Goal: Contribute content: Contribute content

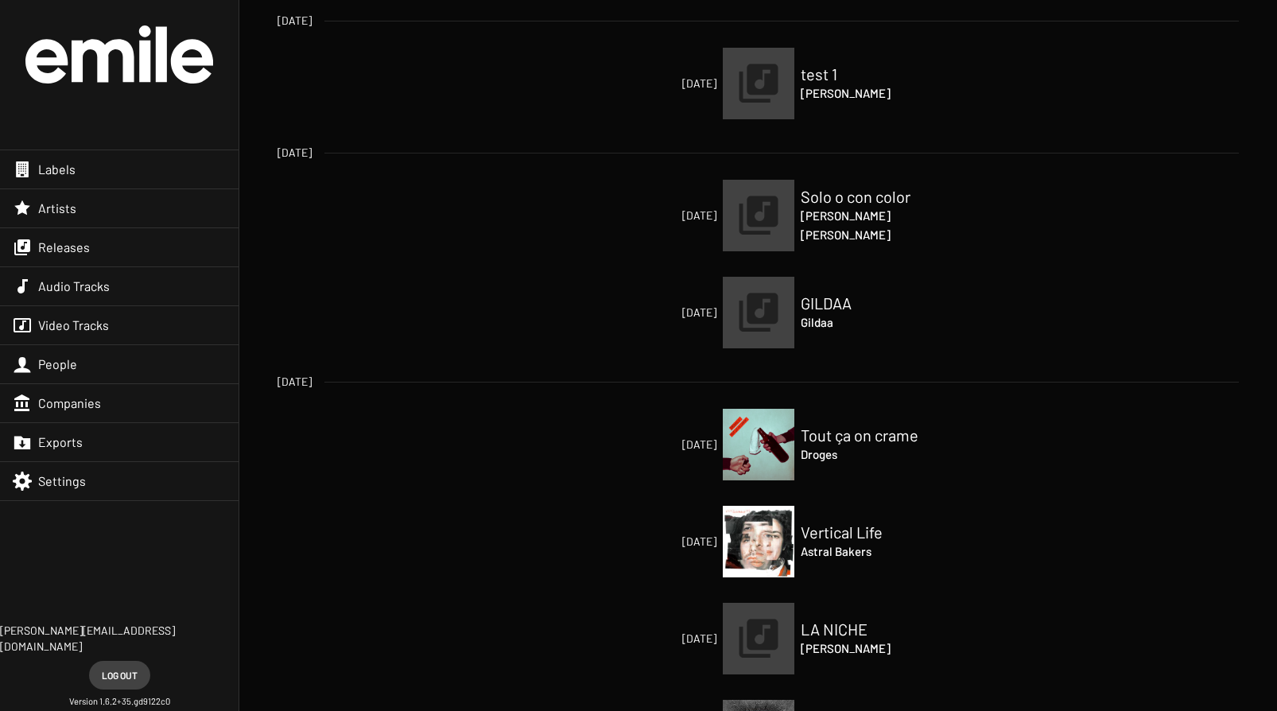
click at [90, 247] on div "Releases" at bounding box center [119, 247] width 238 height 38
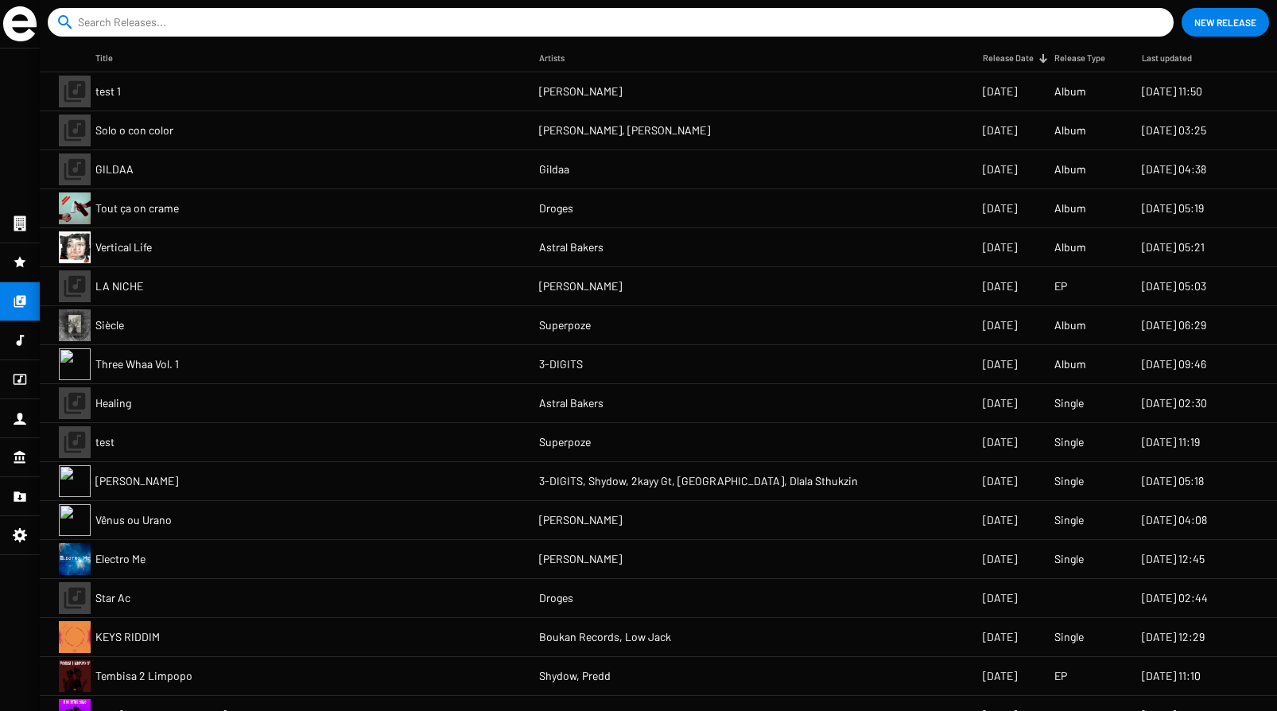
click at [207, 21] on input at bounding box center [614, 22] width 1072 height 29
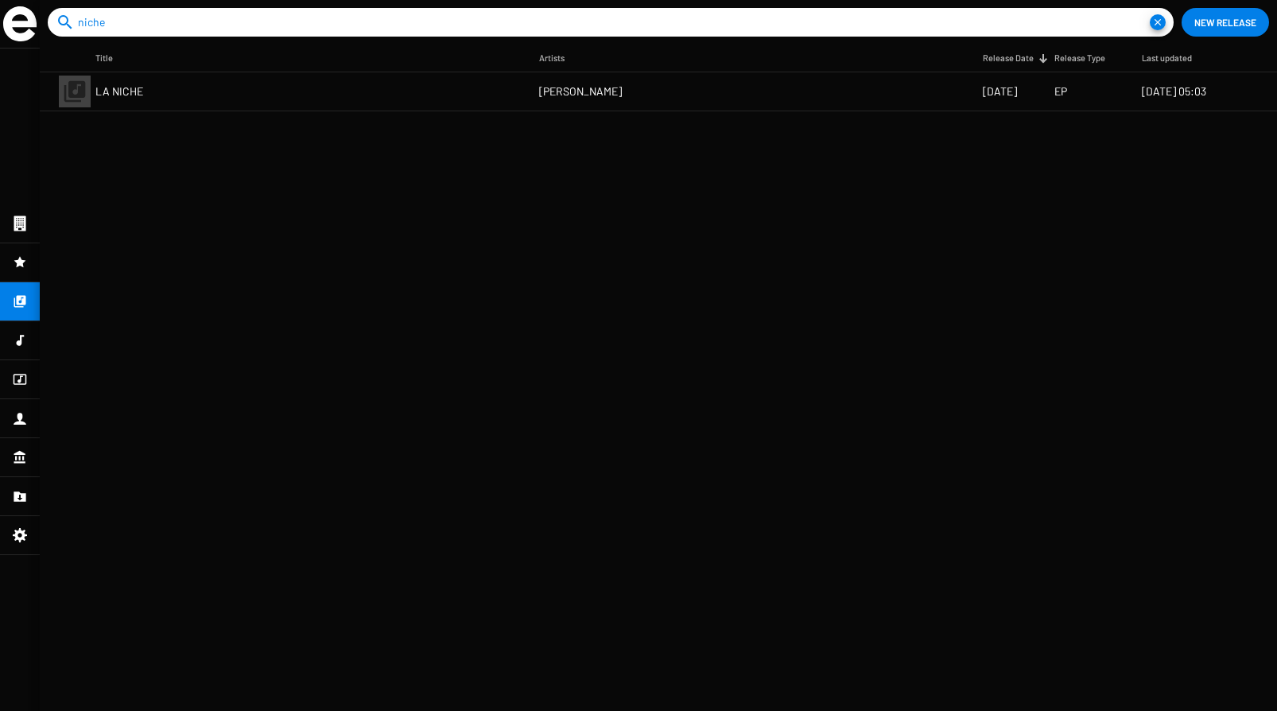
type input "niche"
click at [103, 93] on span "LA NICHE" at bounding box center [119, 91] width 48 height 16
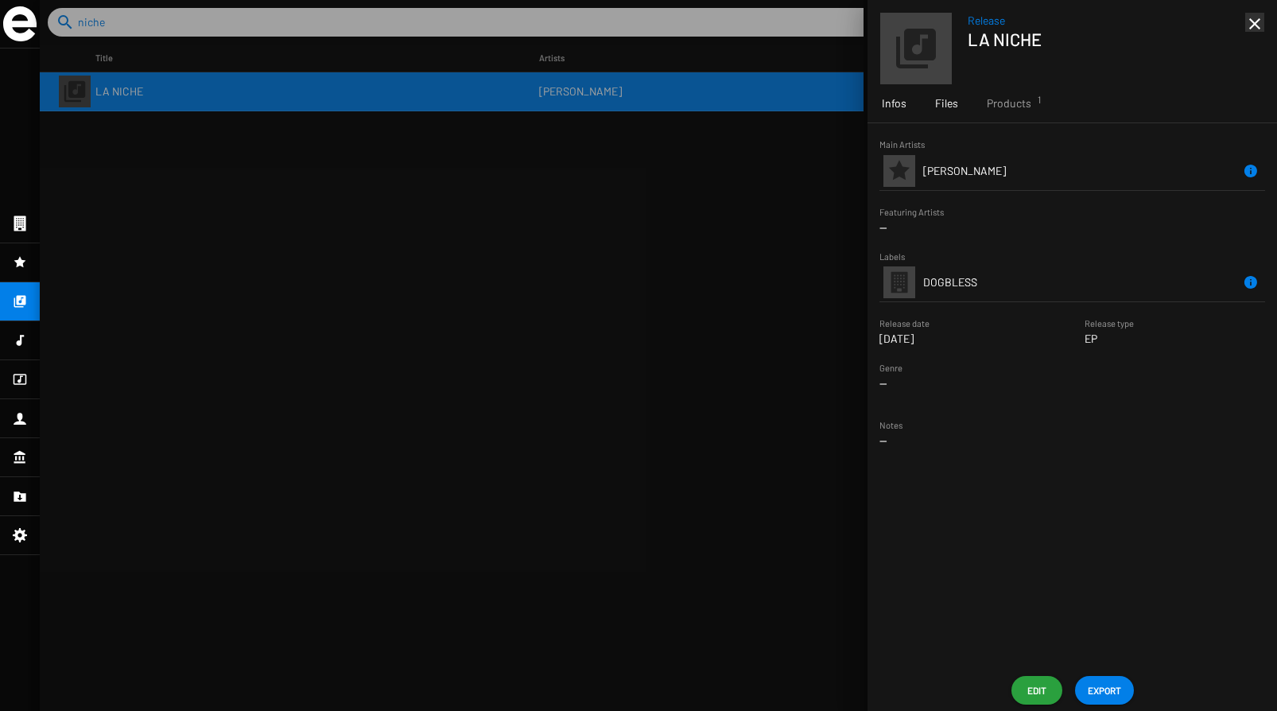
click at [952, 107] on span "Files" at bounding box center [946, 103] width 23 height 16
click at [1015, 97] on span "Products 1" at bounding box center [1008, 103] width 45 height 16
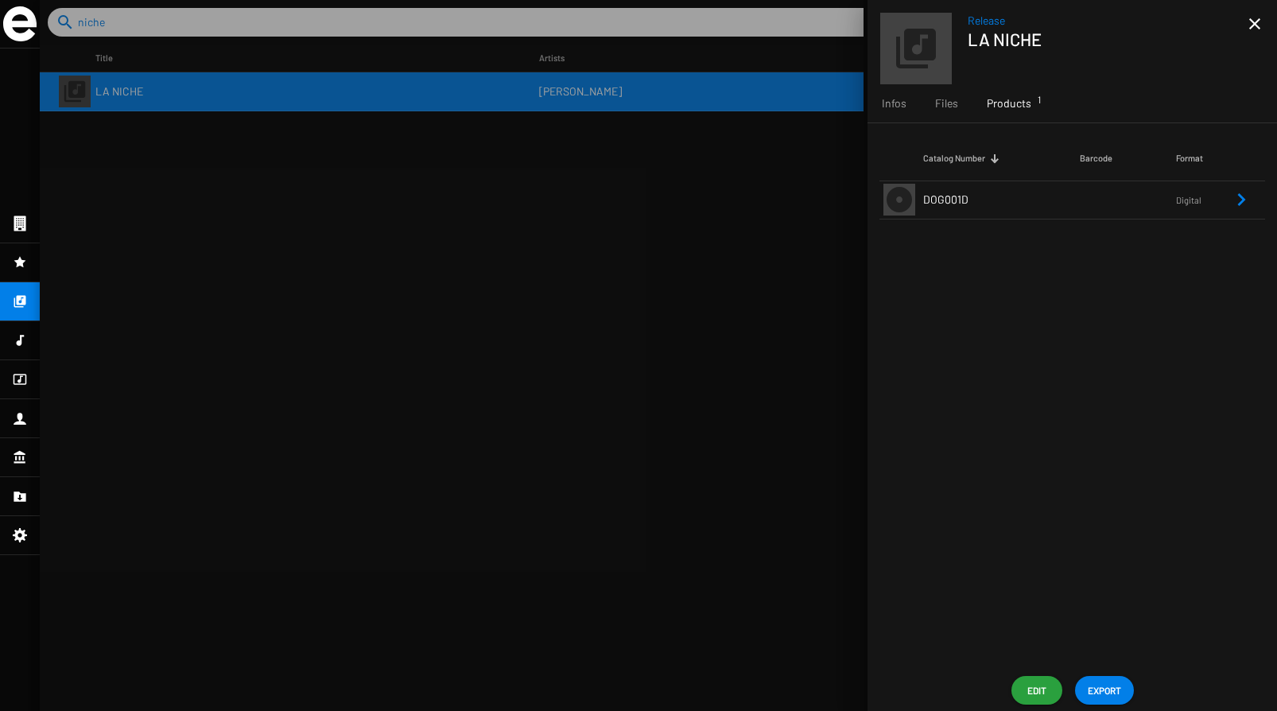
click at [1128, 193] on td at bounding box center [1128, 199] width 96 height 38
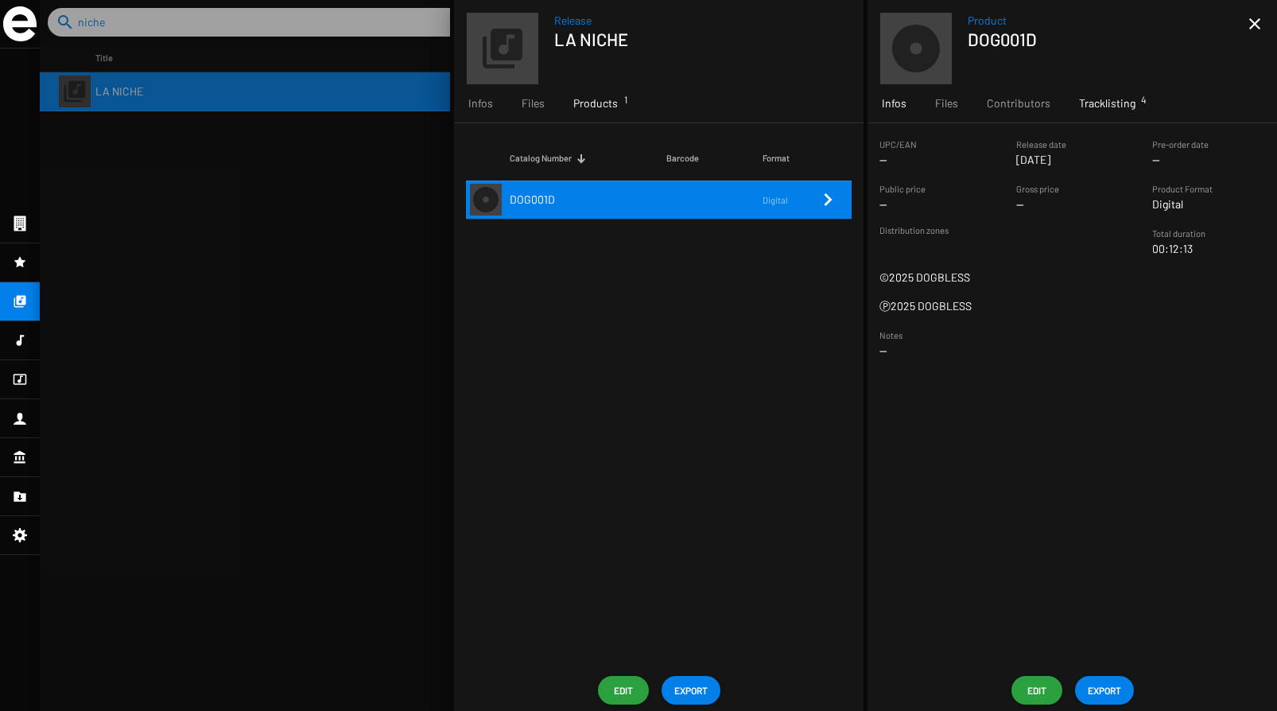
click at [1118, 111] on div "Tracklisting 4" at bounding box center [1106, 103] width 85 height 38
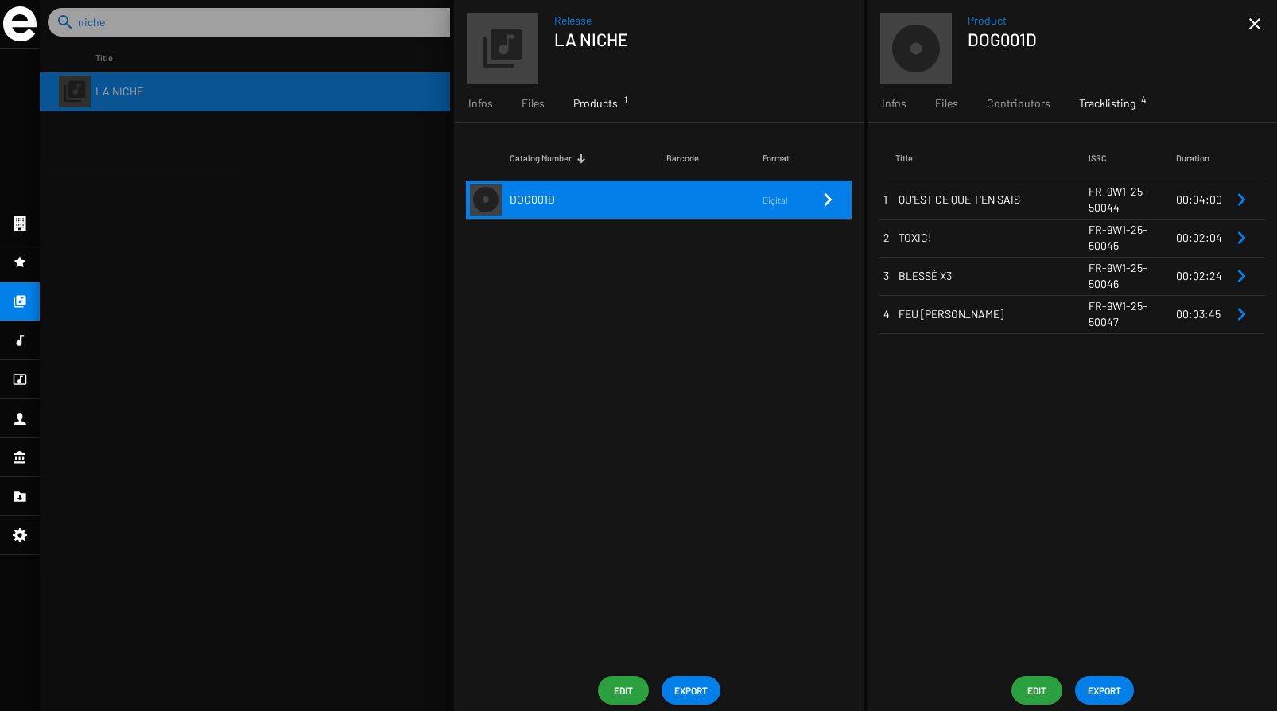
click at [1037, 688] on span "Edit" at bounding box center [1036, 690] width 25 height 29
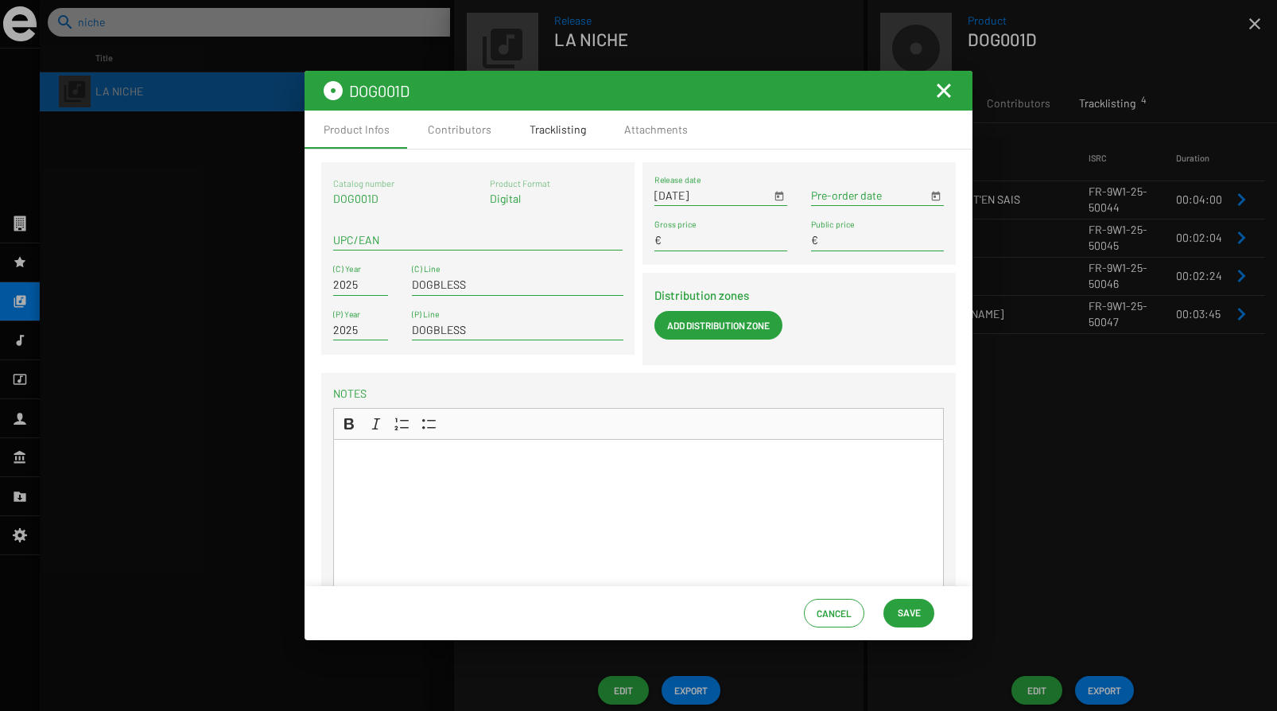
click at [552, 130] on div "Tracklisting" at bounding box center [557, 130] width 56 height 16
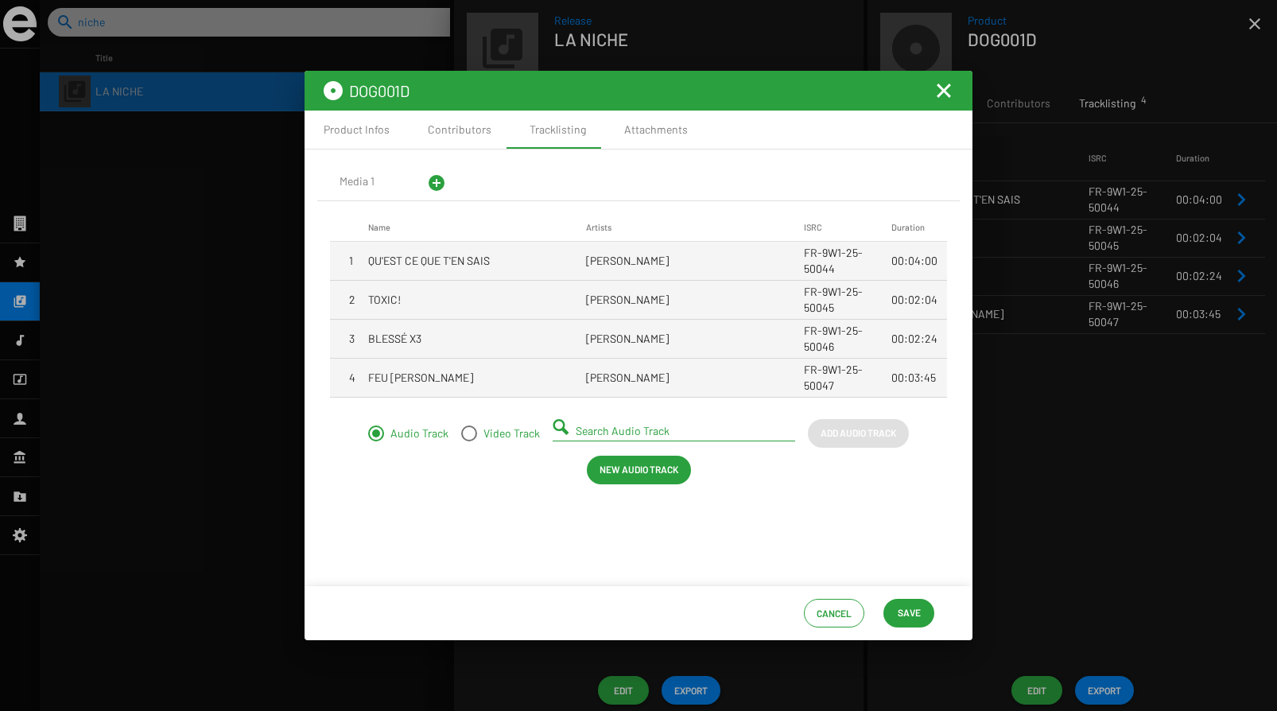
click at [634, 475] on span "New Audio Track" at bounding box center [638, 469] width 79 height 29
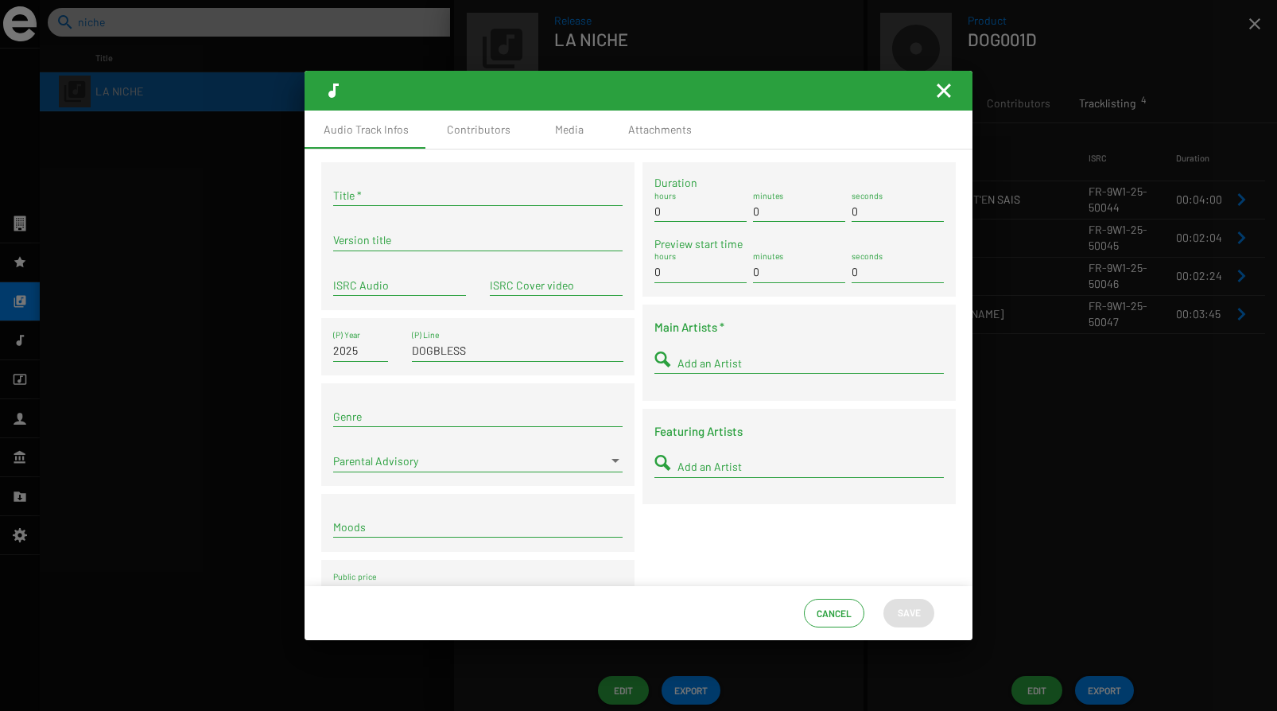
click at [370, 195] on input "Title *" at bounding box center [477, 195] width 289 height 13
click at [369, 289] on input "ISRC Audio" at bounding box center [399, 285] width 133 height 13
paste input "FR-9W1-25-50323"
type input "FR-9W1-25-50323"
click at [440, 196] on input "Title *" at bounding box center [477, 195] width 289 height 13
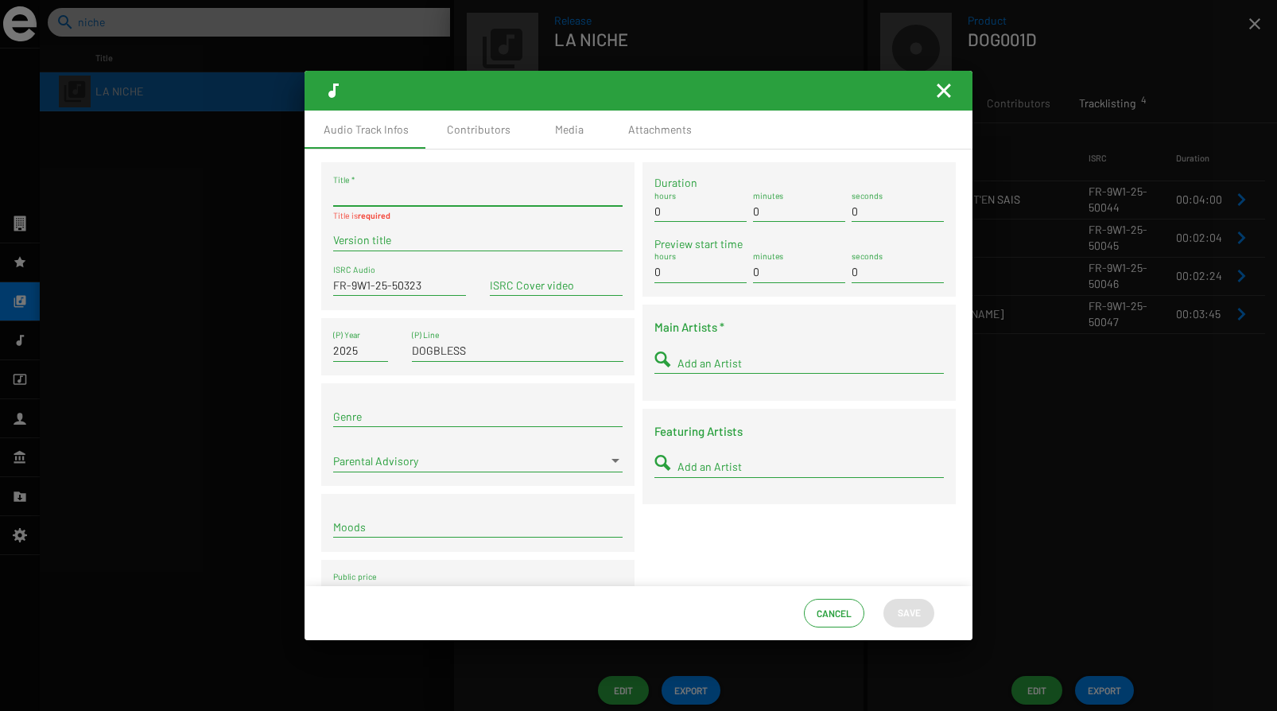
paste input "1979 (INTERLUDE)"
type input "1979 (INTERLUDE)"
click at [775, 209] on input "0" at bounding box center [799, 211] width 92 height 13
type input "02"
type input "14"
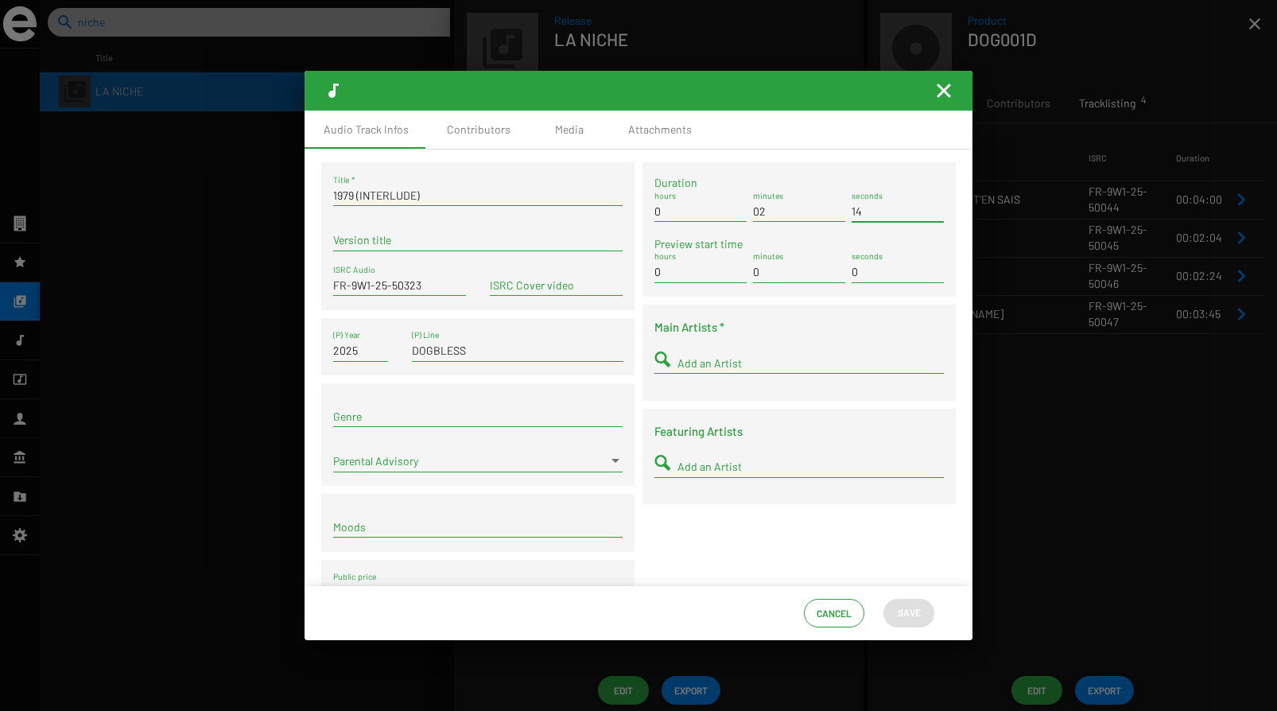
click at [736, 545] on div "Duration 0 hours 02 minutes 14 seconds Preview start time 0 hours 0 minutes 0 s…" at bounding box center [798, 393] width 321 height 463
click at [704, 363] on input "Add an Artist" at bounding box center [810, 363] width 266 height 13
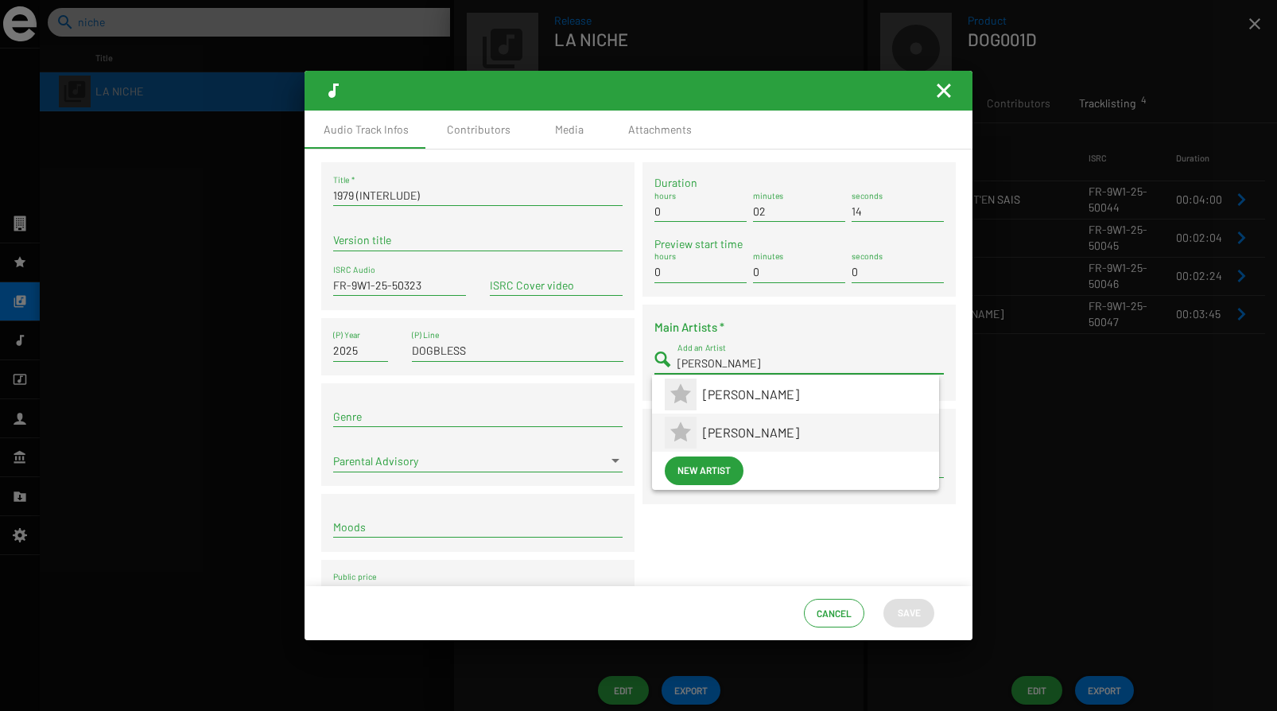
type input "[PERSON_NAME]"
click at [734, 435] on span "[PERSON_NAME]" at bounding box center [814, 432] width 223 height 38
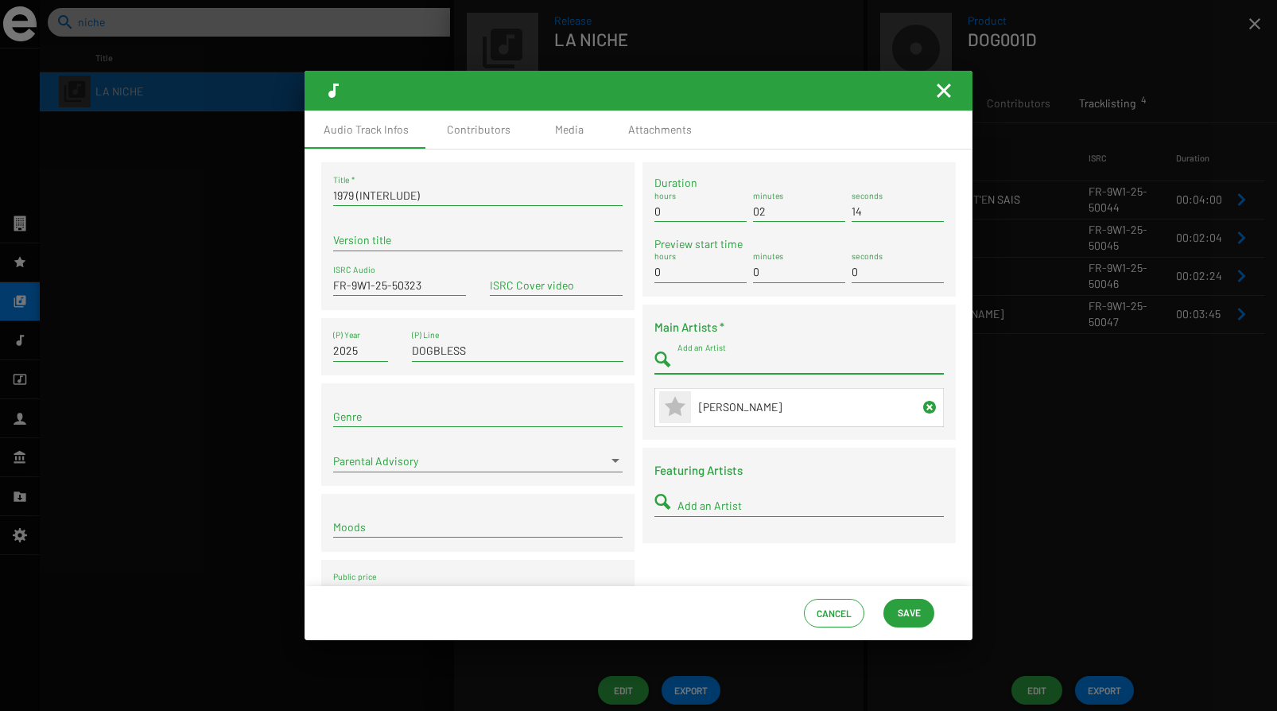
click at [409, 421] on input "Genre" at bounding box center [477, 416] width 289 height 13
click at [469, 125] on div "Contributors" at bounding box center [479, 130] width 64 height 16
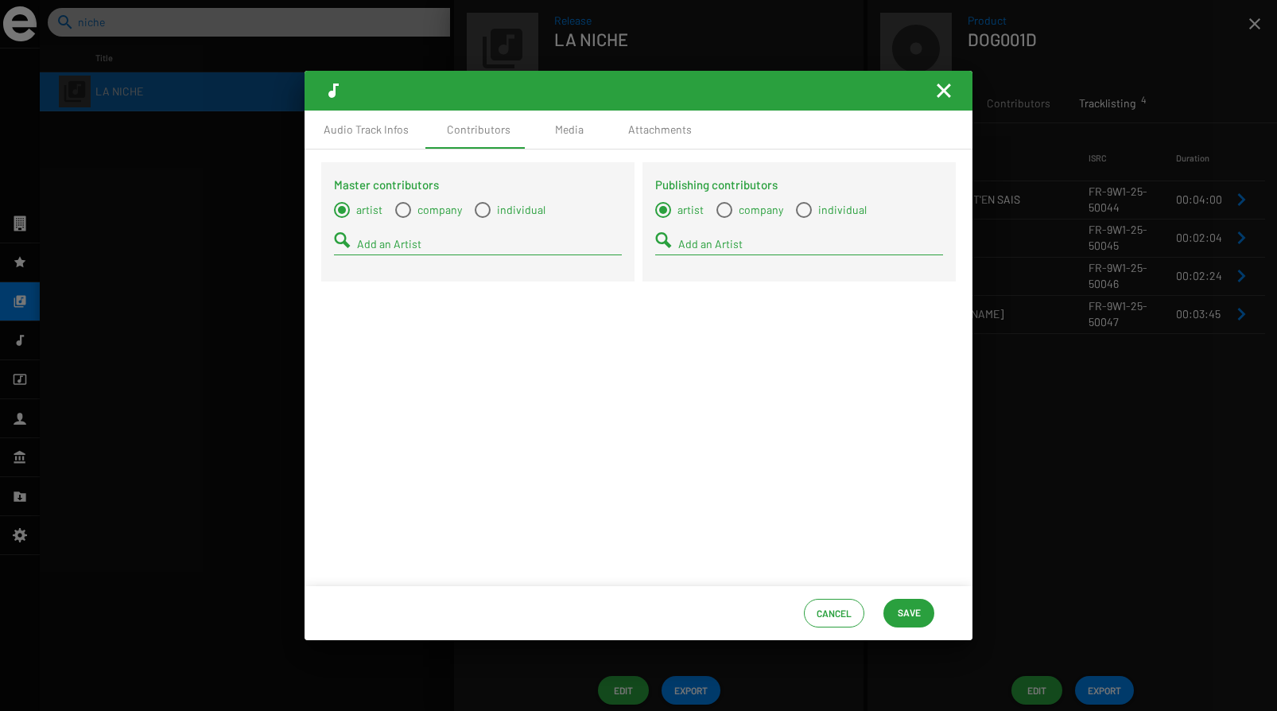
click at [387, 242] on input "Add an Artist" at bounding box center [489, 244] width 265 height 13
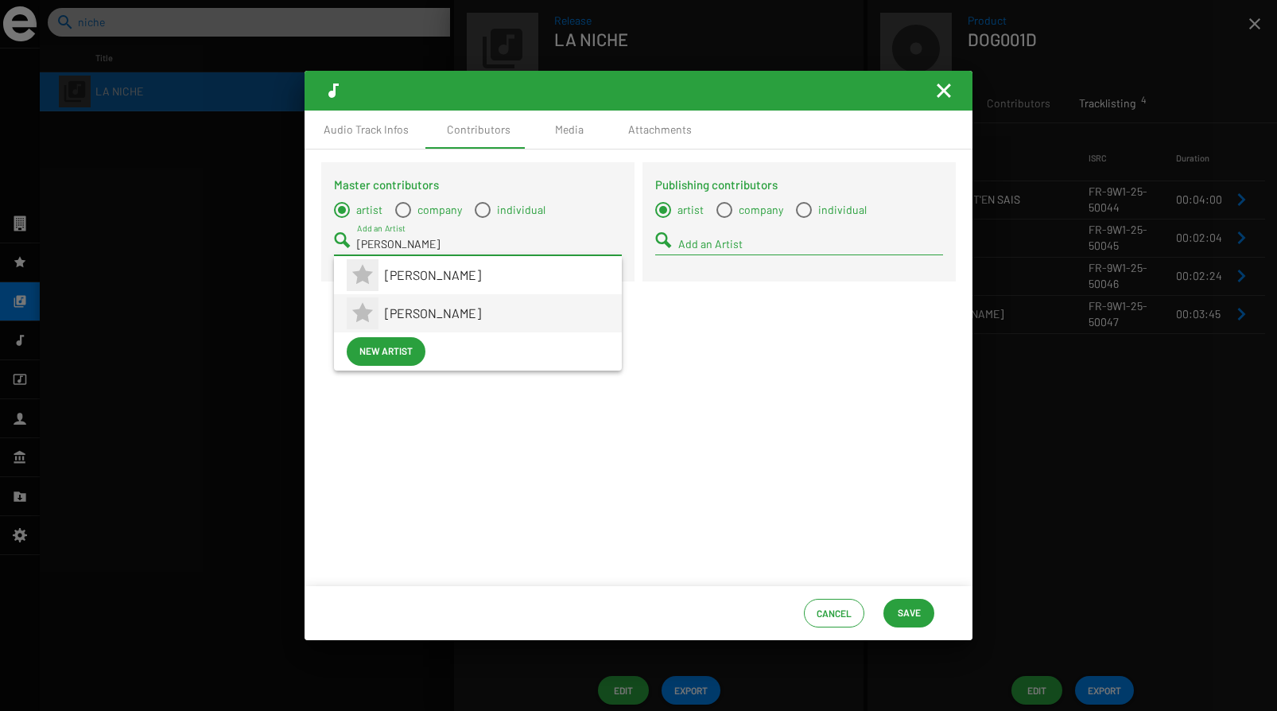
type input "[PERSON_NAME]"
click at [436, 315] on span "[PERSON_NAME]" at bounding box center [497, 313] width 224 height 38
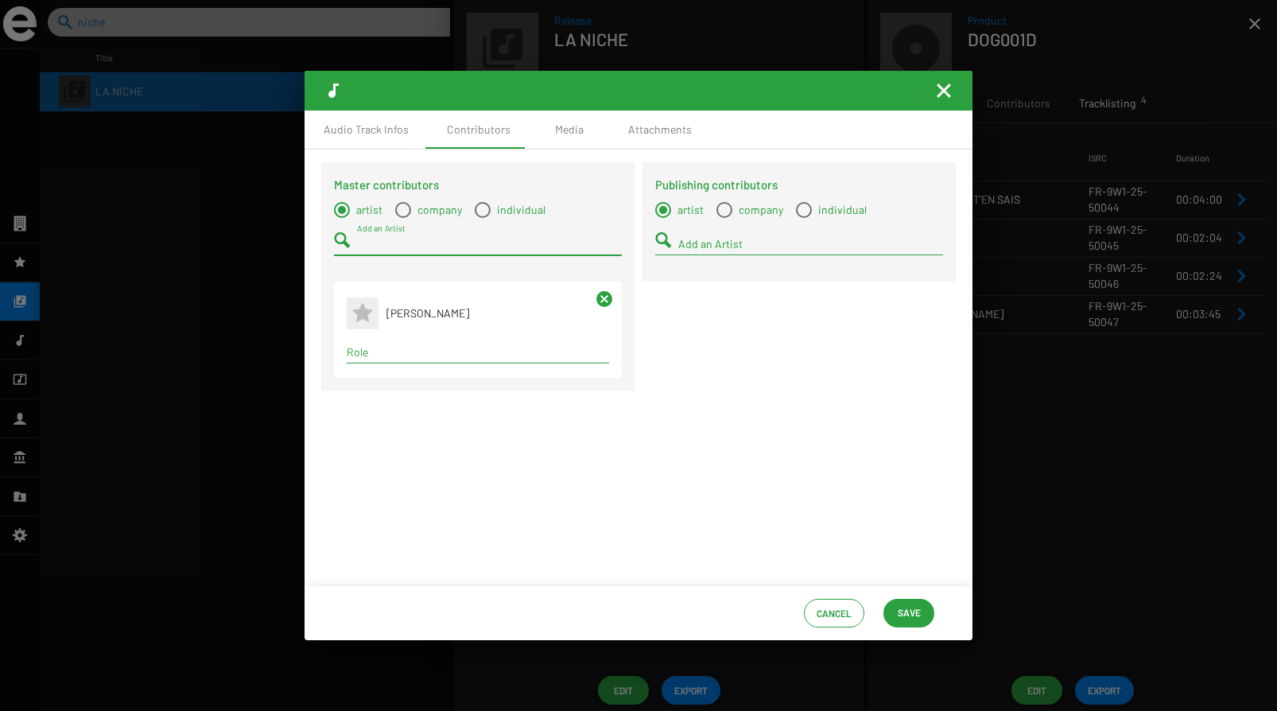
click at [414, 359] on div "Term selection" at bounding box center [477, 352] width 269 height 19
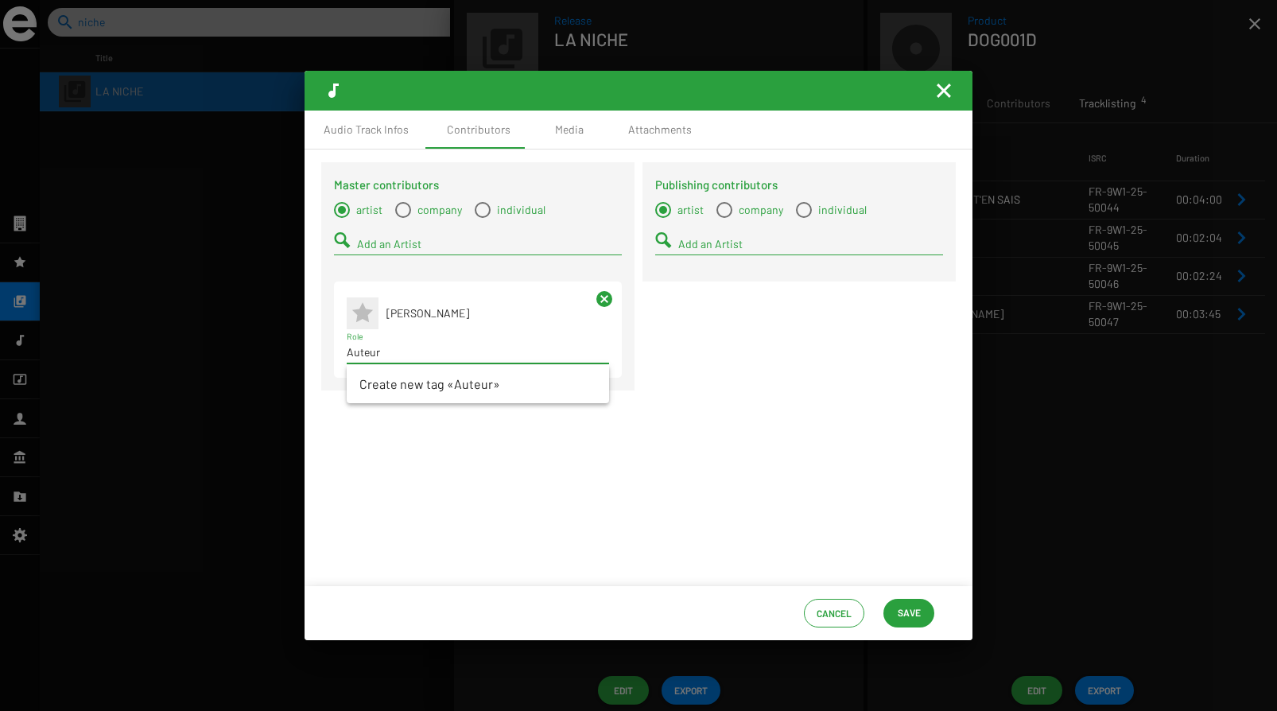
click at [373, 357] on input "Auteur" at bounding box center [478, 352] width 262 height 13
type input "W"
type input "C"
type input "R"
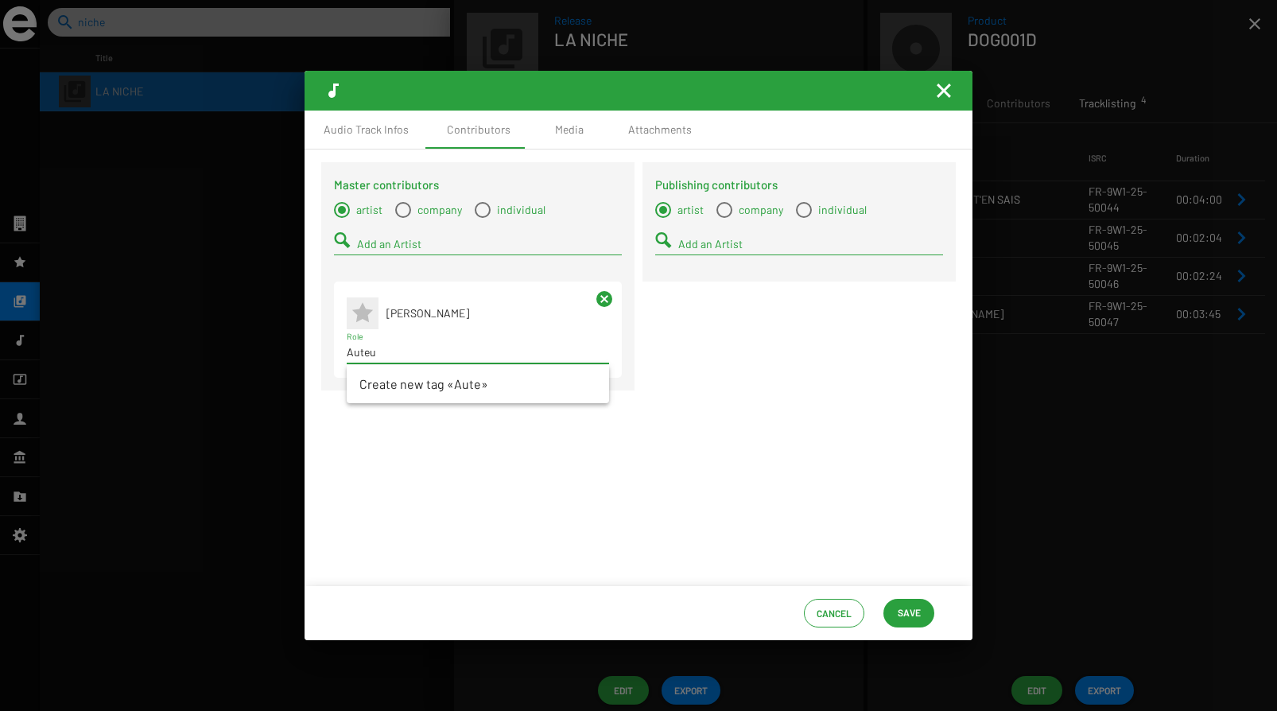
type input "Auteur"
click at [364, 350] on input "Auteur" at bounding box center [478, 352] width 262 height 13
type input "w"
type input "s"
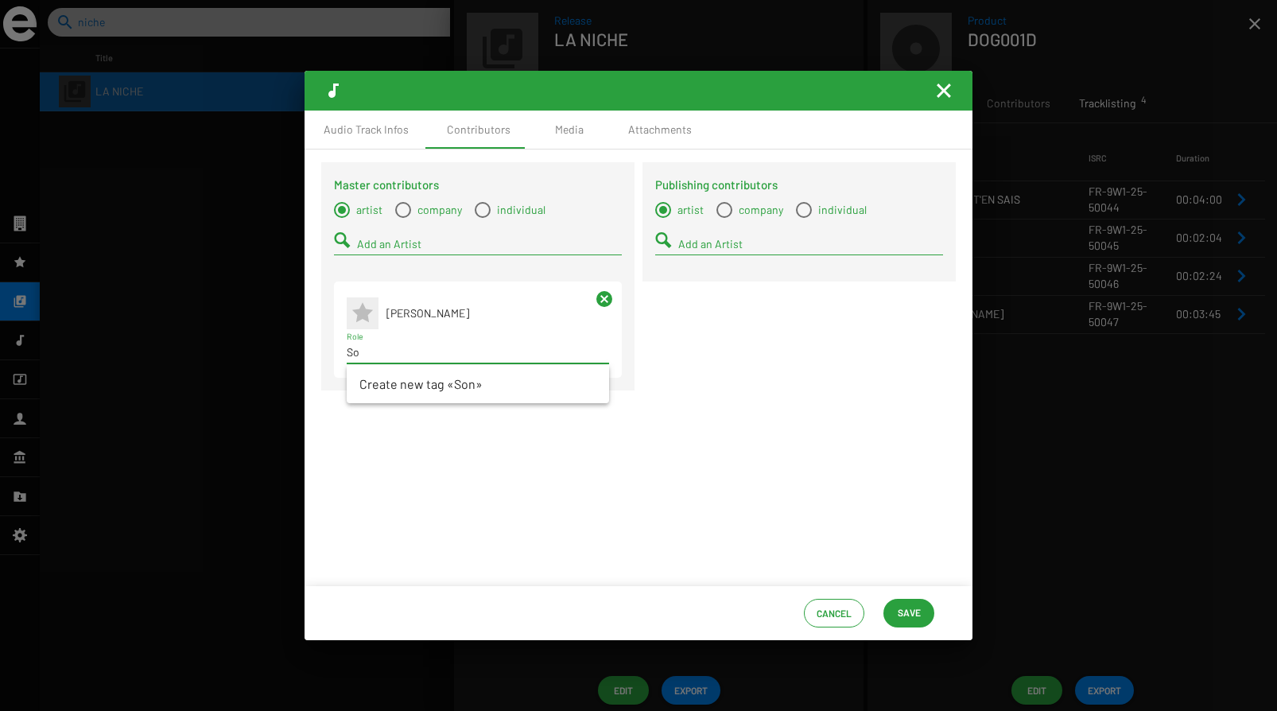
type input "S"
click at [606, 300] on mat-icon "cancel" at bounding box center [604, 298] width 19 height 19
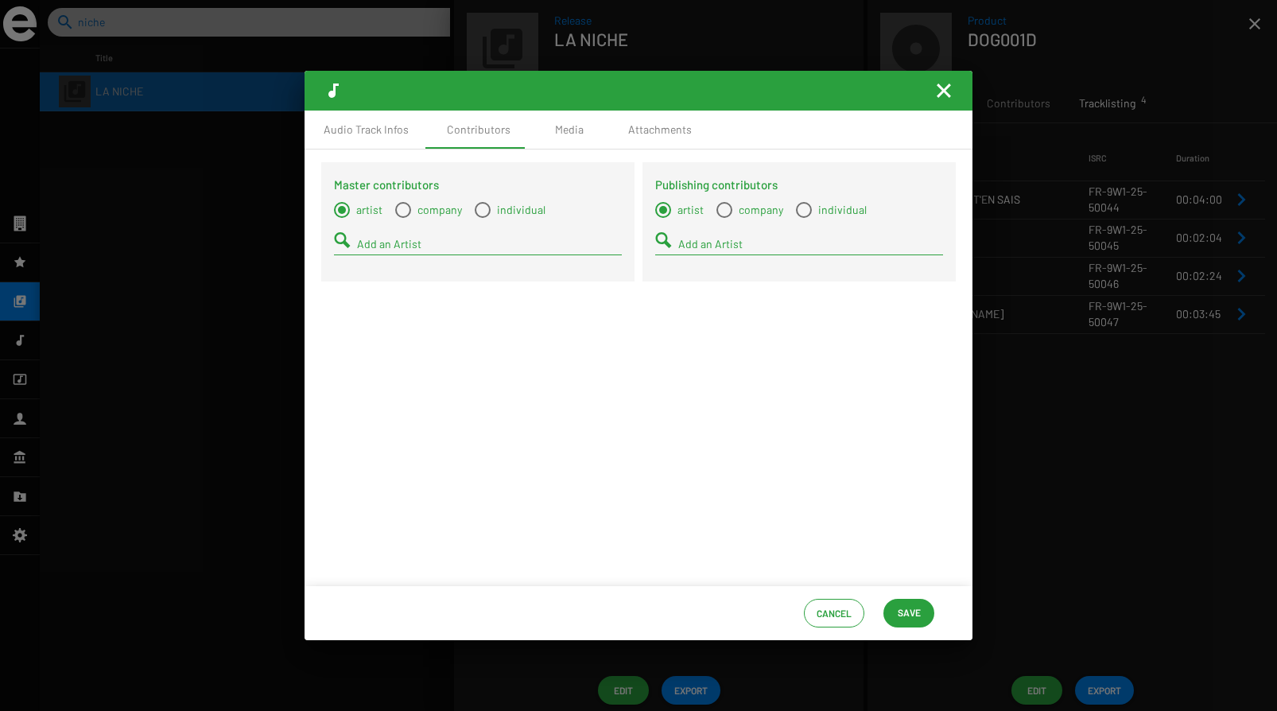
click at [378, 243] on input "Add an Artist" at bounding box center [489, 244] width 265 height 13
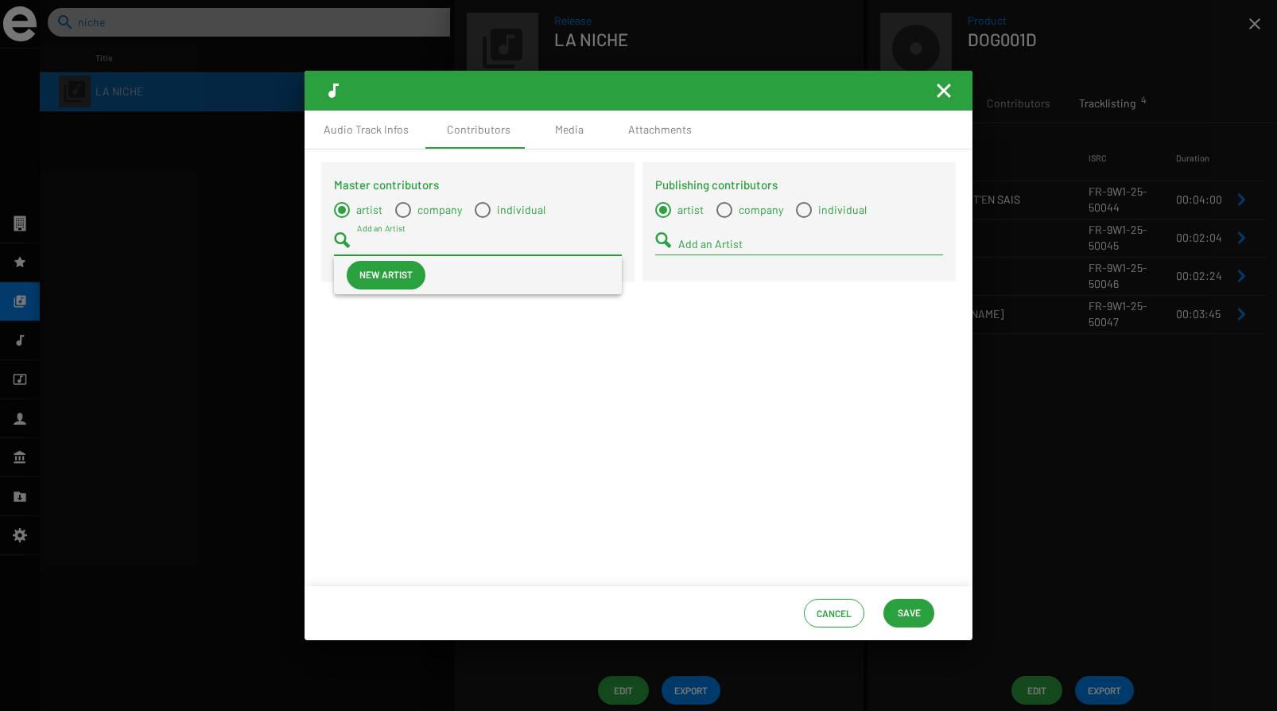
click at [401, 278] on span "New artist" at bounding box center [385, 274] width 53 height 29
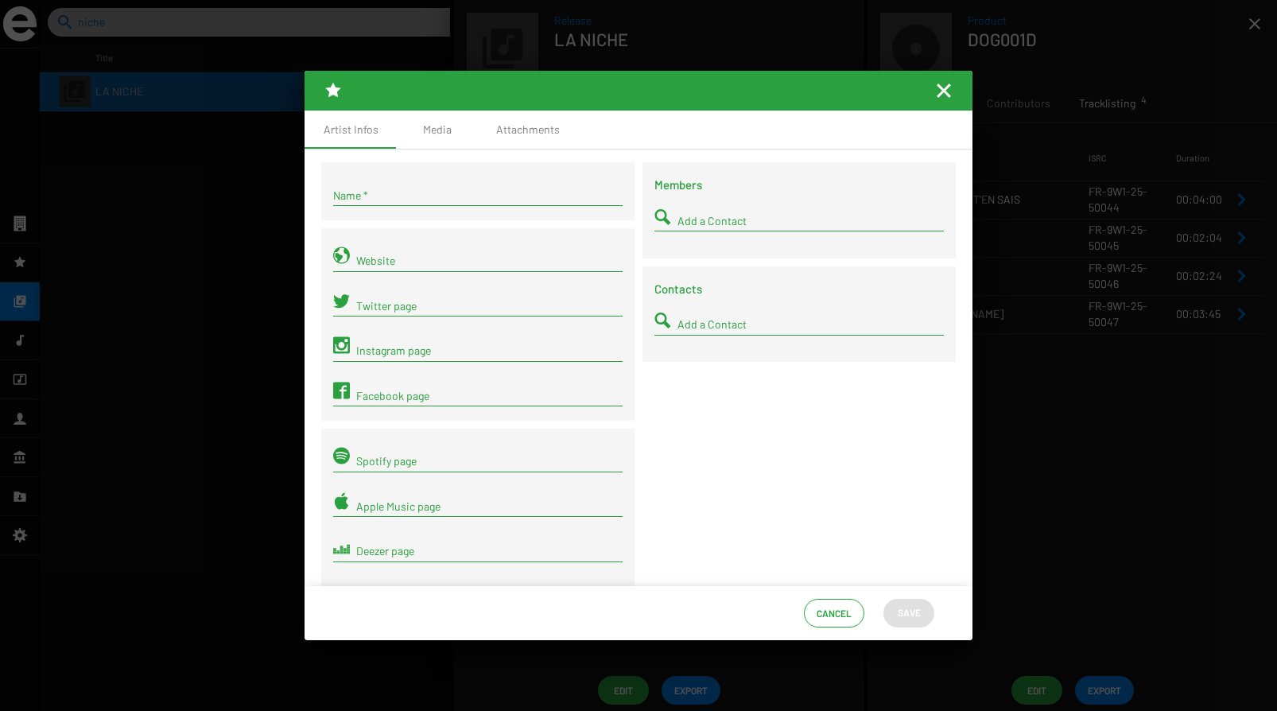
click at [414, 191] on input "Name *" at bounding box center [477, 195] width 289 height 13
type input "[PERSON_NAME]"
click at [898, 607] on span "Save" at bounding box center [908, 612] width 23 height 29
click at [910, 610] on span "Save" at bounding box center [908, 612] width 23 height 29
click at [941, 94] on mat-icon "Fermer la fenêtre" at bounding box center [943, 90] width 19 height 19
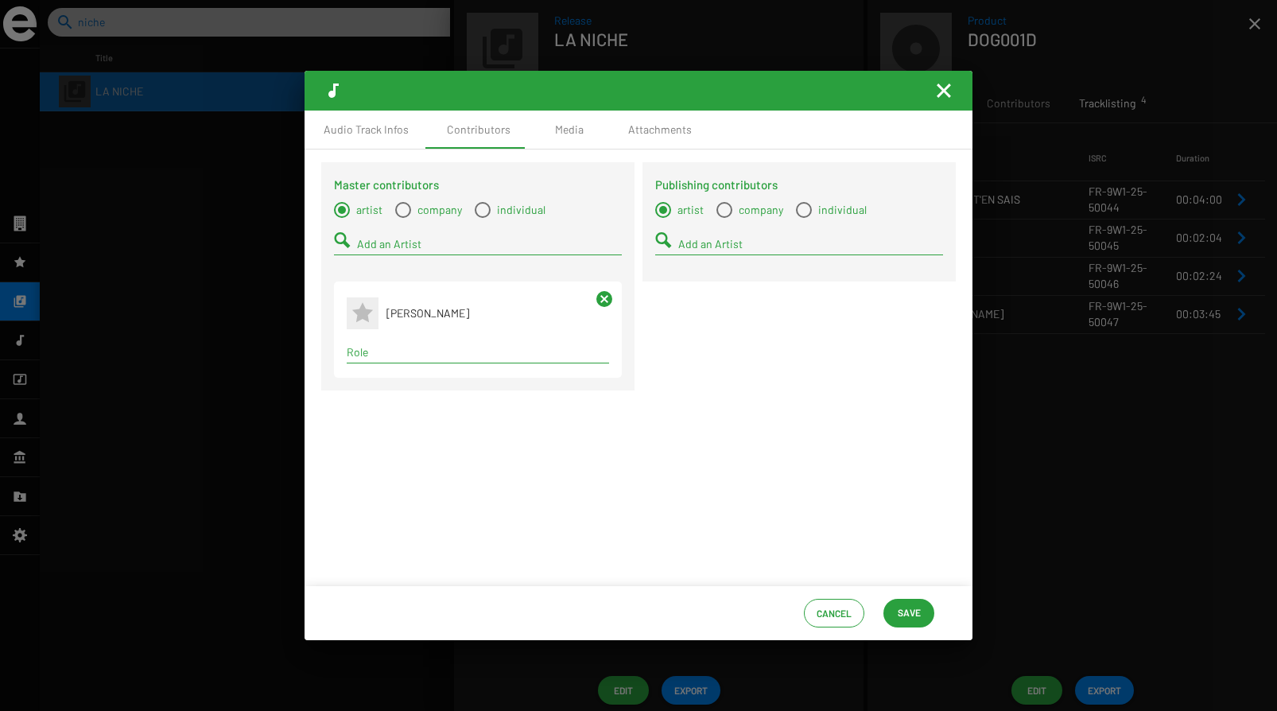
click at [424, 358] on input "Role" at bounding box center [478, 352] width 262 height 13
type input "Compos"
click at [436, 381] on span "Composer" at bounding box center [477, 384] width 237 height 38
click at [373, 243] on input "Add an Artist" at bounding box center [489, 244] width 265 height 13
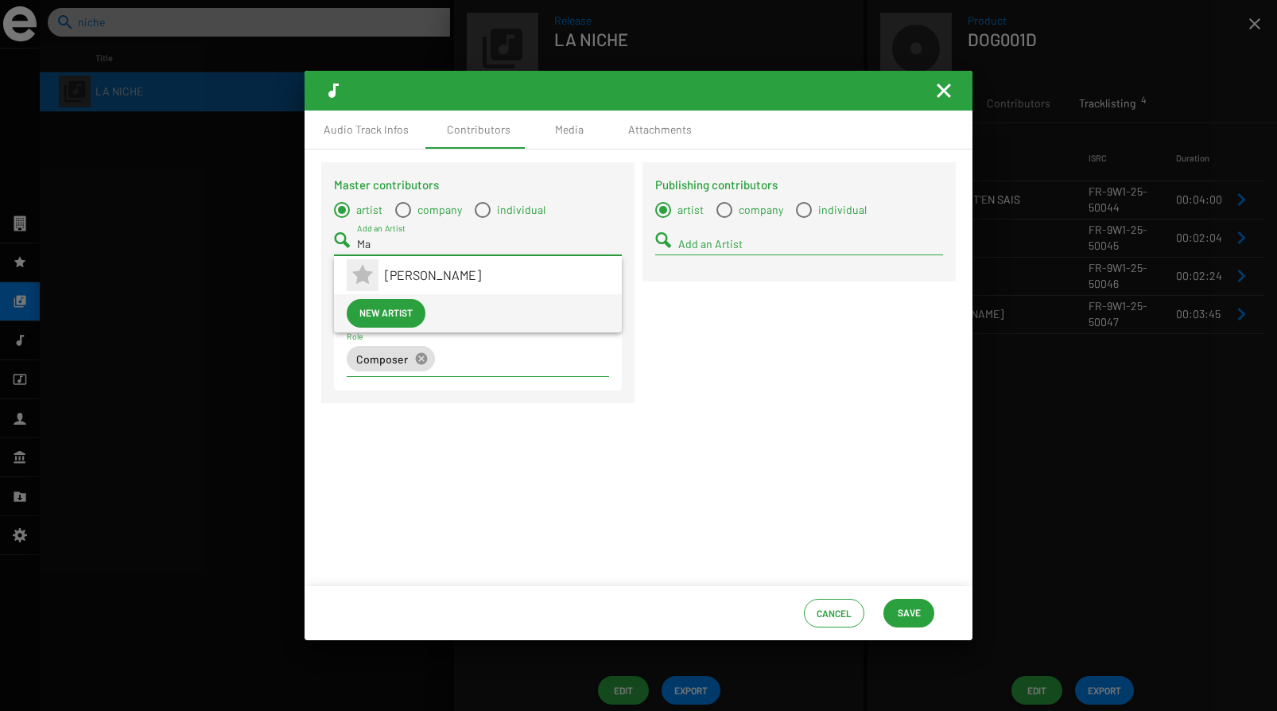
type input "M"
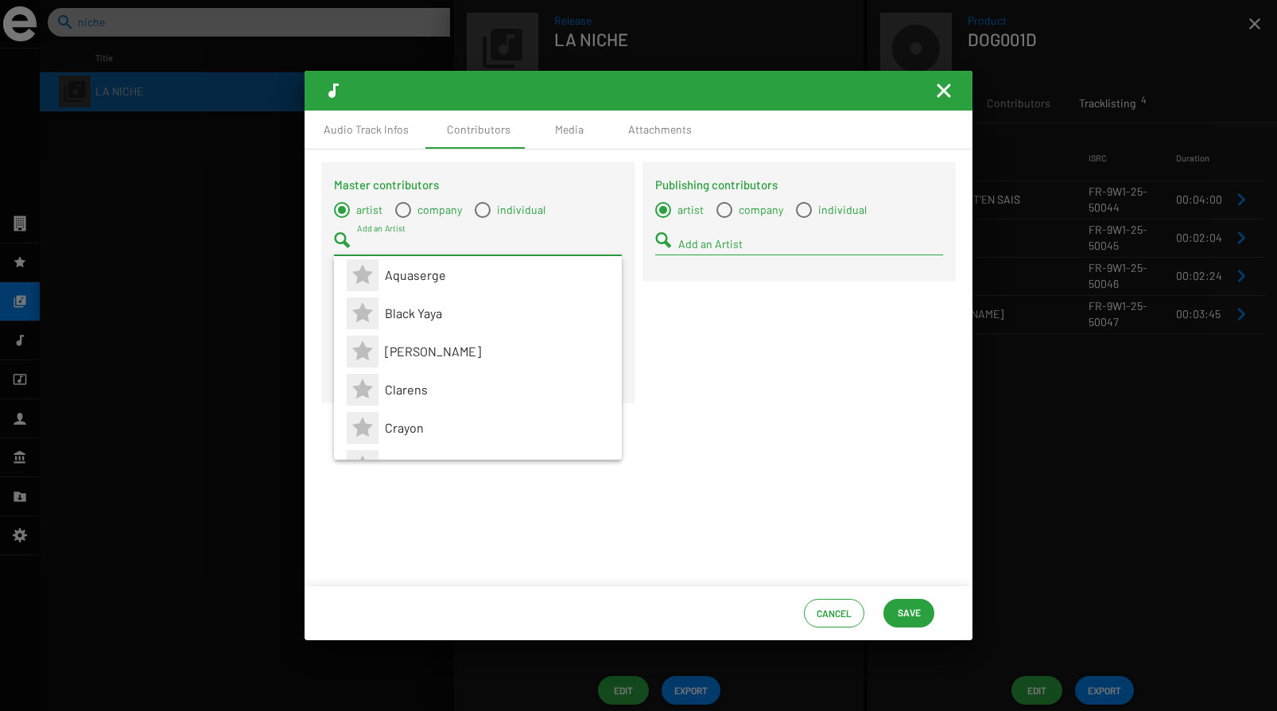
click at [383, 247] on input "Add an Artist" at bounding box center [489, 244] width 265 height 13
click at [820, 459] on div "Master contributors artist company individual Add an Artist Master contributor …" at bounding box center [638, 367] width 668 height 436
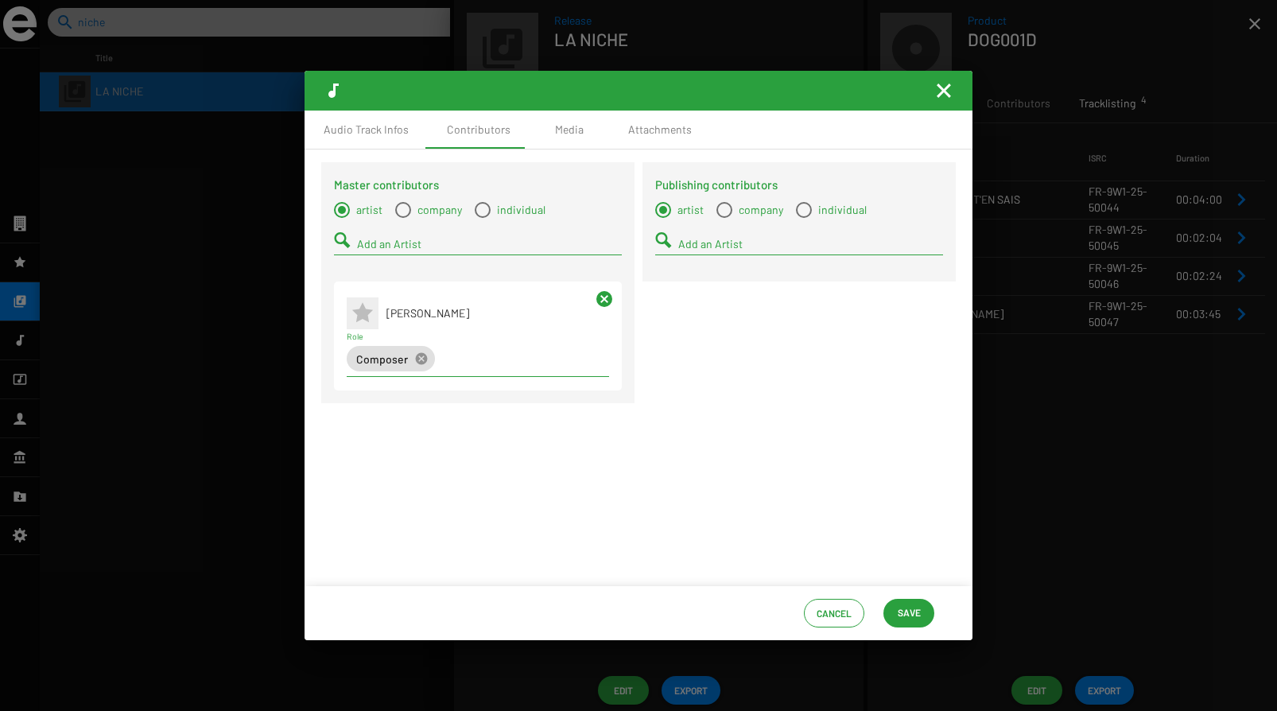
click at [607, 300] on mat-icon "cancel" at bounding box center [604, 298] width 19 height 19
click at [390, 245] on input "Add an Artist" at bounding box center [489, 244] width 265 height 13
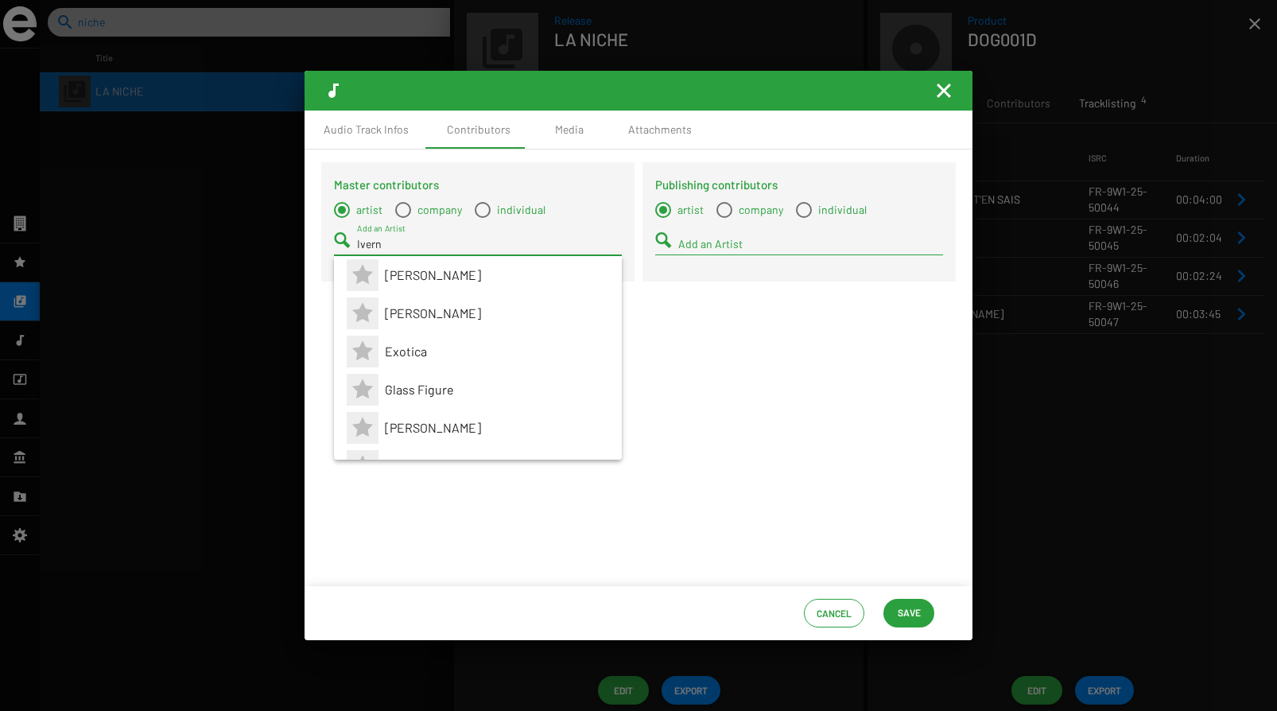
type input "Ivern"
click at [707, 454] on div "Master contributors artist company individual Ivern Add an Artist Publishing co…" at bounding box center [638, 367] width 668 height 436
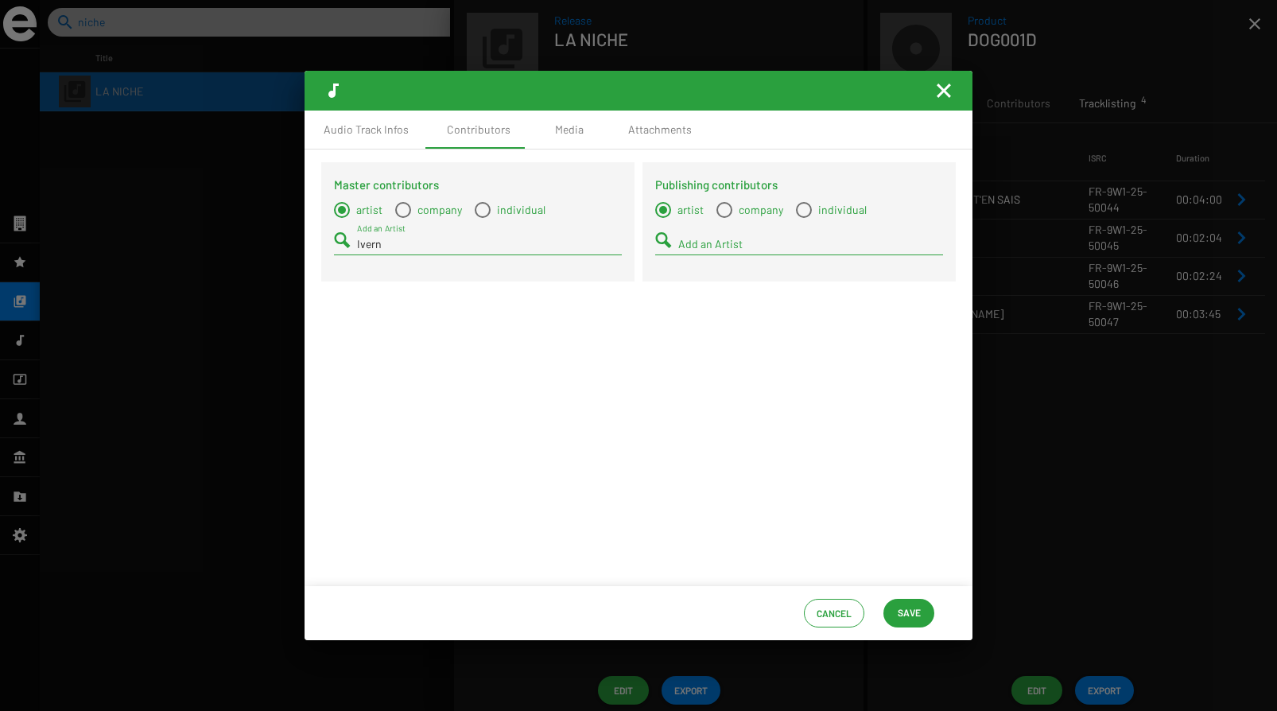
click at [456, 241] on input "Ivern" at bounding box center [489, 244] width 265 height 13
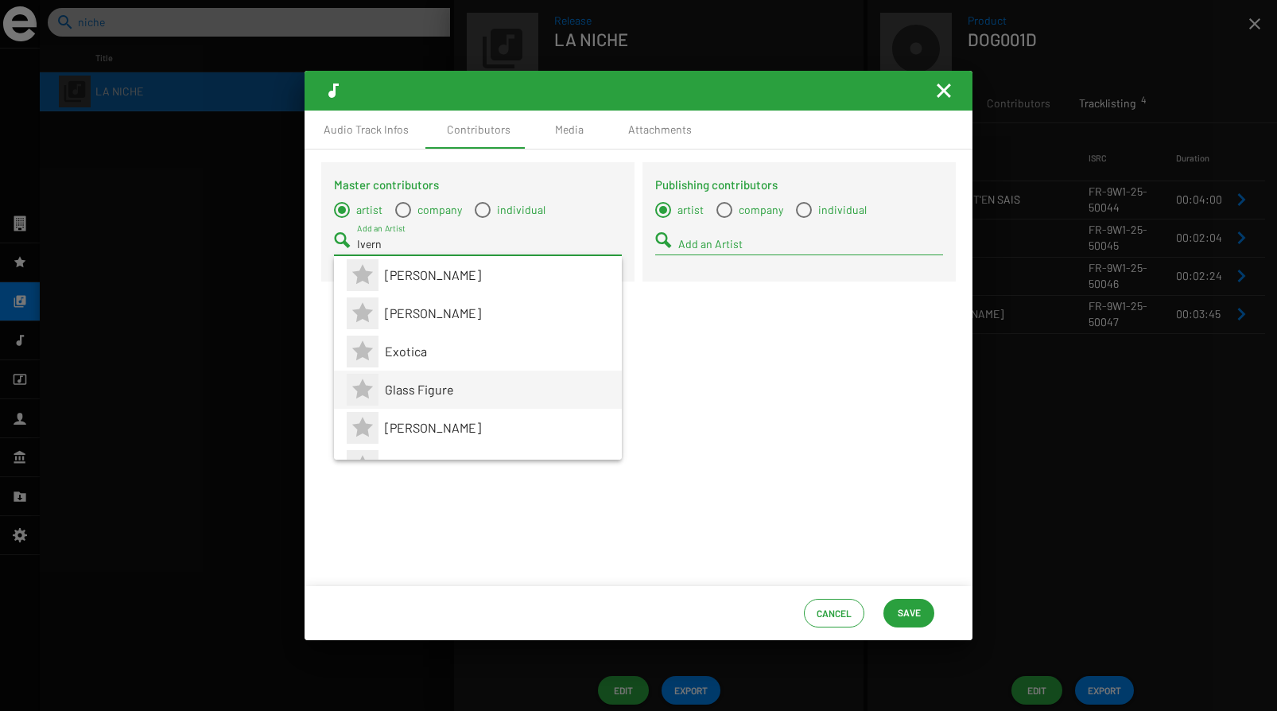
scroll to position [216, 0]
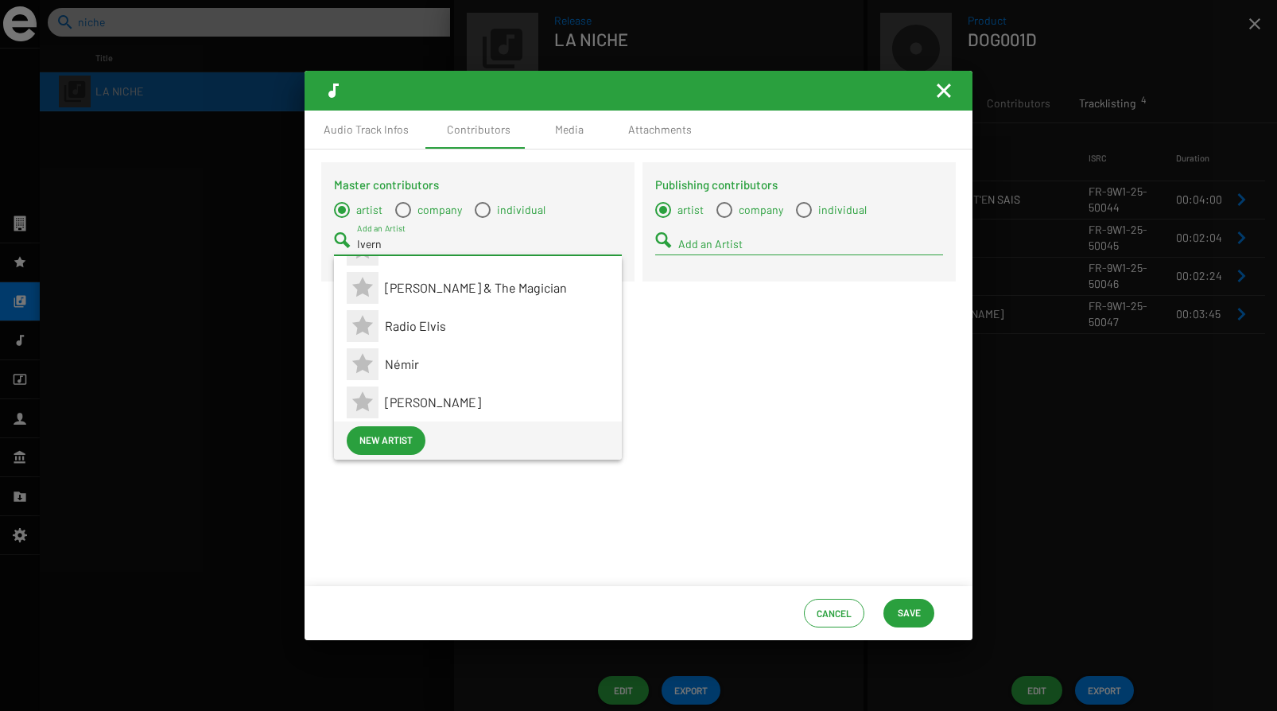
click at [393, 442] on span "New artist" at bounding box center [385, 439] width 53 height 29
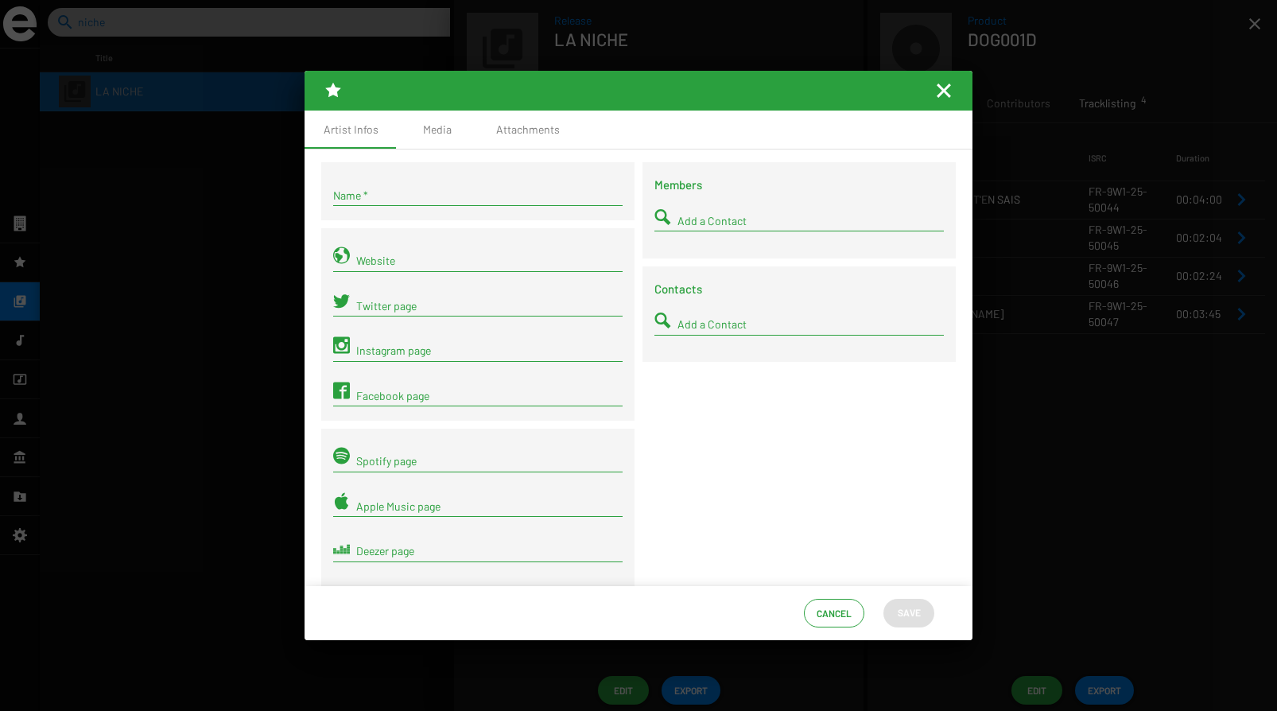
click at [411, 196] on input "Name *" at bounding box center [477, 195] width 289 height 13
type input "Ivern"
click at [905, 611] on span "Save" at bounding box center [908, 612] width 23 height 29
click at [944, 90] on mat-icon "Fermer la fenêtre" at bounding box center [943, 90] width 19 height 19
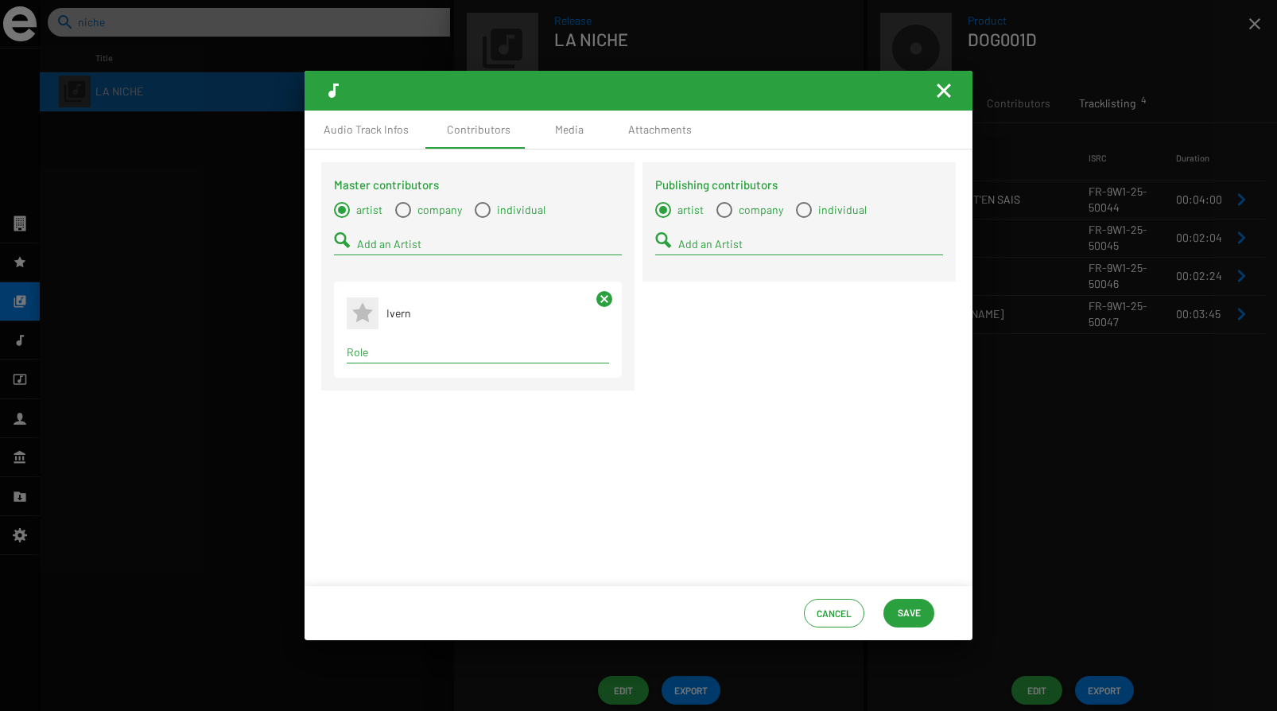
click at [408, 355] on input "Role" at bounding box center [478, 352] width 262 height 13
type input "composer"
click at [401, 385] on span "Composer" at bounding box center [477, 384] width 237 height 38
click at [370, 244] on input "Add an Artist" at bounding box center [489, 244] width 265 height 13
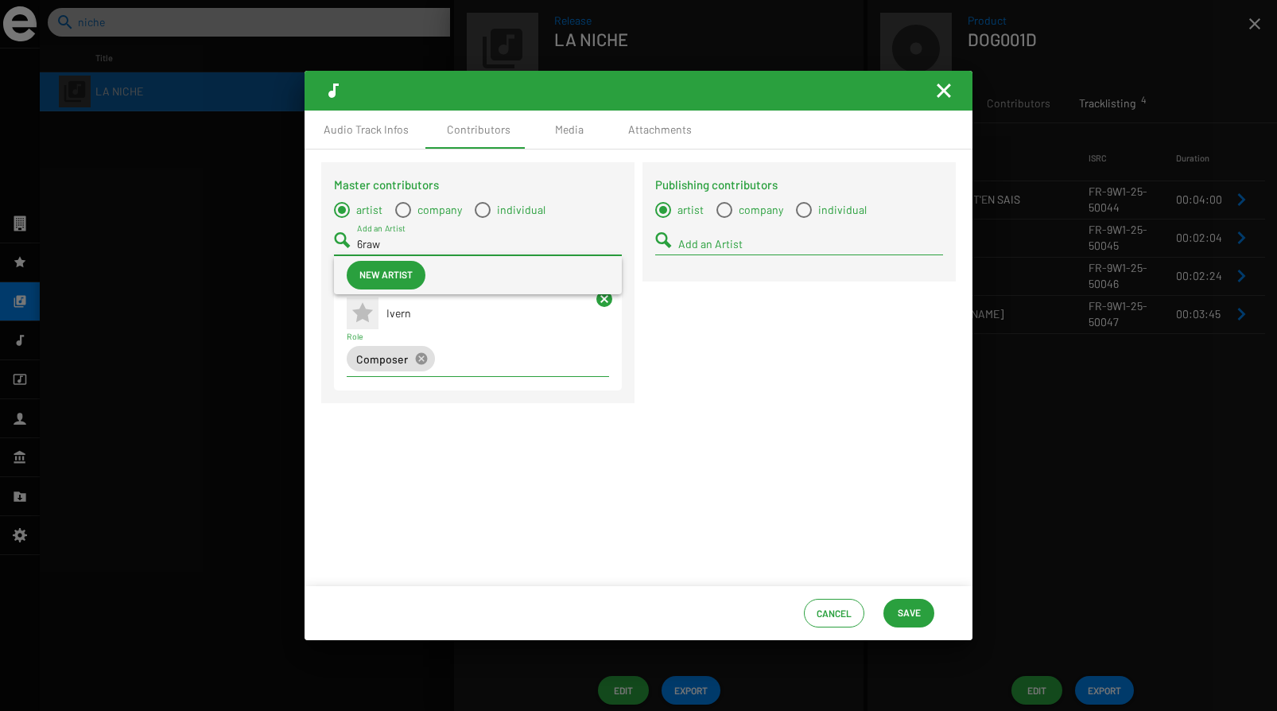
type input "6raw"
click at [385, 242] on input "Add an Artist" at bounding box center [489, 244] width 265 height 13
type input "6raw"
click at [386, 386] on div "Composer cancel Role" at bounding box center [478, 361] width 262 height 58
click at [393, 254] on div "6raw Add an Artist" at bounding box center [489, 239] width 265 height 31
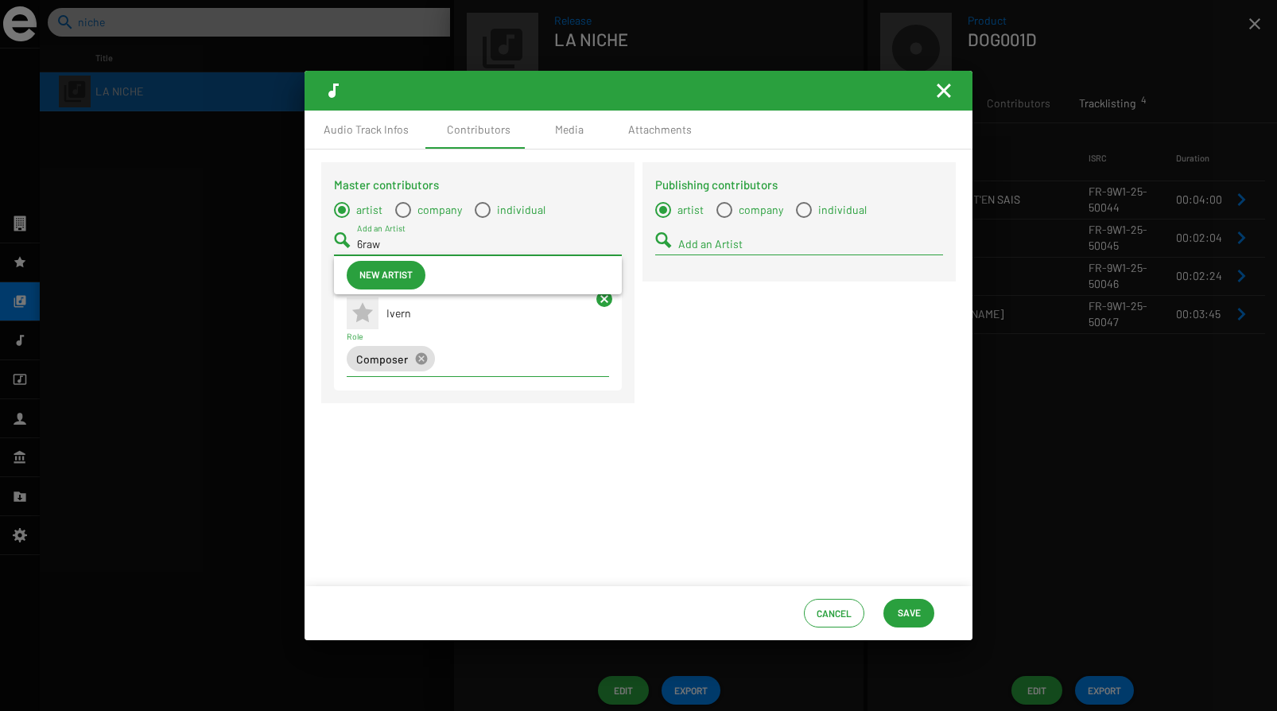
click at [385, 245] on input "6raw" at bounding box center [489, 244] width 265 height 13
click at [376, 274] on span "New artist" at bounding box center [385, 274] width 53 height 29
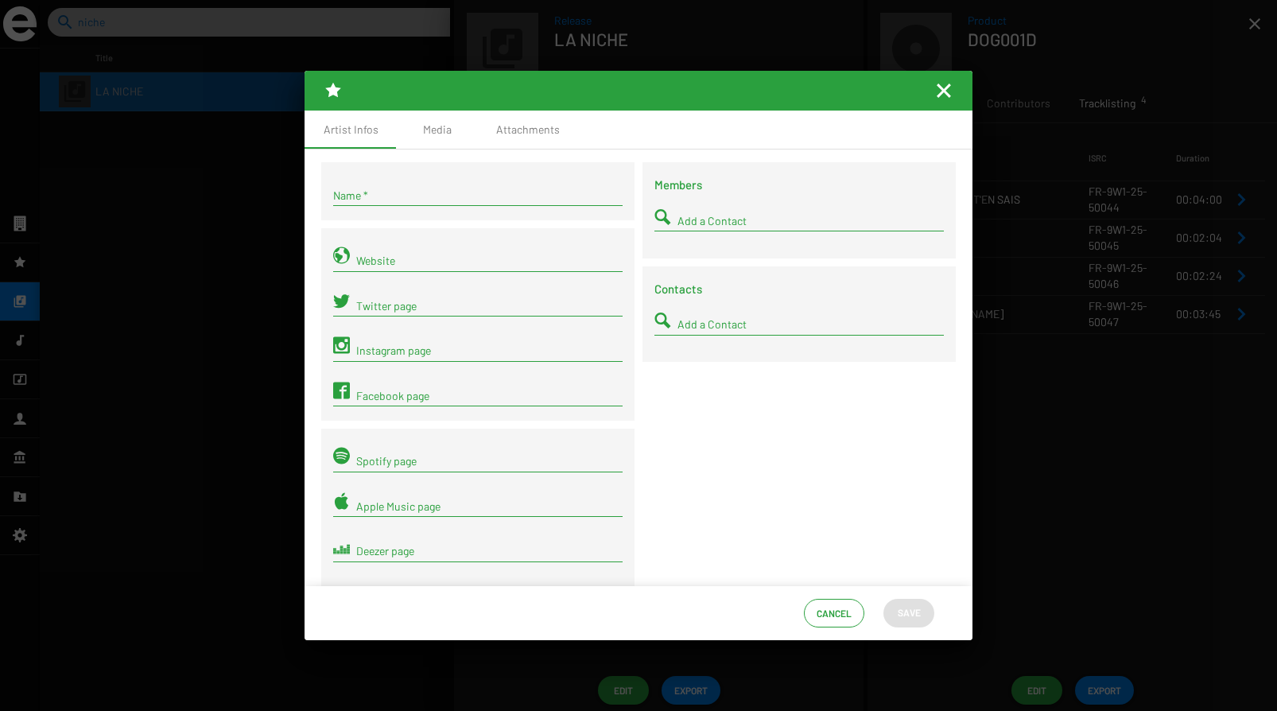
click at [407, 192] on input "Name *" at bounding box center [477, 195] width 289 height 13
type input "6raw"
click at [904, 619] on span "Save" at bounding box center [908, 612] width 23 height 29
click at [907, 614] on span "Save" at bounding box center [908, 612] width 23 height 29
click at [948, 90] on mat-icon "Fermer la fenêtre" at bounding box center [943, 90] width 19 height 19
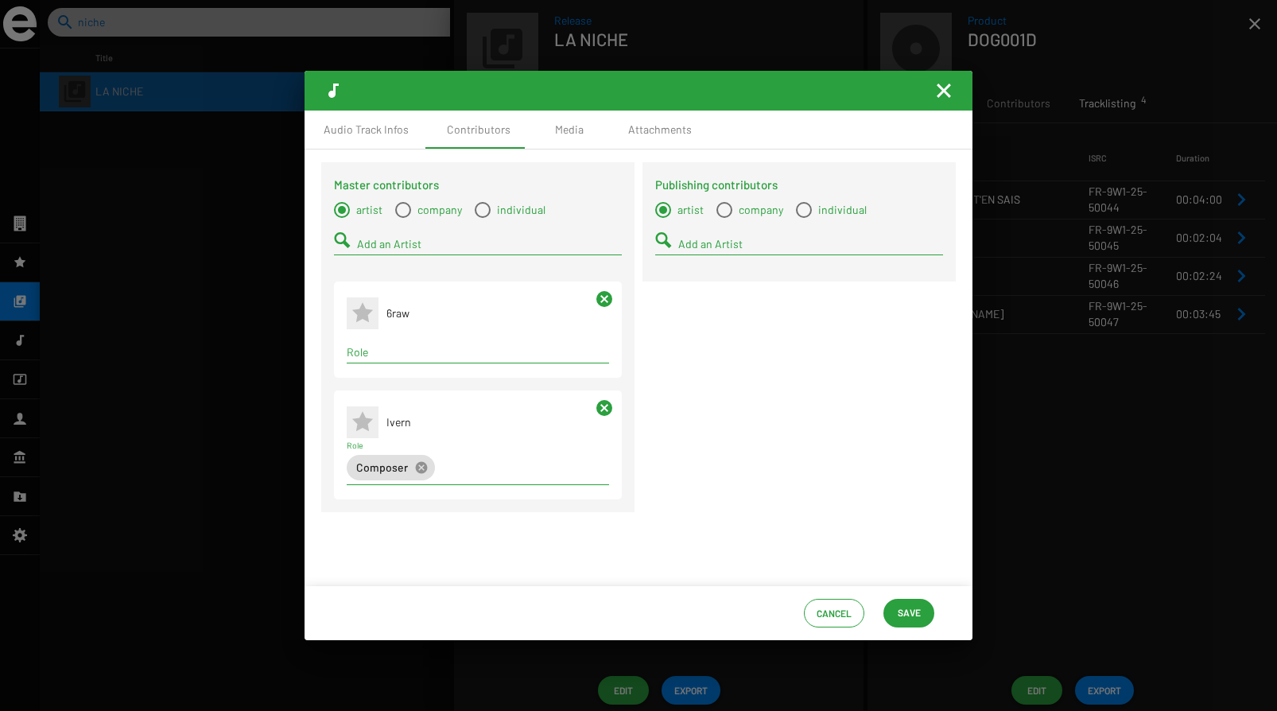
click at [383, 237] on div "Add an Artist" at bounding box center [489, 239] width 265 height 31
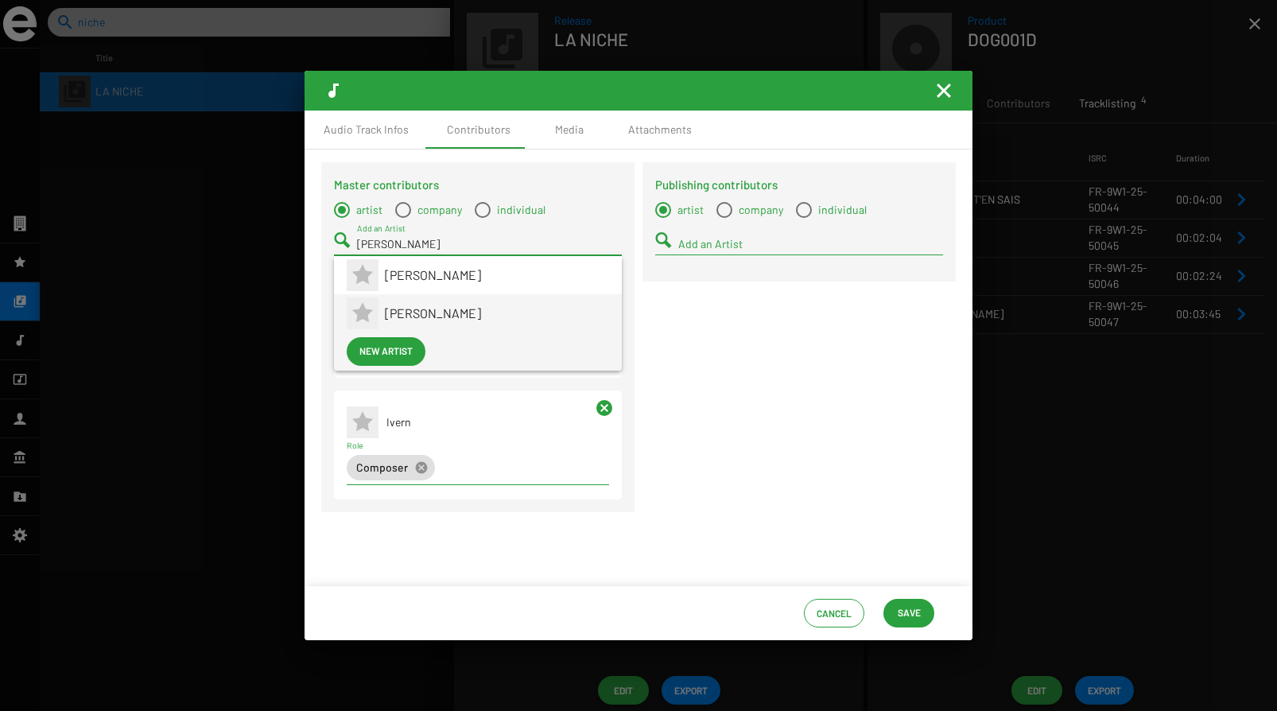
type input "[PERSON_NAME]"
click at [386, 304] on span "[PERSON_NAME]" at bounding box center [497, 313] width 224 height 38
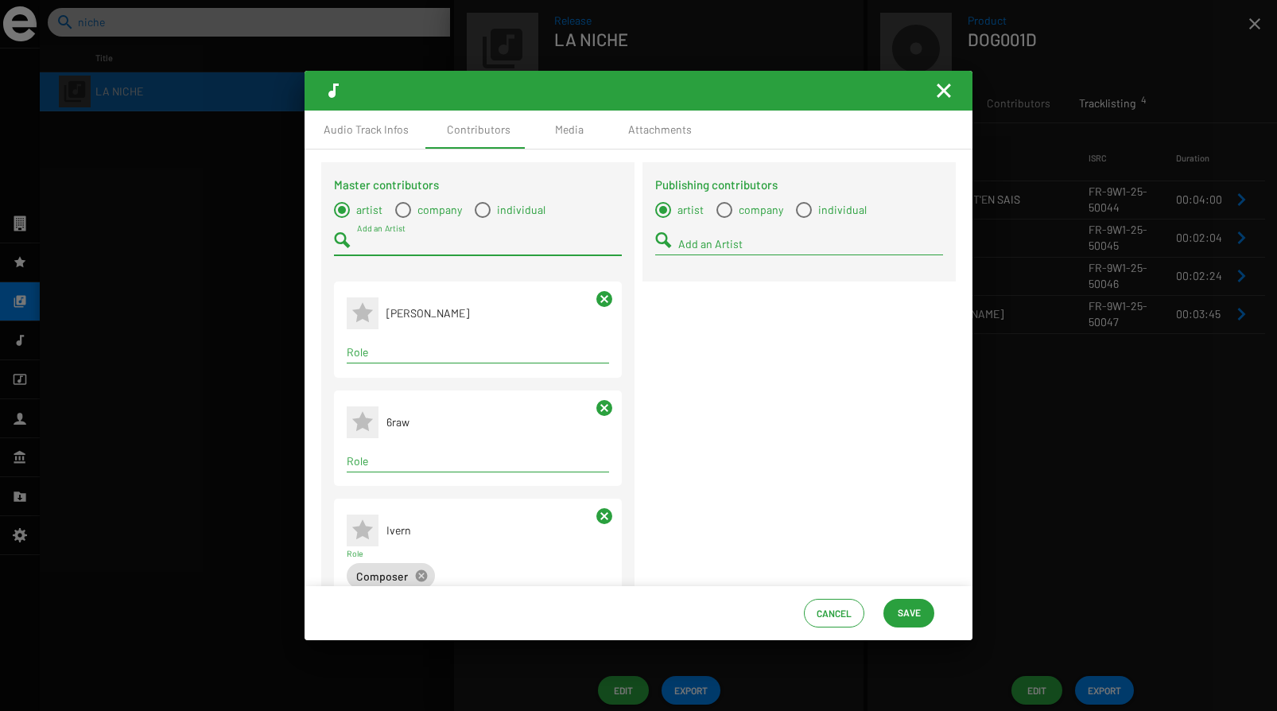
click at [913, 609] on span "Save" at bounding box center [908, 612] width 23 height 29
click at [560, 129] on div "Media" at bounding box center [569, 130] width 29 height 16
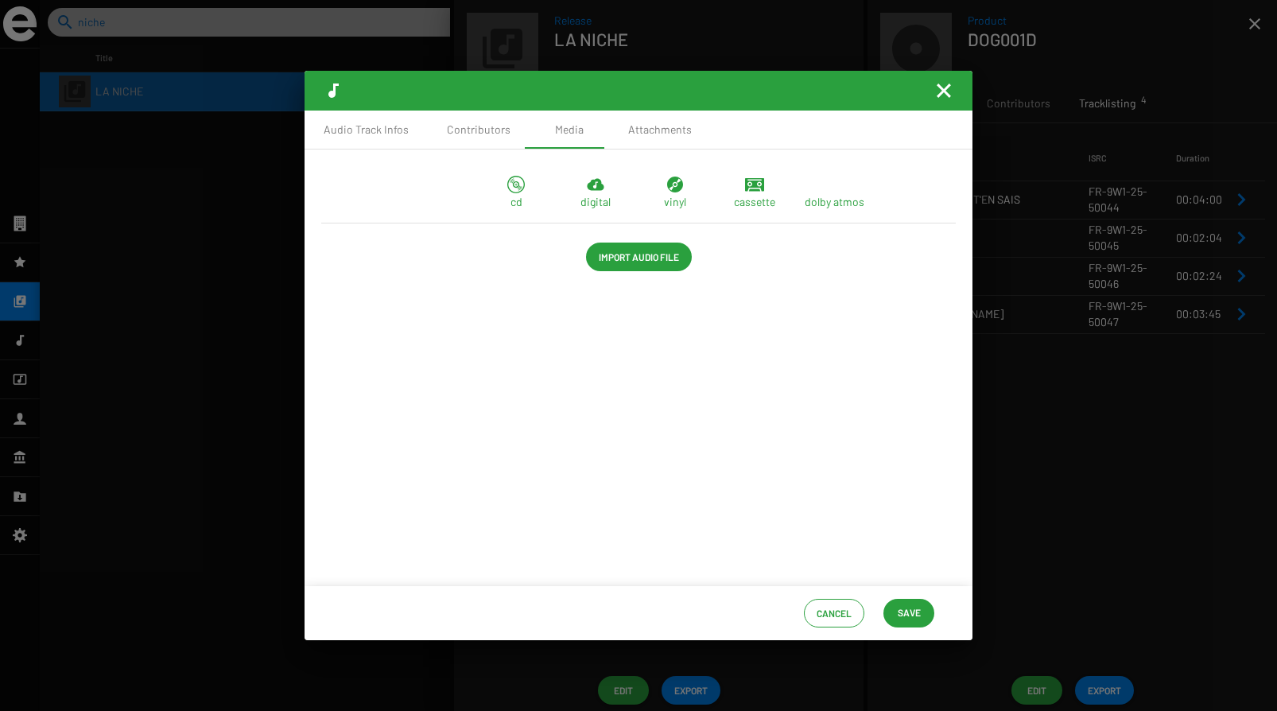
click at [595, 188] on icon at bounding box center [595, 184] width 19 height 19
click at [594, 190] on icon at bounding box center [595, 184] width 19 height 19
click at [595, 189] on icon at bounding box center [595, 185] width 17 height 12
click at [596, 190] on icon at bounding box center [595, 185] width 17 height 12
click at [641, 129] on div "Attachments" at bounding box center [660, 130] width 64 height 16
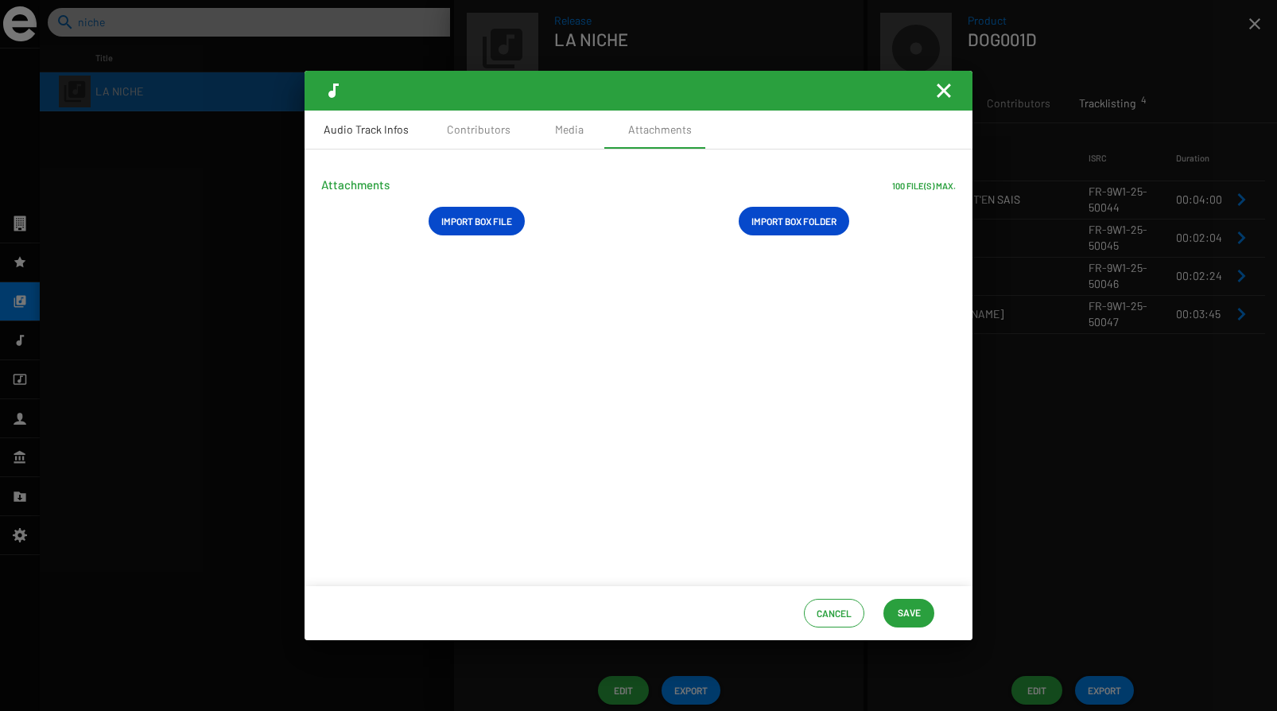
click at [347, 131] on div "Audio Track Infos" at bounding box center [366, 130] width 85 height 16
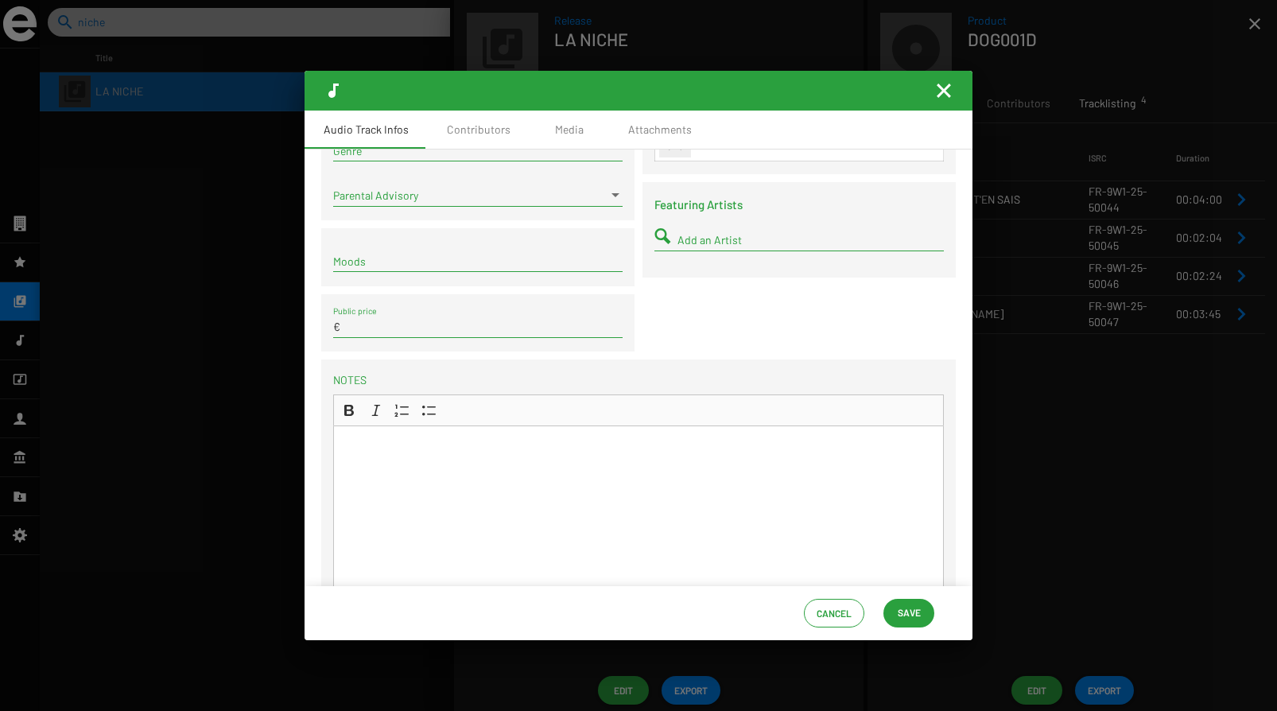
scroll to position [461, 0]
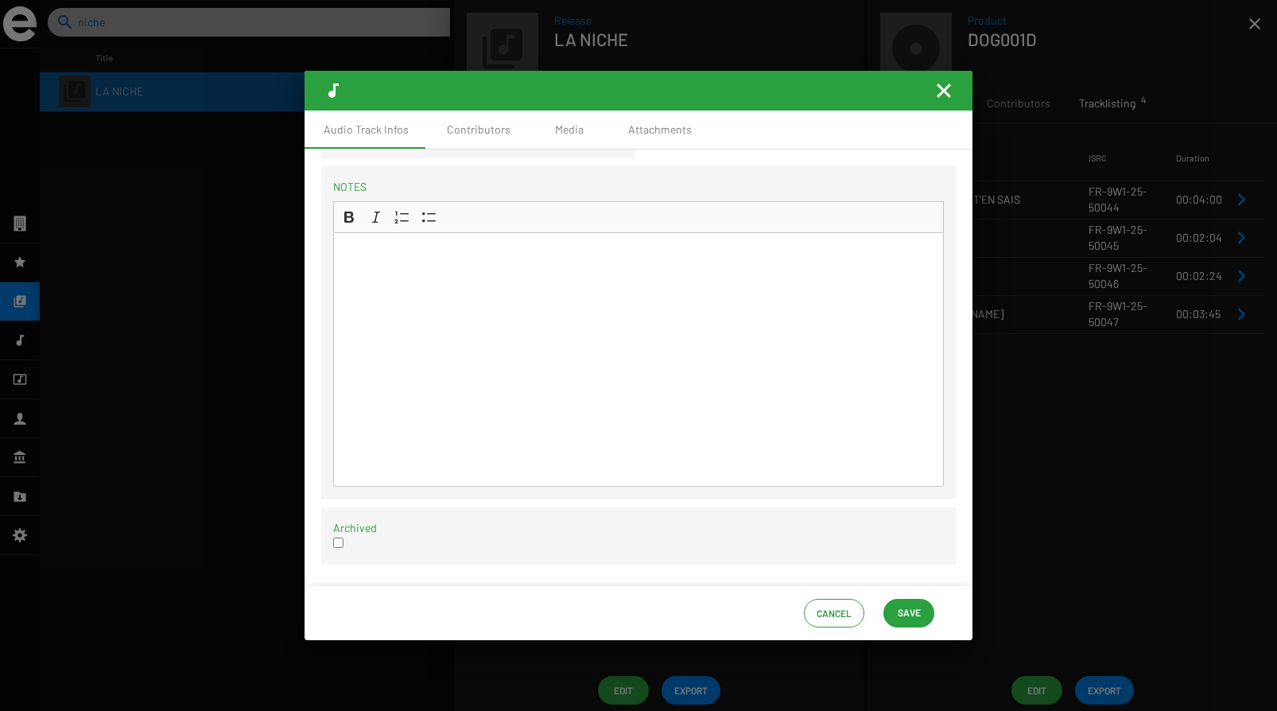
click at [908, 608] on span "Save" at bounding box center [908, 612] width 23 height 29
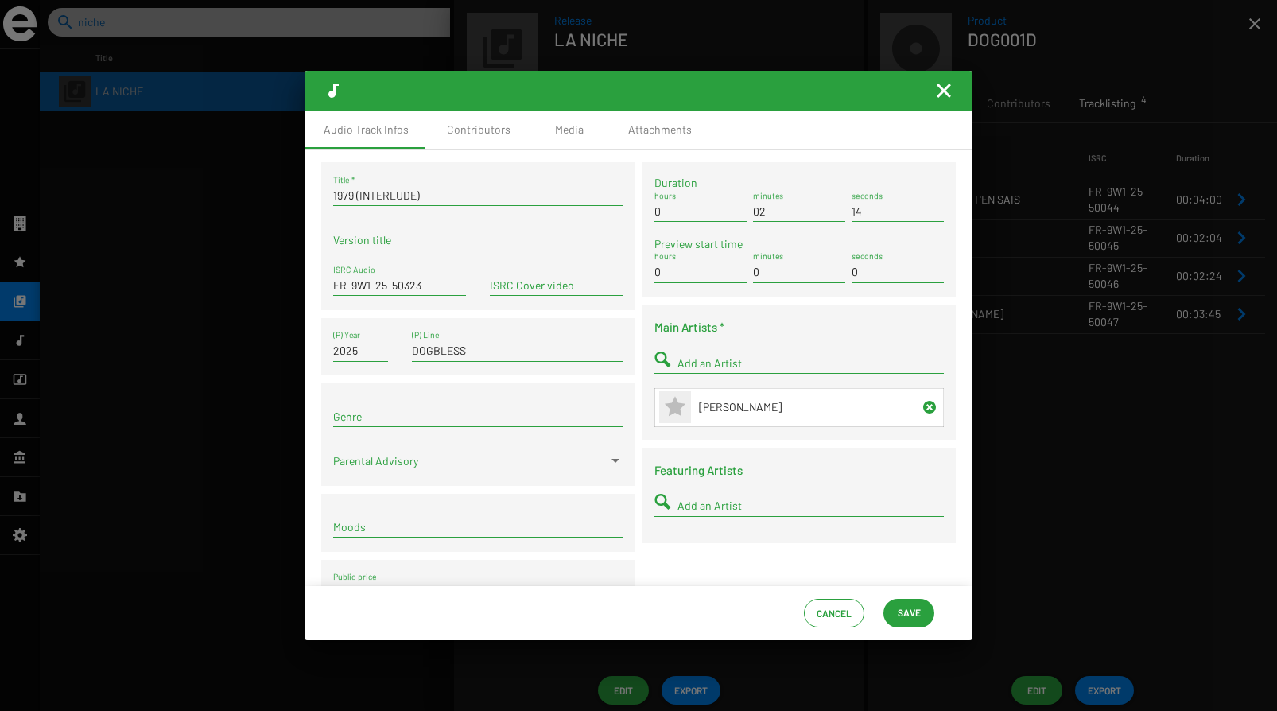
click at [944, 91] on mat-icon "Fermer la fenêtre" at bounding box center [943, 90] width 19 height 19
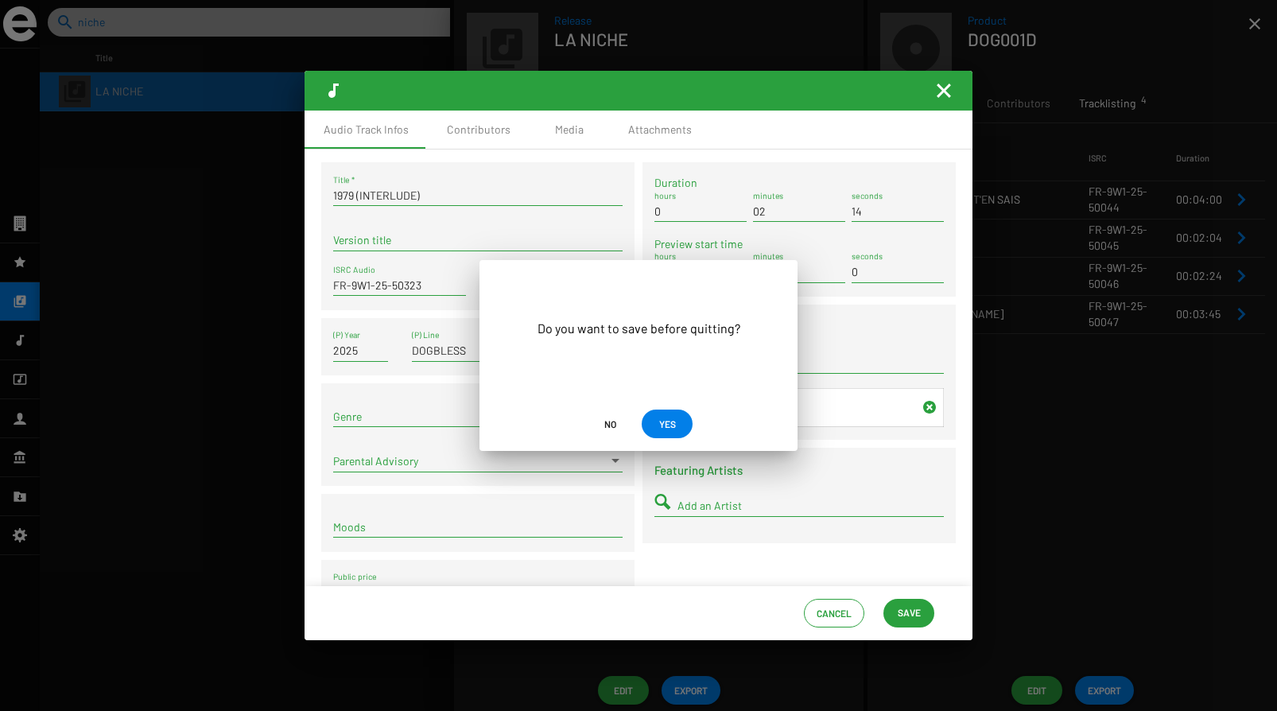
click at [672, 424] on span "YES" at bounding box center [667, 423] width 17 height 29
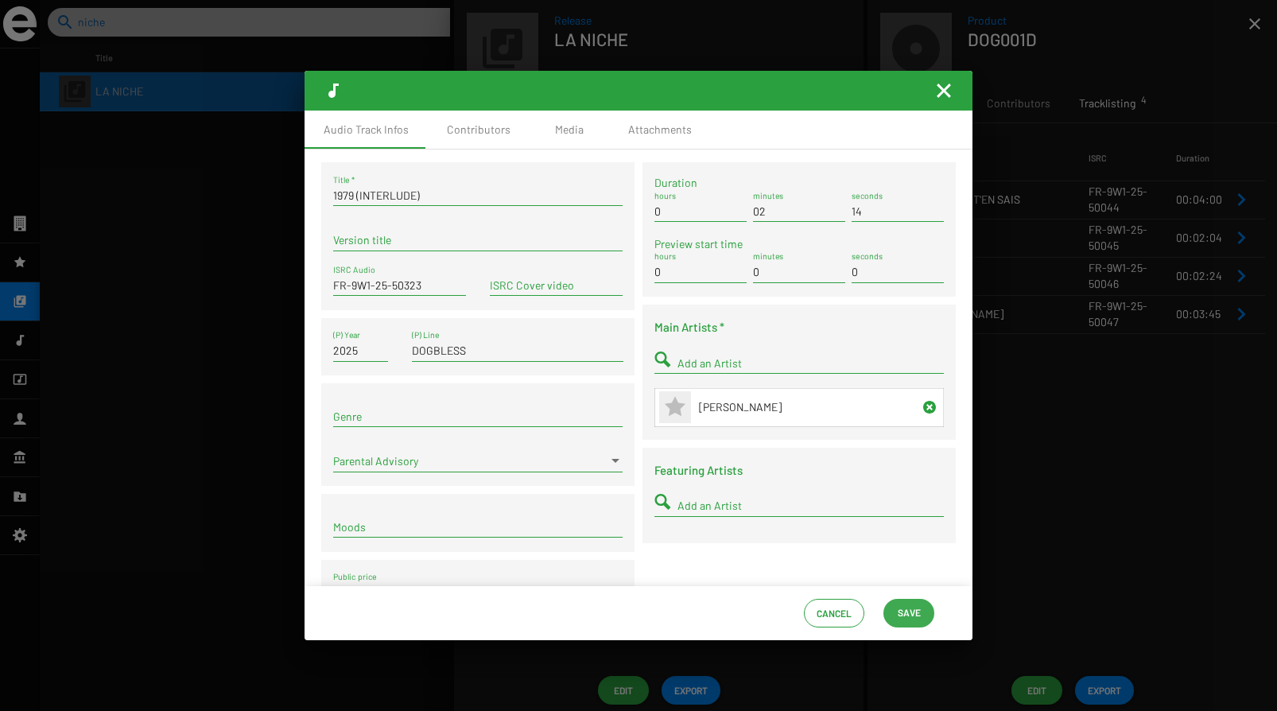
click at [903, 599] on span "Save" at bounding box center [908, 612] width 23 height 29
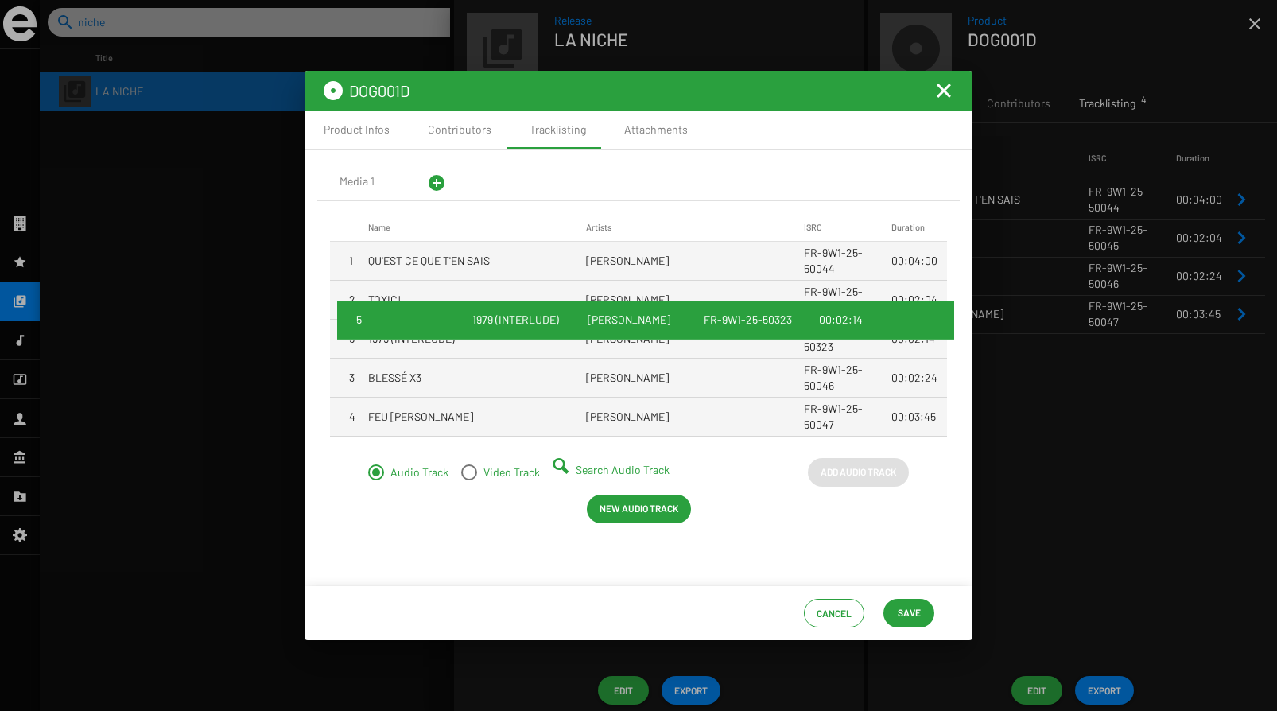
drag, startPoint x: 462, startPoint y: 422, endPoint x: 469, endPoint y: 325, distance: 97.2
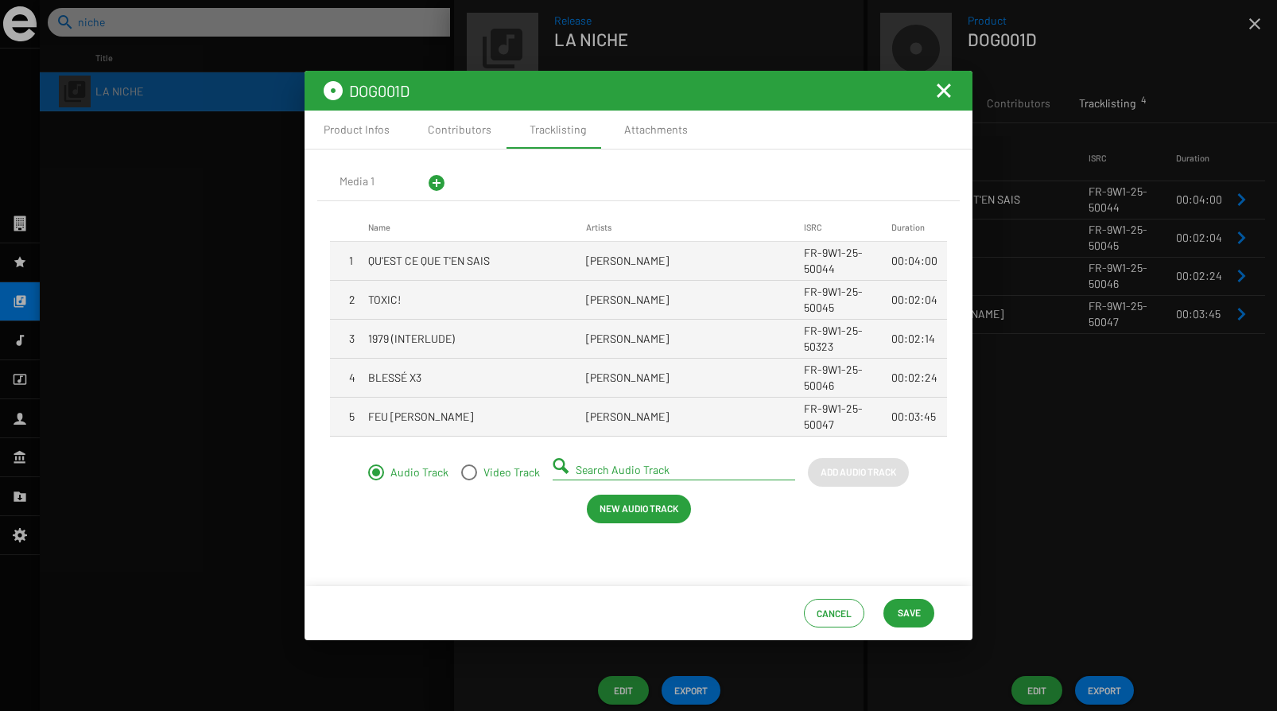
click at [496, 254] on mat-cell "QU'EST CE QUE T'EN SAIS" at bounding box center [477, 261] width 218 height 38
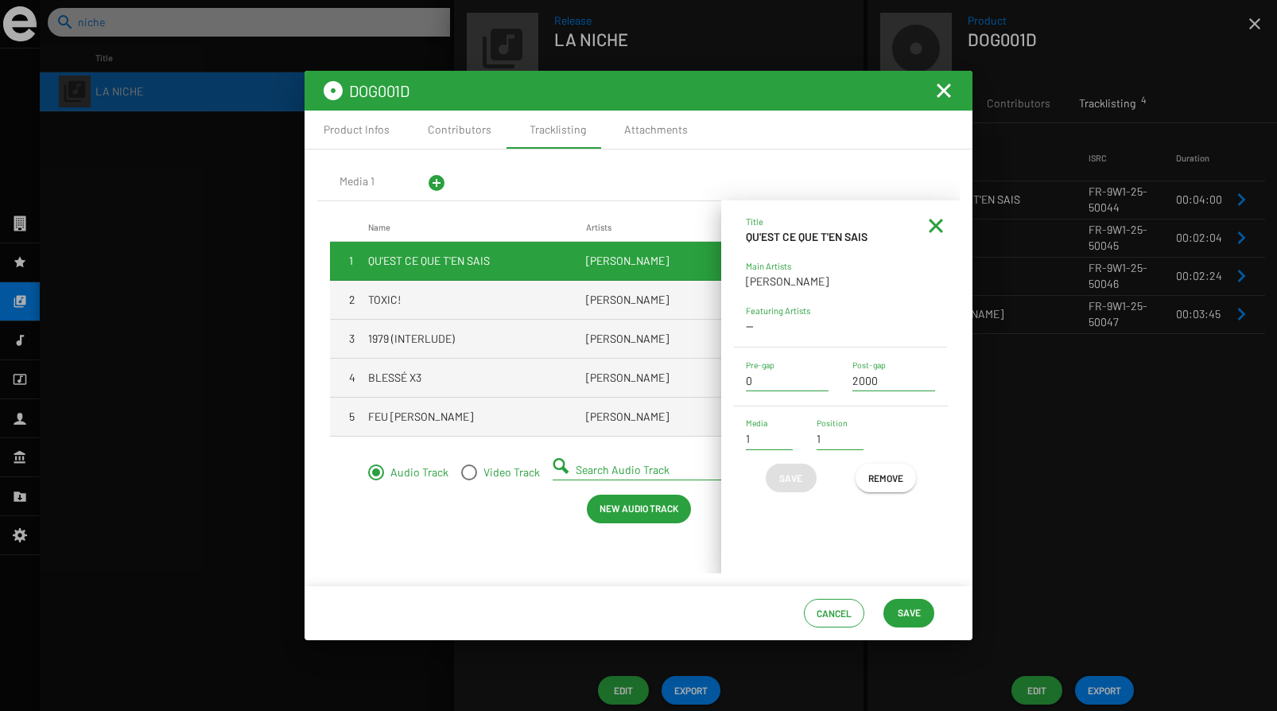
drag, startPoint x: 938, startPoint y: 226, endPoint x: 928, endPoint y: 235, distance: 13.5
click at [938, 226] on mat-icon at bounding box center [935, 225] width 19 height 19
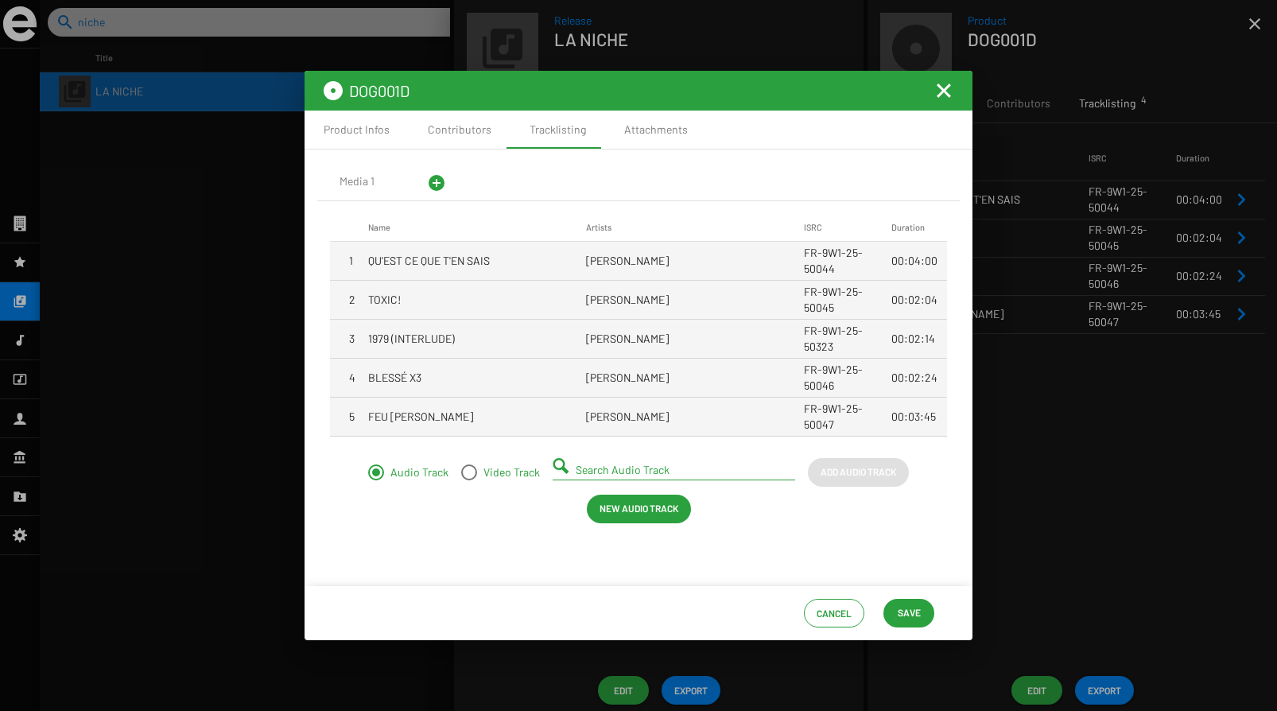
click at [922, 613] on button "Save" at bounding box center [908, 613] width 51 height 29
click at [952, 83] on mat-icon "Fermer la fenêtre" at bounding box center [943, 90] width 19 height 19
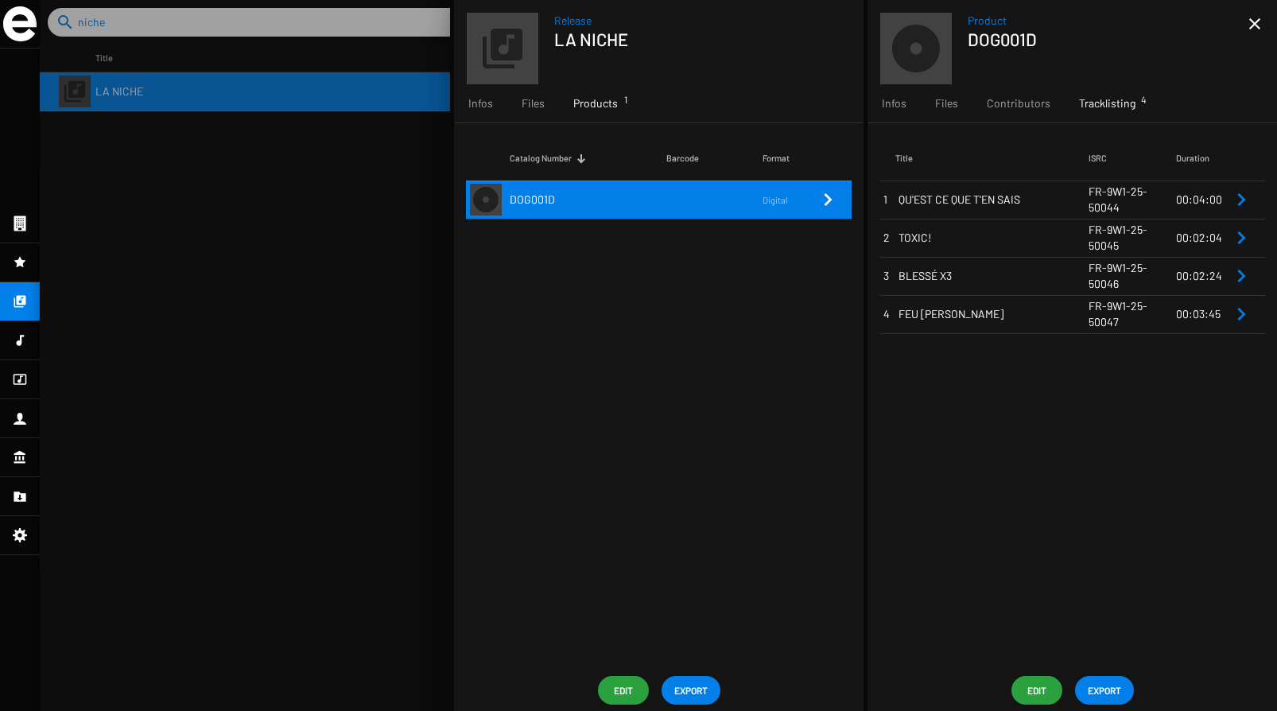
click at [1170, 199] on td "FR-9W1-25-50044" at bounding box center [1131, 199] width 87 height 38
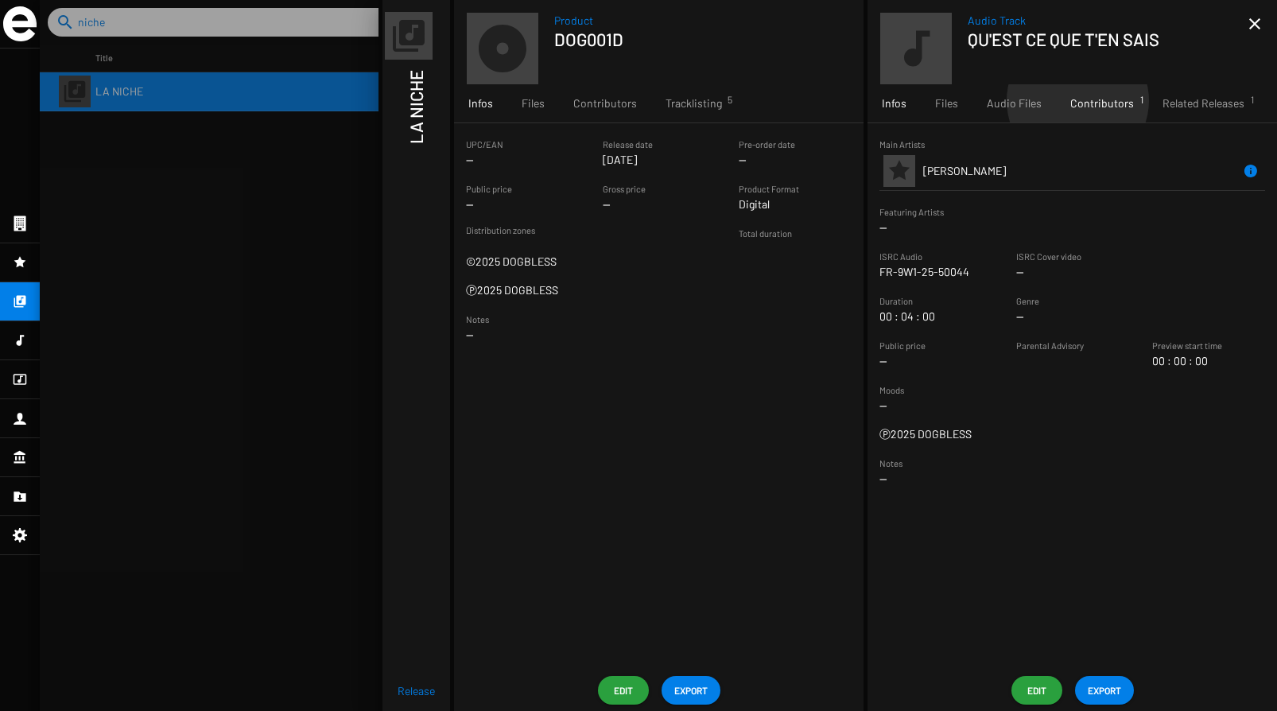
click at [1075, 100] on span "Contributors 1" at bounding box center [1102, 103] width 64 height 16
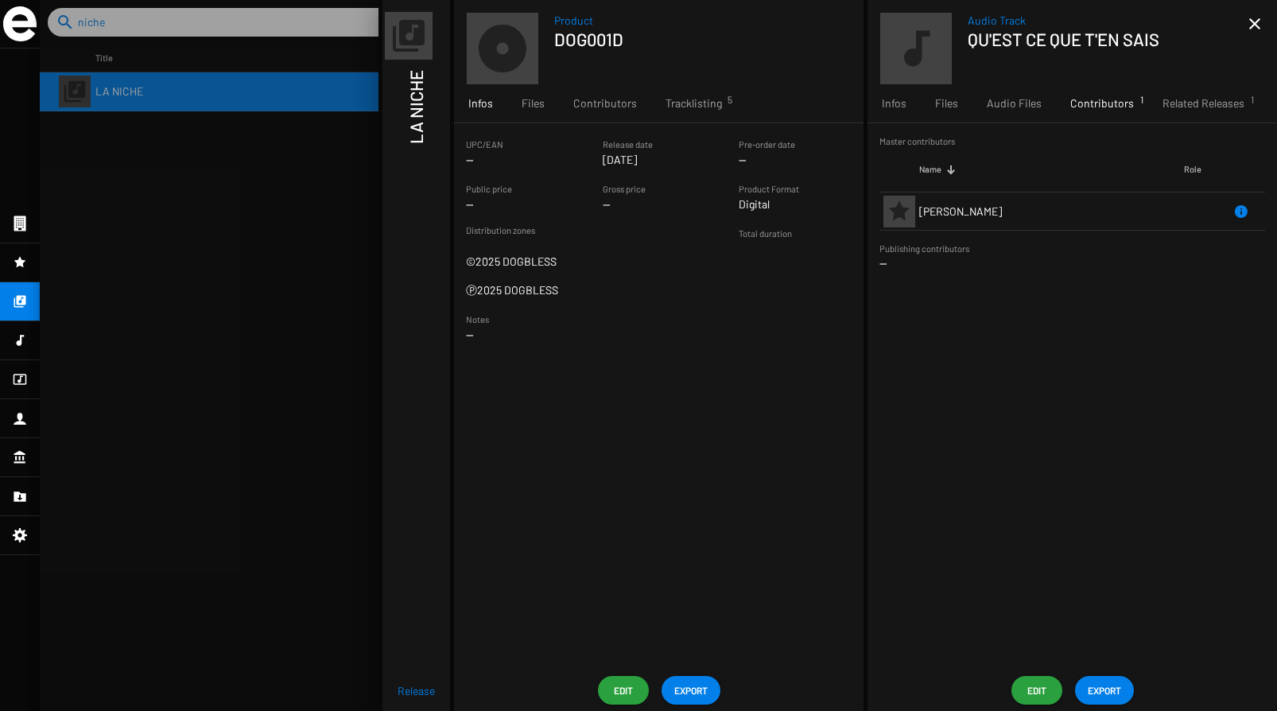
click at [1051, 688] on button "Edit" at bounding box center [1036, 690] width 51 height 29
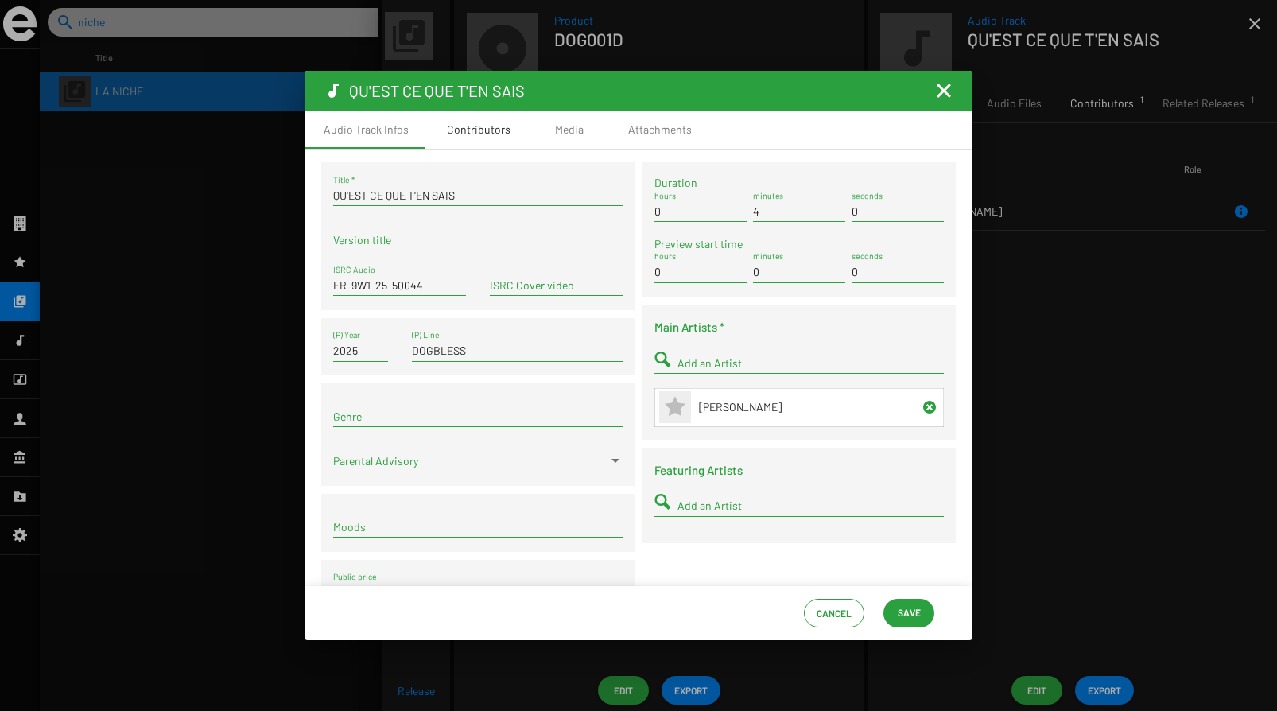
click at [455, 127] on div "Contributors" at bounding box center [479, 130] width 64 height 16
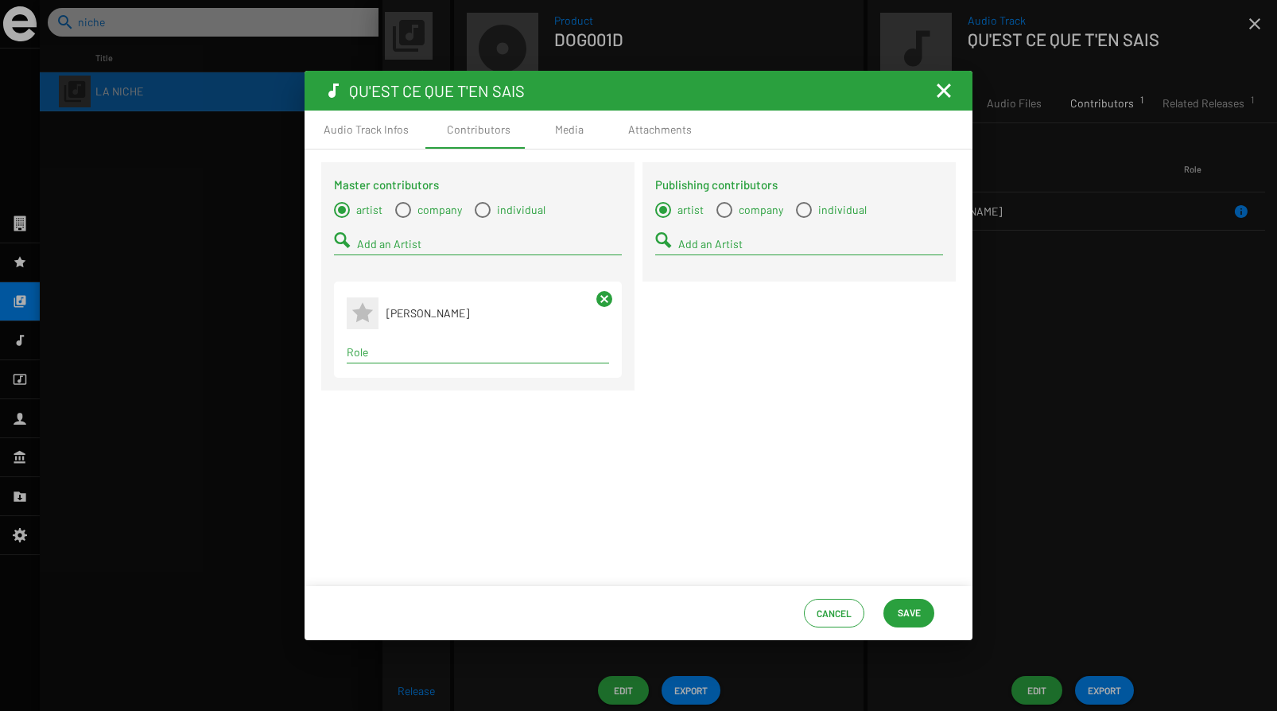
click at [395, 241] on input "Add an Artist" at bounding box center [489, 244] width 265 height 13
click at [405, 351] on input "Role" at bounding box center [478, 352] width 262 height 13
type input "composer"
click at [445, 380] on span "Composer" at bounding box center [477, 384] width 237 height 38
click at [381, 243] on input "Add an Artist" at bounding box center [489, 244] width 265 height 13
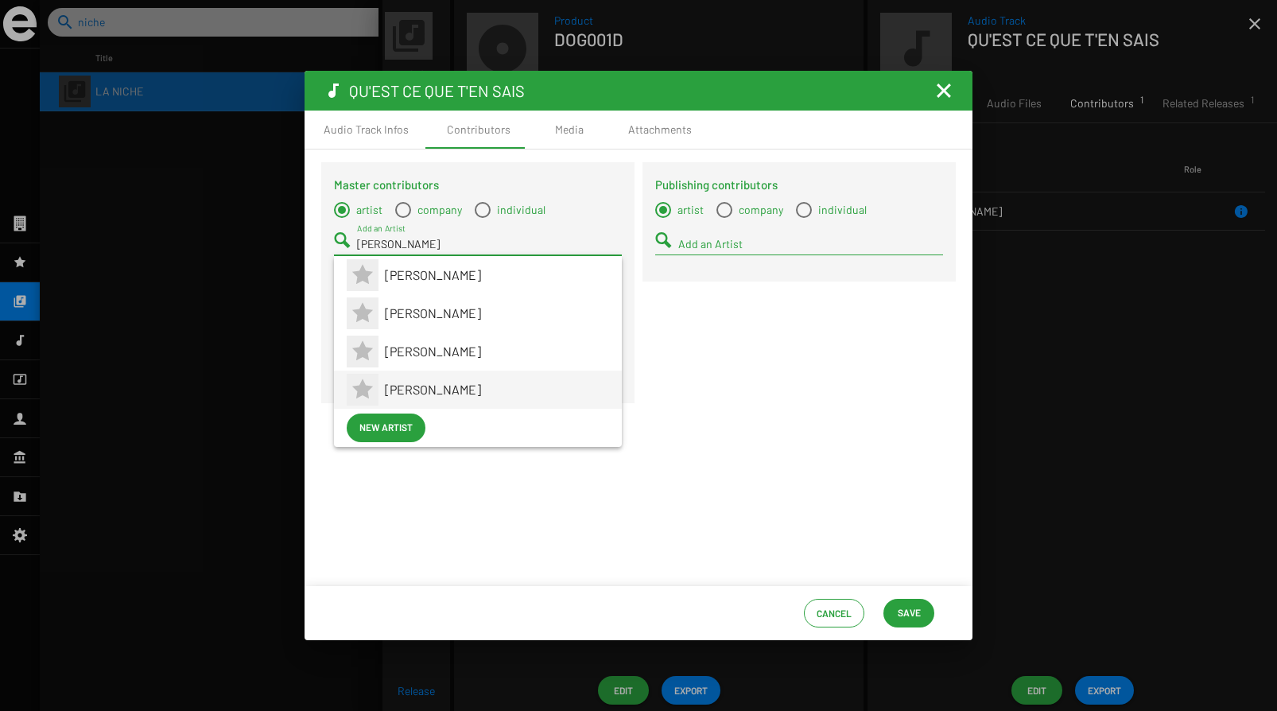
type input "[PERSON_NAME]"
click at [431, 385] on span "[PERSON_NAME]" at bounding box center [497, 389] width 224 height 38
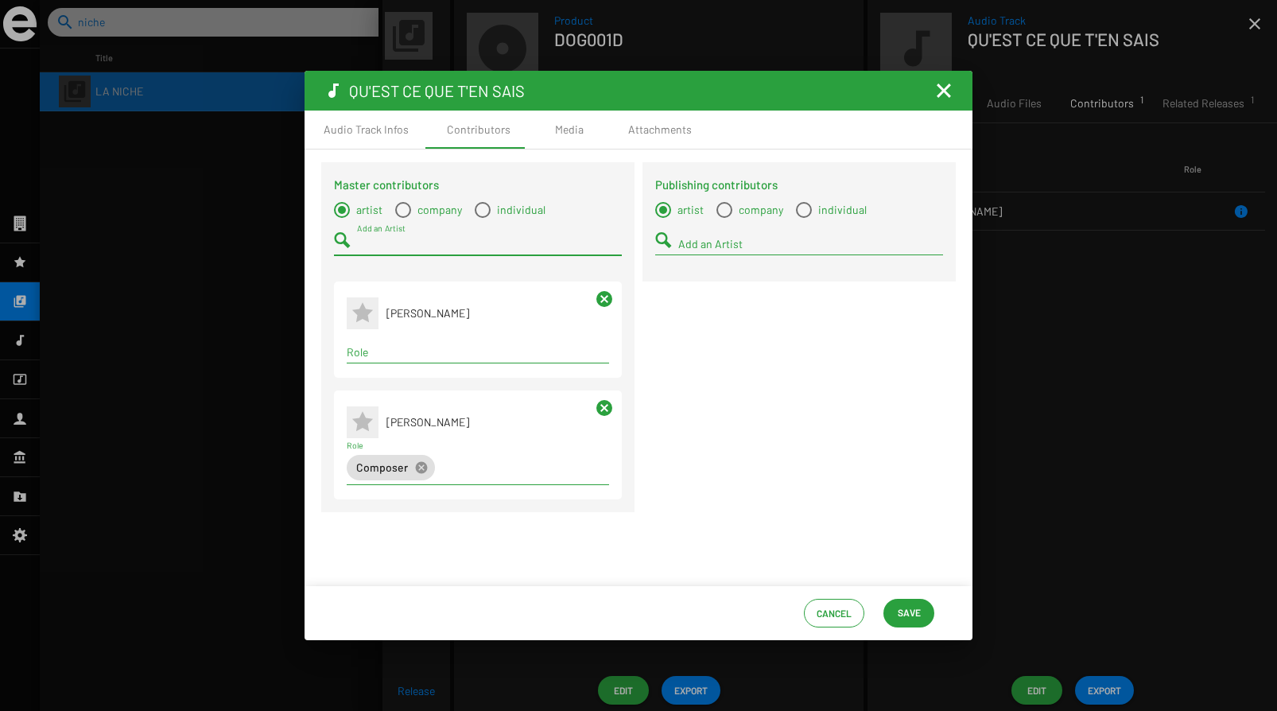
click at [394, 359] on div "Term selection" at bounding box center [477, 352] width 269 height 19
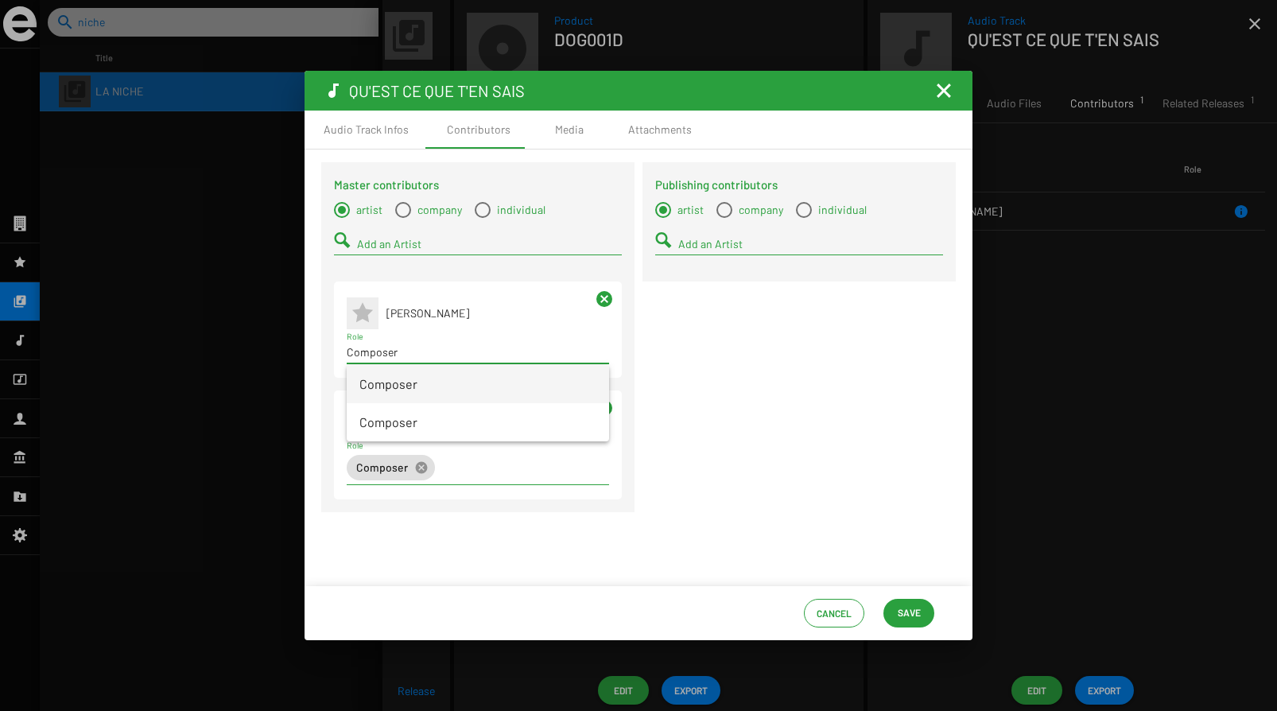
type input "Composer"
click at [490, 390] on span "Composer" at bounding box center [477, 384] width 237 height 38
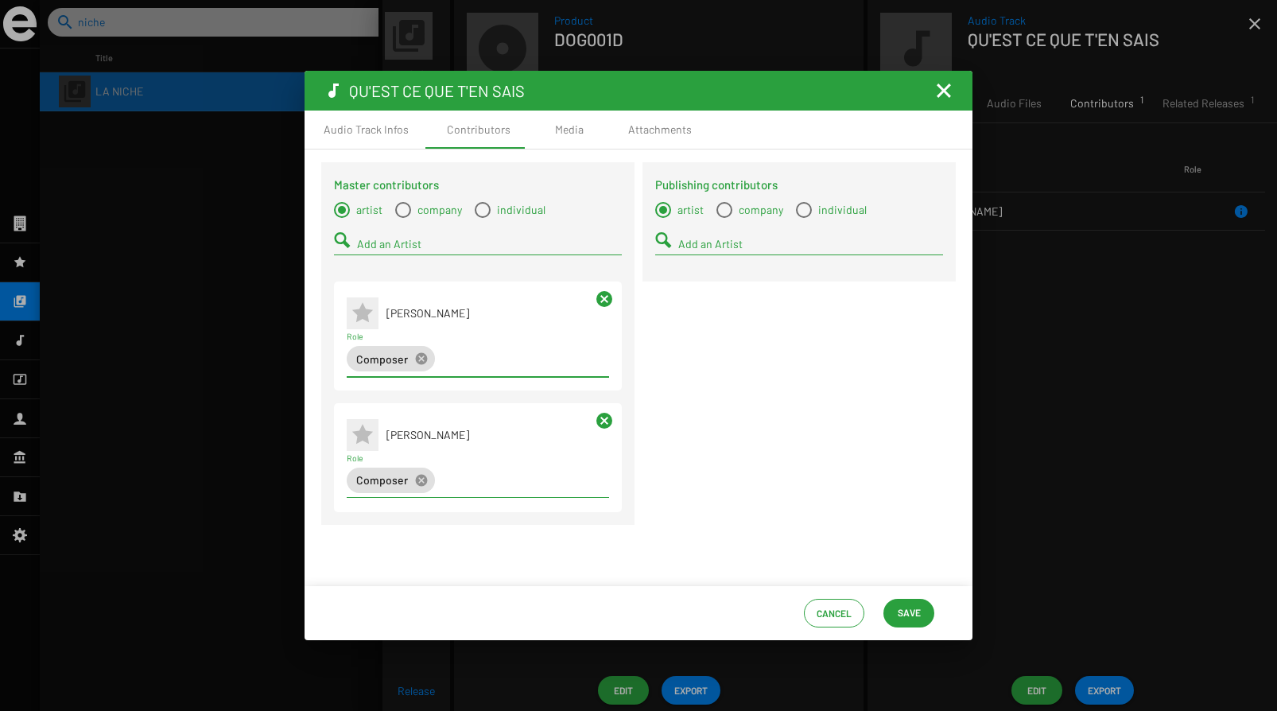
click at [382, 235] on div "Add an Artist" at bounding box center [489, 239] width 265 height 31
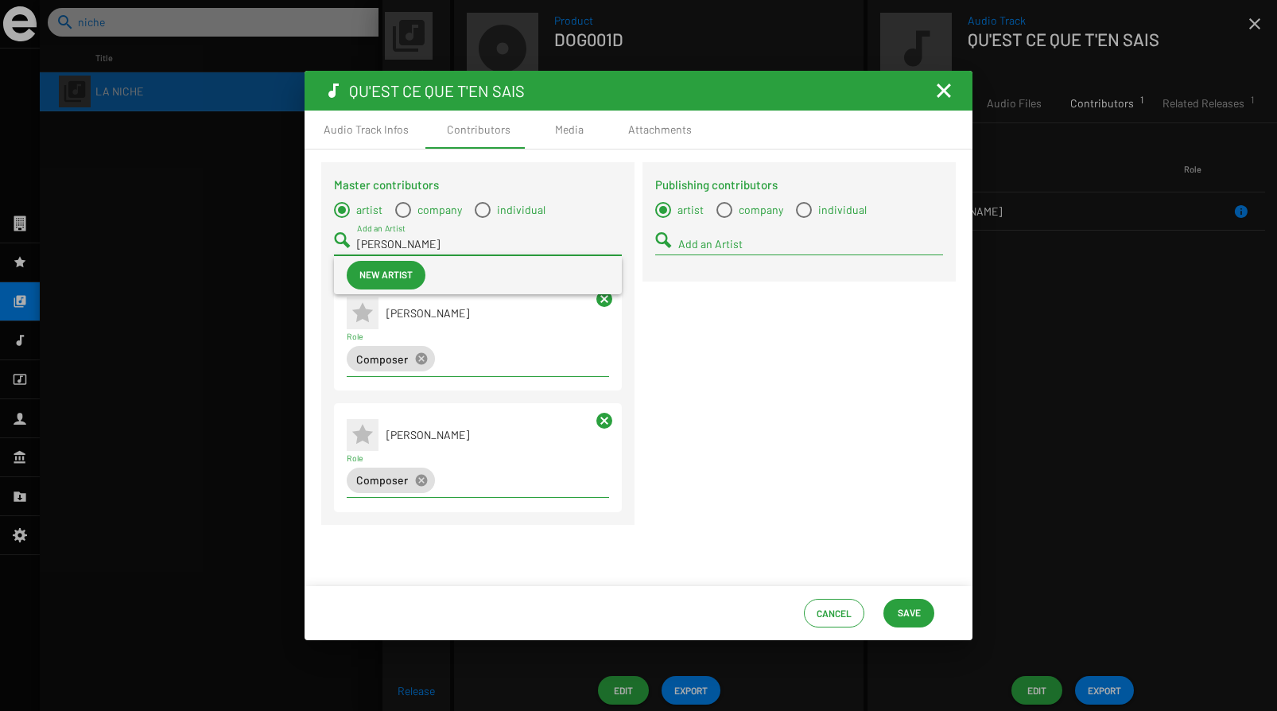
type input "[PERSON_NAME]"
click at [390, 266] on span "New artist" at bounding box center [385, 274] width 53 height 29
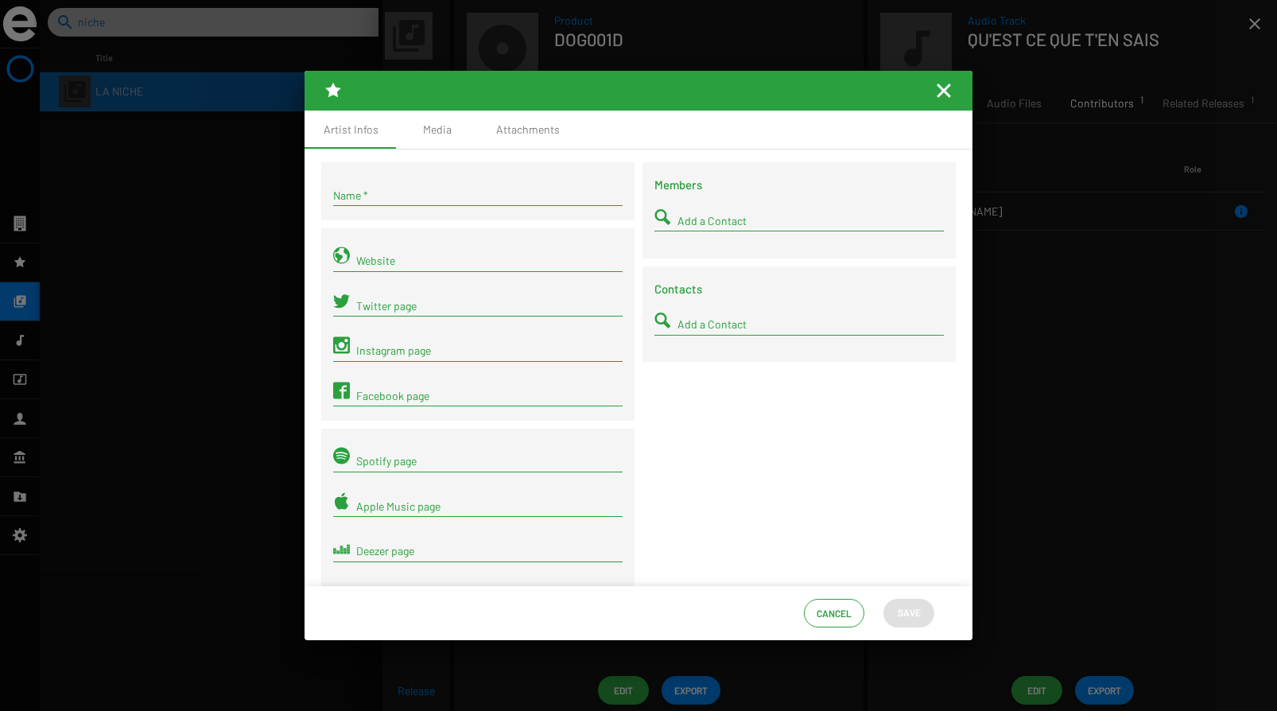
click at [391, 200] on input "Name *" at bounding box center [477, 195] width 289 height 13
type input "[PERSON_NAME]"
click at [923, 607] on button "Save" at bounding box center [908, 613] width 51 height 29
click at [903, 618] on span "Save" at bounding box center [908, 612] width 23 height 29
click at [946, 91] on mat-icon "Fermer la fenêtre" at bounding box center [943, 90] width 19 height 19
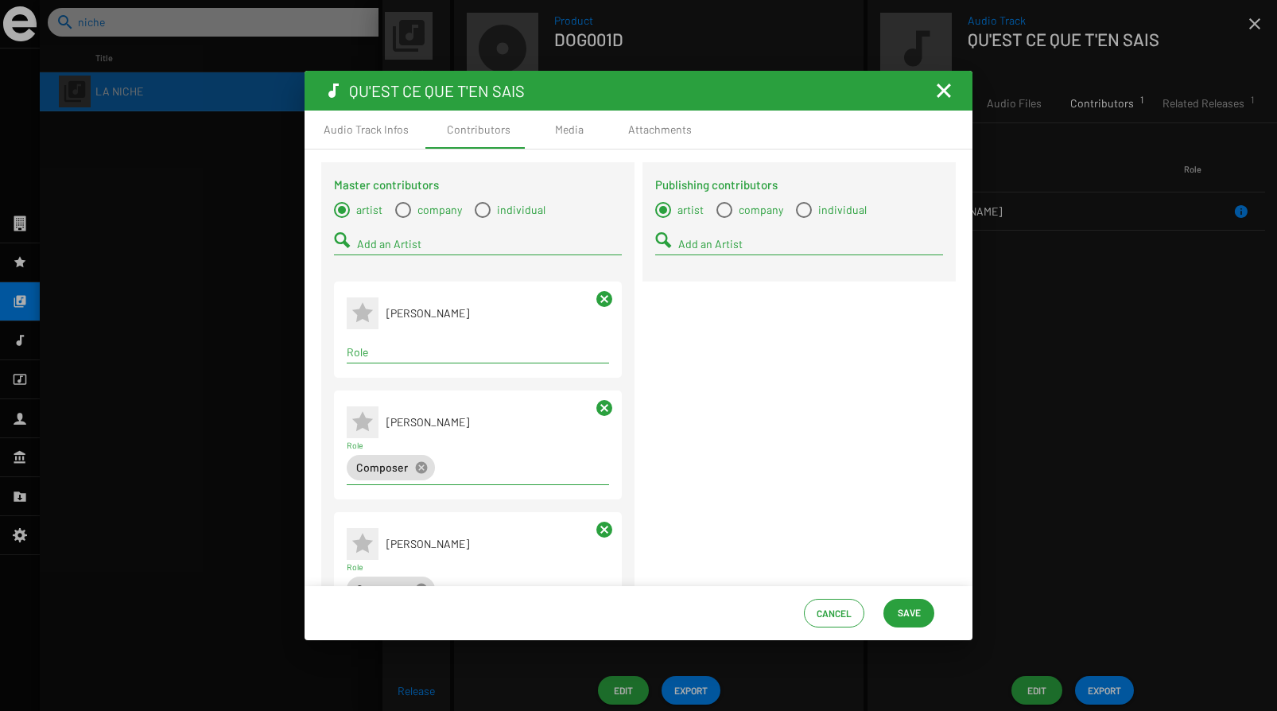
click at [403, 347] on input "Role" at bounding box center [478, 352] width 262 height 13
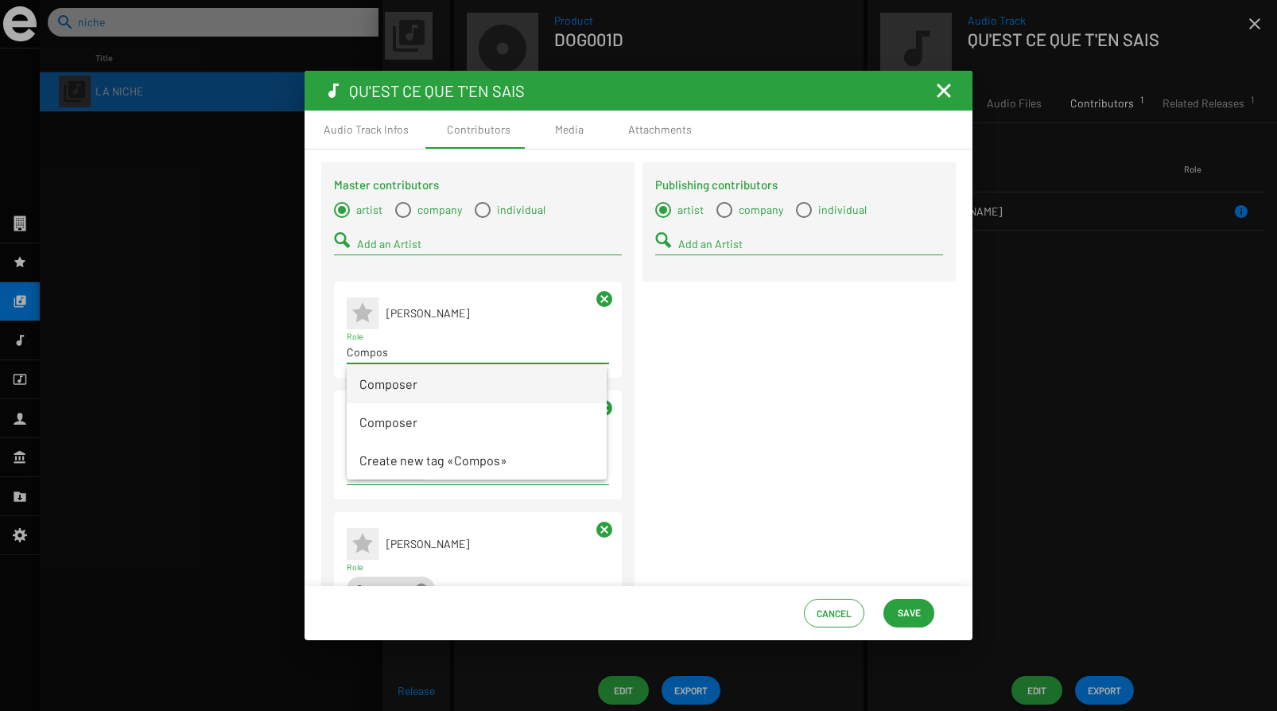
type input "Compos"
click at [390, 386] on span "Composer" at bounding box center [476, 384] width 235 height 38
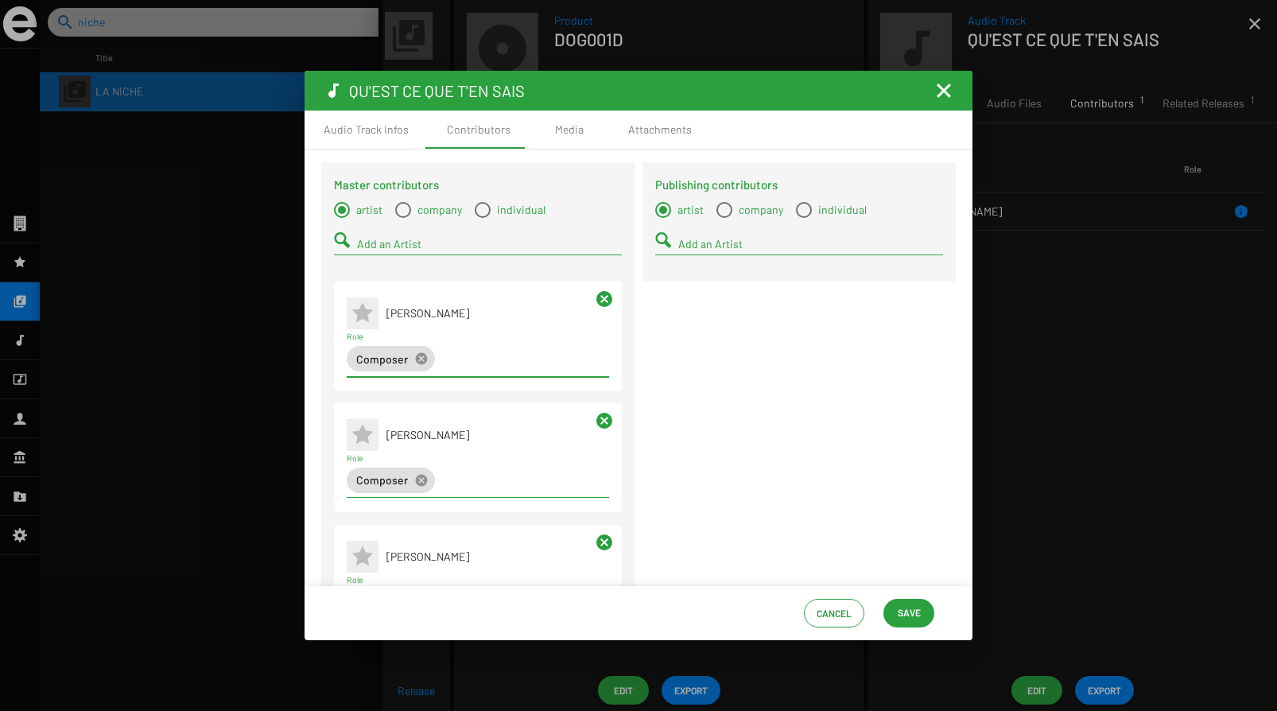
click at [428, 250] on input "Add an Artist" at bounding box center [489, 244] width 265 height 13
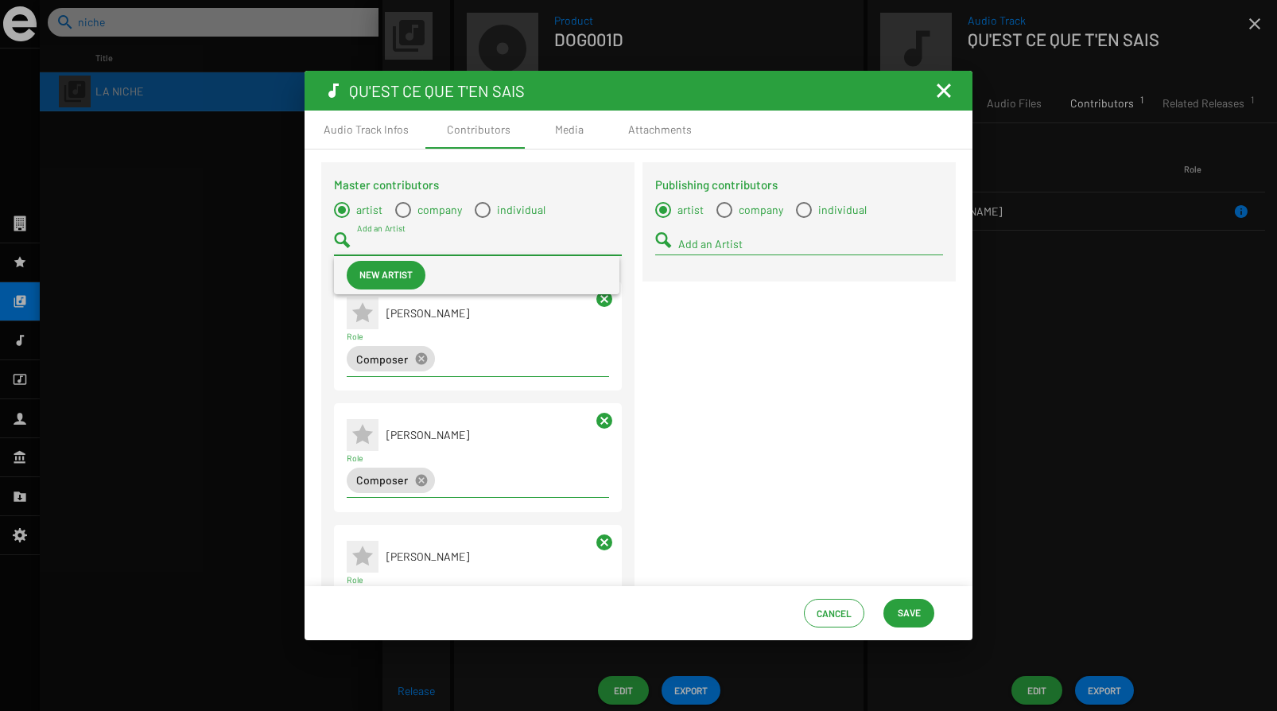
click at [397, 276] on span "New artist" at bounding box center [385, 274] width 53 height 29
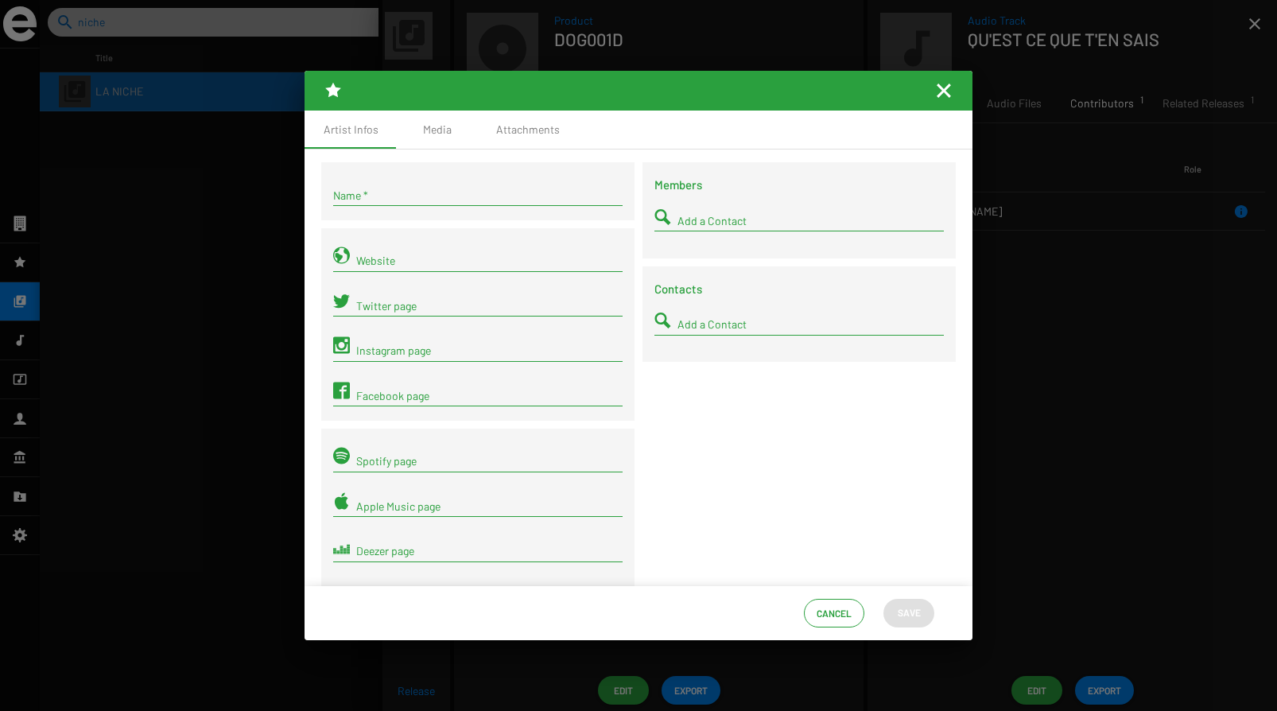
click at [395, 200] on input "Name *" at bounding box center [477, 195] width 289 height 13
type input "Rosaliedu38"
click at [908, 614] on span "Save" at bounding box center [908, 612] width 23 height 29
click at [945, 97] on mat-icon "Fermer la fenêtre" at bounding box center [943, 90] width 19 height 19
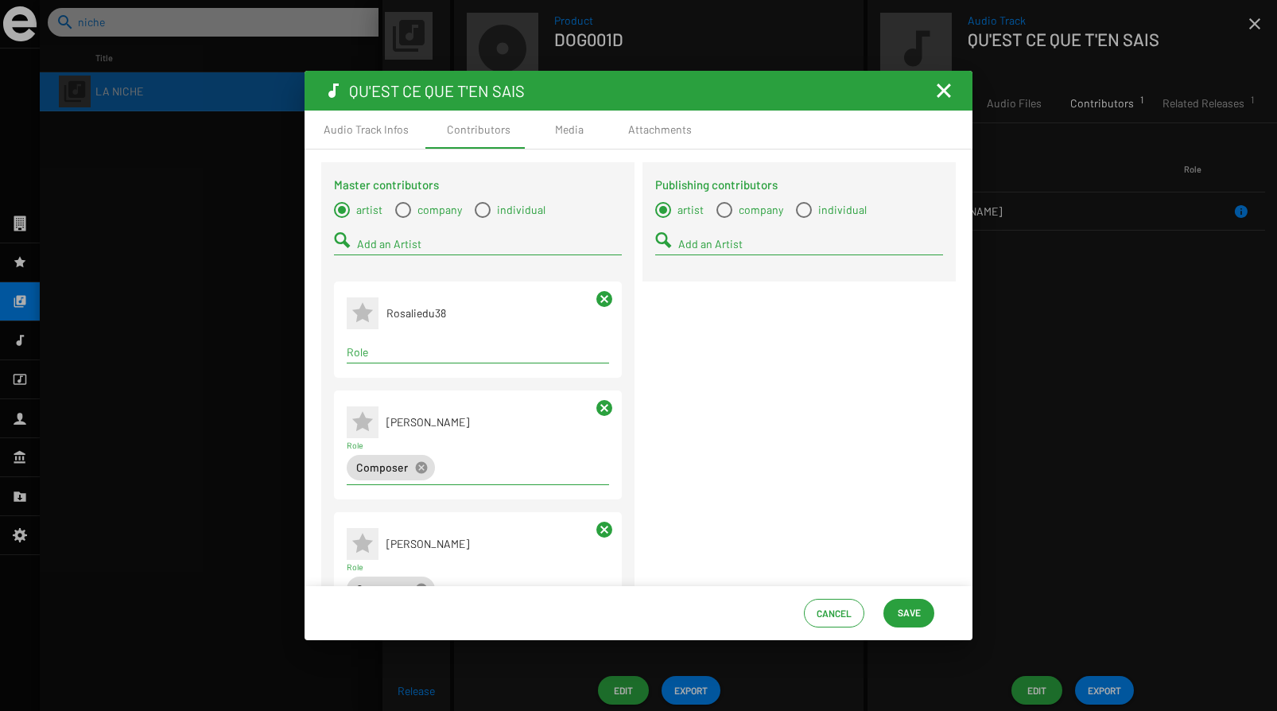
click at [397, 349] on input "Role" at bounding box center [478, 352] width 262 height 13
type input "R"
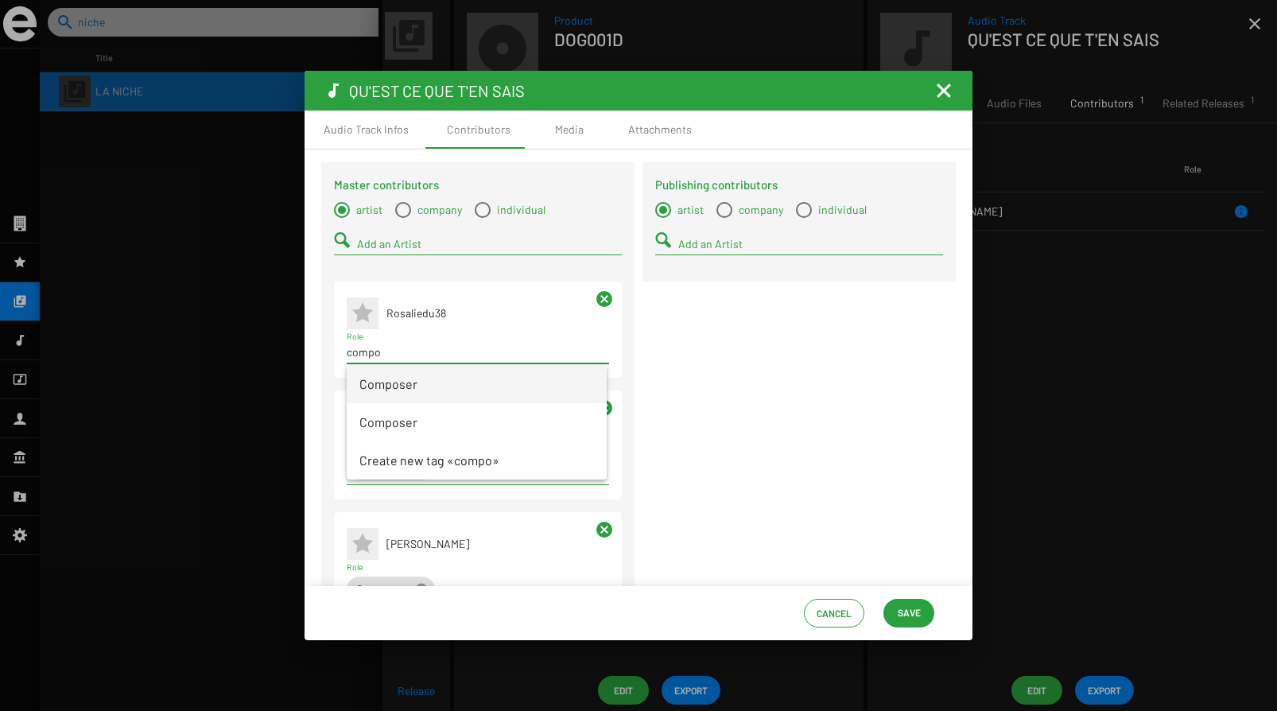
type input "compo"
click at [383, 381] on span "Composer" at bounding box center [476, 384] width 235 height 38
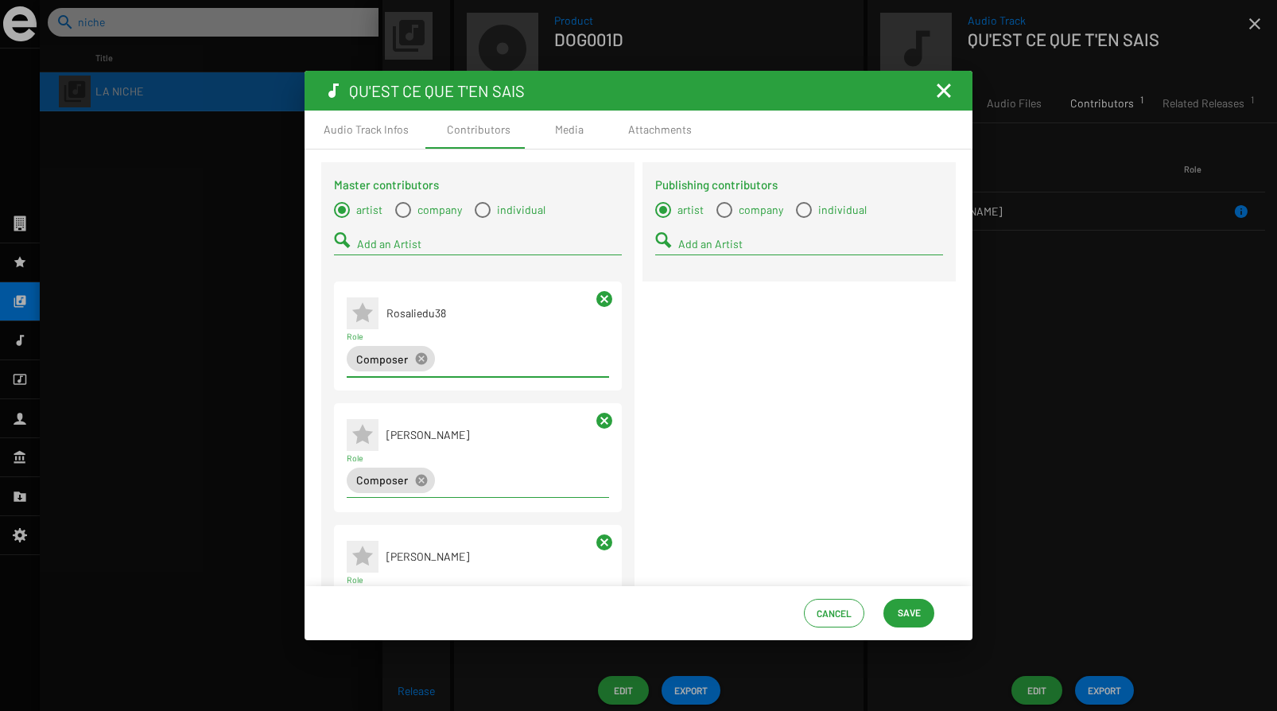
click at [911, 607] on span "Save" at bounding box center [908, 612] width 23 height 29
click at [941, 95] on mat-icon "Fermer la fenêtre" at bounding box center [943, 90] width 19 height 19
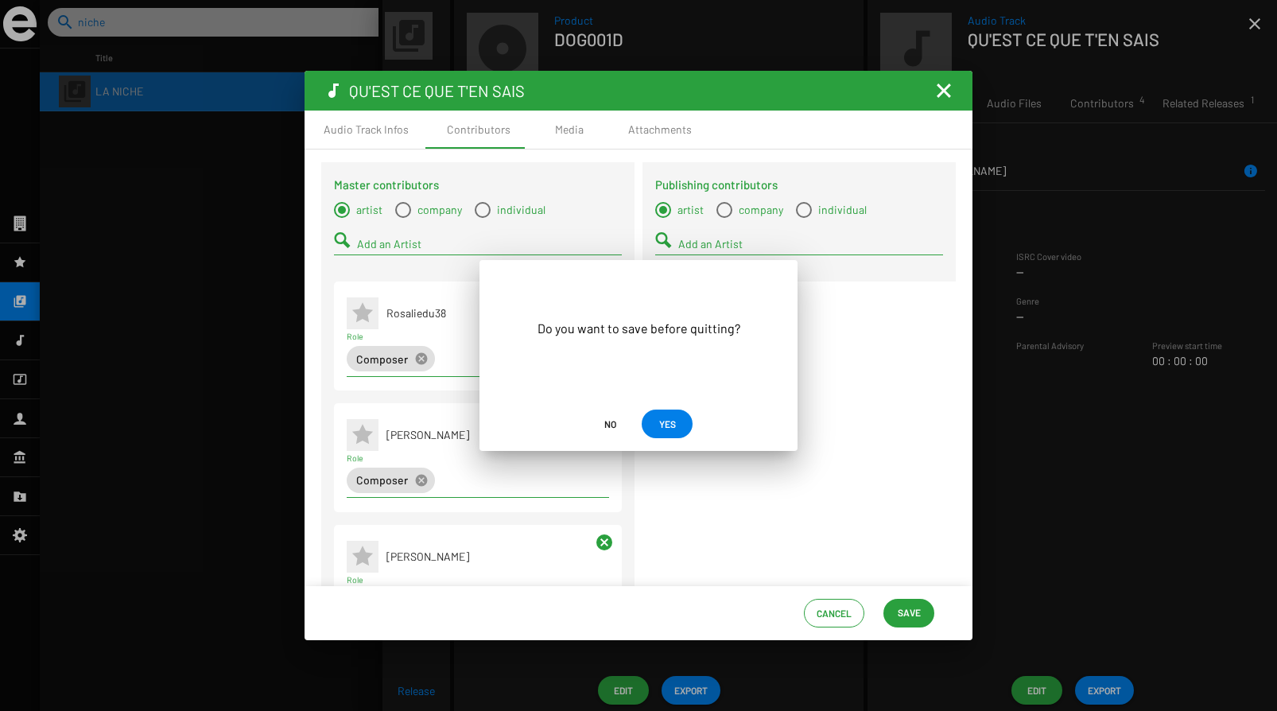
click at [669, 428] on span "YES" at bounding box center [667, 423] width 17 height 29
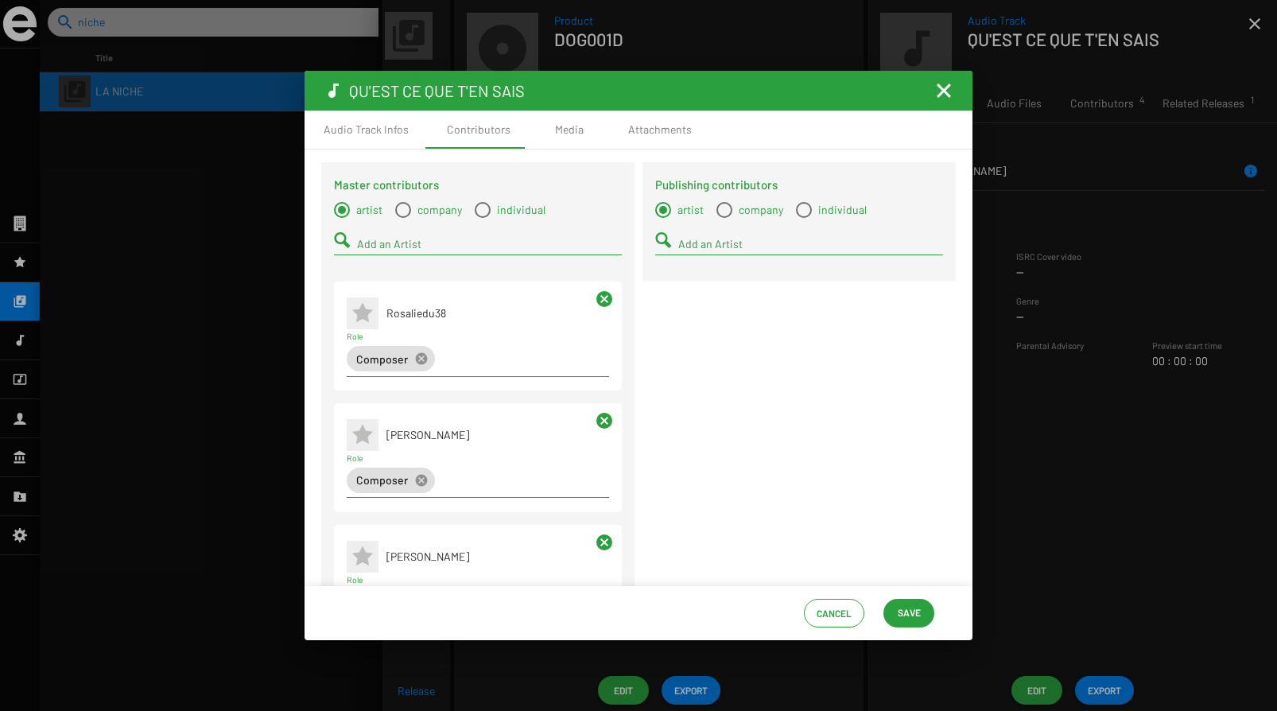
click at [903, 614] on span "Save" at bounding box center [908, 612] width 23 height 29
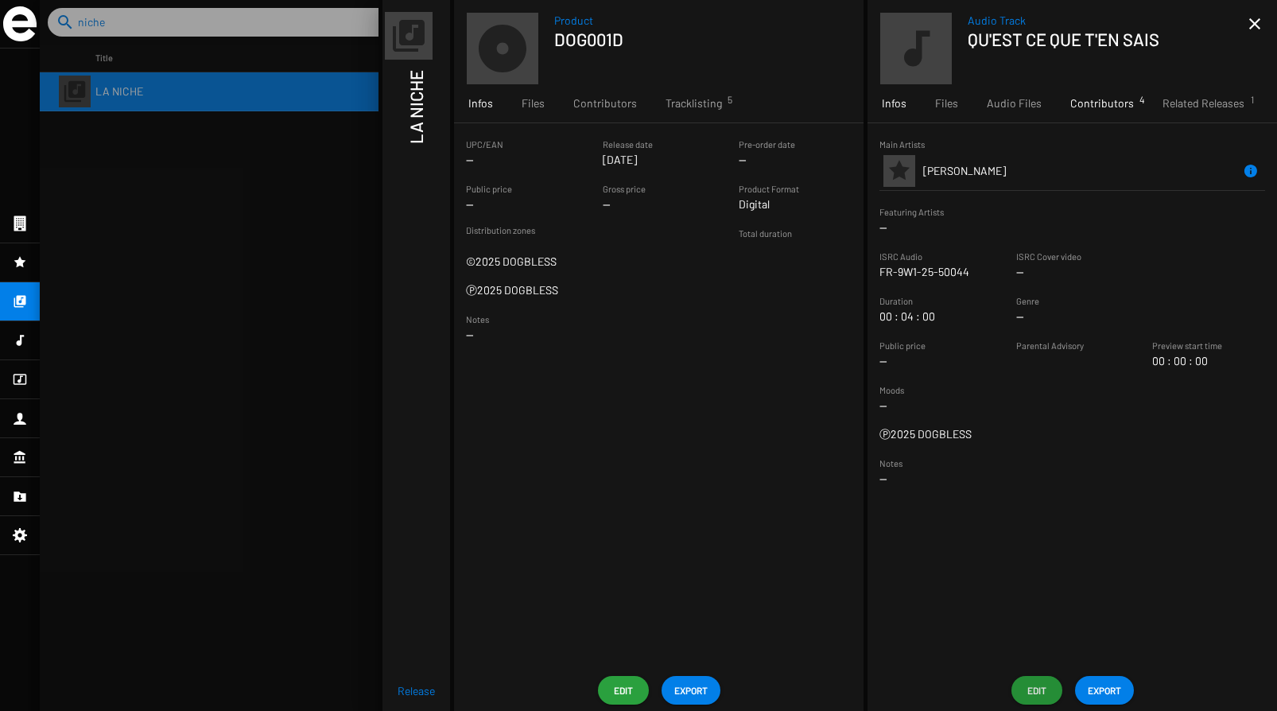
click at [1088, 106] on span "Contributors 4" at bounding box center [1102, 103] width 64 height 16
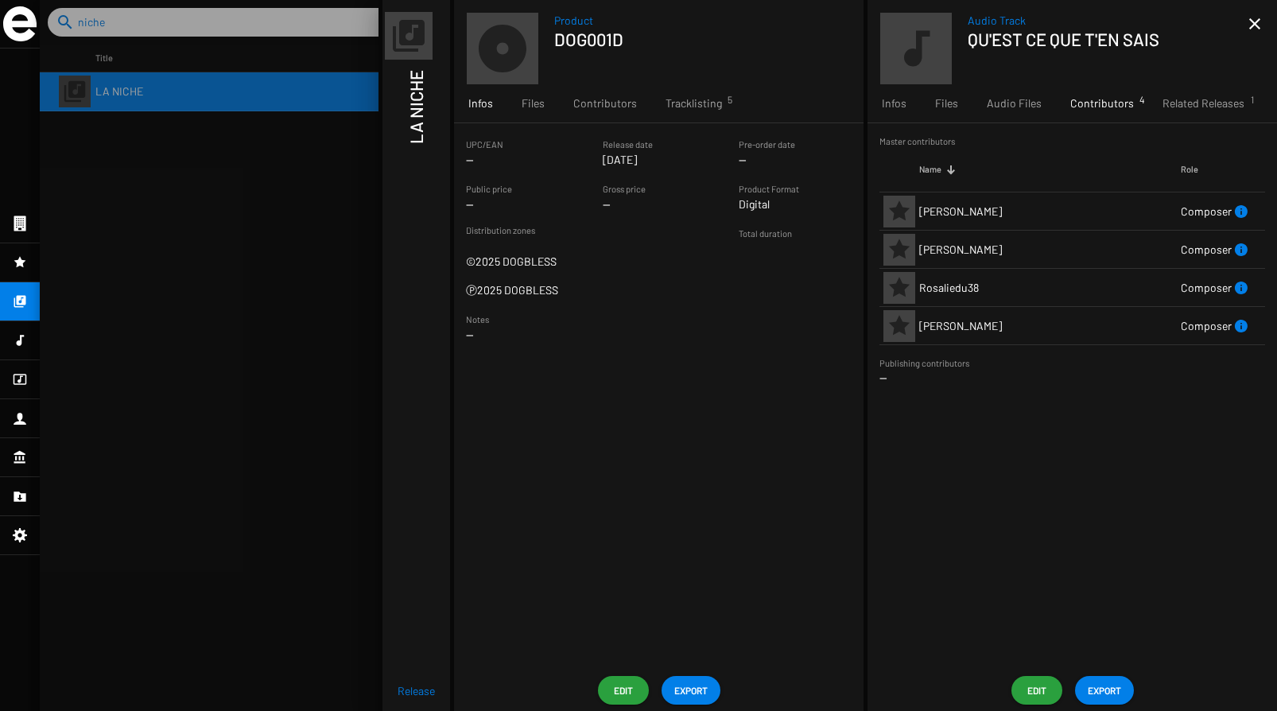
click at [1039, 688] on span "Edit" at bounding box center [1036, 690] width 25 height 29
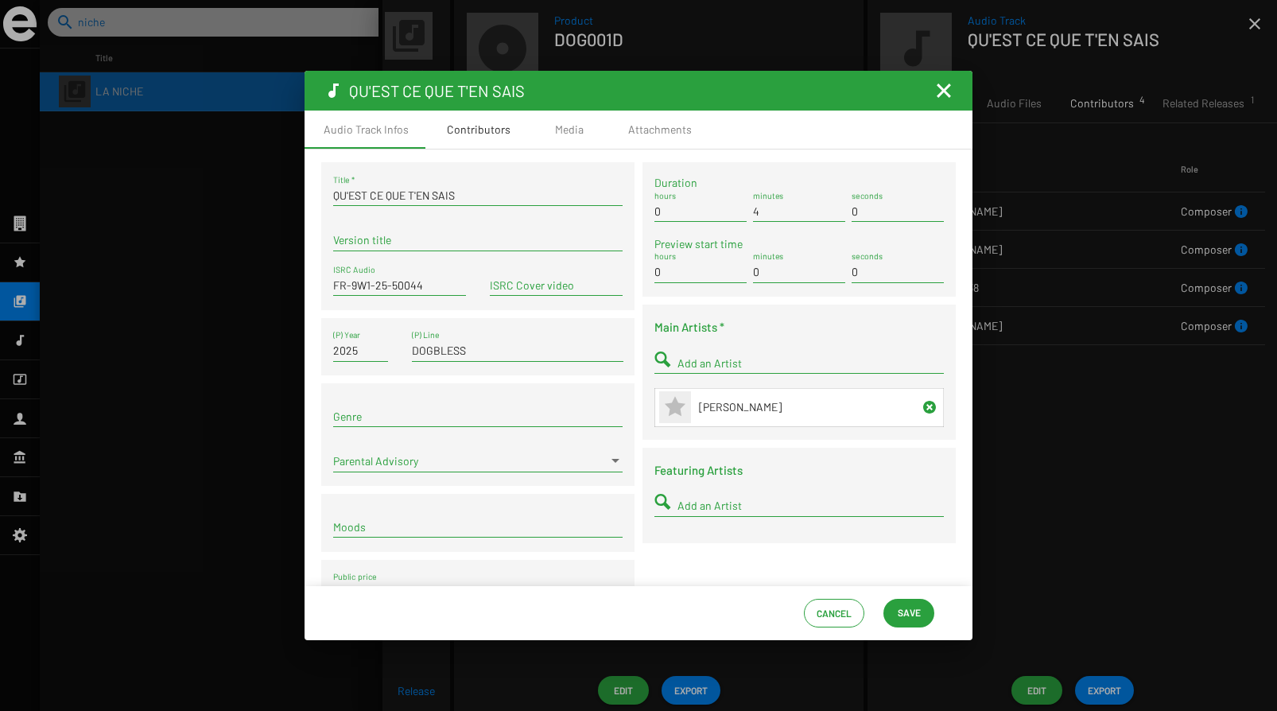
click at [489, 130] on div "Contributors" at bounding box center [479, 130] width 64 height 16
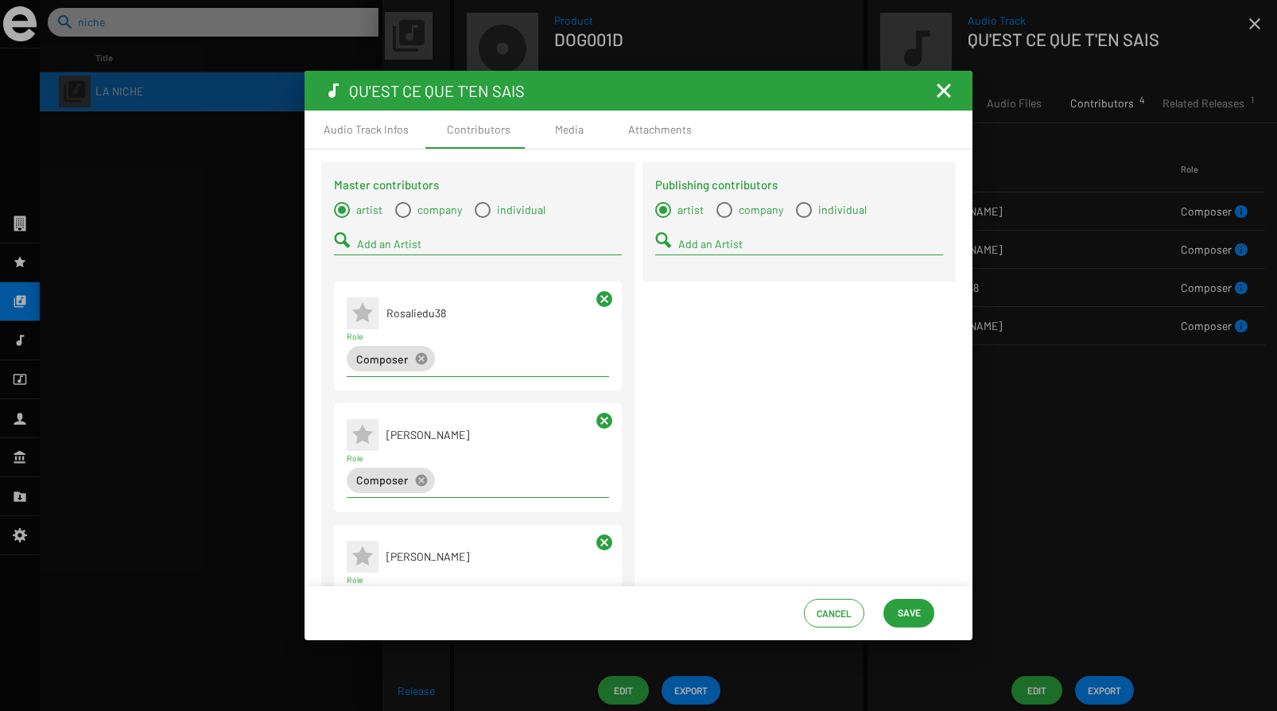
click at [430, 239] on input "Add an Artist" at bounding box center [489, 244] width 265 height 13
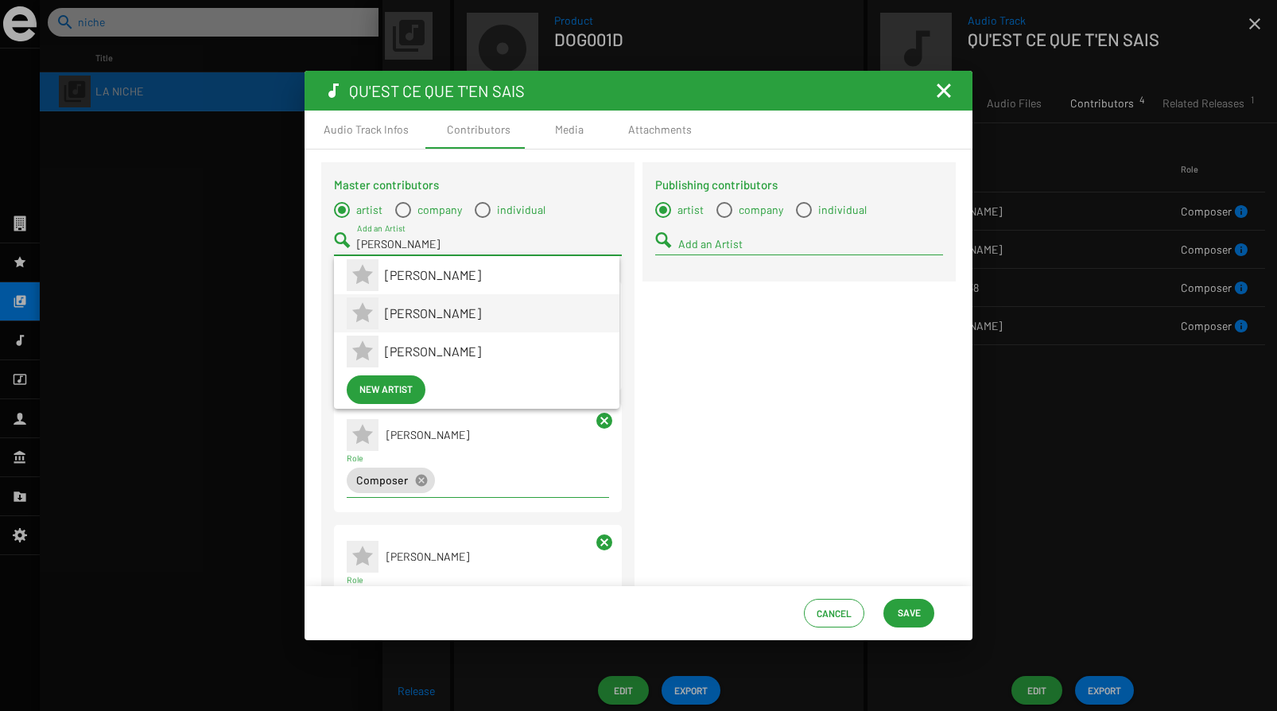
type input "[PERSON_NAME]"
click at [427, 308] on span "[PERSON_NAME]" at bounding box center [496, 313] width 222 height 38
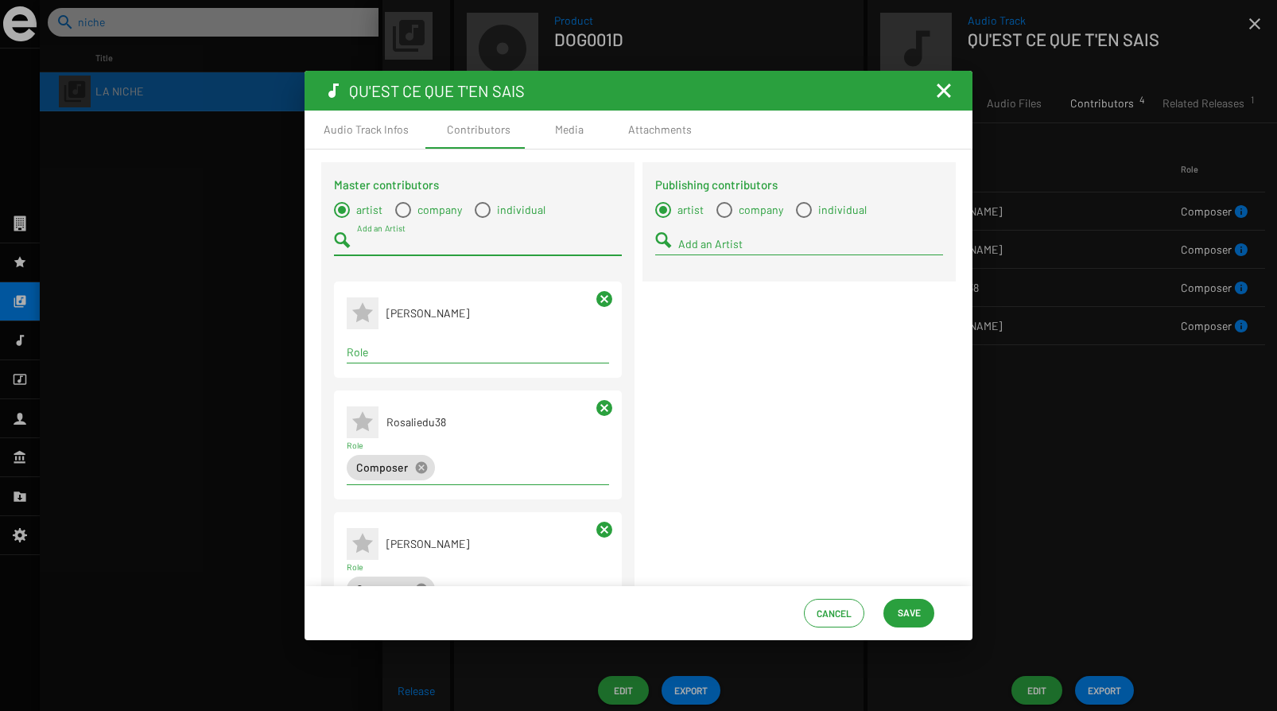
click at [383, 361] on div "Term selection" at bounding box center [477, 352] width 269 height 19
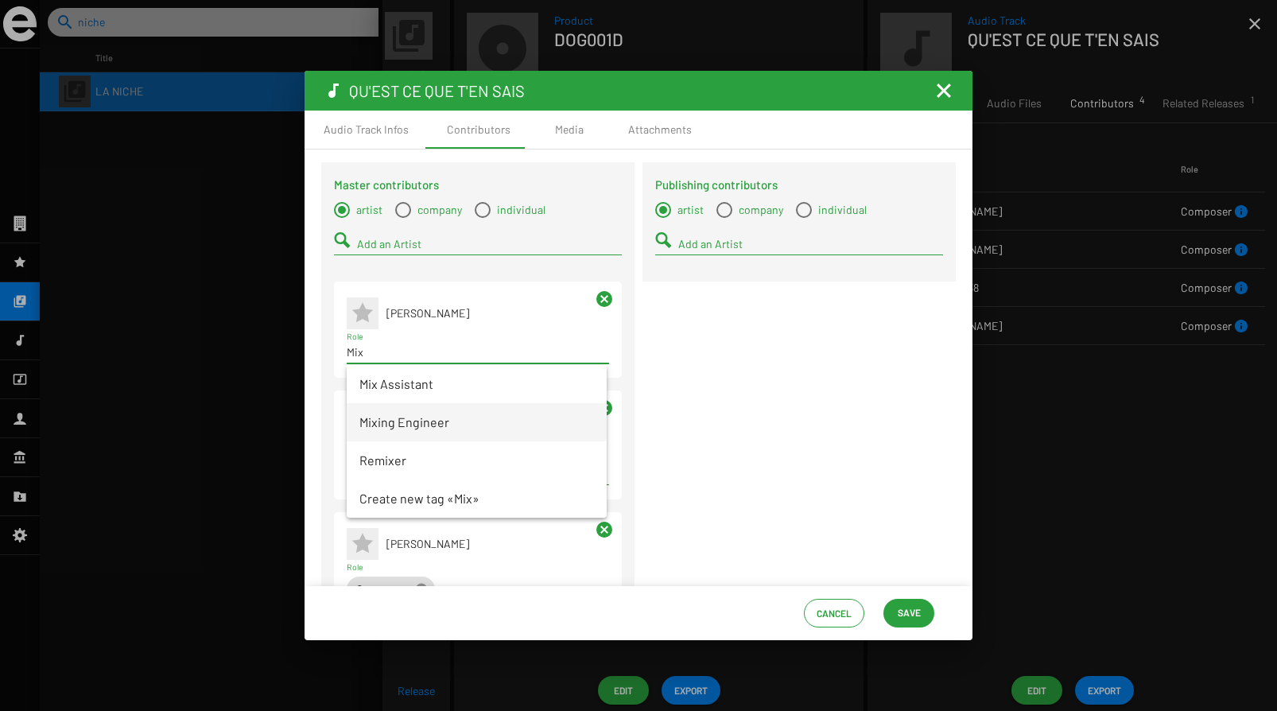
type input "Mix"
click at [417, 428] on span "Mixing Engineer" at bounding box center [476, 422] width 235 height 38
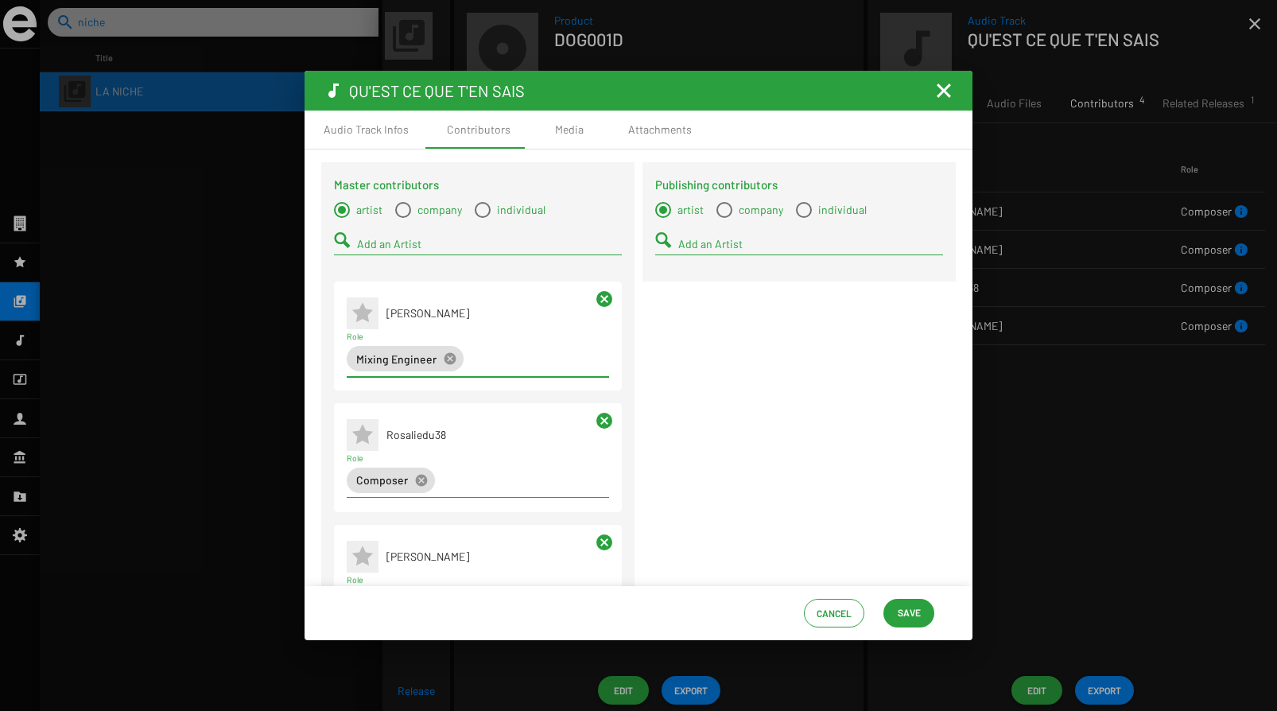
click at [393, 242] on input "Add an Artist" at bounding box center [489, 244] width 265 height 13
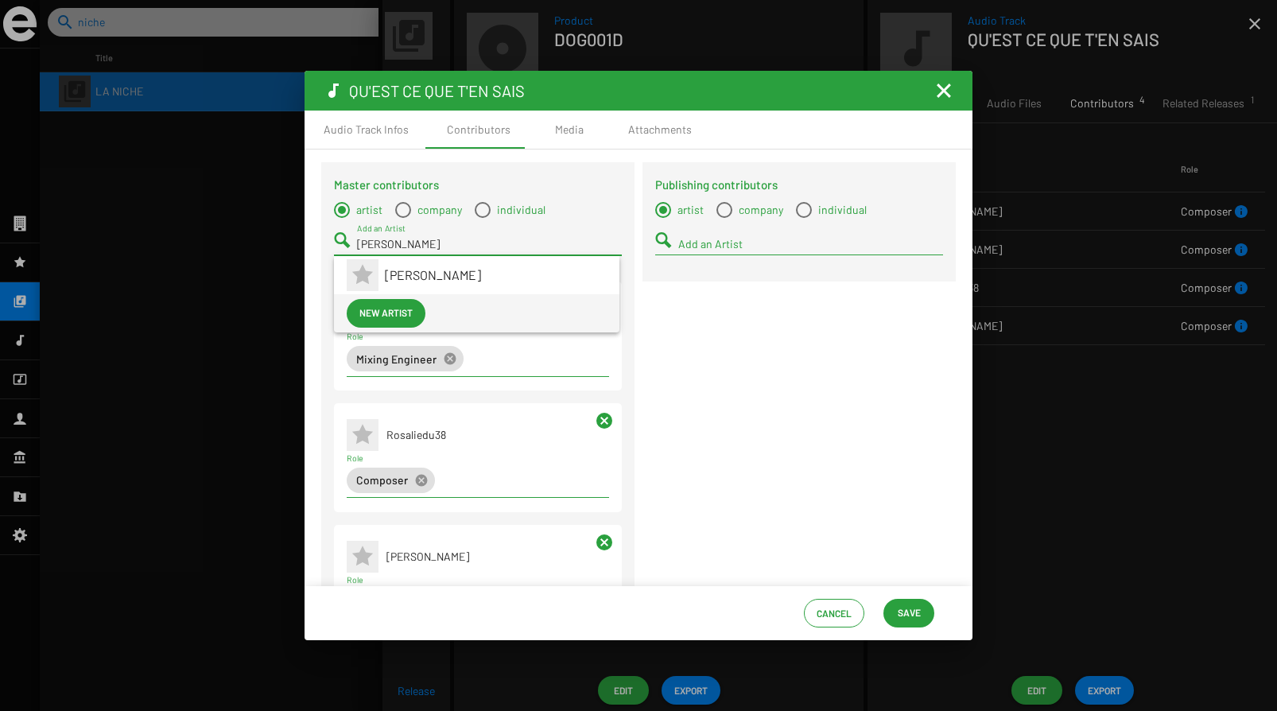
type input "[PERSON_NAME]"
click at [403, 318] on span "New artist" at bounding box center [385, 312] width 53 height 29
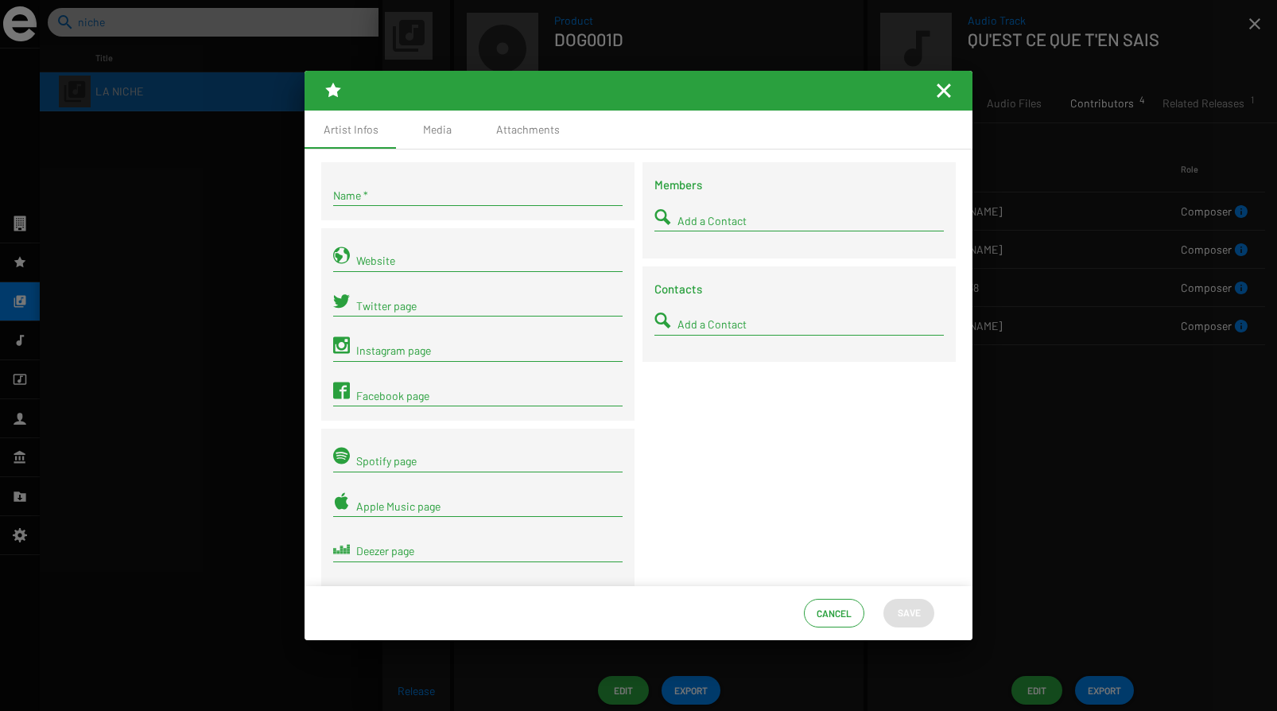
click at [378, 196] on input "Name *" at bounding box center [477, 195] width 289 height 13
type input "[PERSON_NAME]"
click at [916, 620] on span "Save" at bounding box center [908, 612] width 23 height 29
click at [905, 616] on span "Save" at bounding box center [908, 612] width 23 height 29
click at [942, 95] on mat-icon "Fermer la fenêtre" at bounding box center [943, 90] width 19 height 19
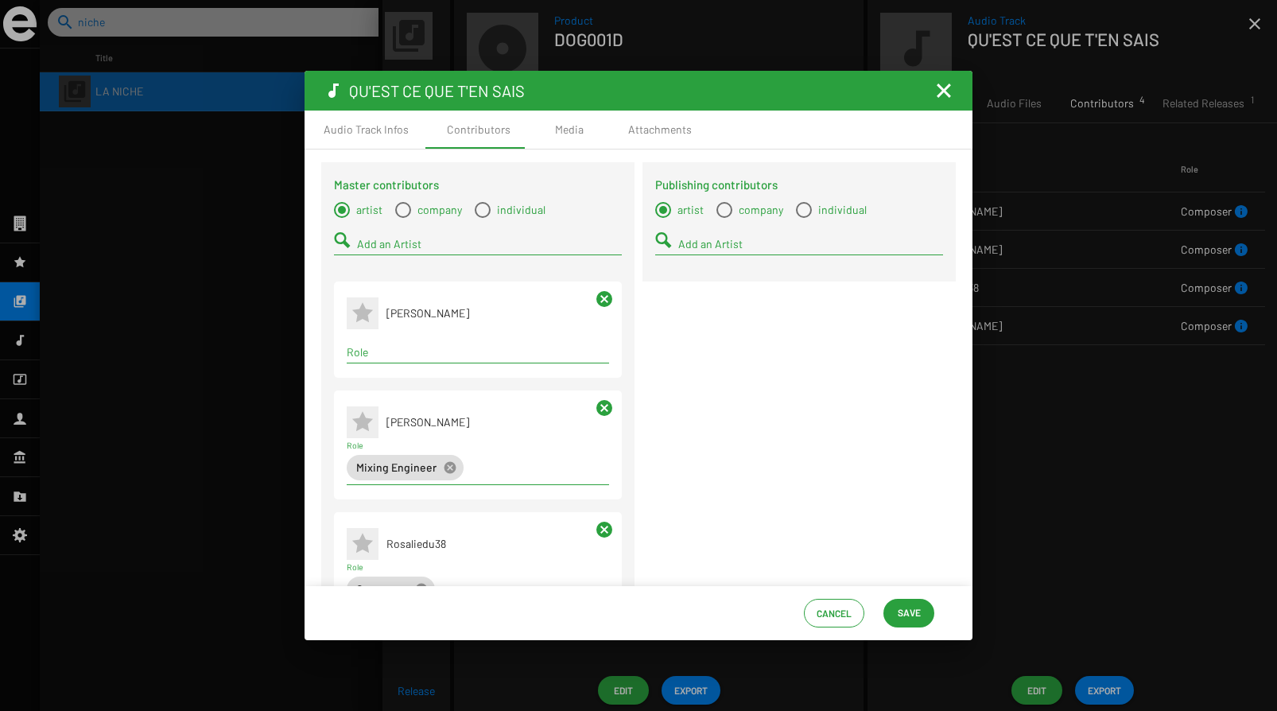
click at [413, 354] on input "Role" at bounding box center [478, 352] width 262 height 13
type input "MAst"
click at [414, 393] on span "Mastering Engineer" at bounding box center [476, 384] width 235 height 38
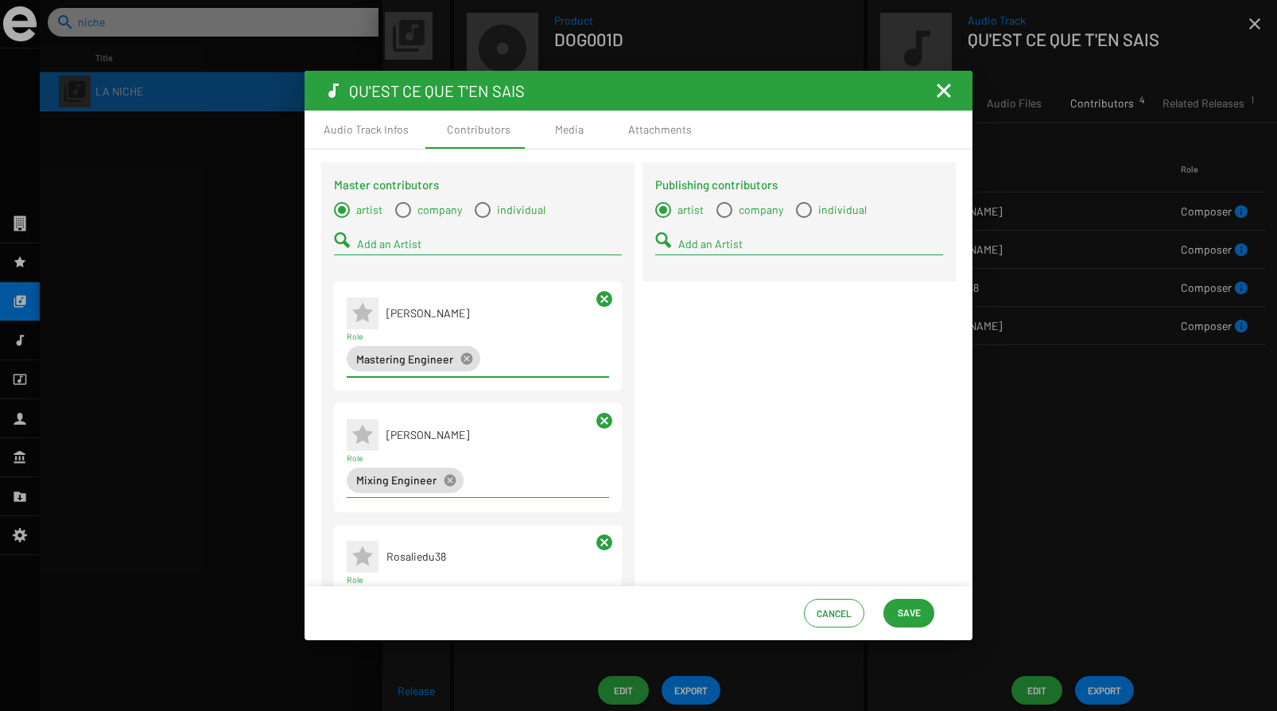
click at [457, 242] on input "Add an Artist" at bounding box center [489, 244] width 265 height 13
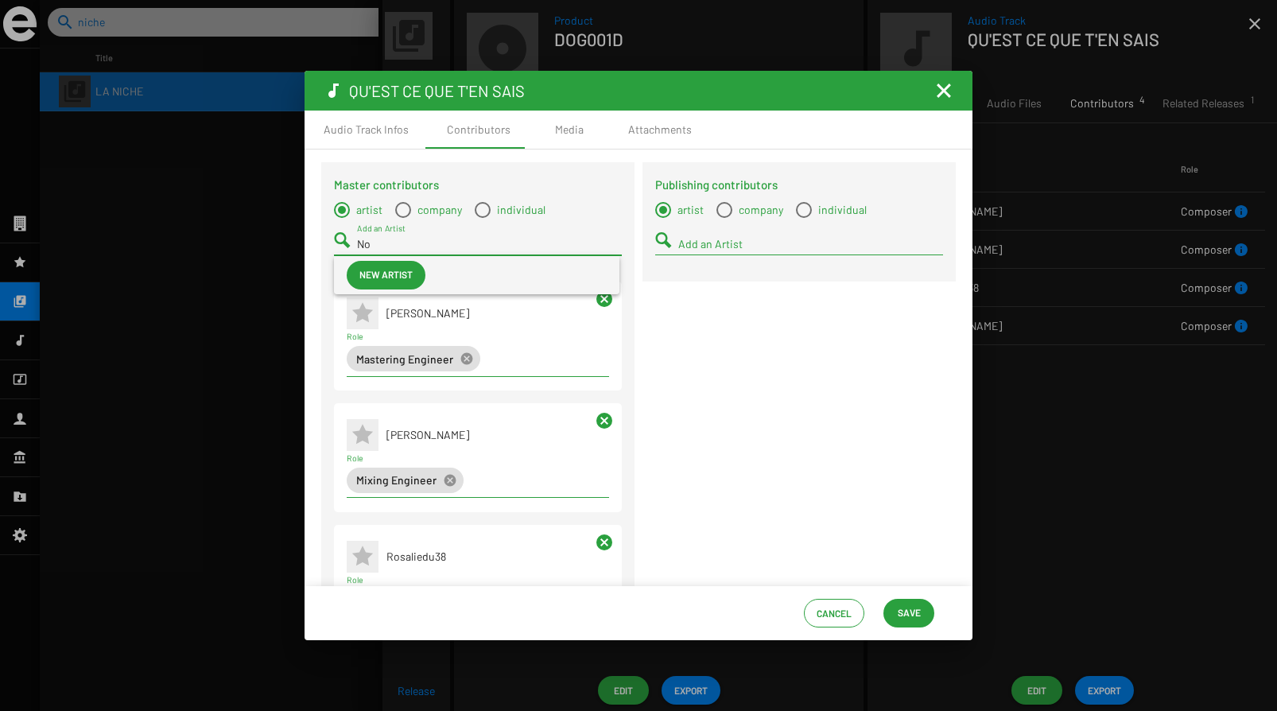
type input "N"
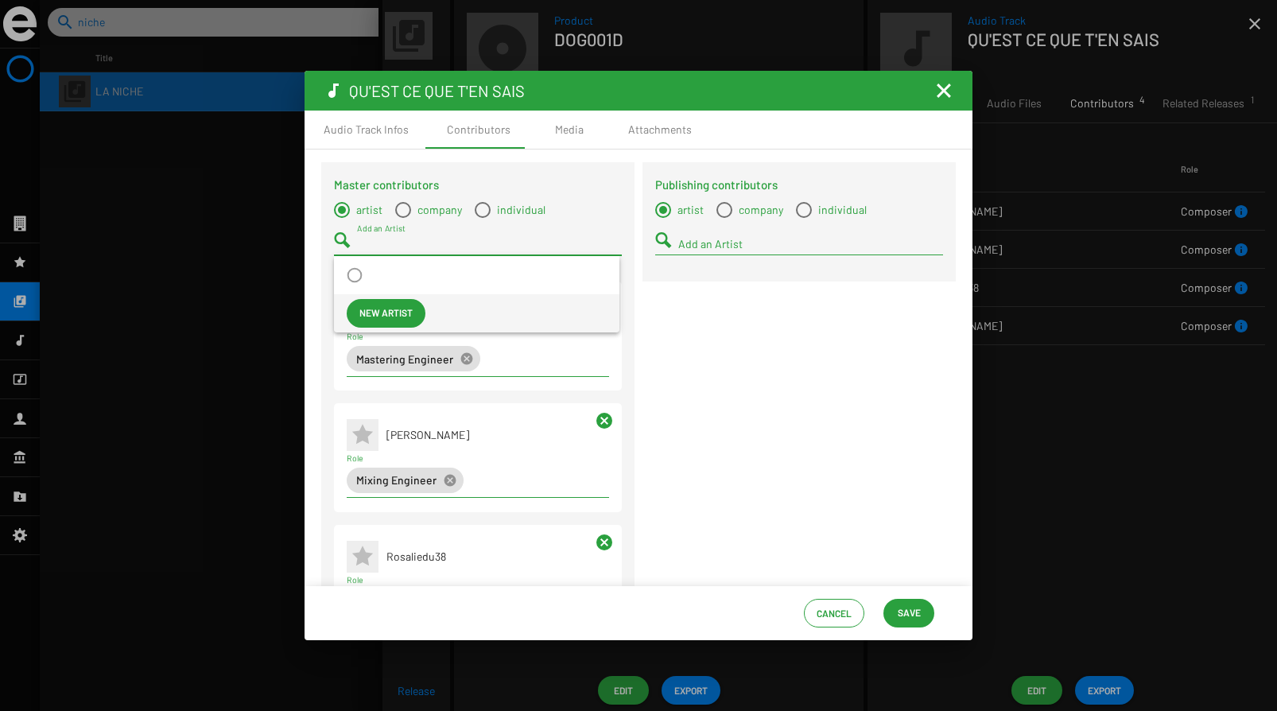
click at [879, 480] on div "Publishing contributors artist company individual Add an Artist" at bounding box center [798, 589] width 321 height 855
click at [921, 618] on span "Save" at bounding box center [908, 612] width 25 height 29
click at [392, 242] on input "Add an Artist" at bounding box center [489, 244] width 265 height 13
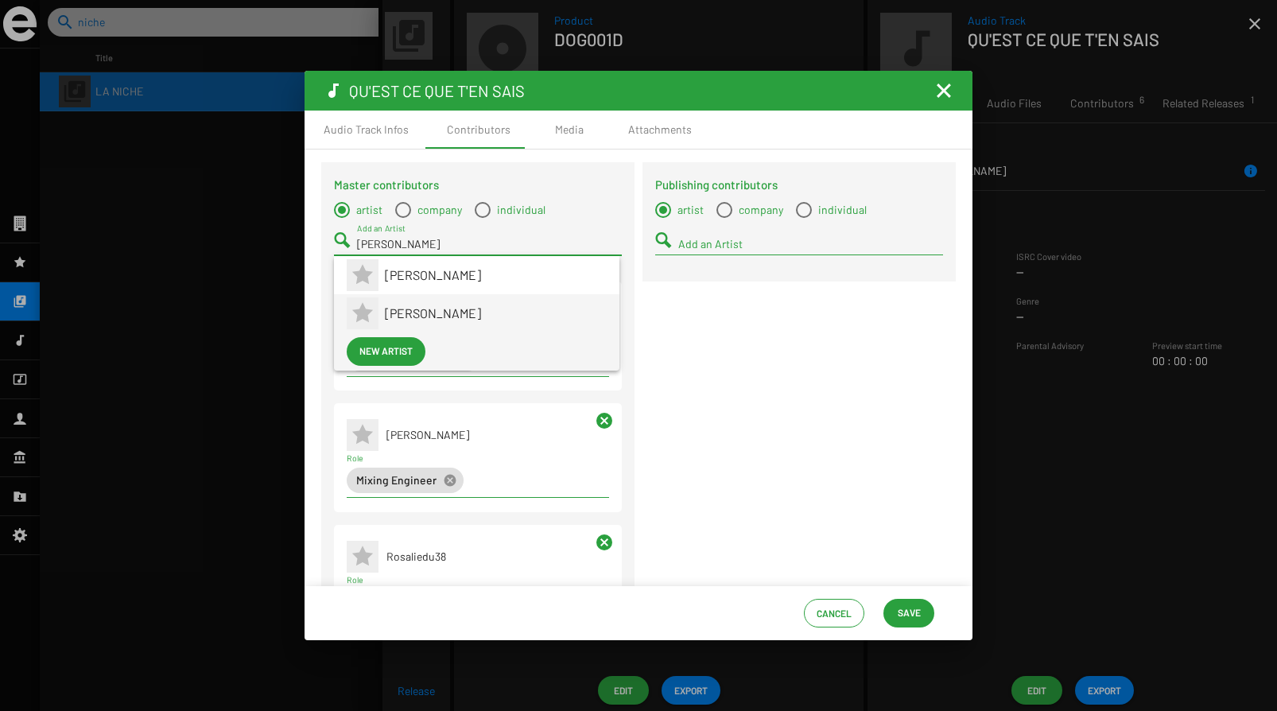
type input "[PERSON_NAME]"
click at [423, 306] on span "[PERSON_NAME]" at bounding box center [496, 313] width 222 height 38
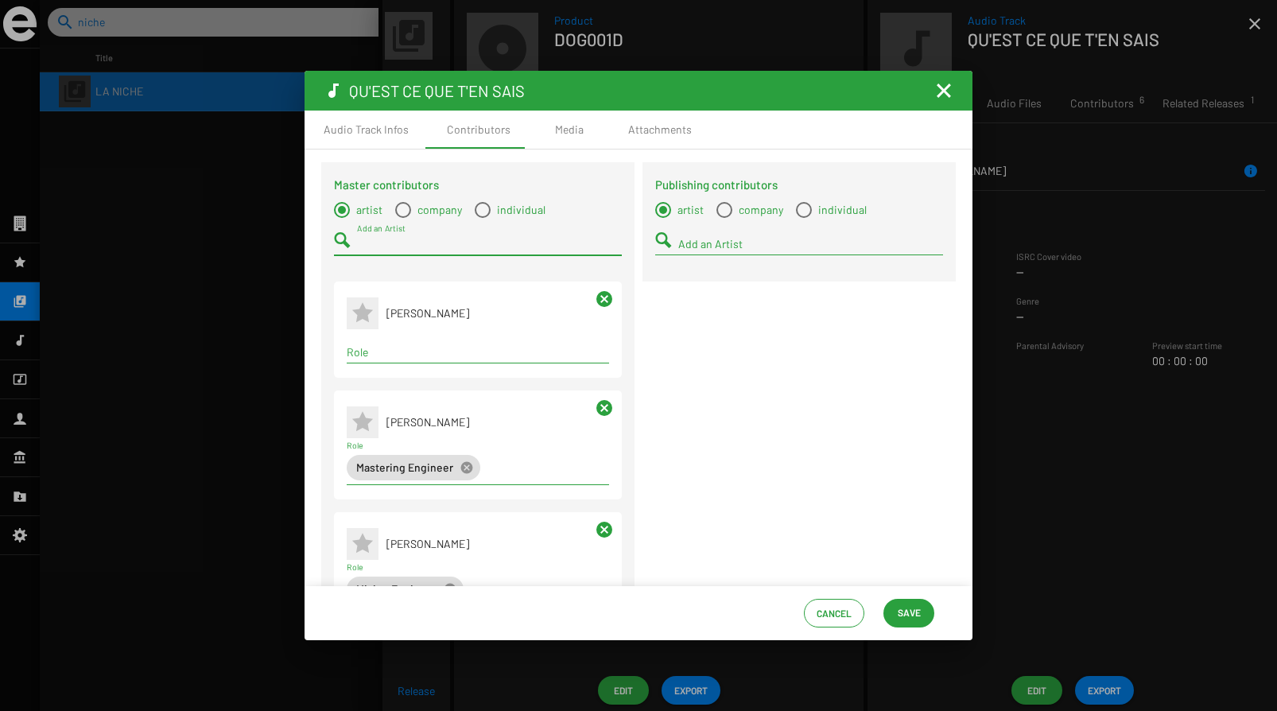
click at [422, 351] on input "Role" at bounding box center [478, 352] width 262 height 13
click at [374, 356] on input "Author" at bounding box center [478, 352] width 262 height 13
type input "i"
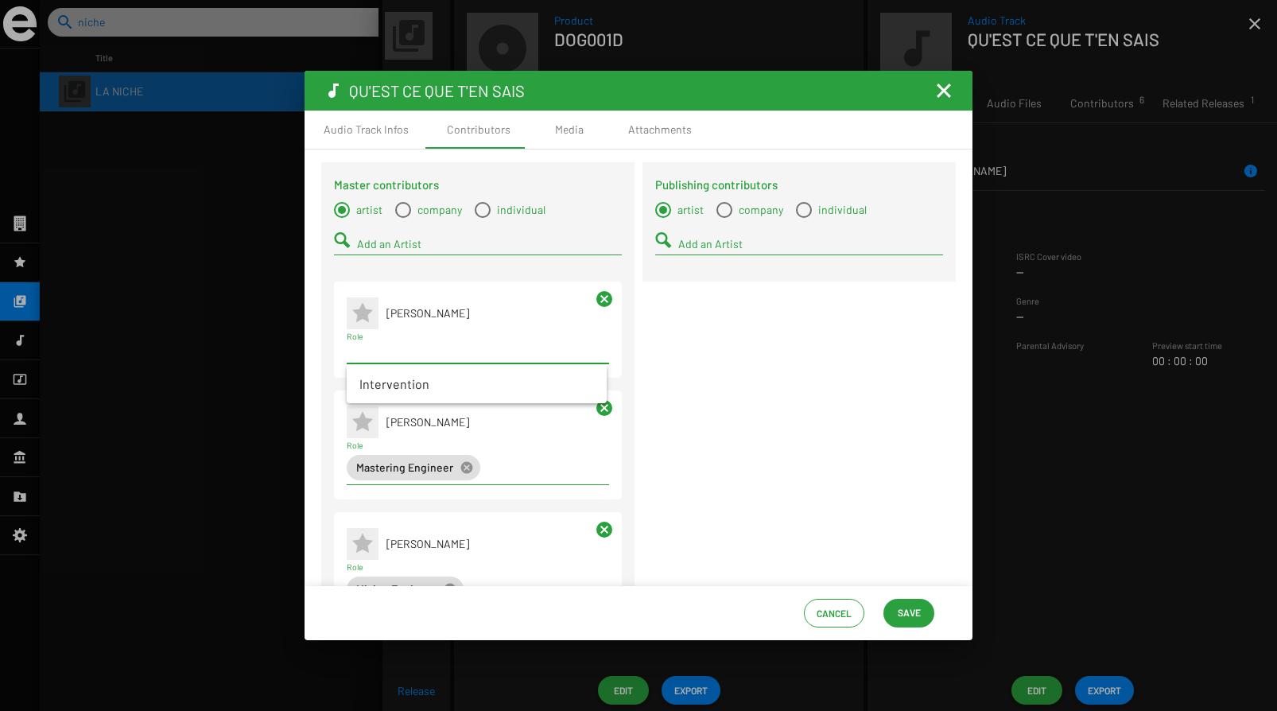
type input "a"
type input "b"
type input "c"
click at [556, 353] on input "Role" at bounding box center [478, 352] width 262 height 13
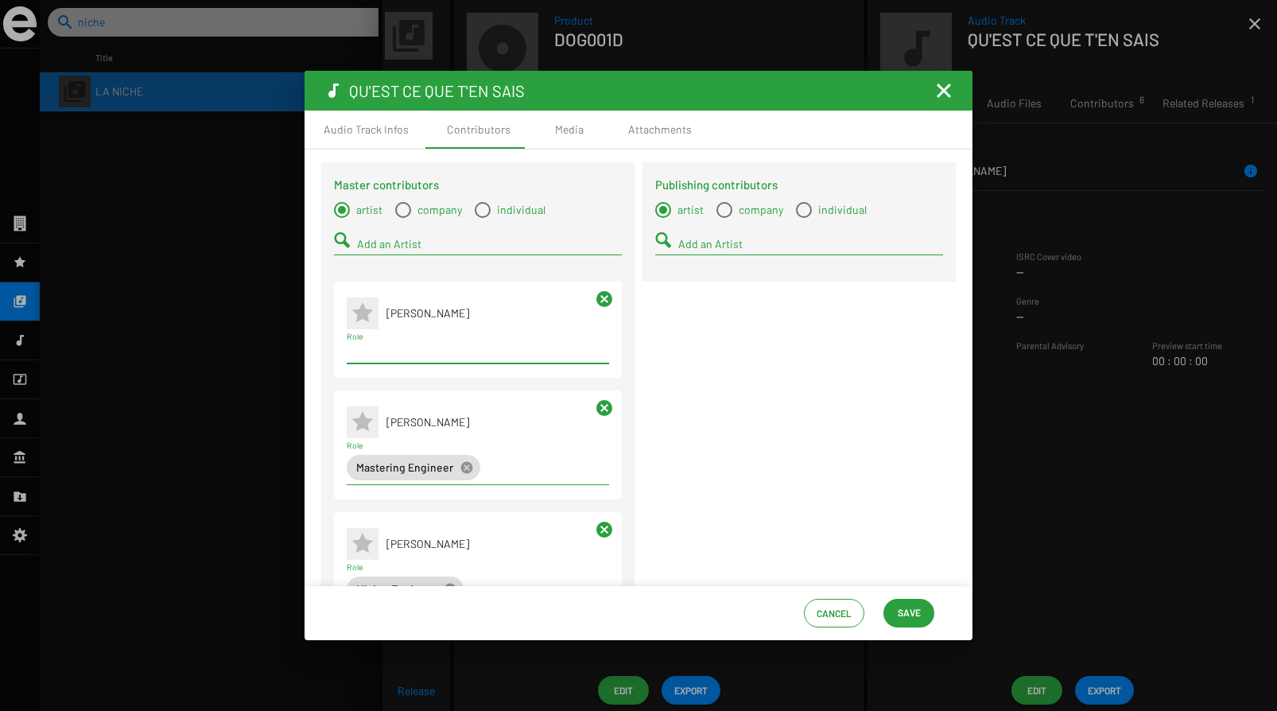
click at [556, 353] on input "Role" at bounding box center [478, 352] width 262 height 13
click at [498, 359] on div "Term selection" at bounding box center [477, 352] width 269 height 19
click at [600, 295] on mat-icon "cancel" at bounding box center [604, 298] width 19 height 19
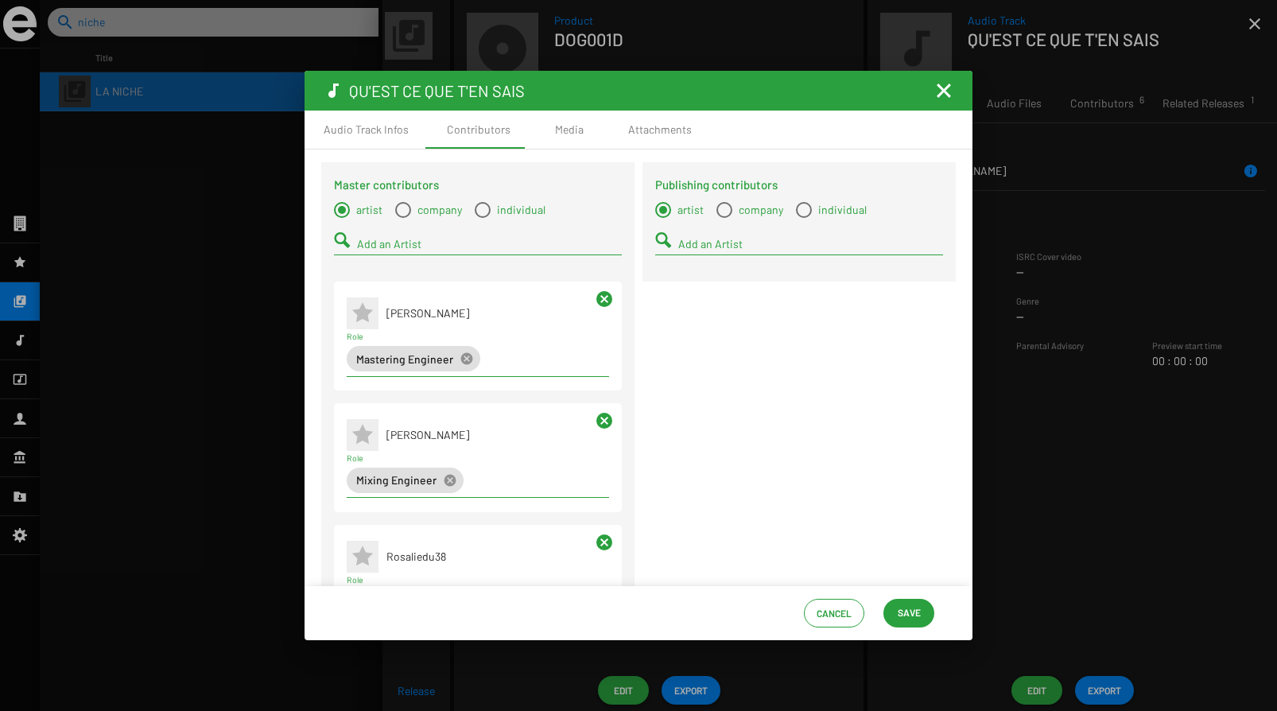
click at [924, 618] on button "Save" at bounding box center [908, 613] width 51 height 29
click at [941, 88] on mat-icon "Fermer la fenêtre" at bounding box center [943, 90] width 19 height 19
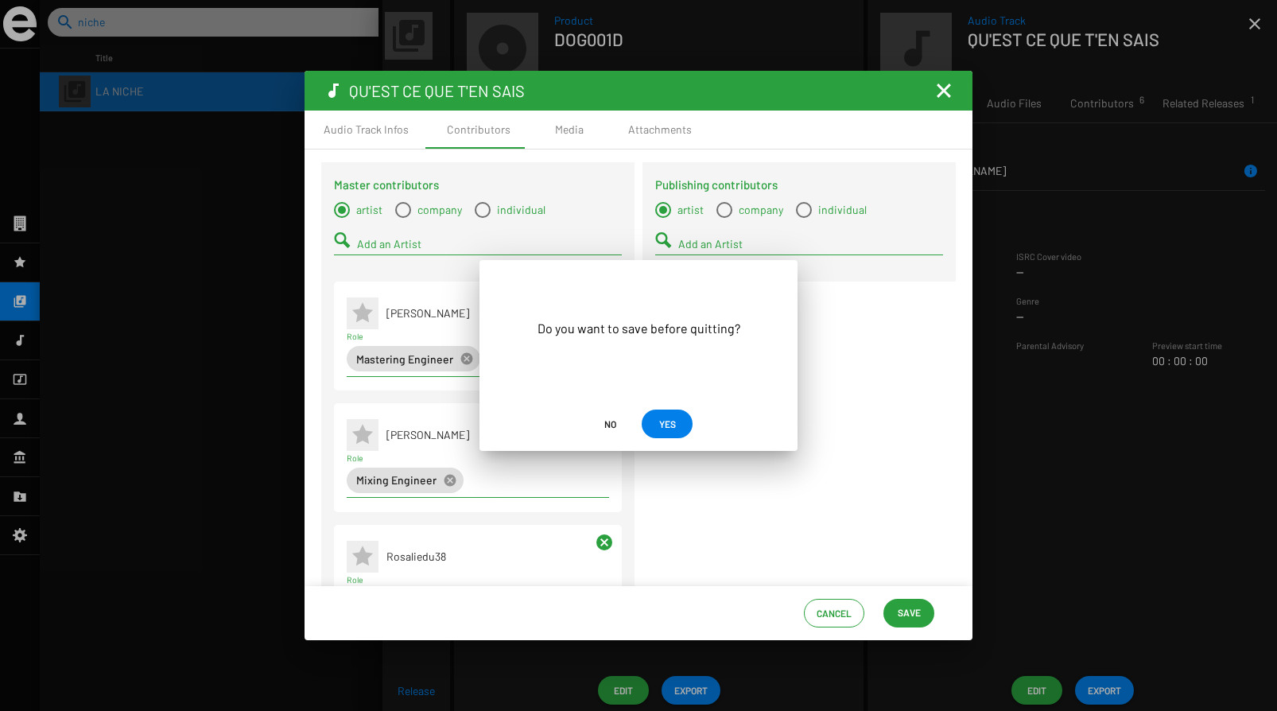
click at [672, 425] on span "YES" at bounding box center [667, 423] width 17 height 29
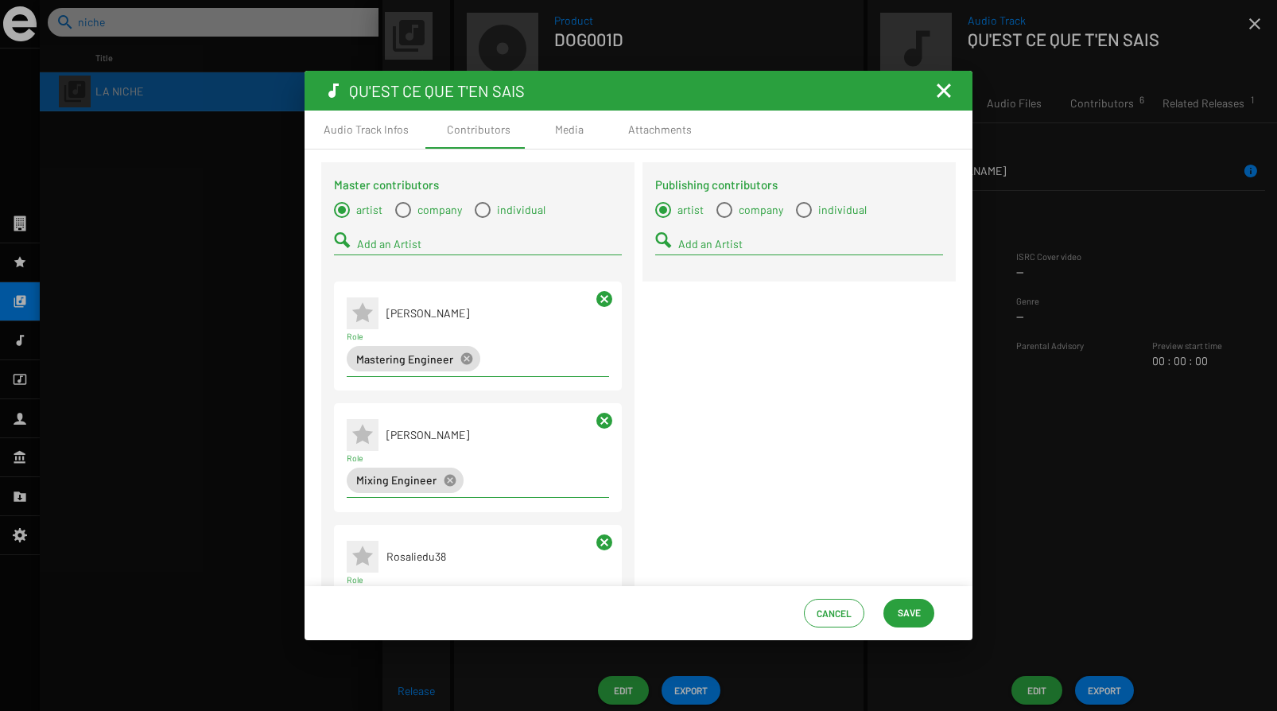
click at [914, 599] on span "Save" at bounding box center [908, 612] width 23 height 29
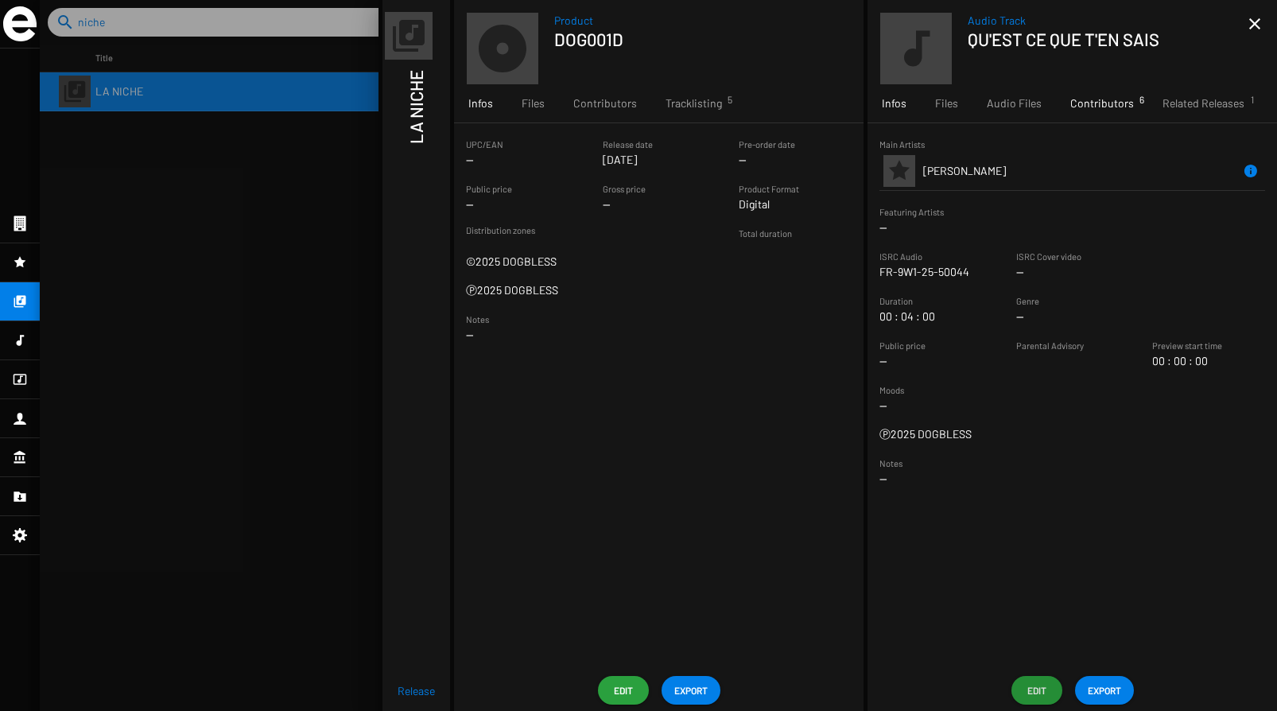
click at [1077, 103] on span "Contributors 6" at bounding box center [1102, 103] width 64 height 16
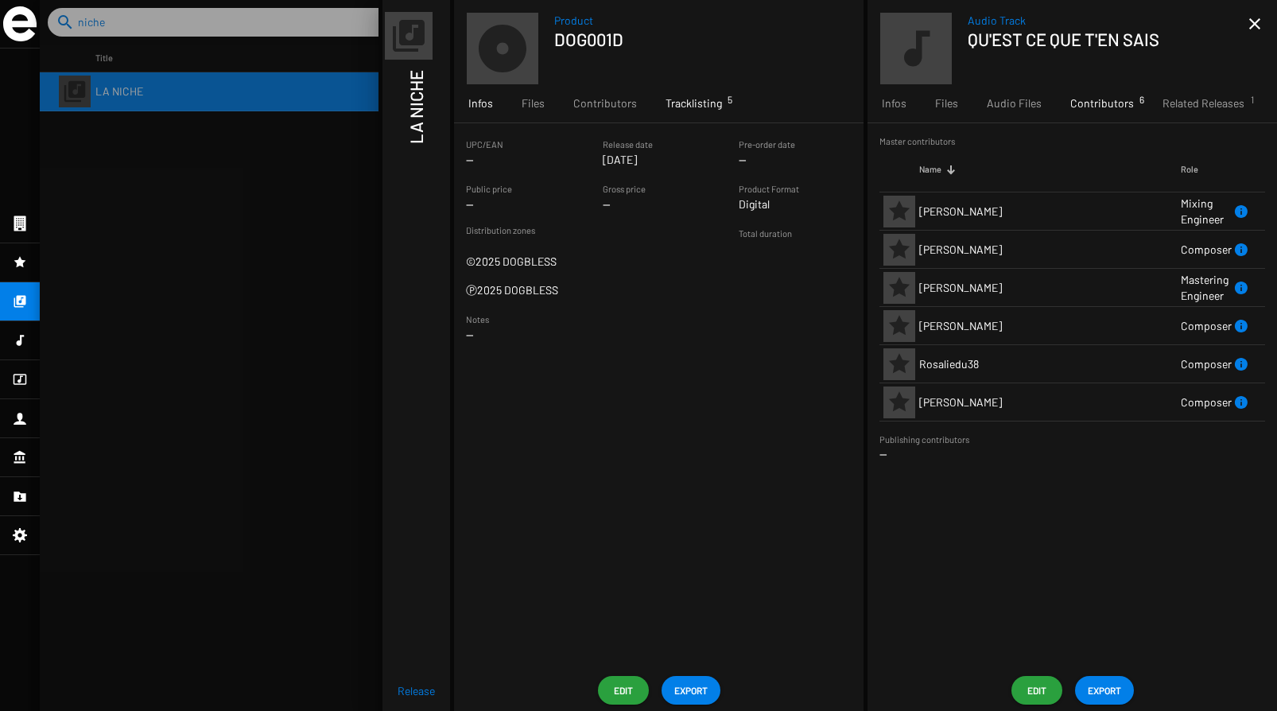
click at [685, 110] on span "Tracklisting 5" at bounding box center [693, 103] width 56 height 16
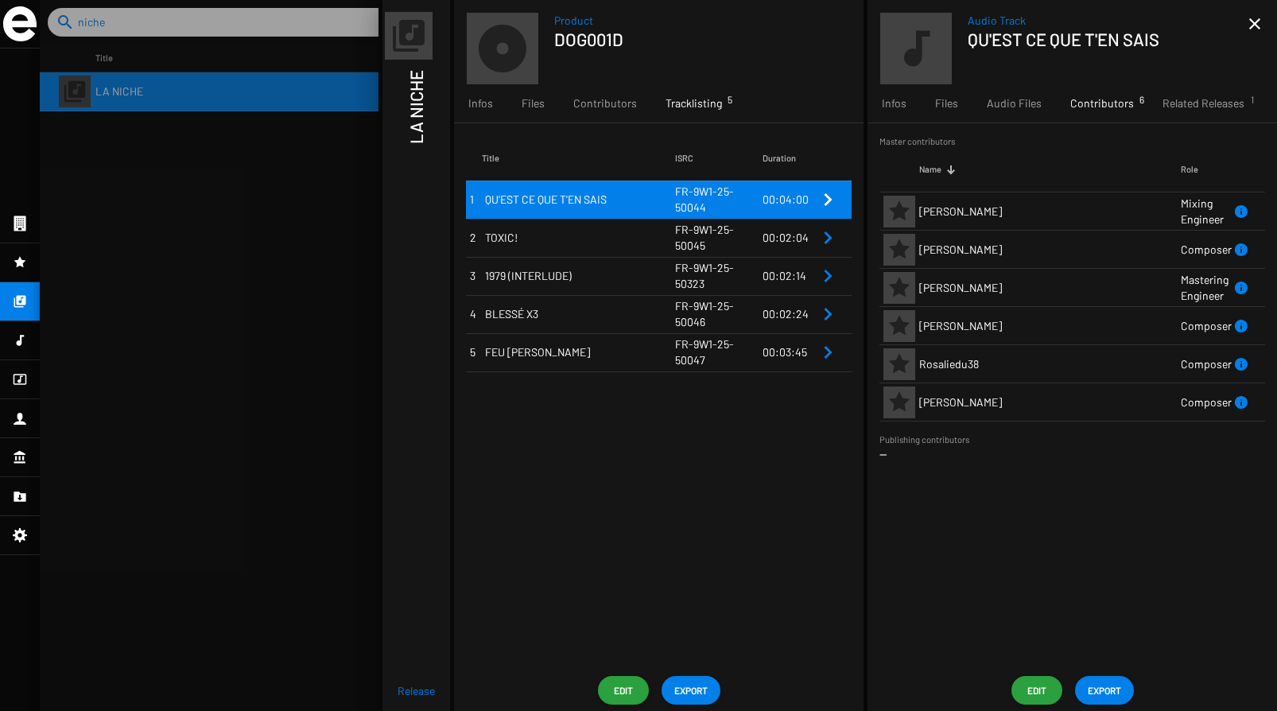
click at [635, 234] on span "TOXIC!" at bounding box center [580, 238] width 190 height 16
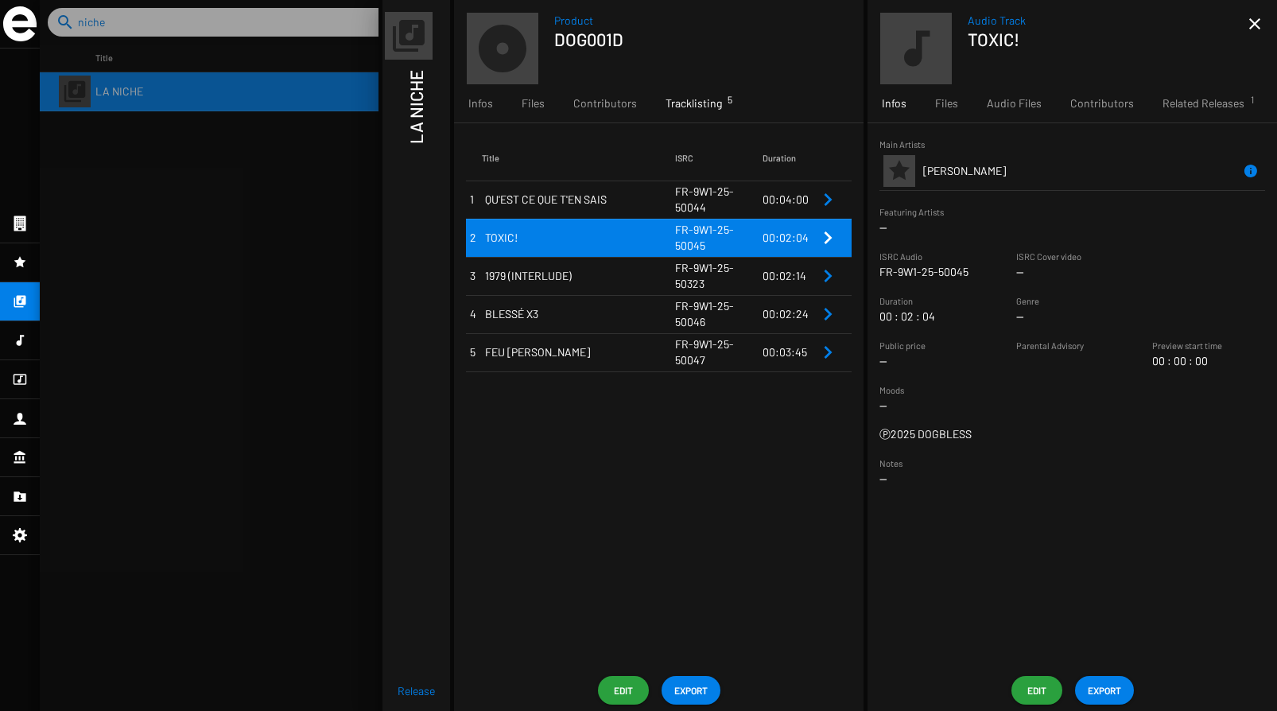
click at [1035, 685] on span "Edit" at bounding box center [1036, 690] width 25 height 29
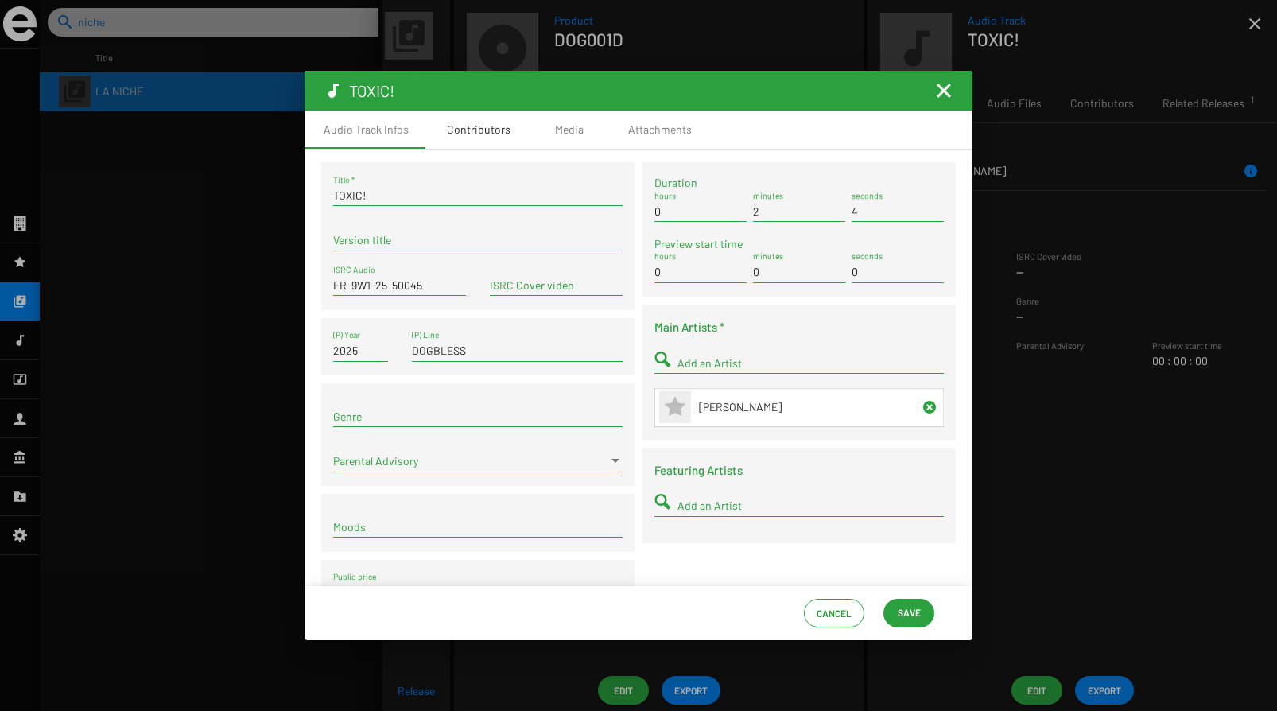
click at [482, 137] on div "Contributors" at bounding box center [479, 130] width 64 height 16
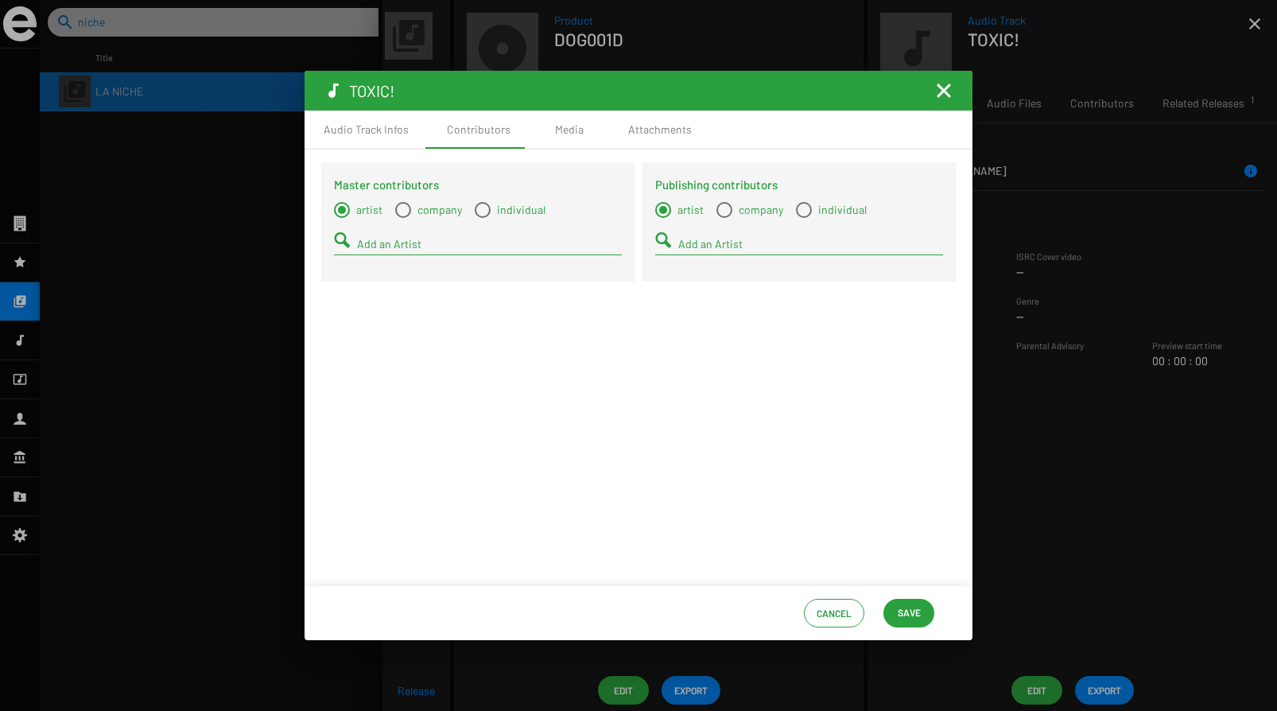
click at [382, 250] on input "Add an Artist" at bounding box center [489, 244] width 265 height 13
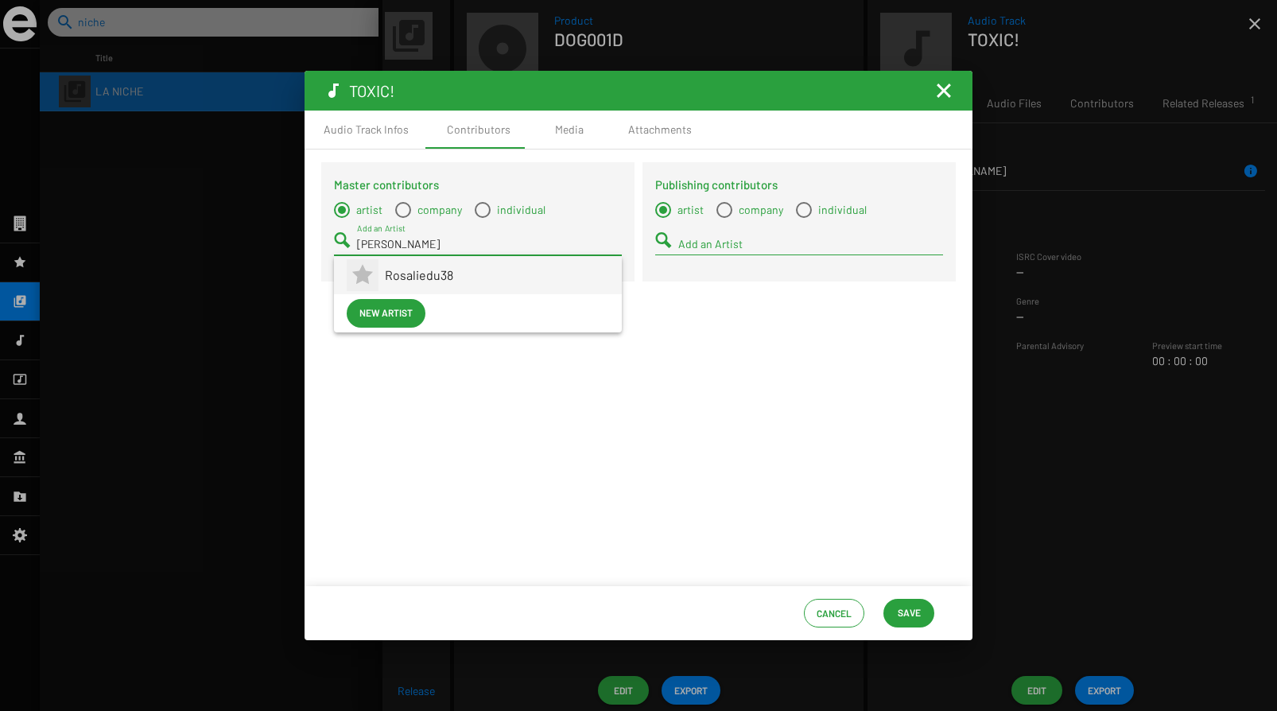
type input "[PERSON_NAME]"
click at [393, 281] on span "Rosaliedu38" at bounding box center [497, 275] width 224 height 38
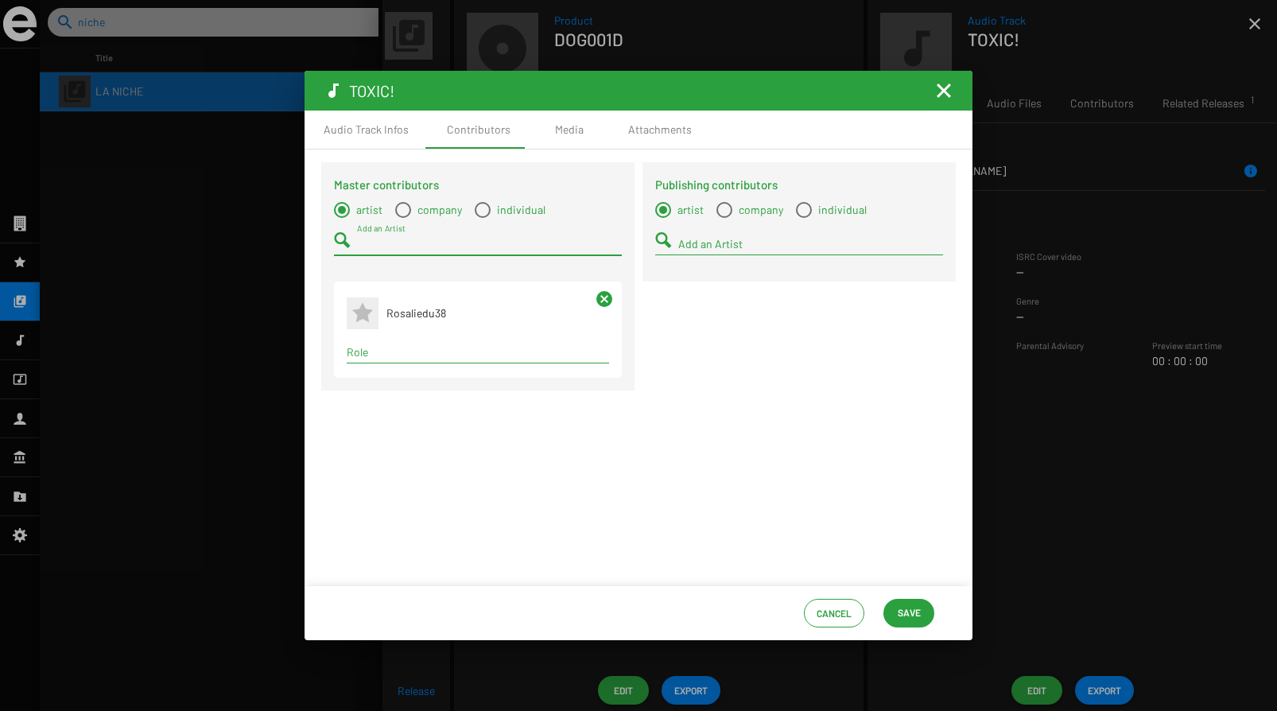
click at [386, 362] on div "Term selection" at bounding box center [477, 352] width 269 height 19
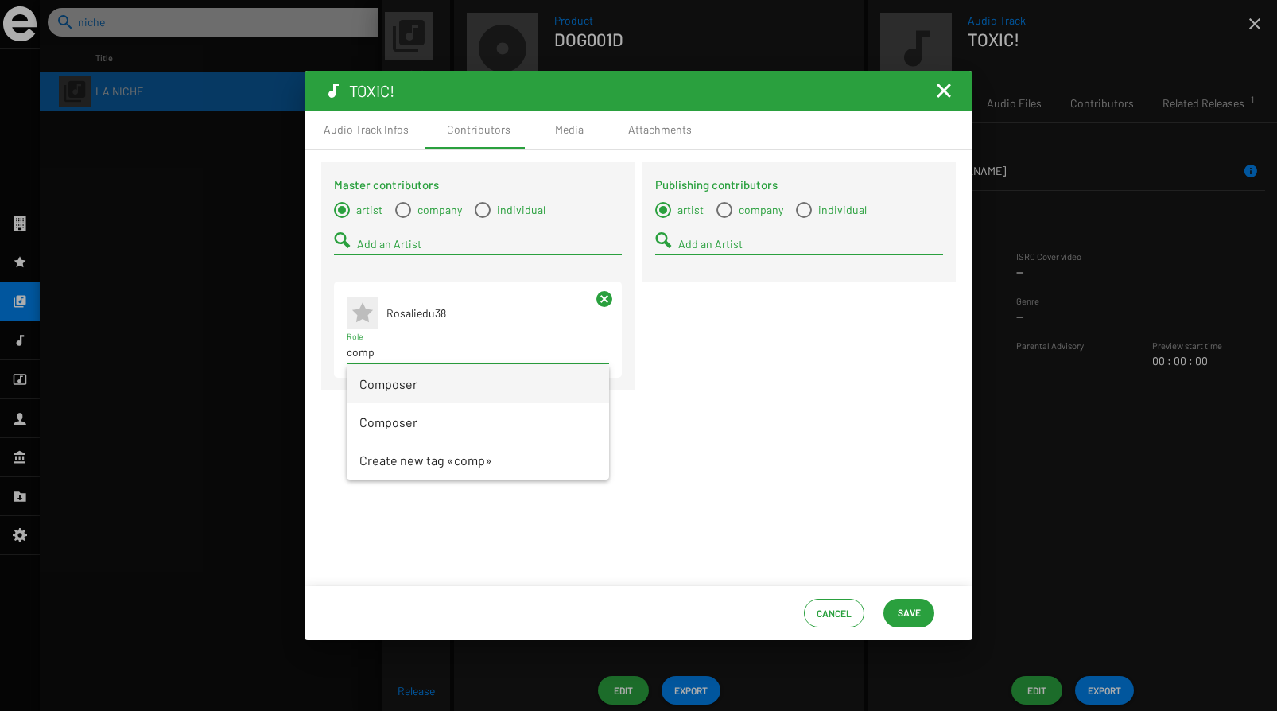
type input "comp"
click at [384, 380] on span "Composer" at bounding box center [477, 384] width 237 height 38
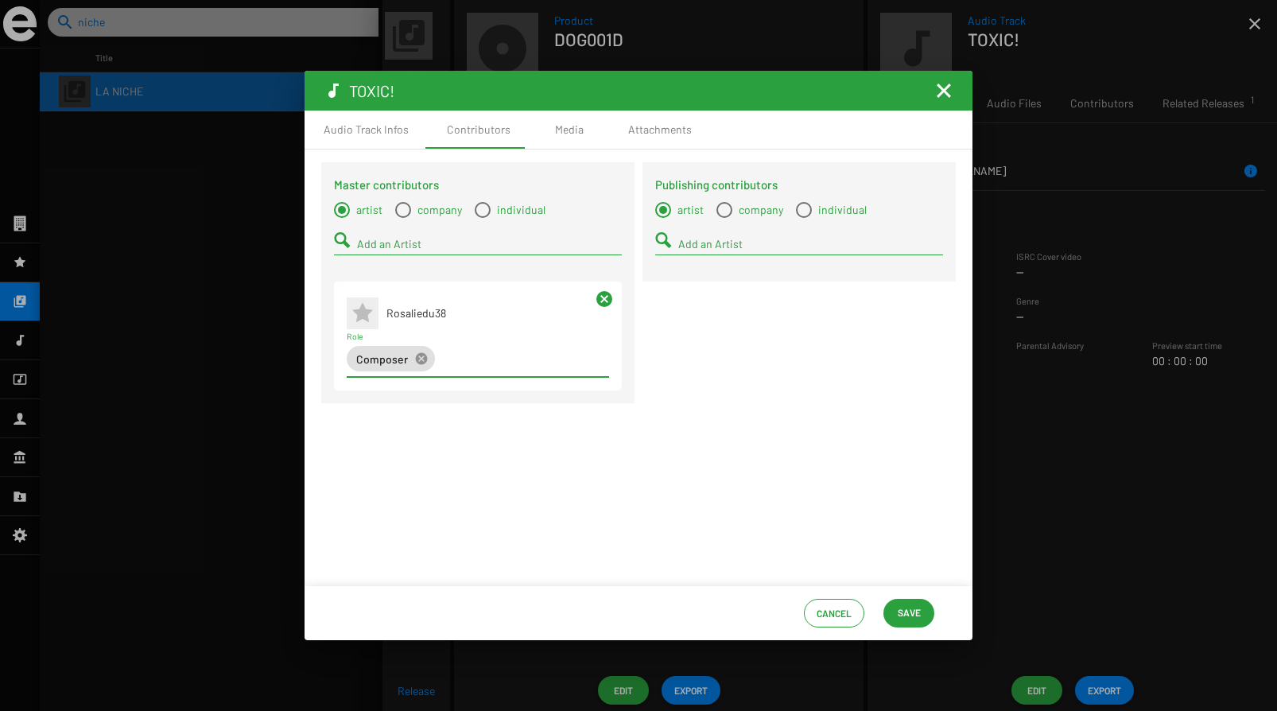
click at [390, 241] on input "Add an Artist" at bounding box center [489, 244] width 265 height 13
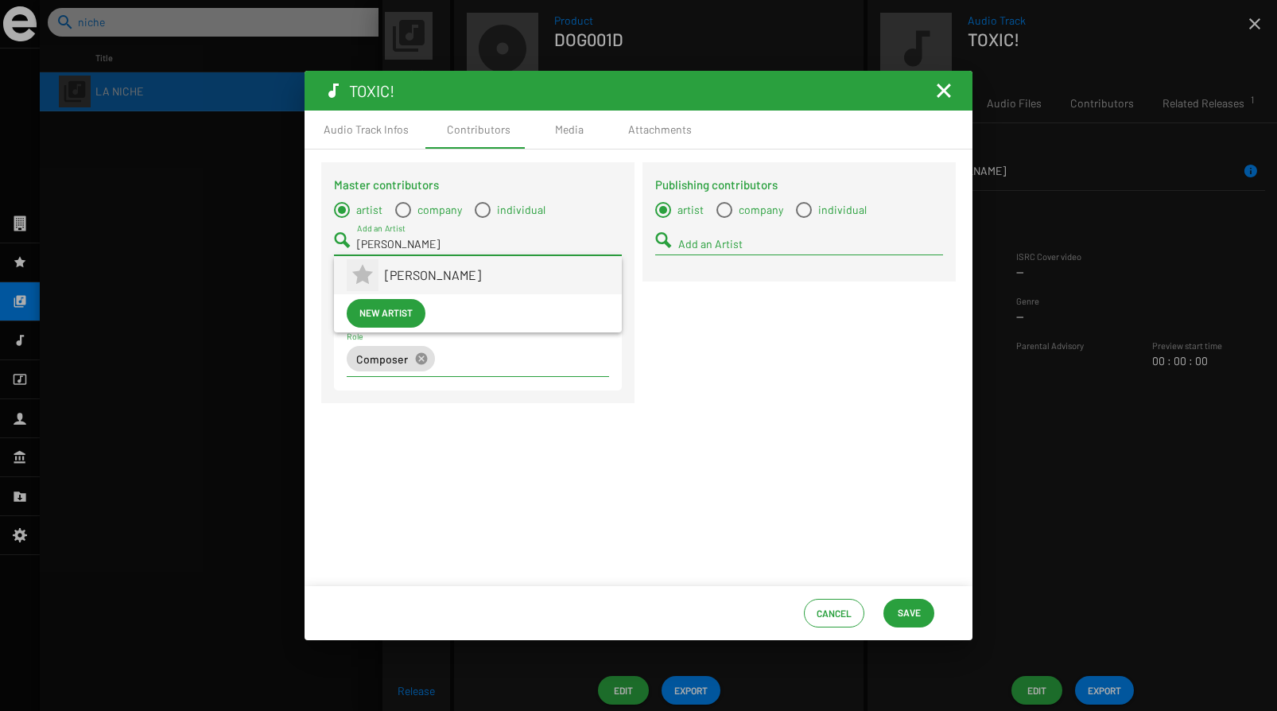
type input "[PERSON_NAME]"
click at [421, 273] on span "[PERSON_NAME]" at bounding box center [497, 275] width 224 height 38
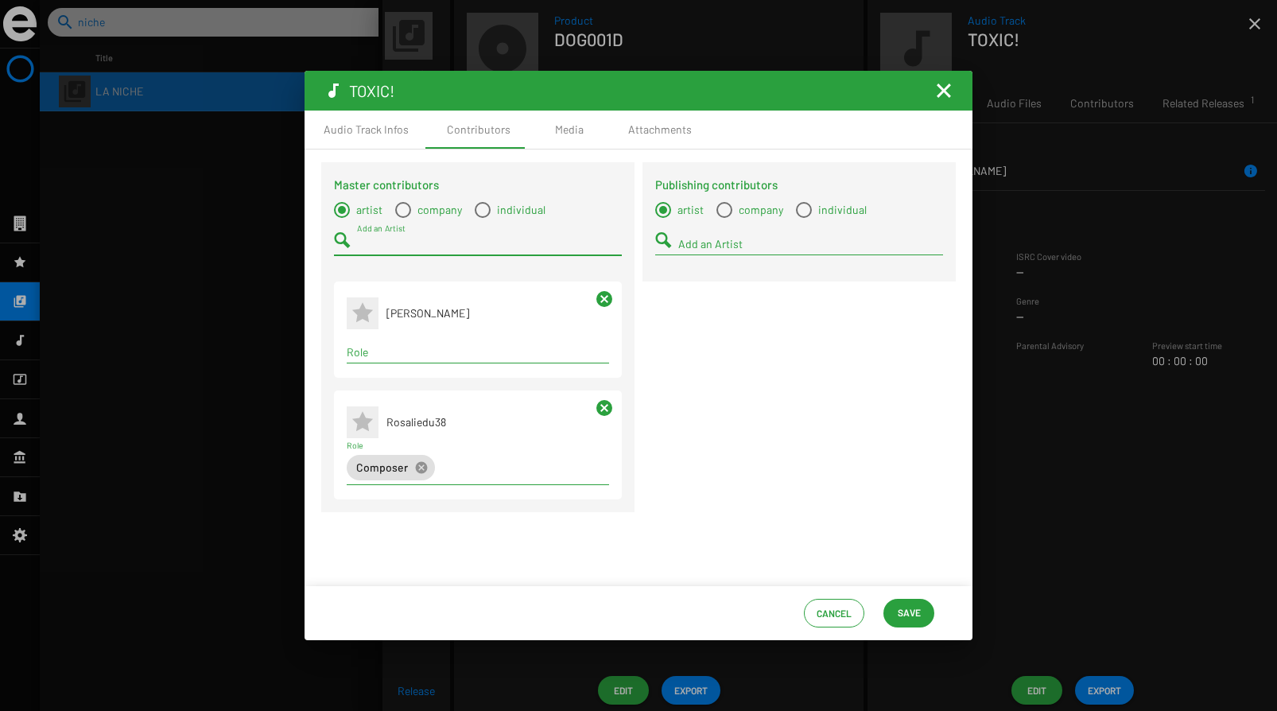
click at [413, 350] on input "Role" at bounding box center [478, 352] width 262 height 13
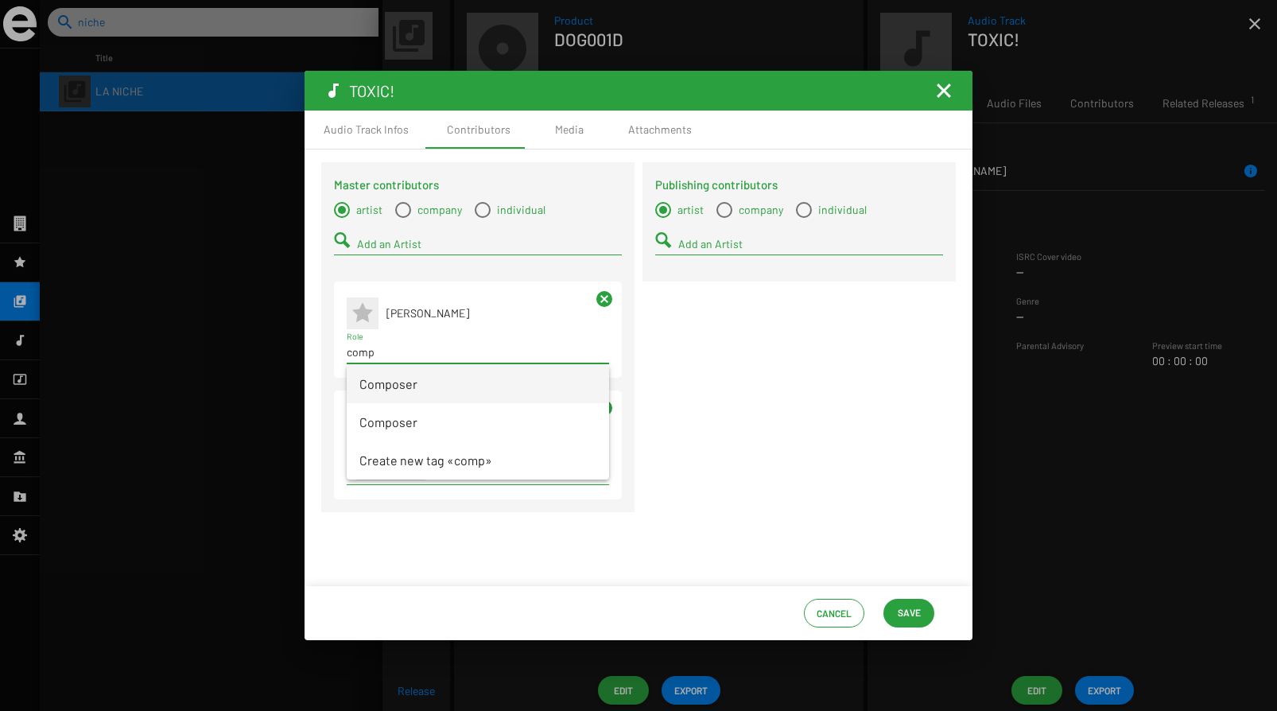
type input "comp"
click at [407, 378] on span "Composer" at bounding box center [477, 384] width 237 height 38
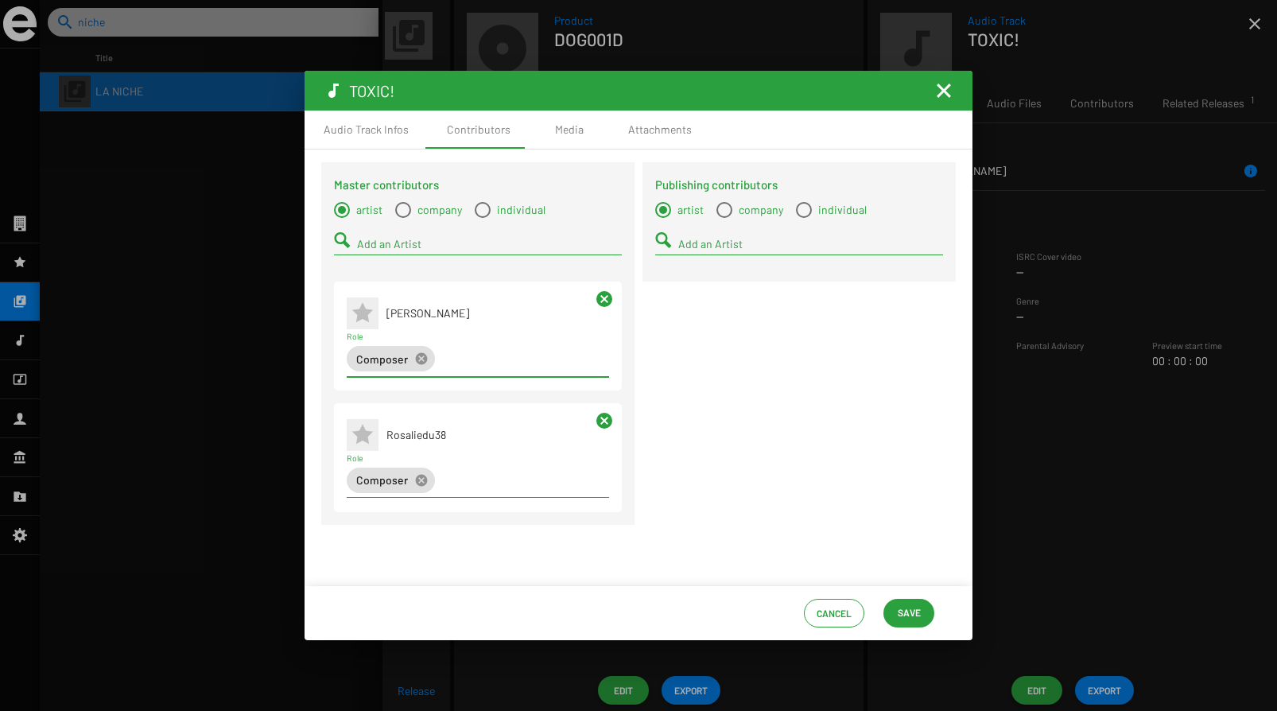
click at [393, 244] on input "Add an Artist" at bounding box center [489, 244] width 265 height 13
type input "mayeul"
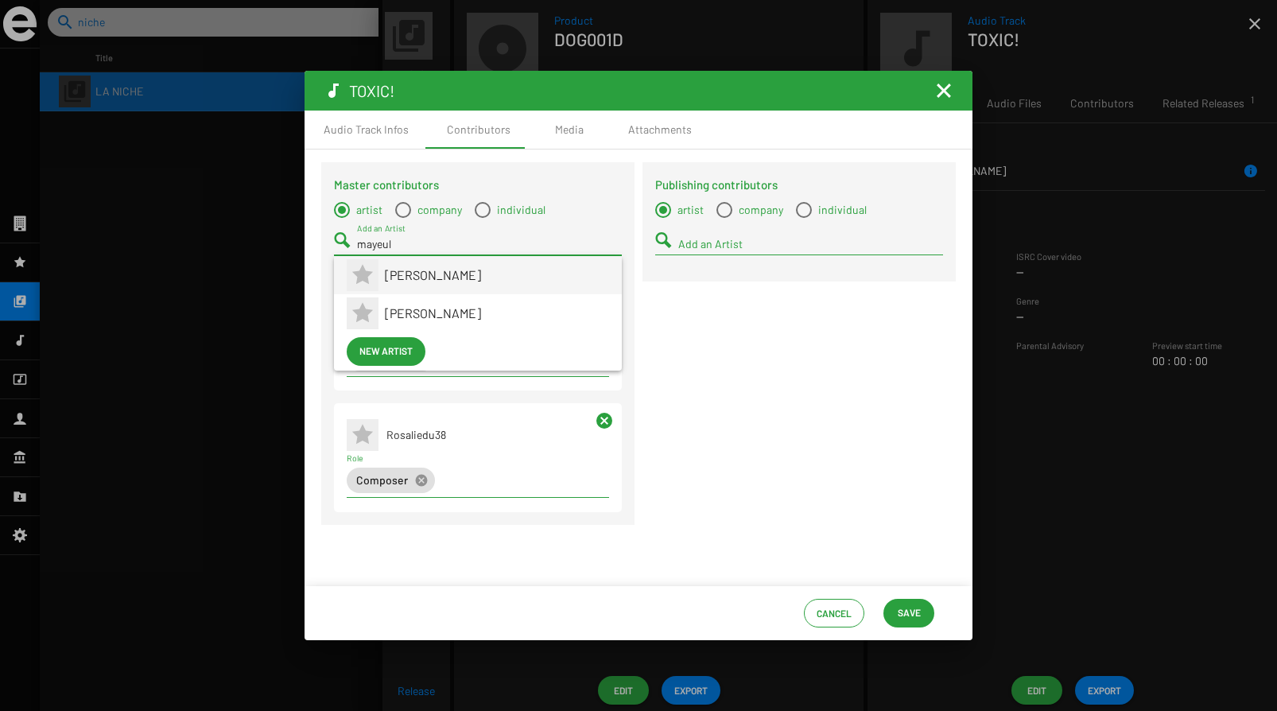
click at [434, 278] on span "[PERSON_NAME]" at bounding box center [497, 275] width 224 height 38
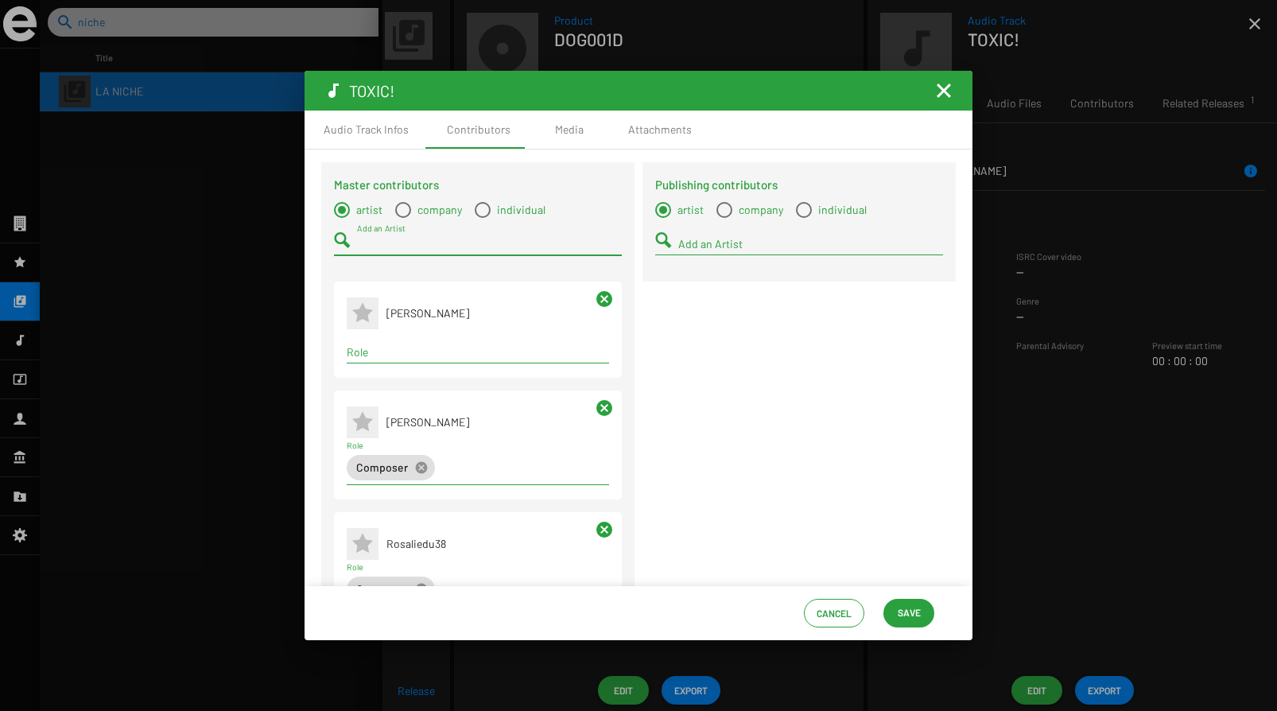
click at [409, 352] on input "Role" at bounding box center [478, 352] width 262 height 13
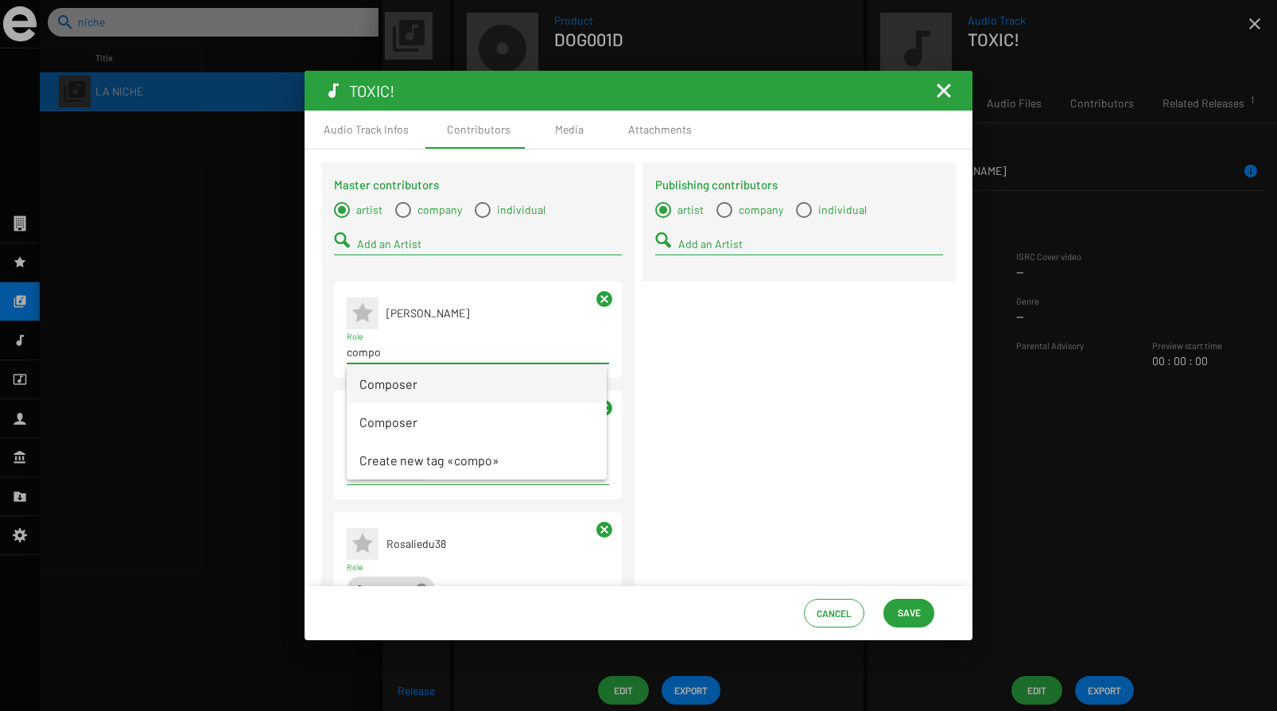
type input "compo"
click at [409, 380] on span "Composer" at bounding box center [476, 384] width 235 height 38
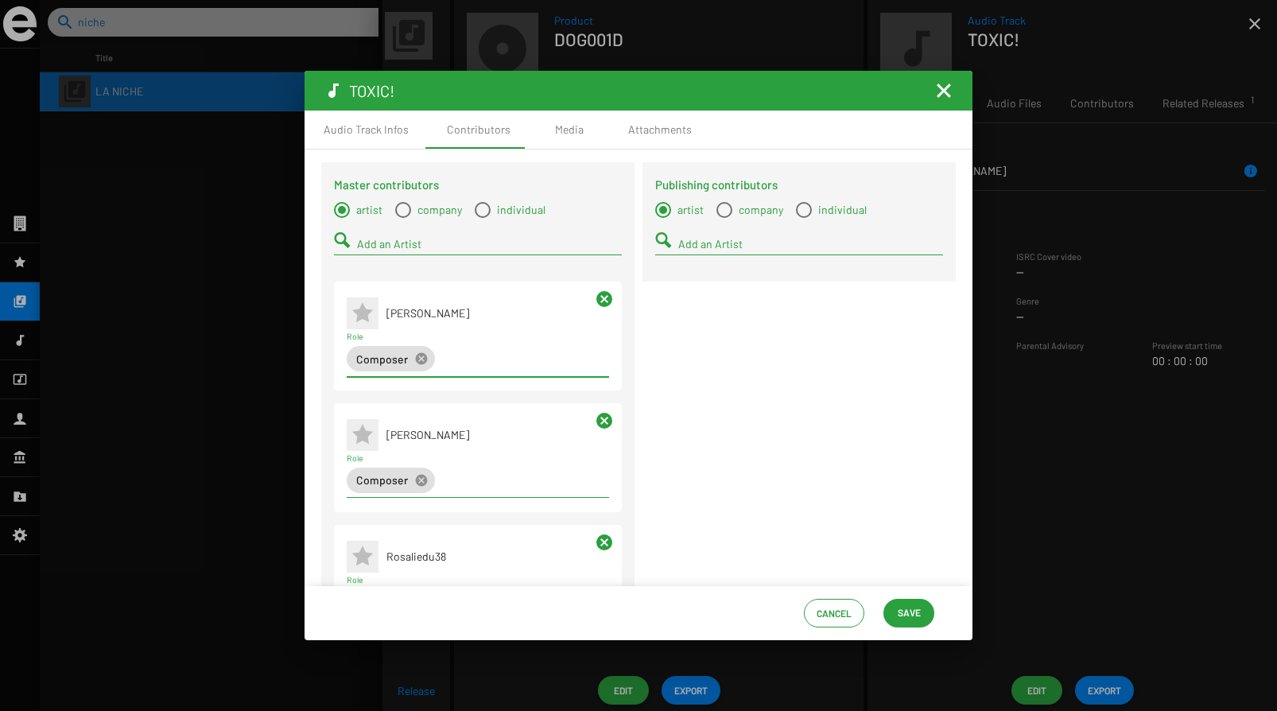
click at [404, 243] on input "Add an Artist" at bounding box center [489, 244] width 265 height 13
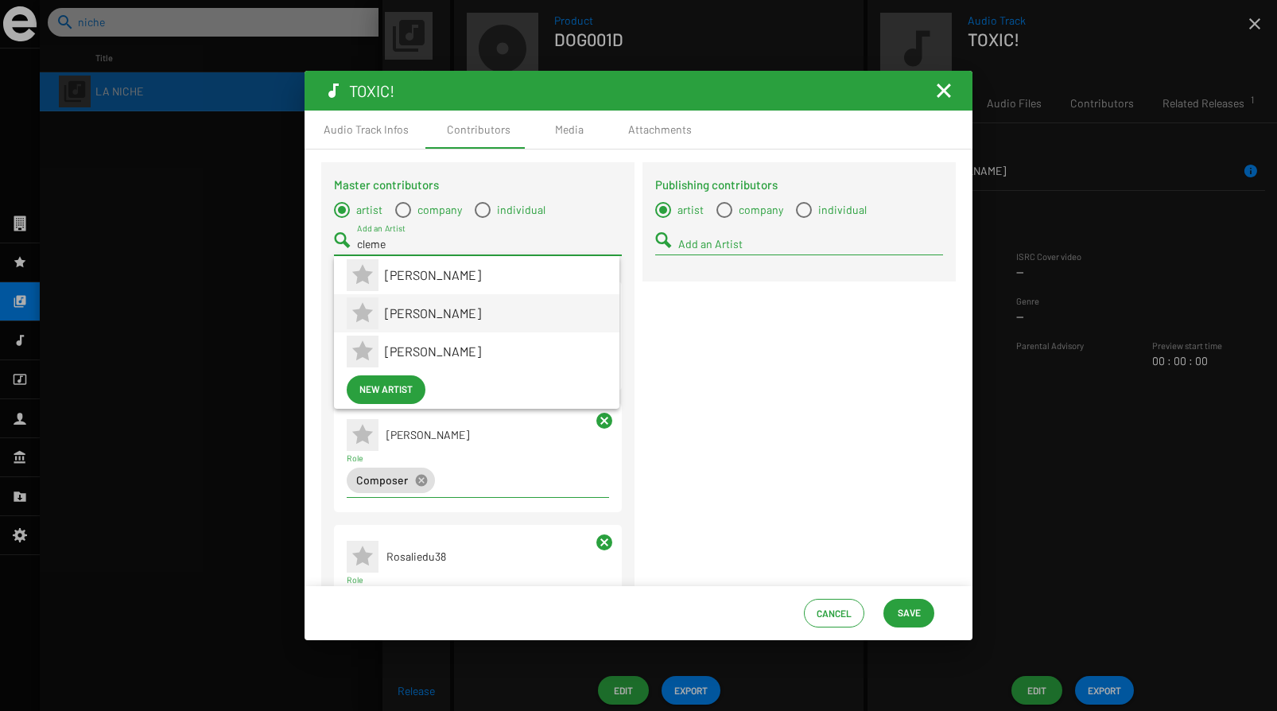
type input "cleme"
click at [410, 321] on span "[PERSON_NAME]" at bounding box center [496, 313] width 222 height 38
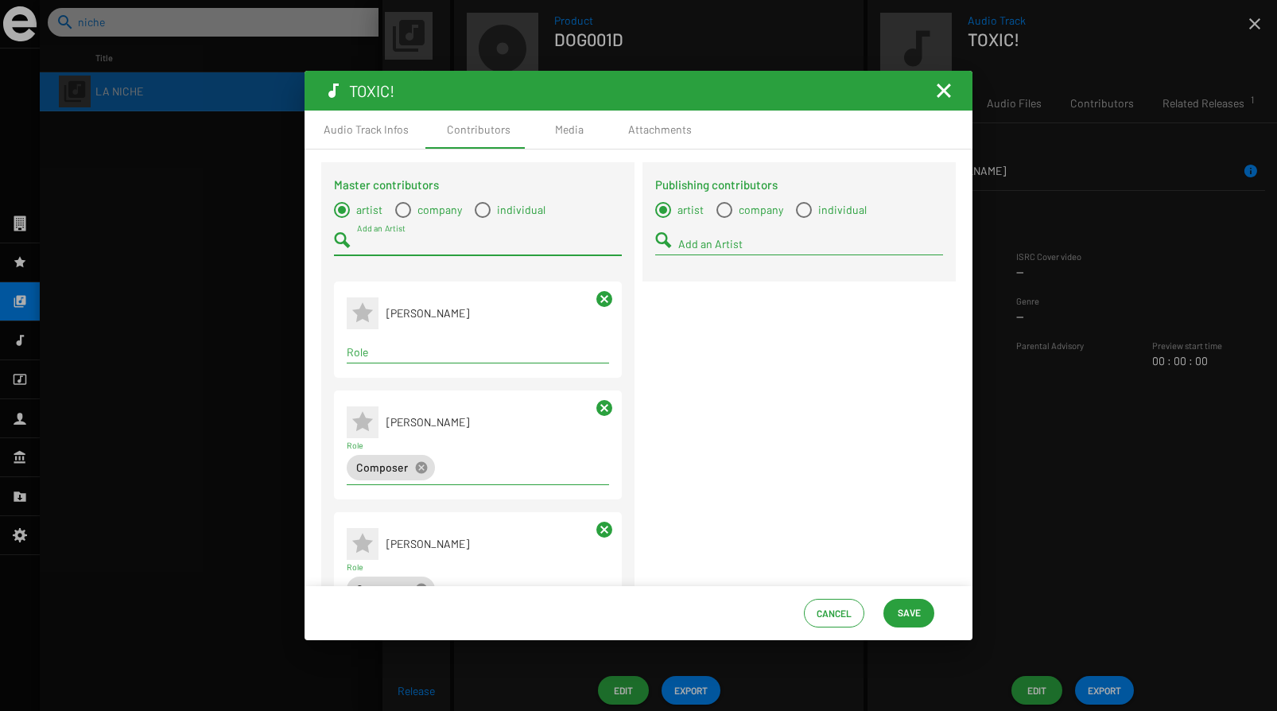
click at [423, 347] on input "Role" at bounding box center [478, 352] width 262 height 13
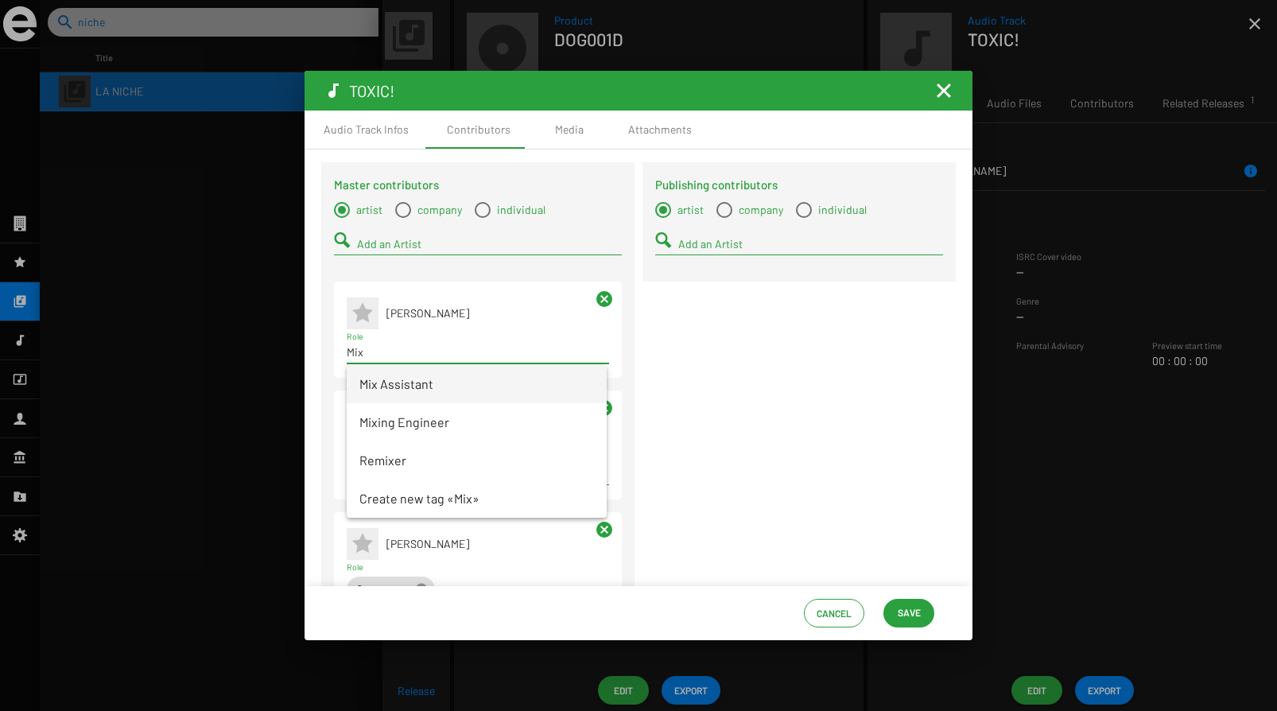
type input "Mix"
click at [426, 386] on span "Mix Assistant" at bounding box center [476, 384] width 235 height 38
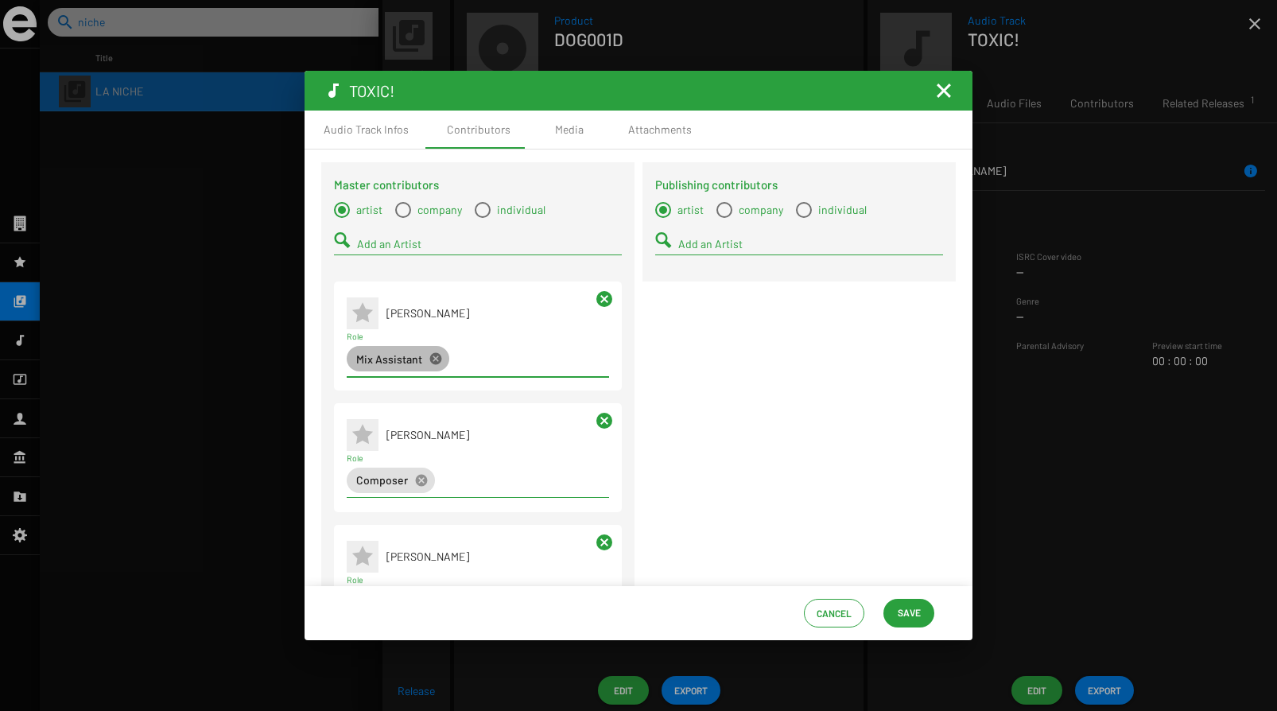
click at [433, 363] on mat-icon "cancel" at bounding box center [435, 358] width 14 height 14
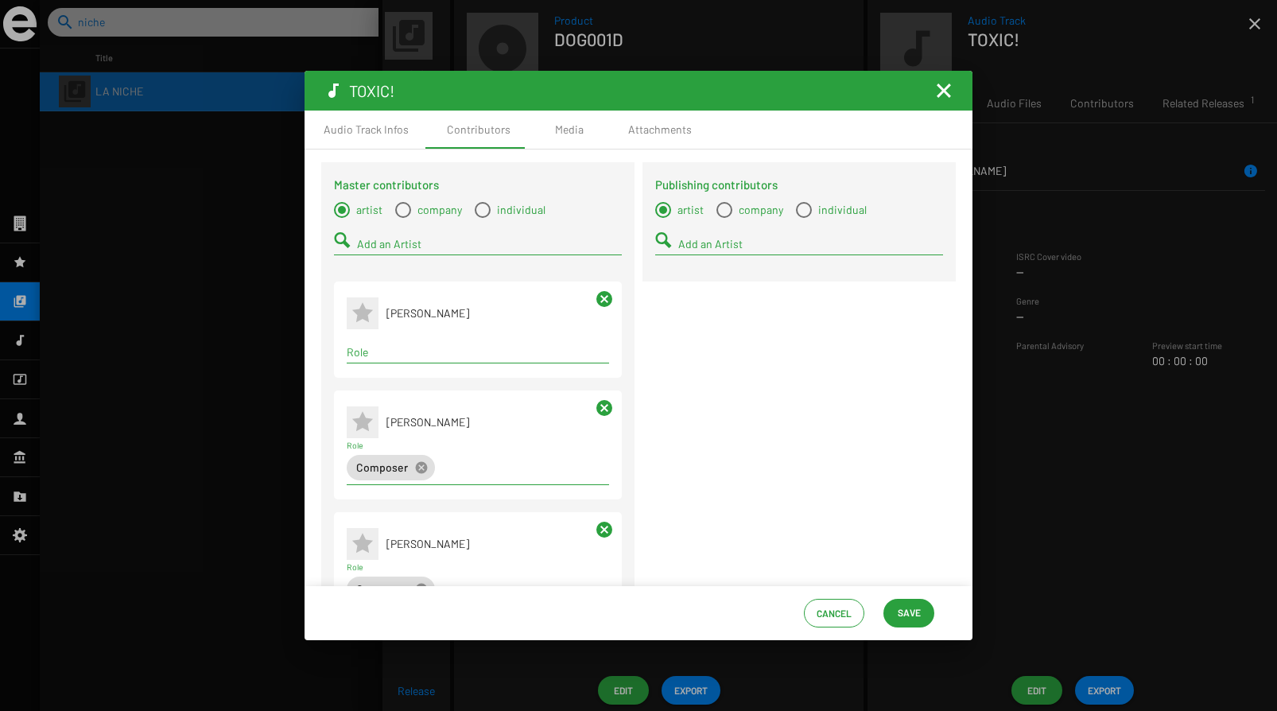
click at [416, 355] on input "Role" at bounding box center [478, 352] width 262 height 13
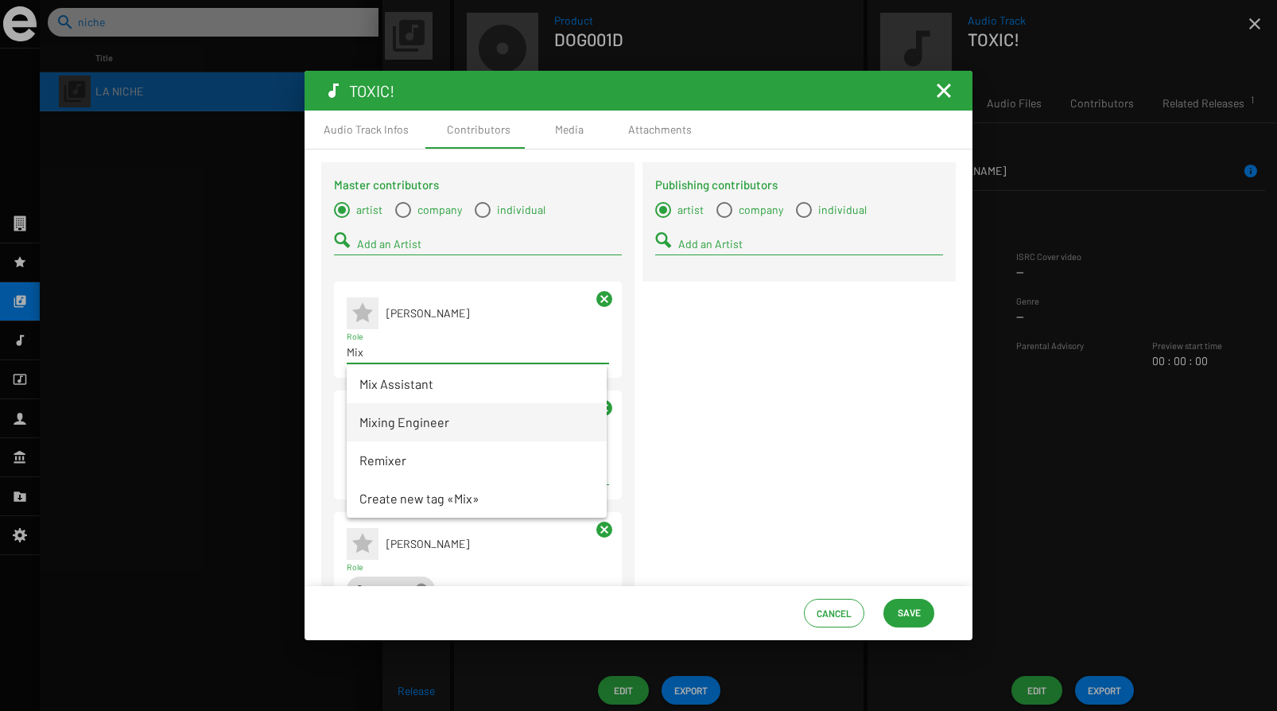
type input "Mix"
click at [407, 415] on span "Mixing Engineer" at bounding box center [476, 422] width 235 height 38
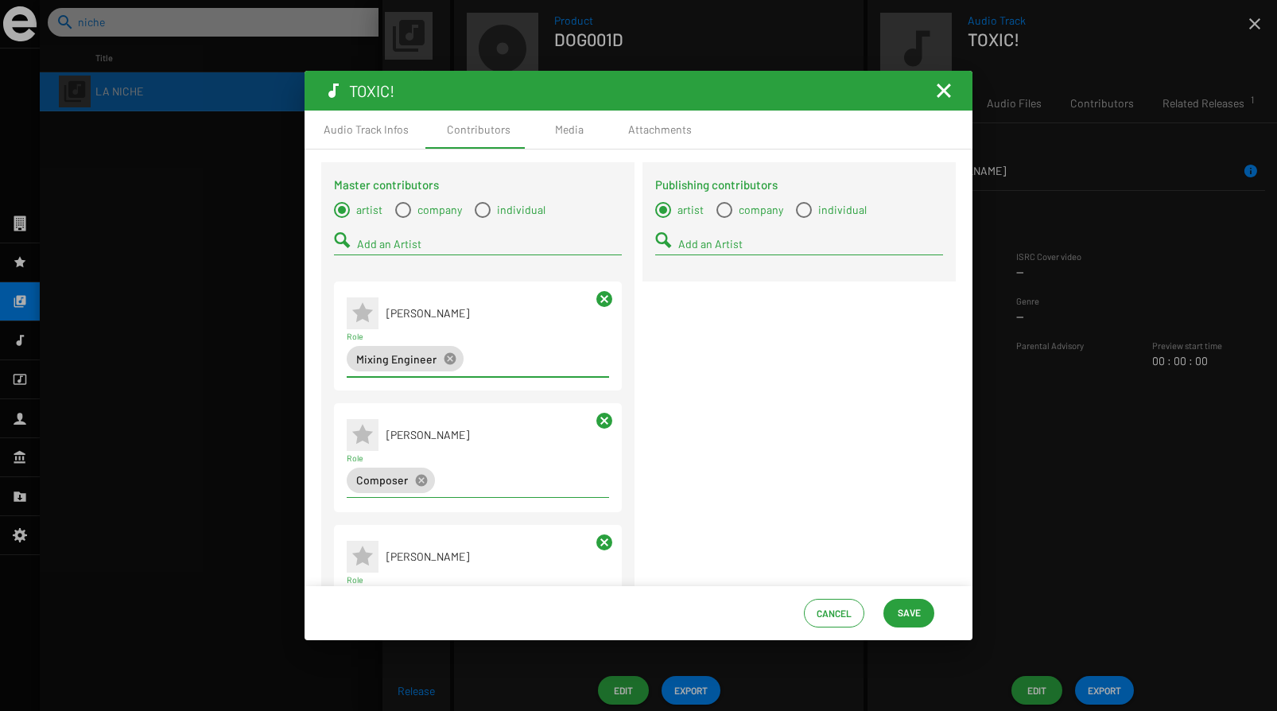
click at [392, 245] on input "Add an Artist" at bounding box center [489, 244] width 265 height 13
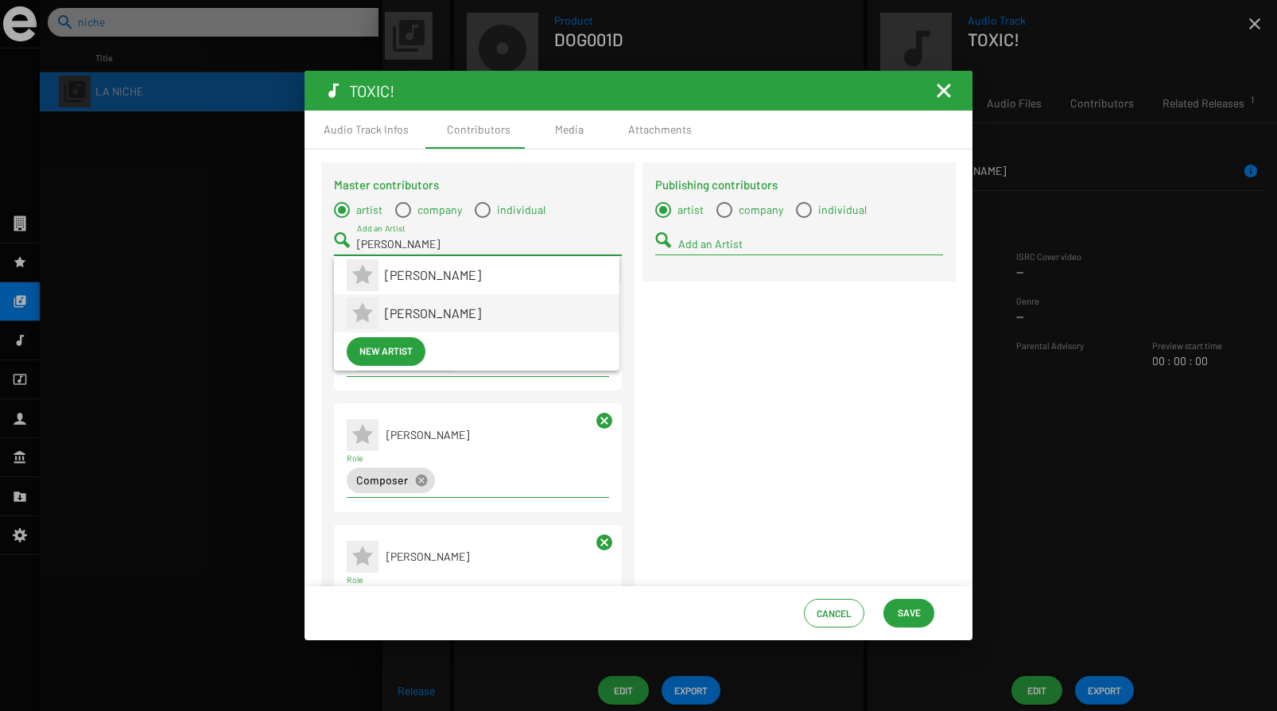
type input "[PERSON_NAME]"
click at [427, 305] on span "[PERSON_NAME]" at bounding box center [496, 313] width 222 height 38
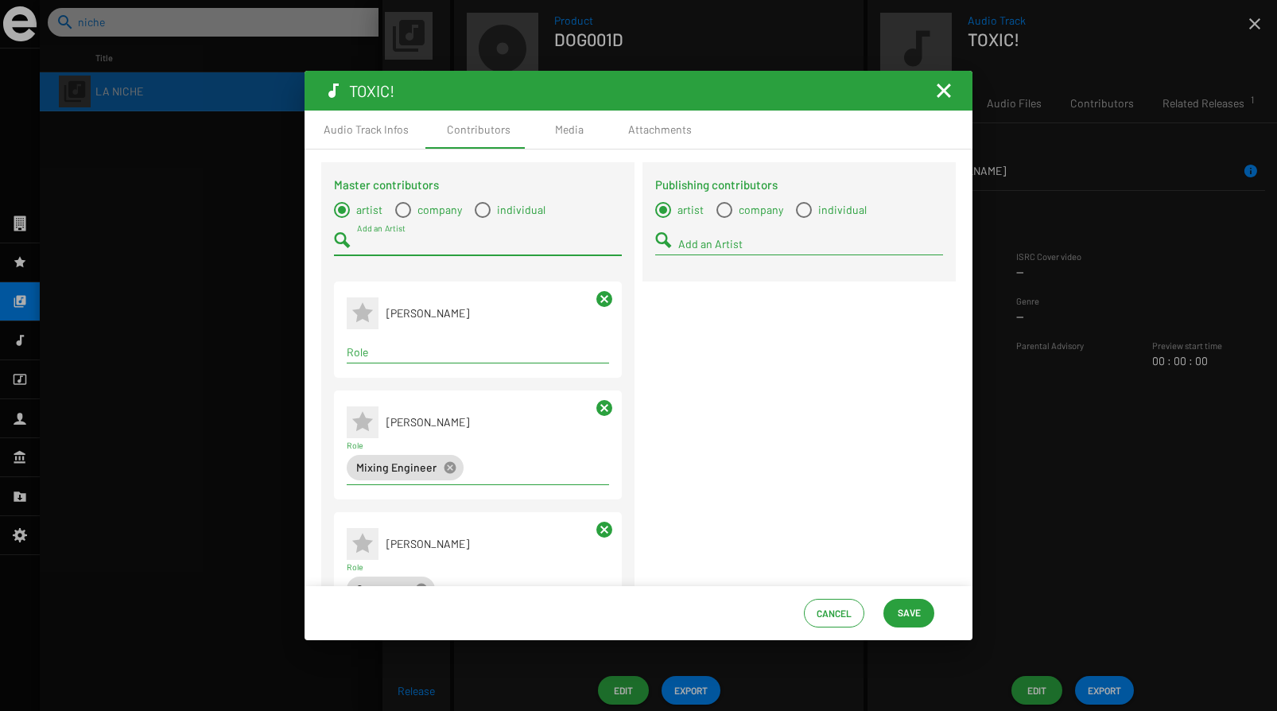
click at [405, 347] on div "Term selection" at bounding box center [477, 352] width 269 height 19
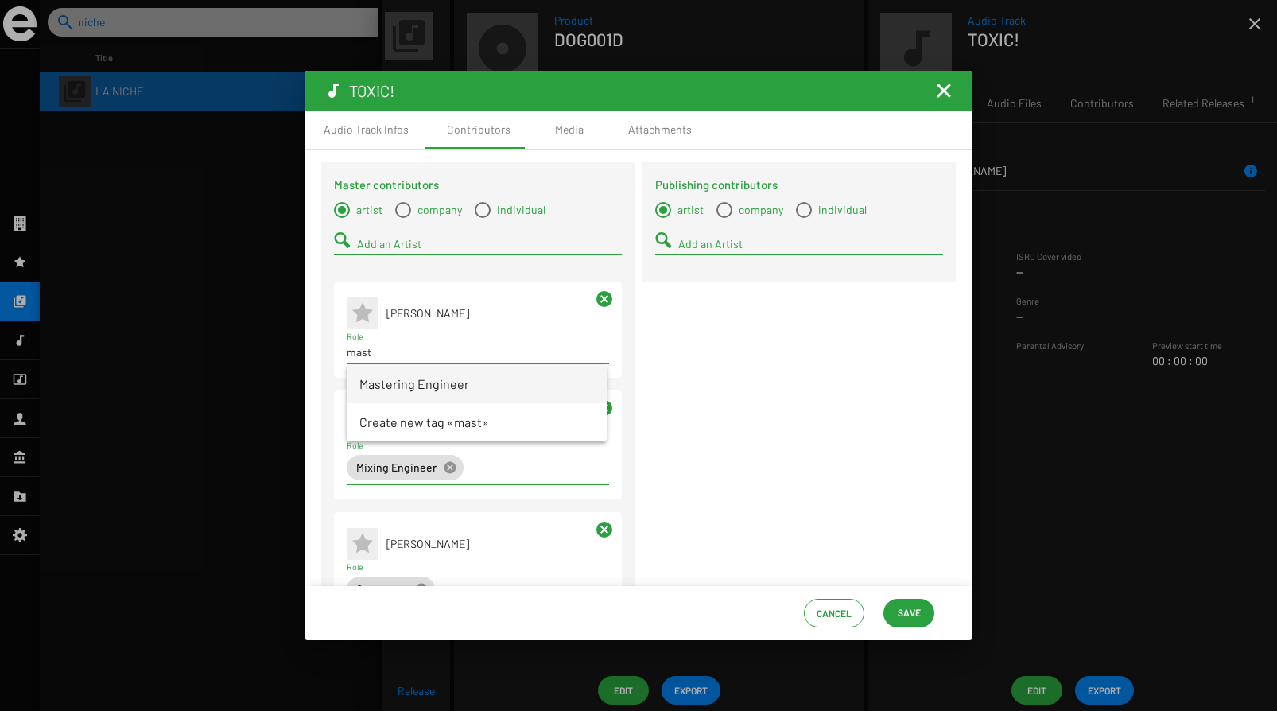
type input "mast"
click at [413, 388] on span "Mastering Engineer" at bounding box center [476, 384] width 235 height 38
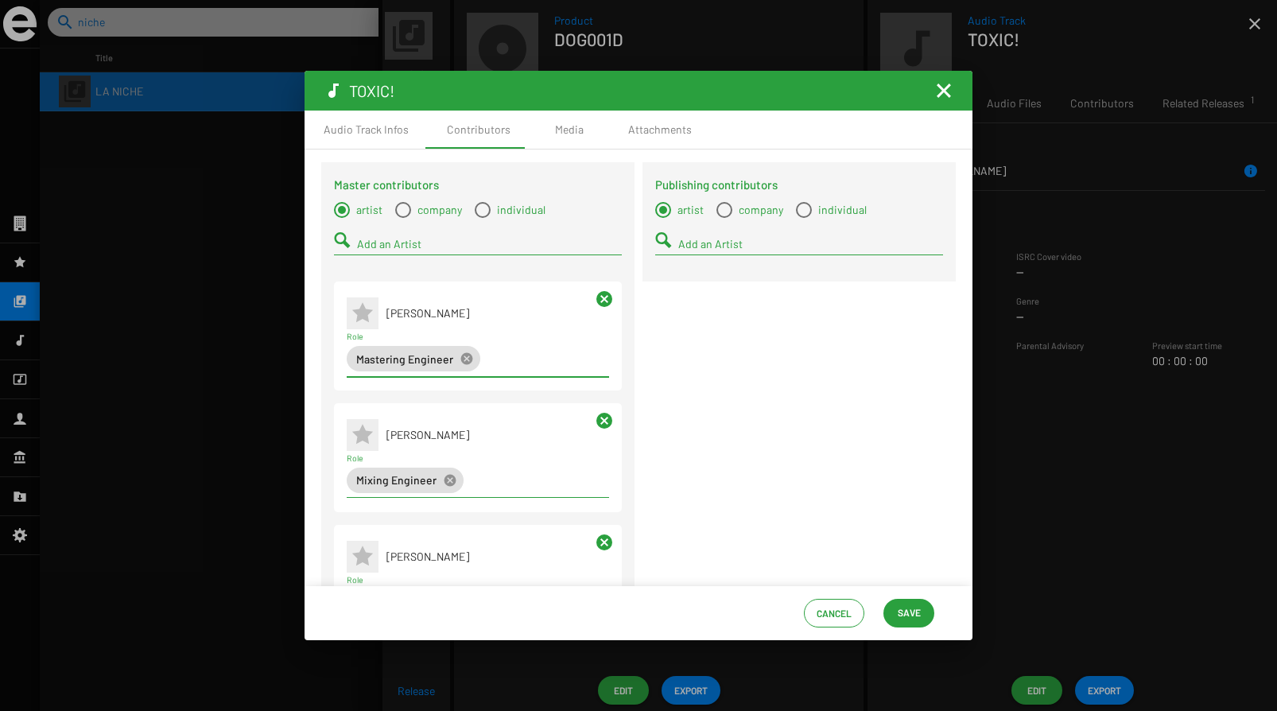
click at [910, 611] on span "Save" at bounding box center [908, 612] width 23 height 29
click at [942, 94] on mat-icon "Fermer la fenêtre" at bounding box center [943, 90] width 19 height 19
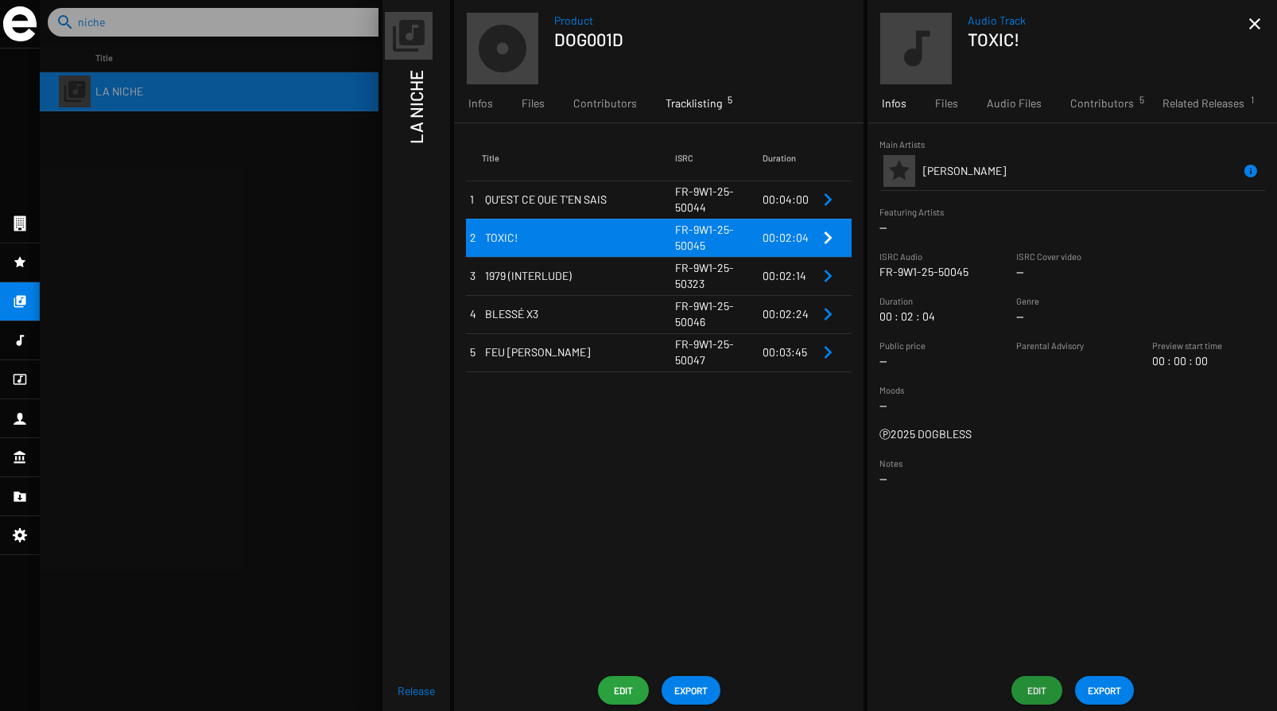
click at [676, 271] on span "FR-9W1-25-50323" at bounding box center [704, 275] width 59 height 29
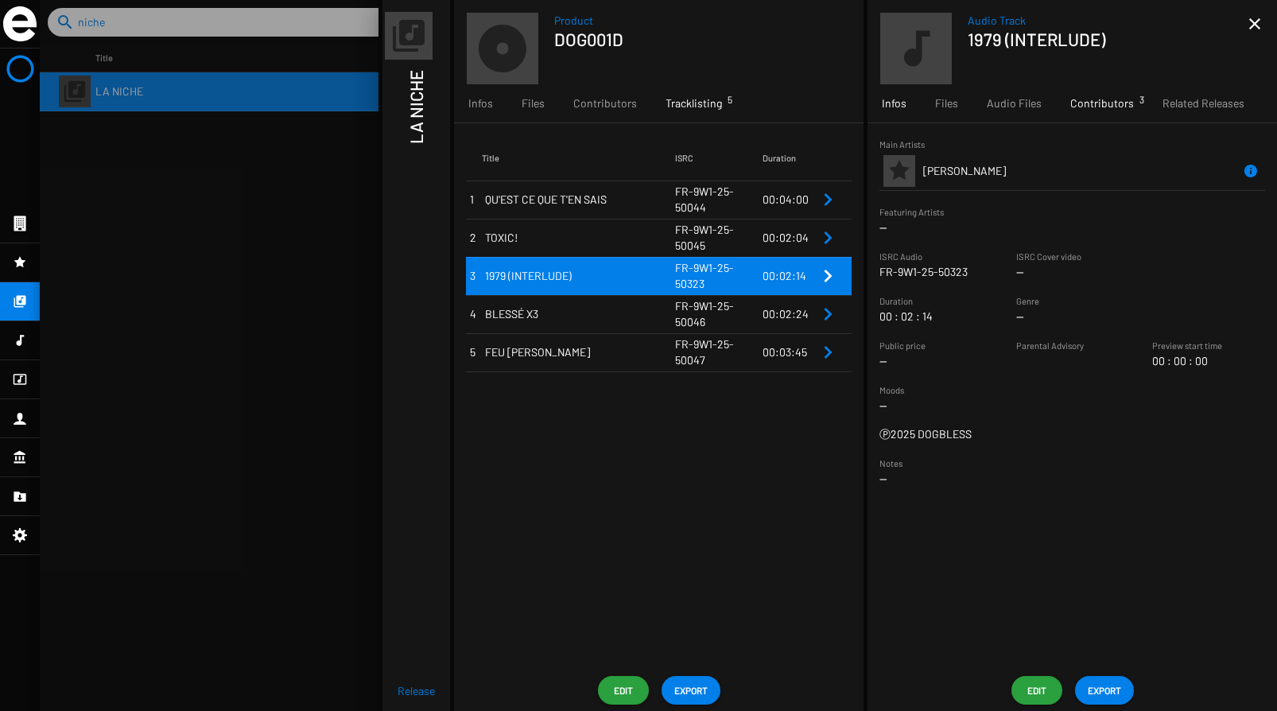
click at [1103, 99] on span "Contributors 3" at bounding box center [1102, 103] width 64 height 16
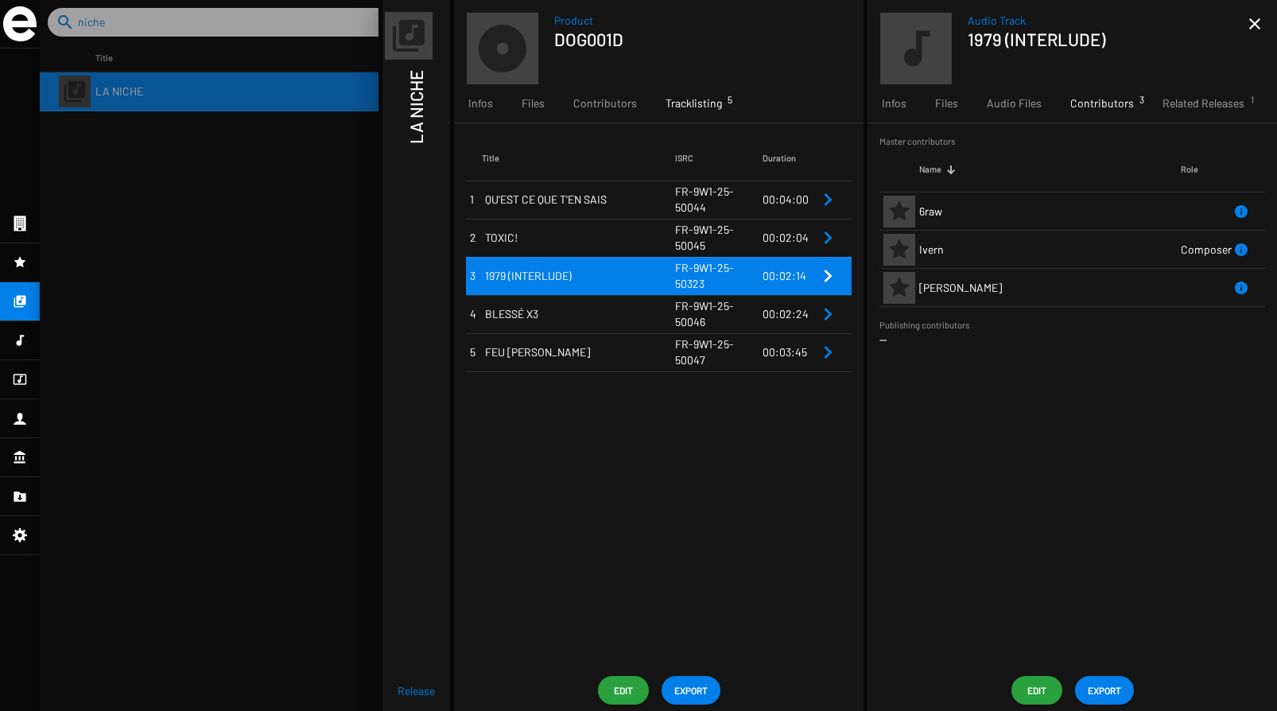
click at [1040, 684] on span "Edit" at bounding box center [1036, 690] width 25 height 29
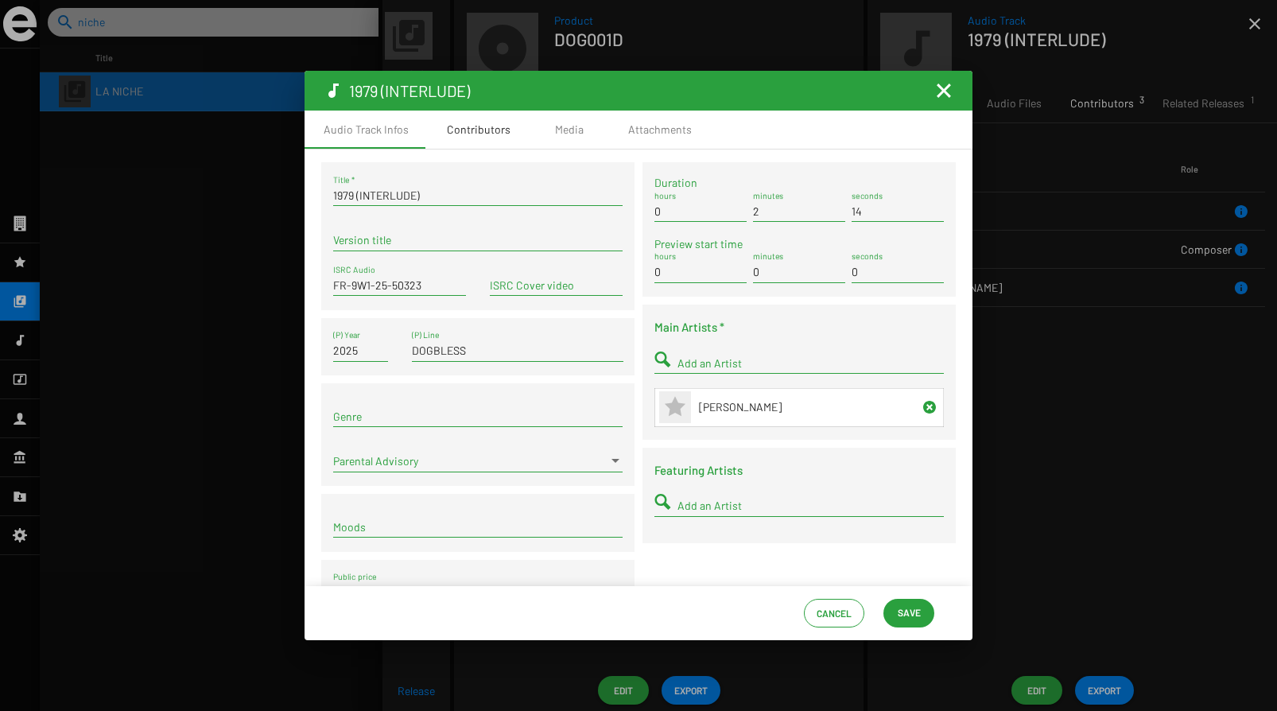
click at [490, 123] on div "Contributors" at bounding box center [479, 130] width 64 height 16
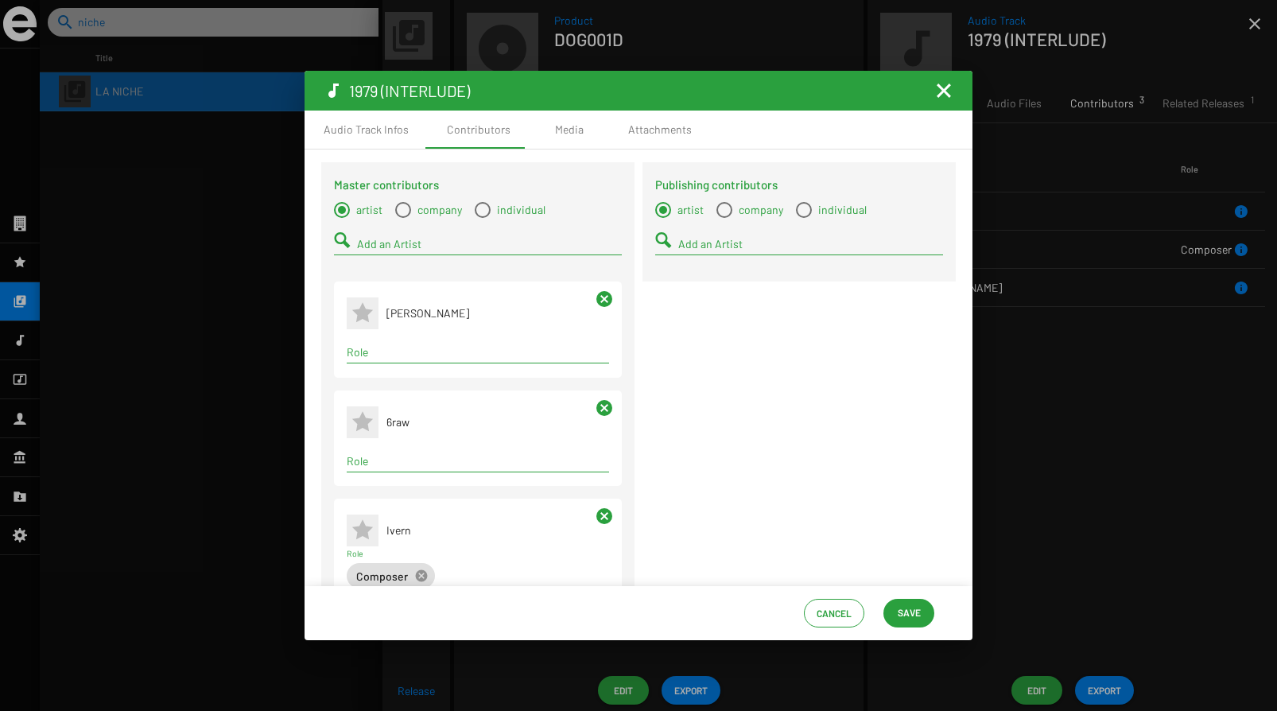
click at [408, 357] on input "Role" at bounding box center [478, 352] width 262 height 13
type input "comp"
click at [442, 382] on span "Composer" at bounding box center [476, 384] width 235 height 38
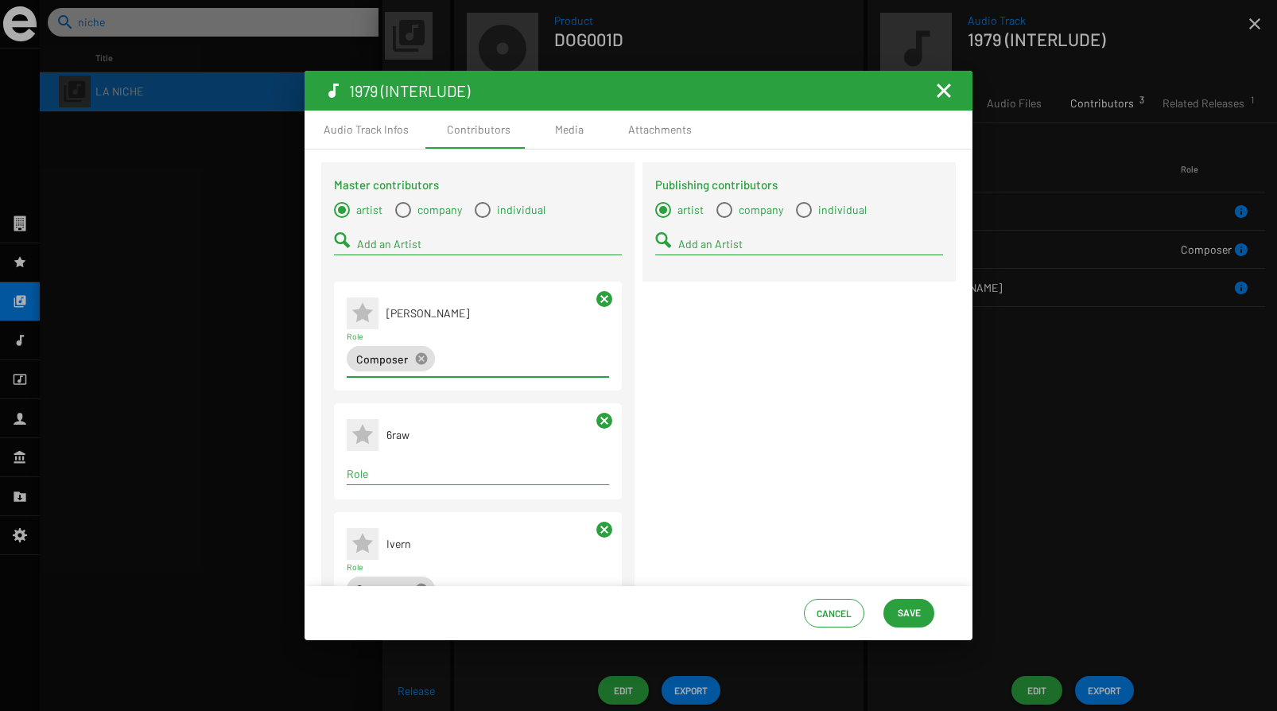
click at [417, 469] on input "Role" at bounding box center [478, 473] width 262 height 13
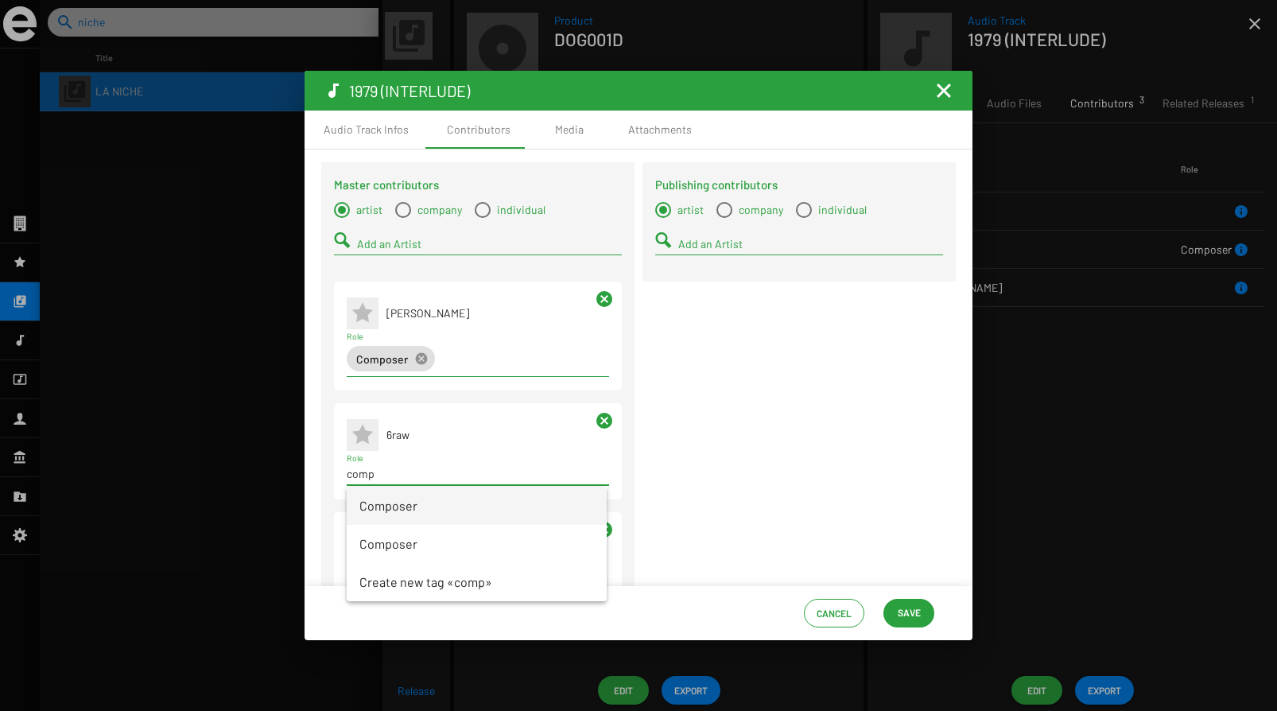
type input "comp"
click at [432, 504] on span "Composer" at bounding box center [476, 505] width 235 height 38
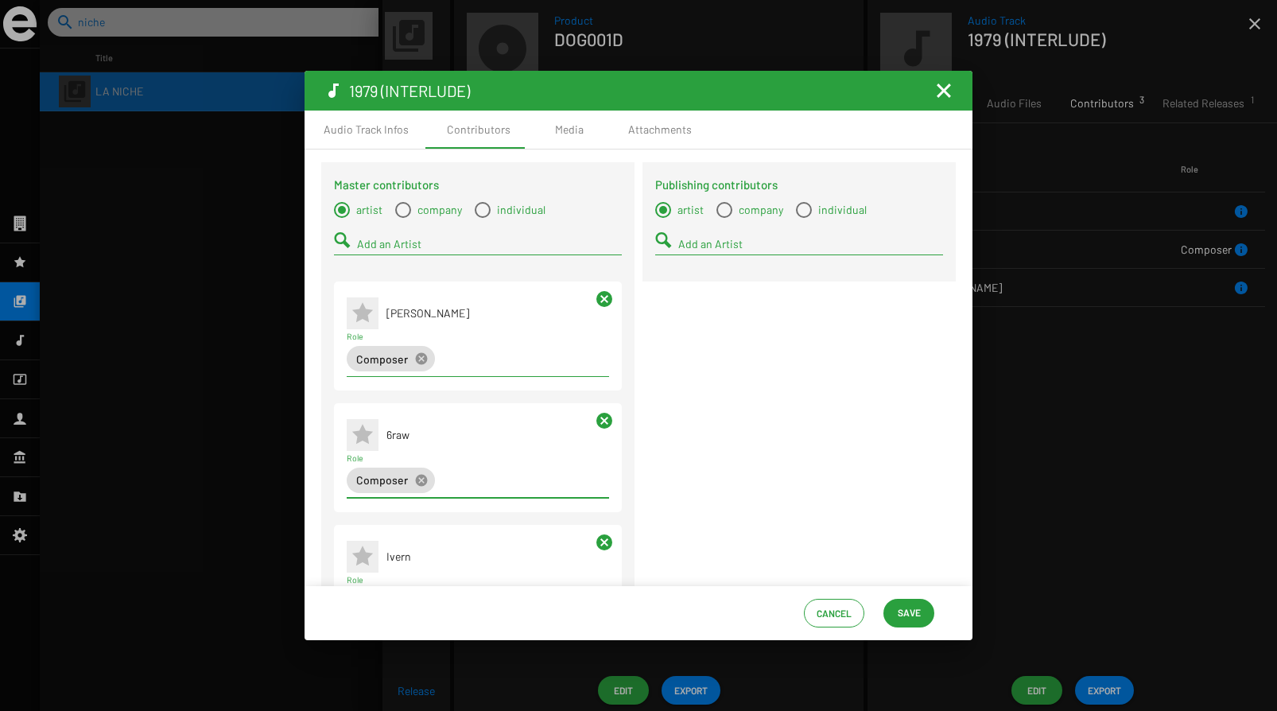
click at [399, 250] on input "Add an Artist" at bounding box center [489, 244] width 265 height 13
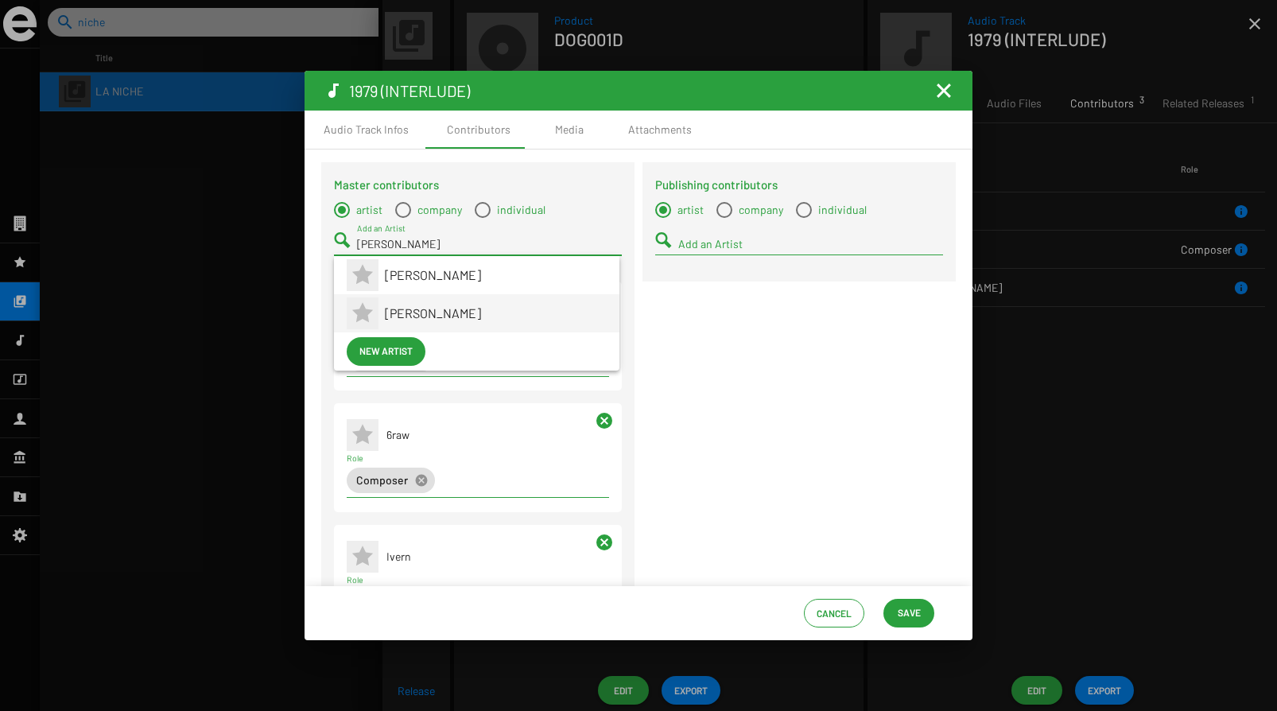
type input "[PERSON_NAME]"
click at [417, 299] on span "[PERSON_NAME]" at bounding box center [496, 313] width 222 height 38
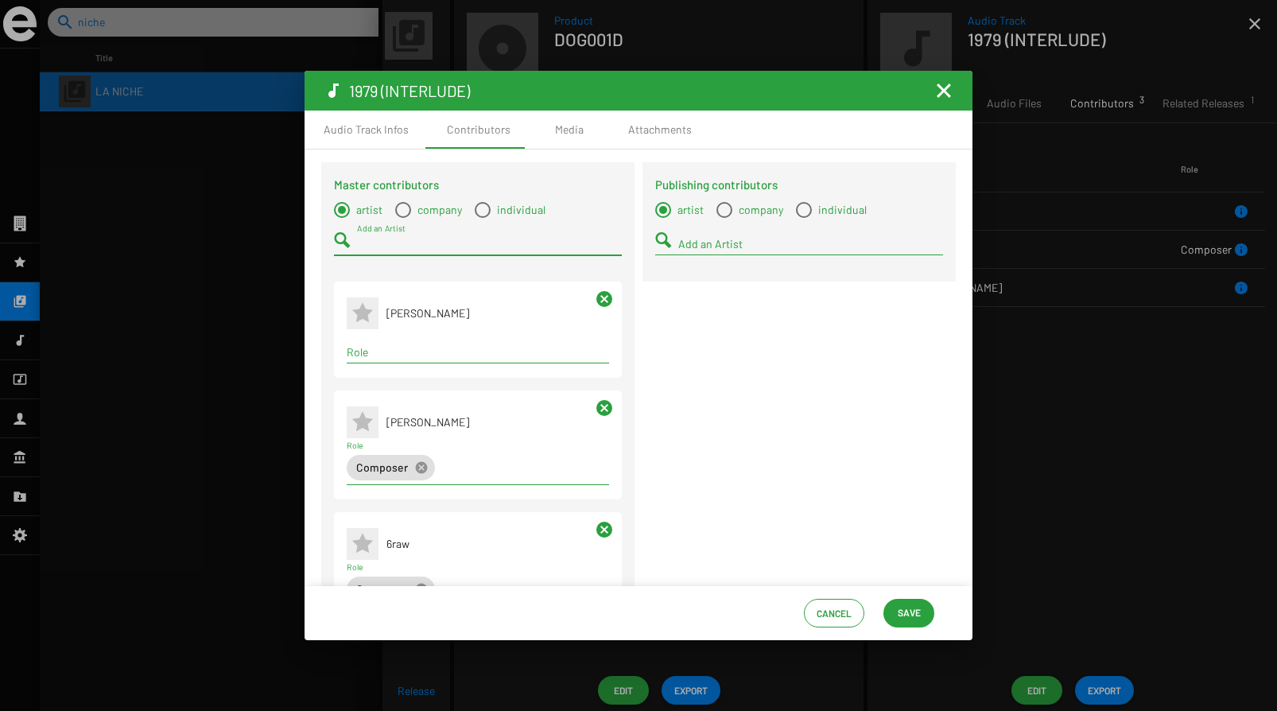
click at [388, 350] on input "Role" at bounding box center [478, 352] width 262 height 13
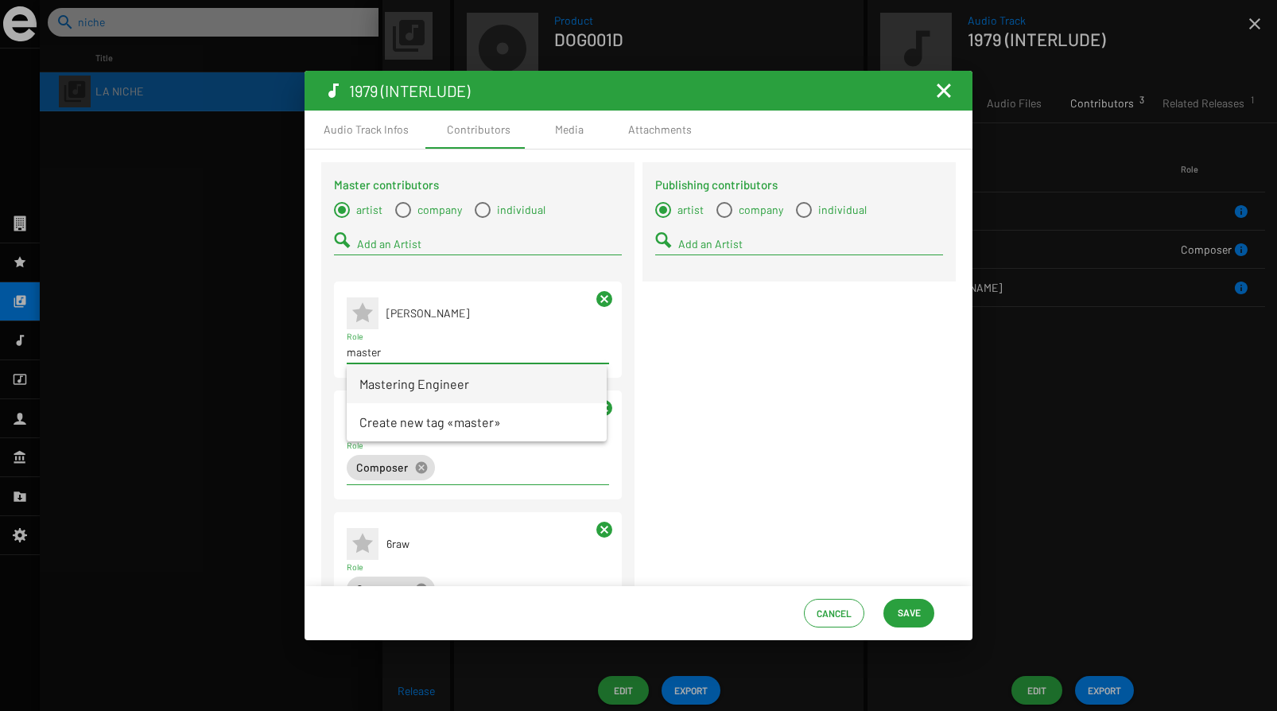
type input "master"
click at [400, 383] on span "Mastering Engineer" at bounding box center [476, 384] width 235 height 38
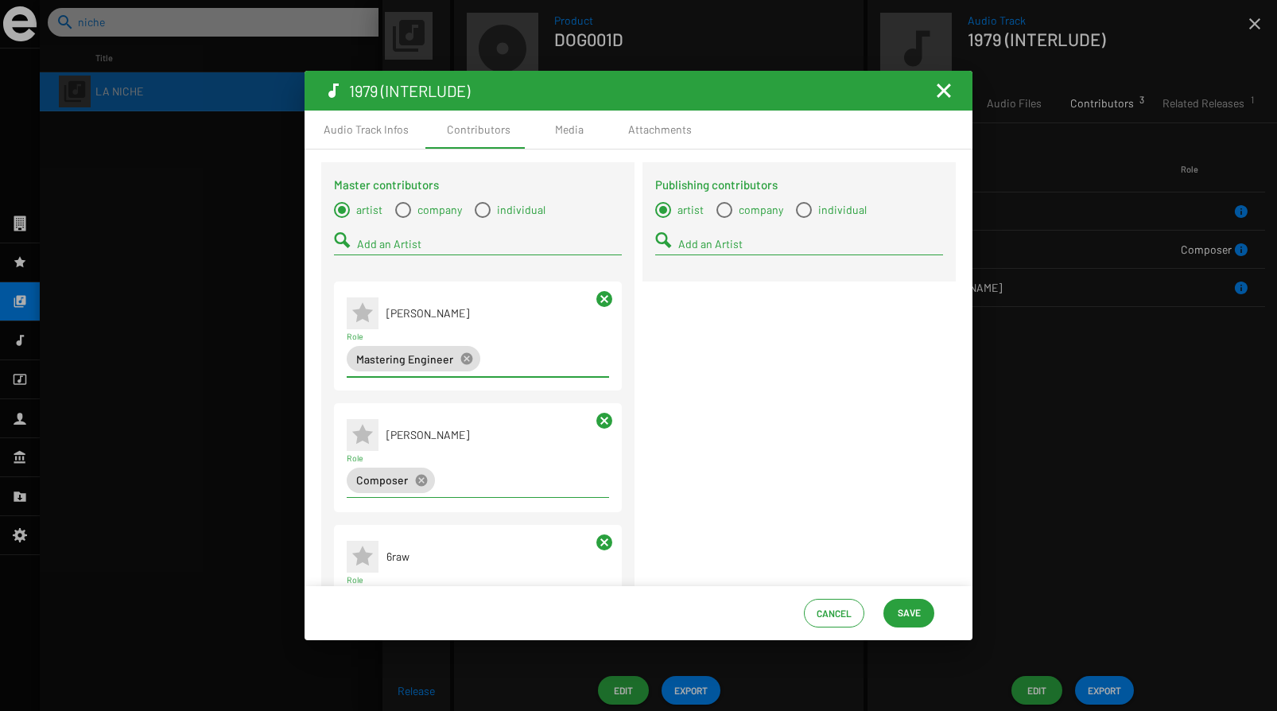
click at [381, 245] on input "Add an Artist" at bounding box center [489, 244] width 265 height 13
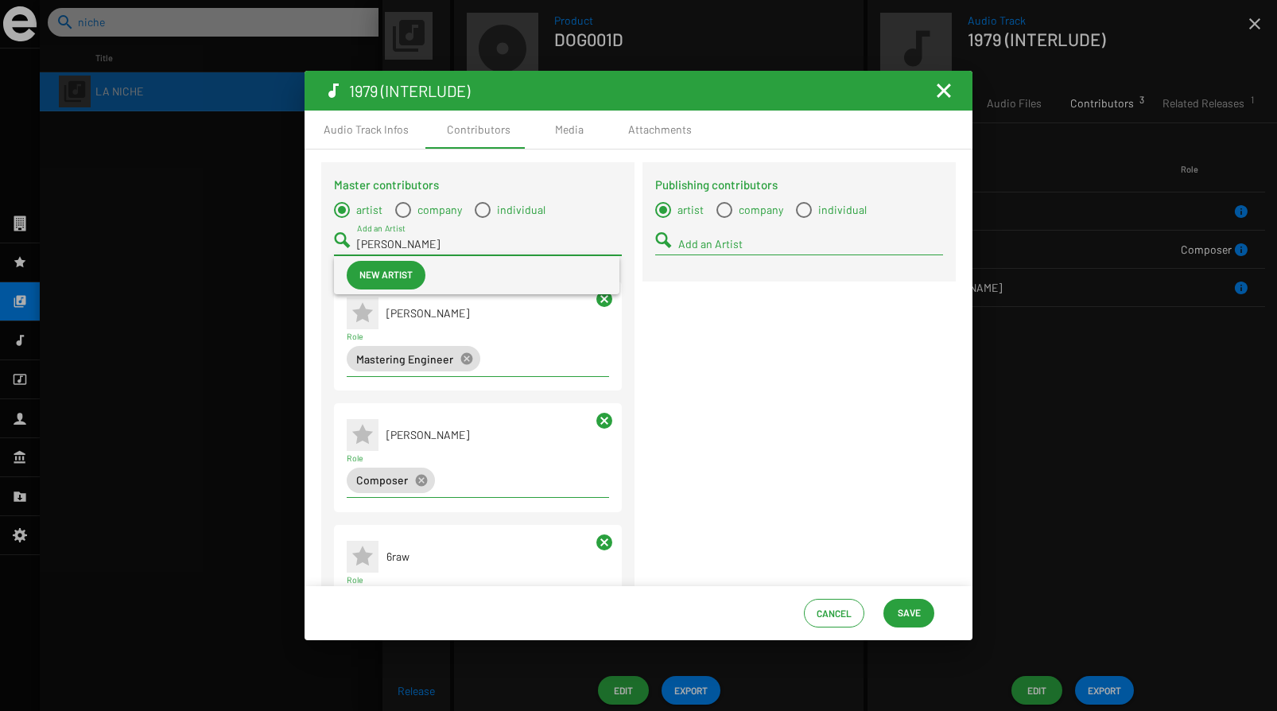
type input "[PERSON_NAME]"
click at [375, 279] on span "New artist" at bounding box center [385, 274] width 53 height 29
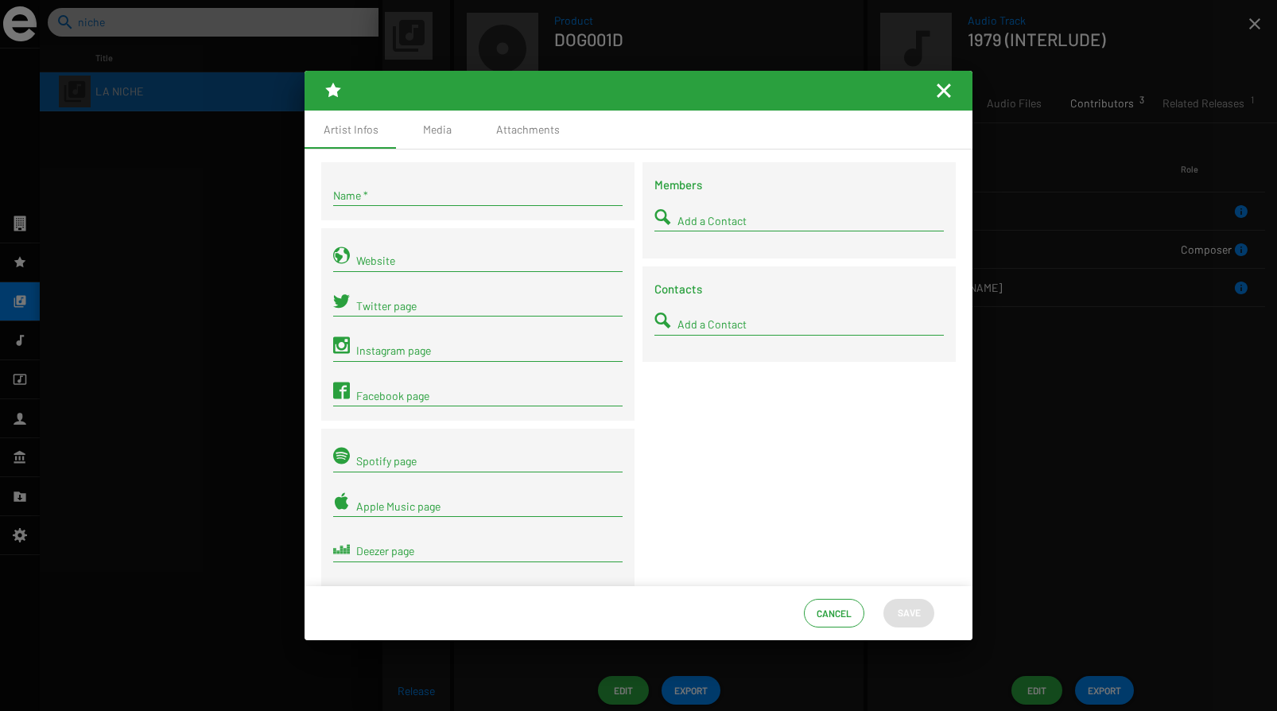
click at [392, 197] on input "Name *" at bounding box center [477, 195] width 289 height 13
type input "[PERSON_NAME]"
click at [912, 622] on span "Save" at bounding box center [908, 612] width 23 height 29
click at [905, 610] on span "Save" at bounding box center [908, 612] width 23 height 29
click at [944, 91] on mat-icon "Fermer la fenêtre" at bounding box center [943, 90] width 19 height 19
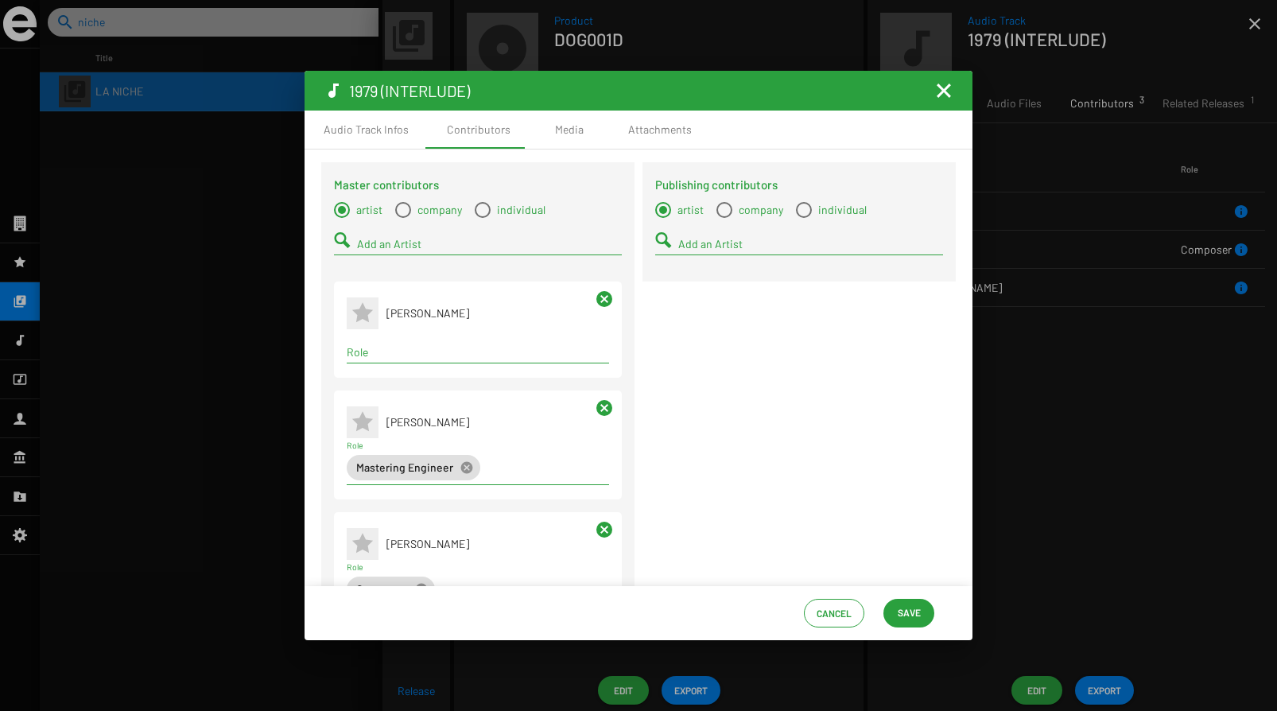
click at [406, 347] on input "Role" at bounding box center [478, 352] width 262 height 13
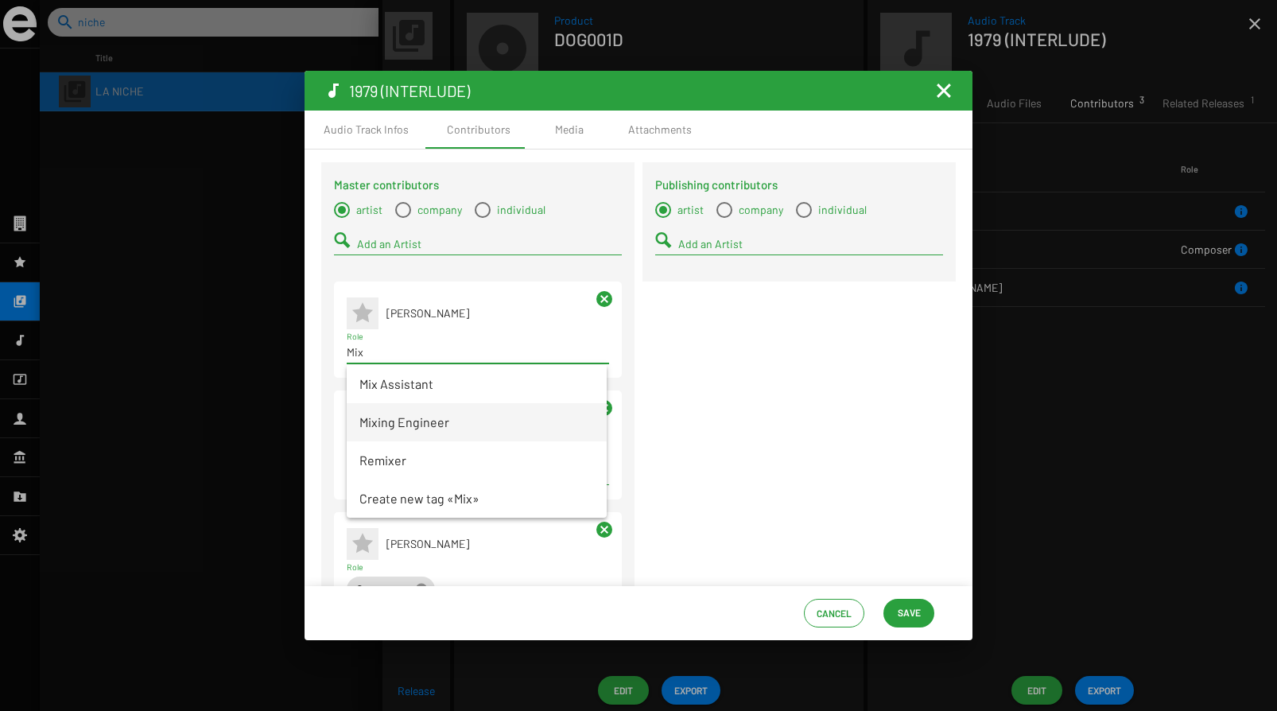
type input "Mix"
click at [434, 425] on span "Mixing Engineer" at bounding box center [476, 422] width 235 height 38
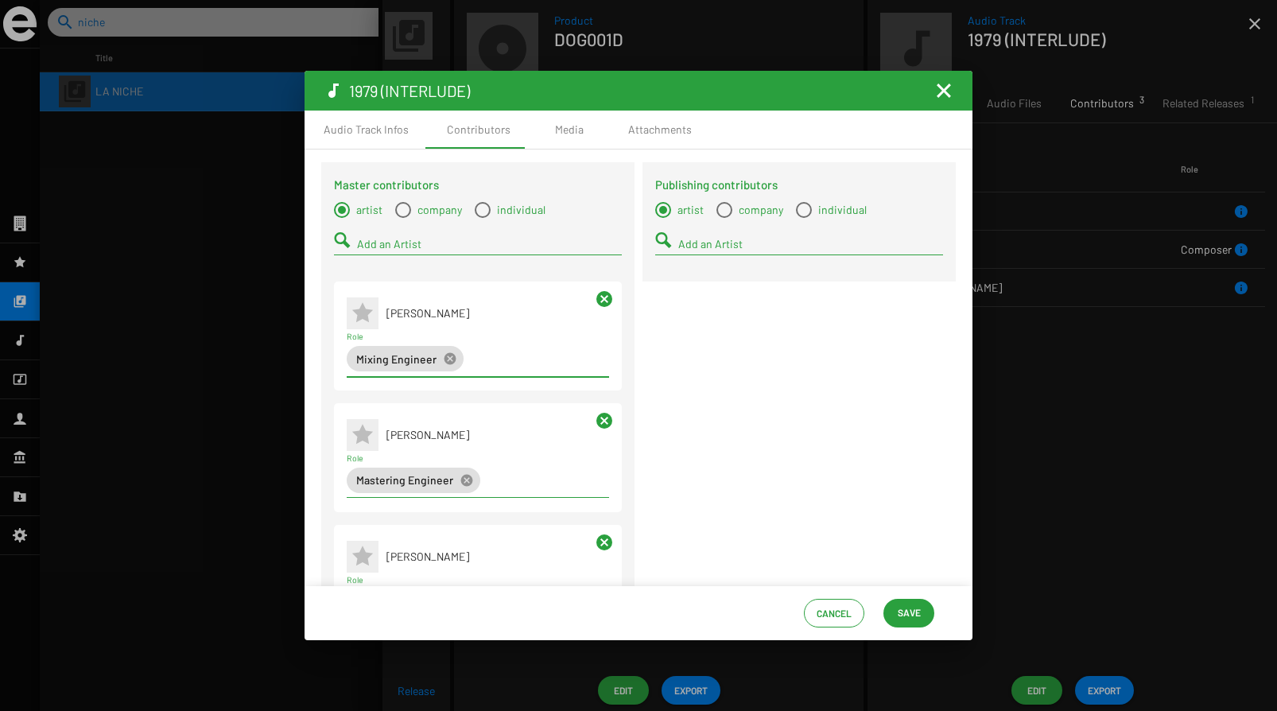
click at [901, 606] on span "Save" at bounding box center [908, 612] width 23 height 29
click at [943, 92] on mat-icon "Fermer la fenêtre" at bounding box center [943, 90] width 19 height 19
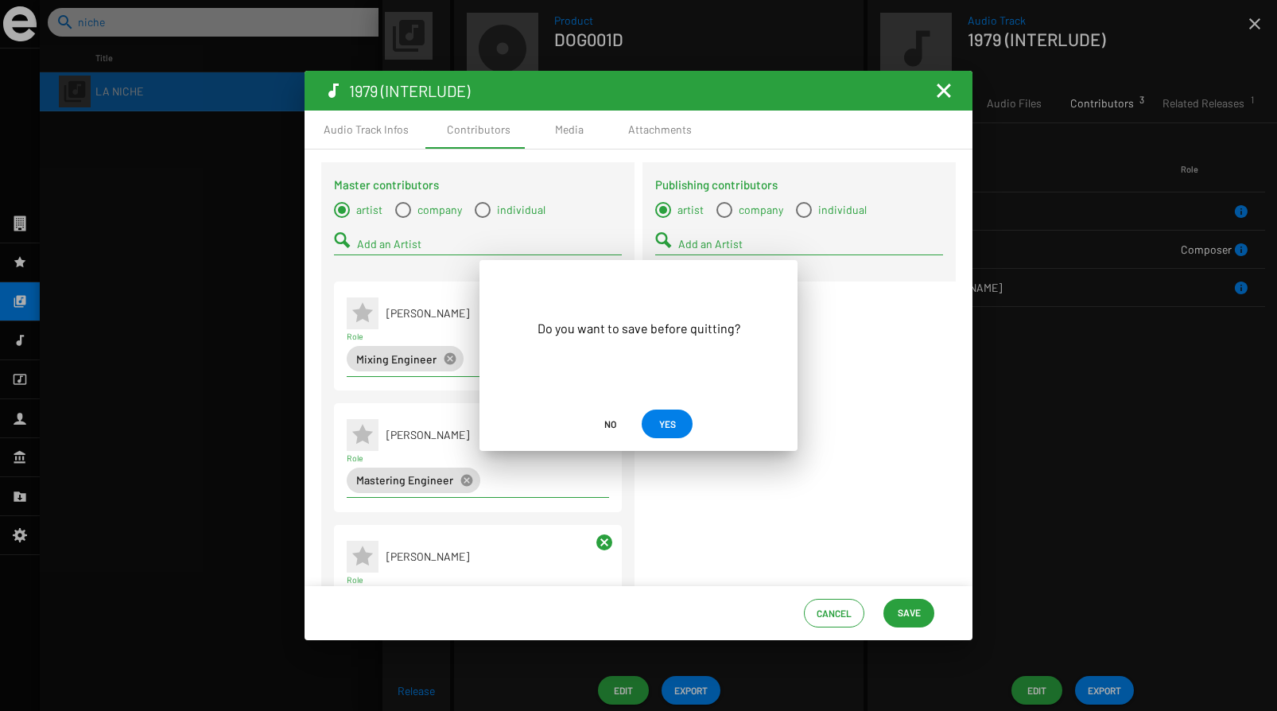
click at [682, 426] on button "YES" at bounding box center [666, 423] width 51 height 29
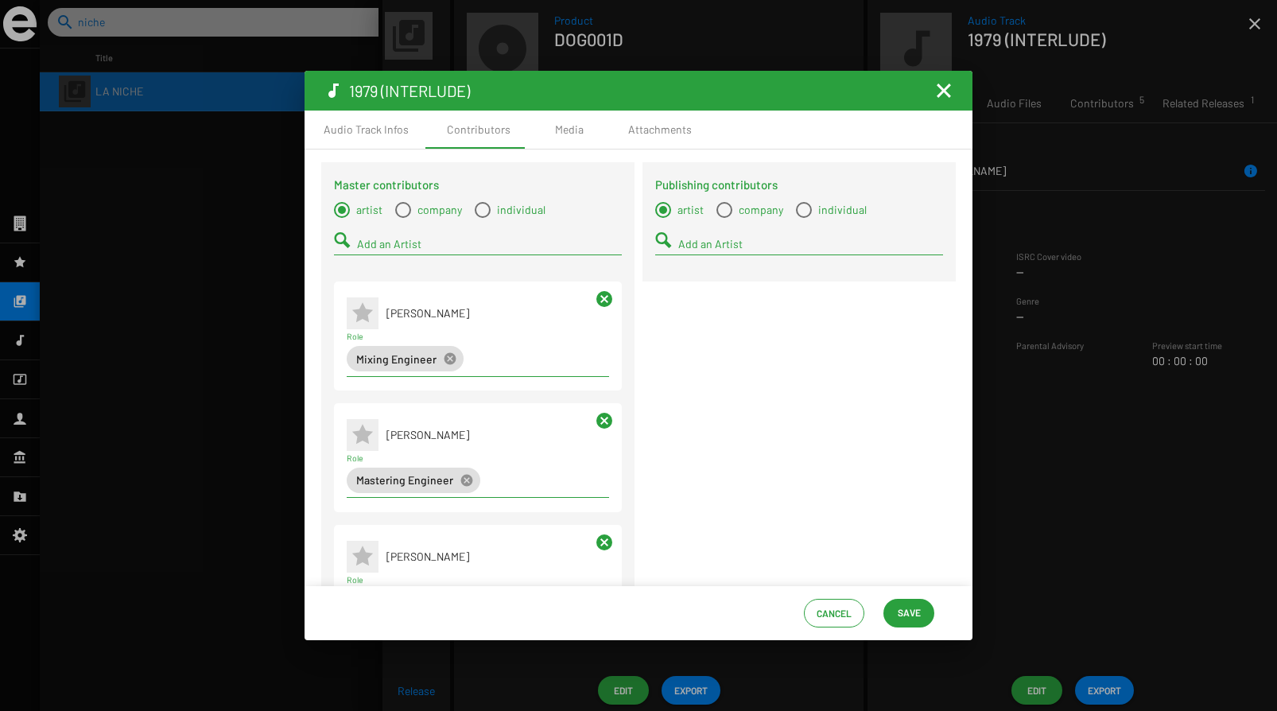
click at [944, 89] on mat-icon "Fermer la fenêtre" at bounding box center [943, 90] width 19 height 19
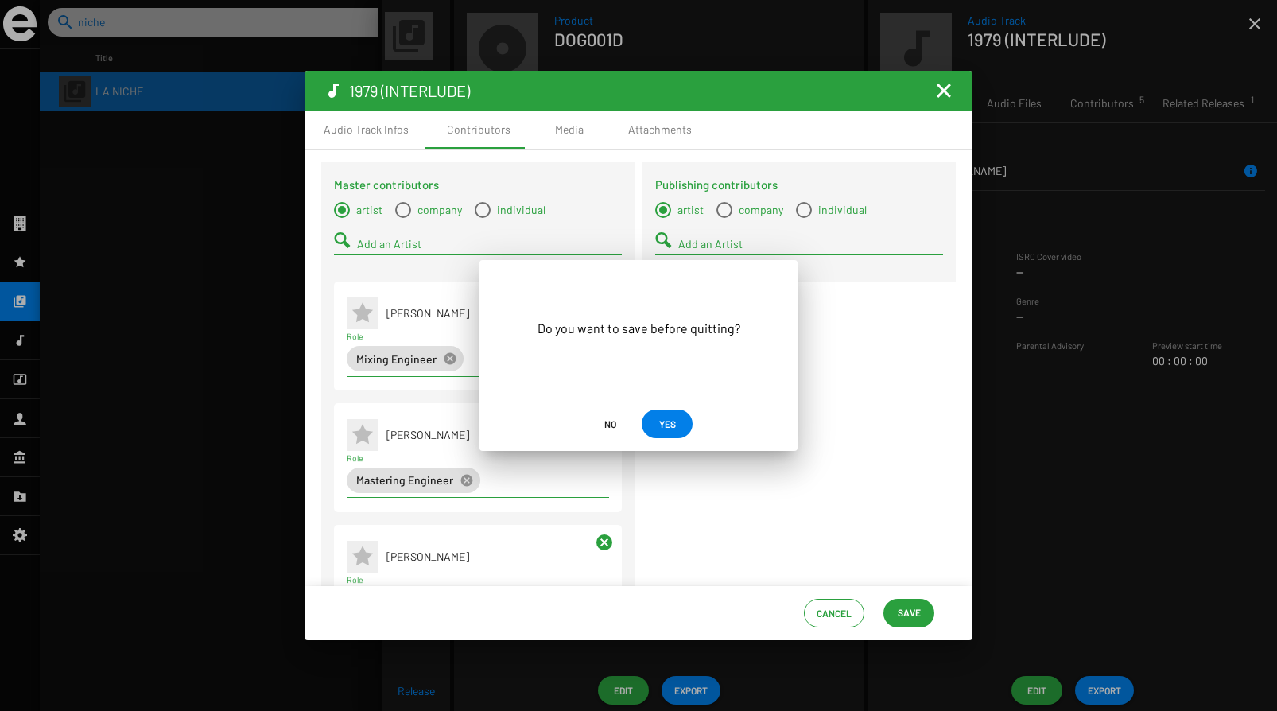
click at [678, 430] on span "YES" at bounding box center [666, 423] width 25 height 29
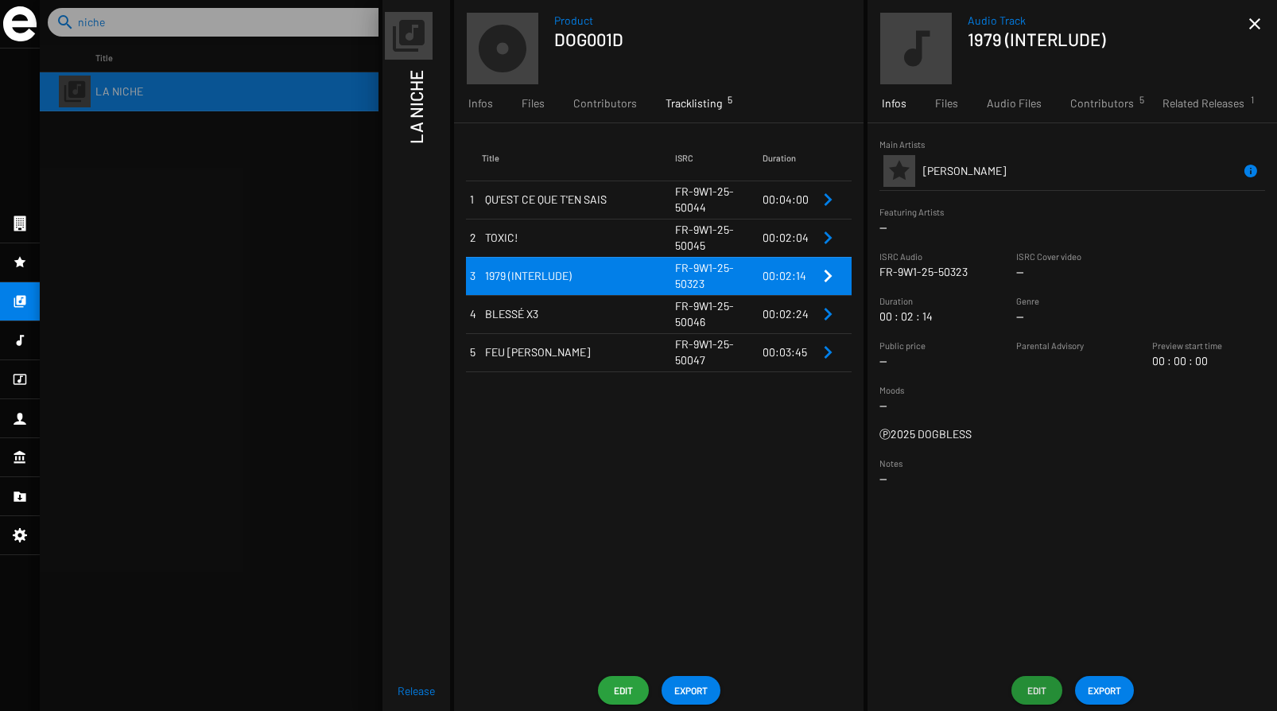
click at [692, 314] on td "FR-9W1-25-50046" at bounding box center [718, 314] width 87 height 38
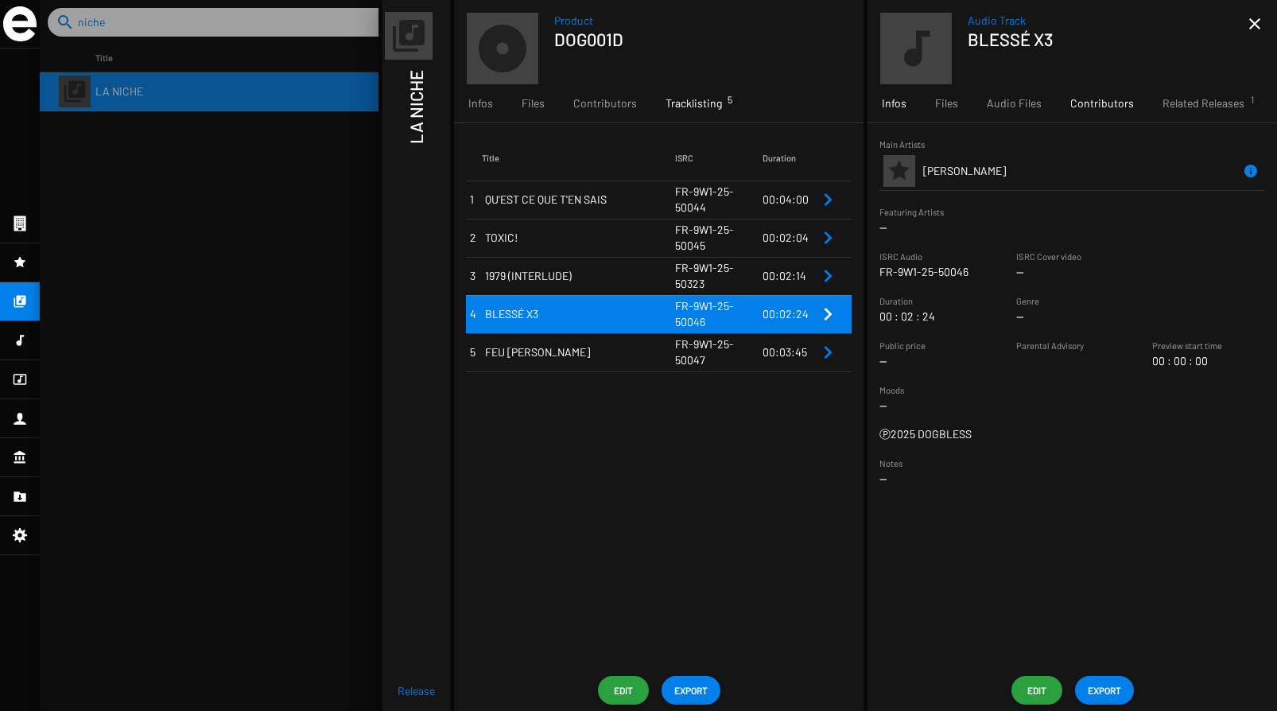
click at [1103, 101] on span "Contributors" at bounding box center [1102, 103] width 64 height 16
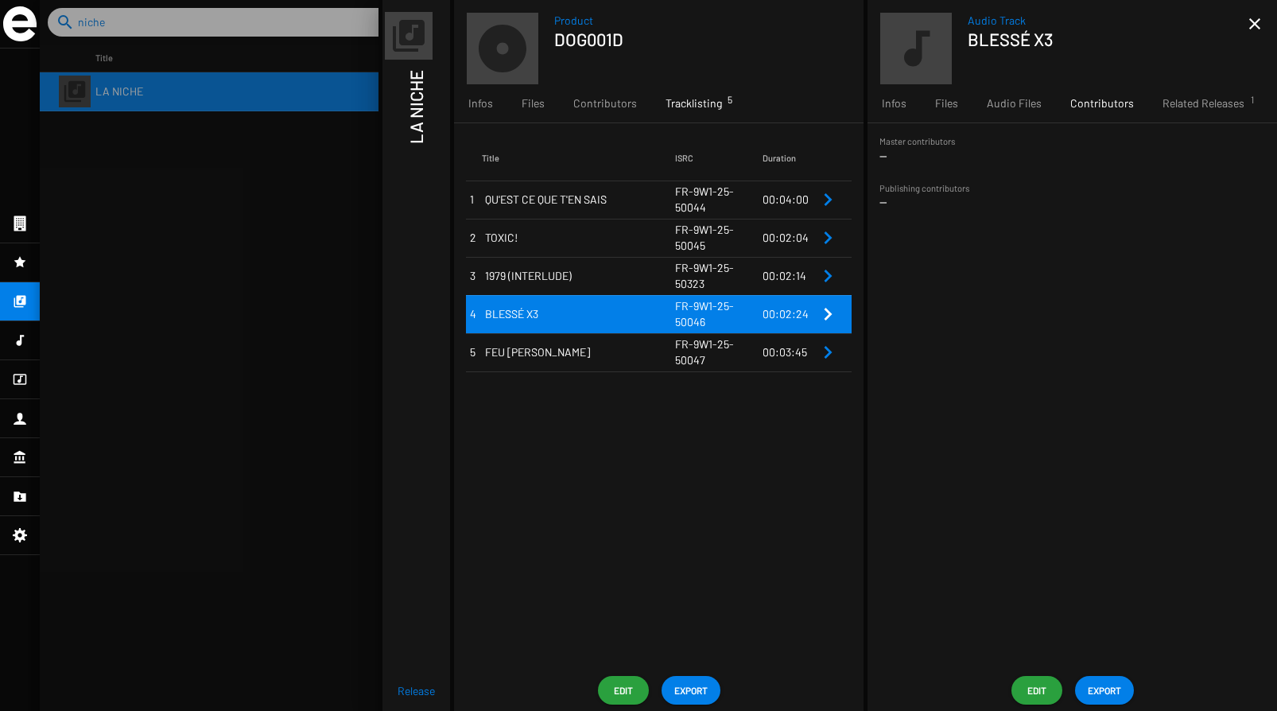
click at [1035, 683] on span "Edit" at bounding box center [1036, 690] width 25 height 29
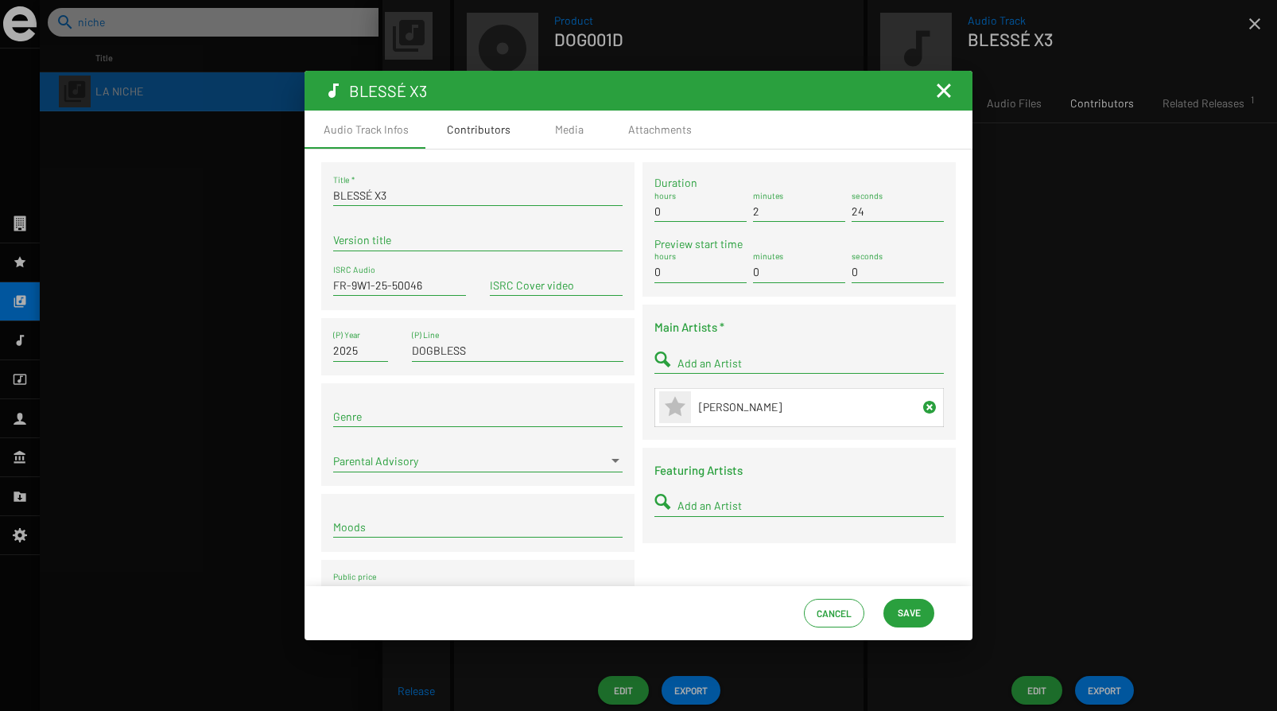
click at [486, 136] on div "Contributors" at bounding box center [479, 130] width 64 height 16
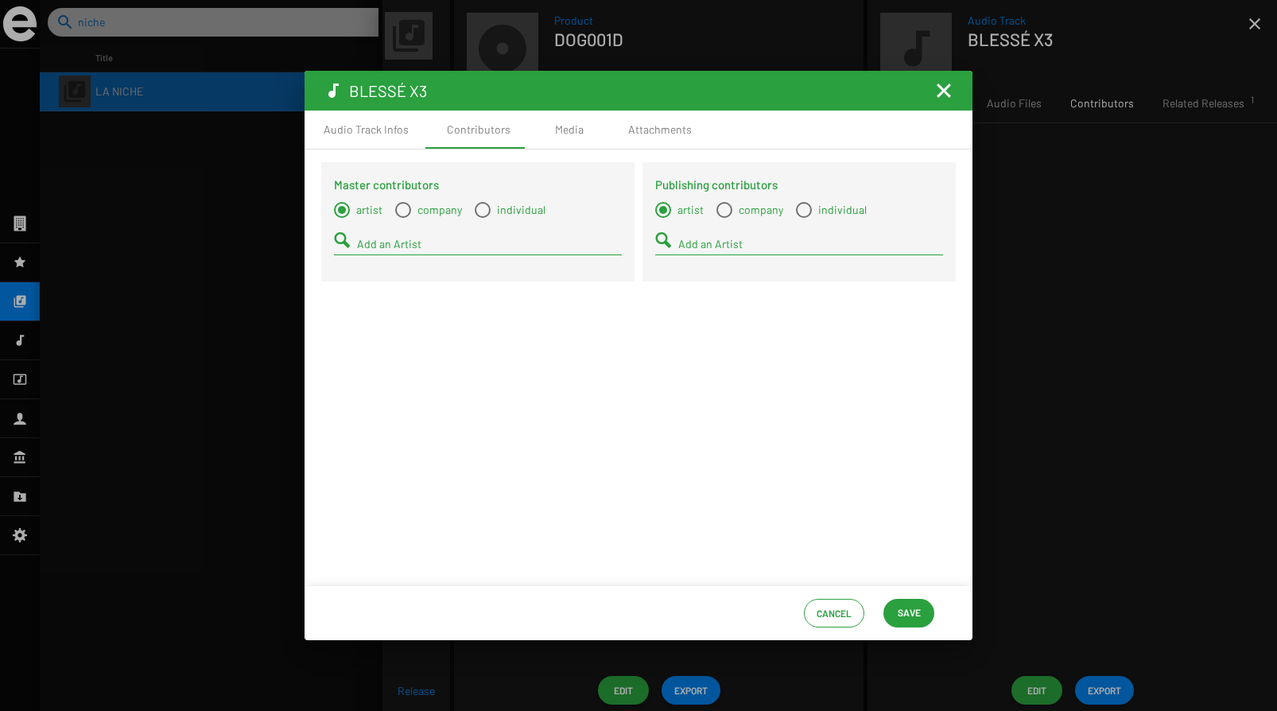
click at [419, 236] on div "Add an Artist" at bounding box center [489, 239] width 265 height 31
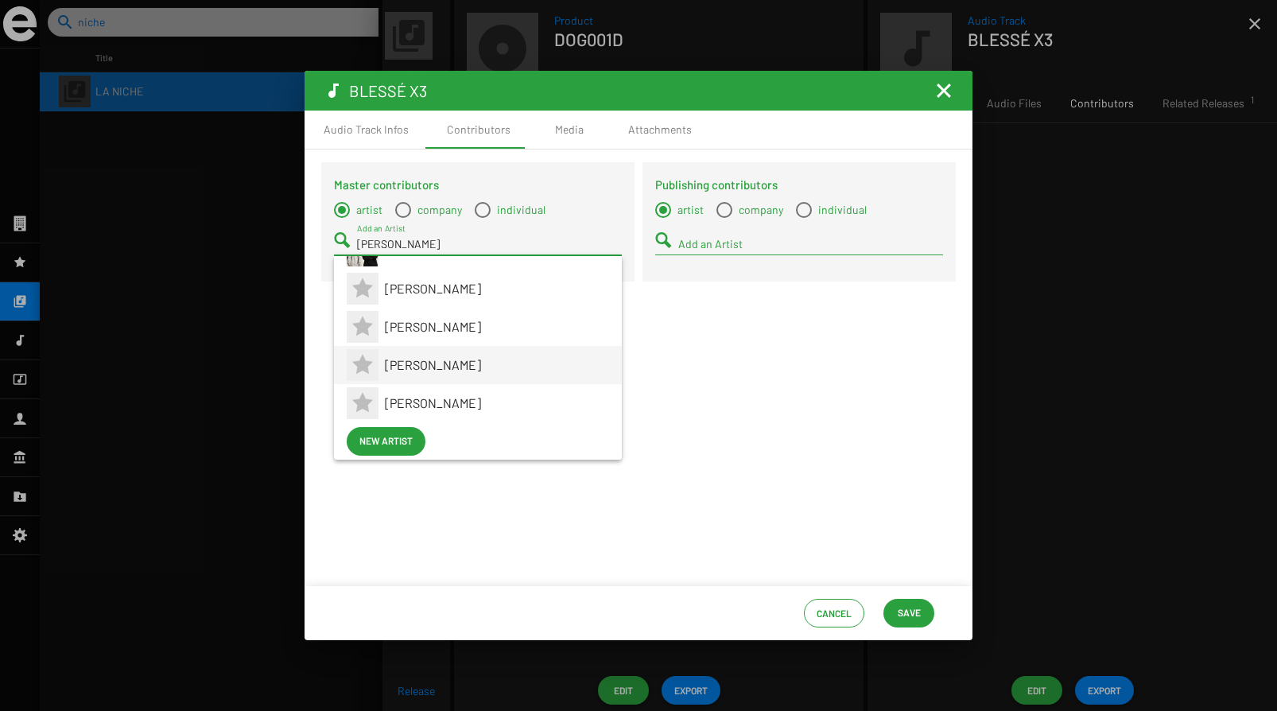
scroll to position [102, 0]
type input "[PERSON_NAME]"
click at [393, 440] on span "New artist" at bounding box center [385, 439] width 53 height 29
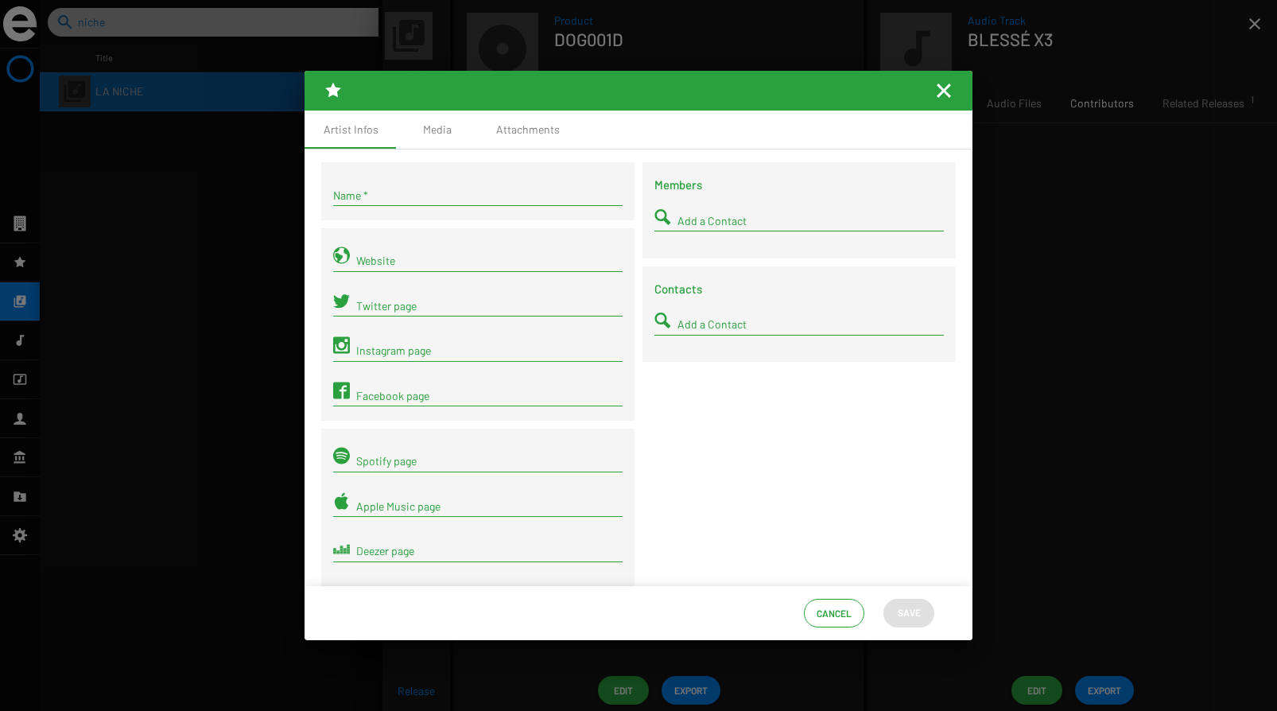
click at [375, 200] on input "Name *" at bounding box center [477, 195] width 289 height 13
type input "[PERSON_NAME]"
click at [920, 604] on span "Save" at bounding box center [908, 612] width 25 height 29
click at [936, 84] on mat-icon "Fermer la fenêtre" at bounding box center [943, 90] width 19 height 19
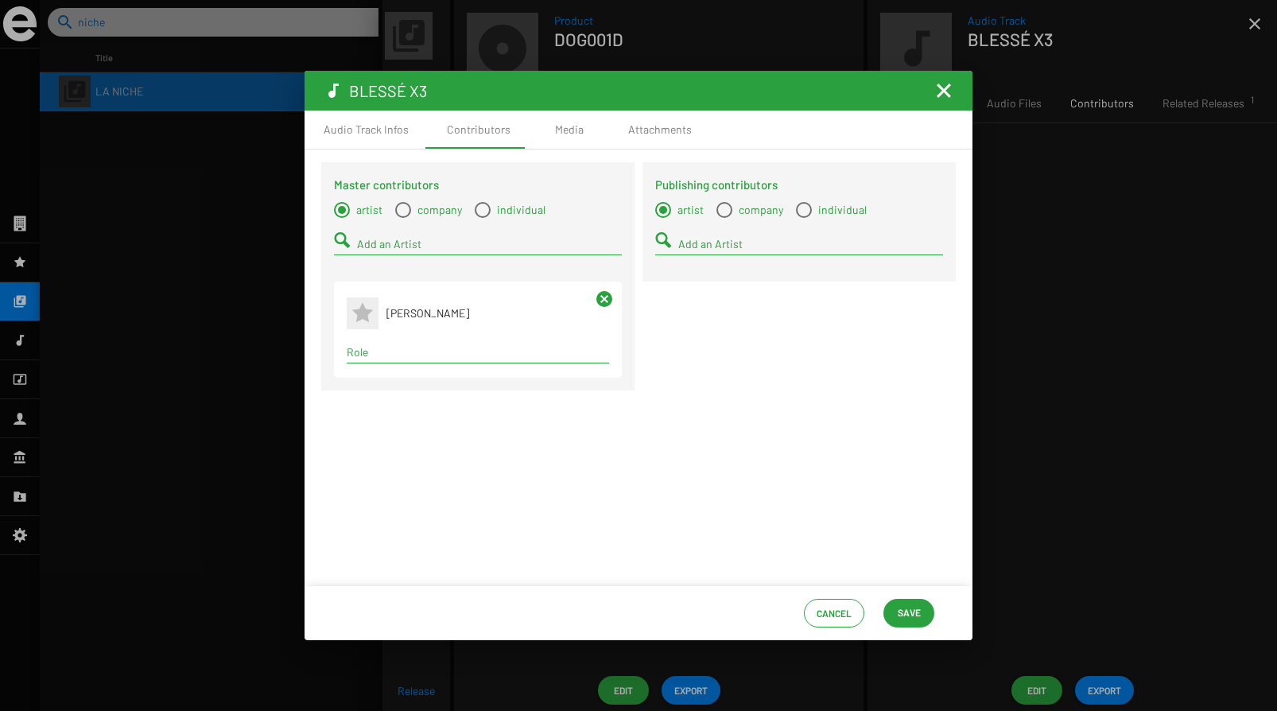
click at [404, 351] on input "Role" at bounding box center [478, 352] width 262 height 13
type input "compose"
click at [409, 397] on span "Composer" at bounding box center [477, 384] width 237 height 38
click at [406, 246] on input "Add an Artist" at bounding box center [489, 244] width 265 height 13
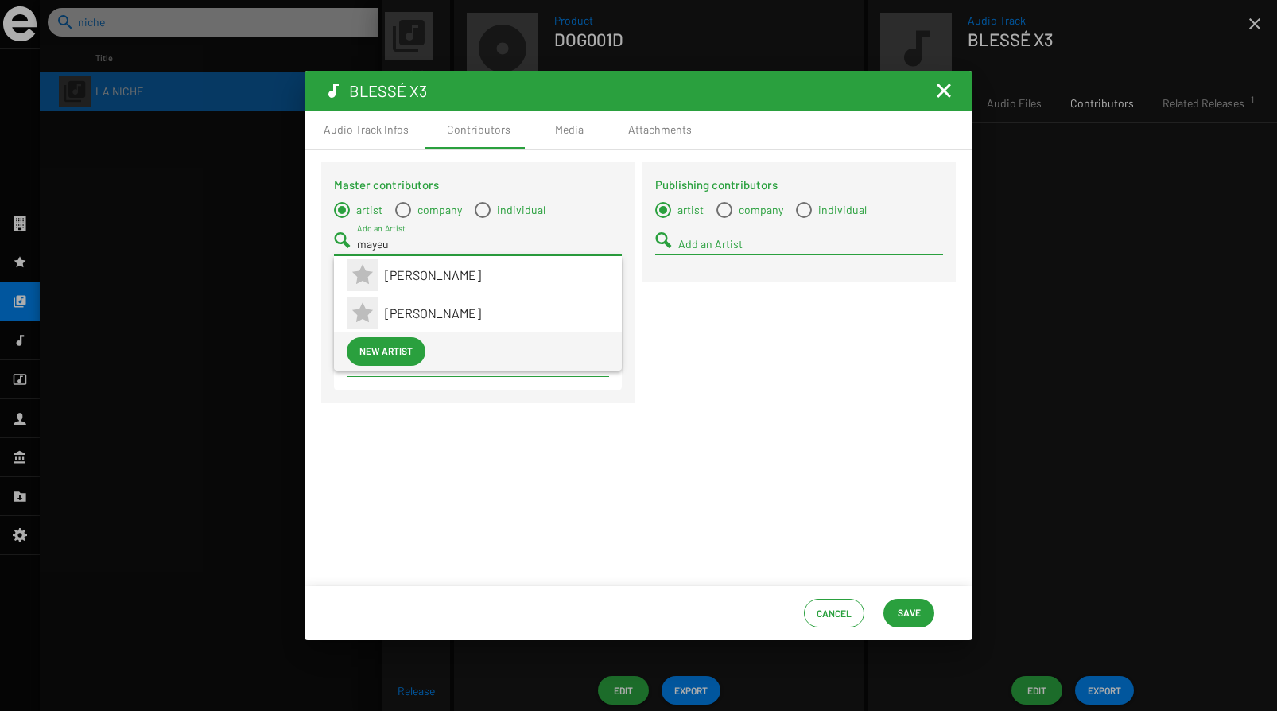
type input "mayeu"
click at [403, 275] on span "[PERSON_NAME]" at bounding box center [497, 275] width 224 height 38
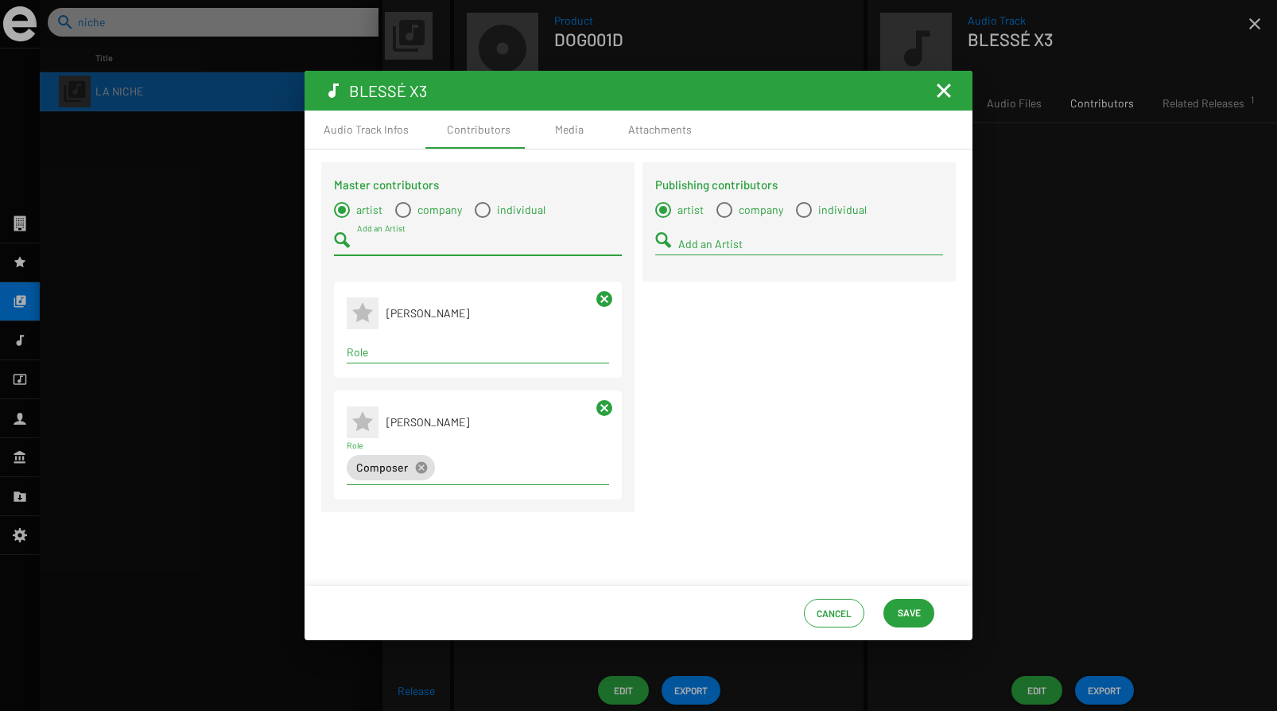
click at [386, 358] on input "Role" at bounding box center [478, 352] width 262 height 13
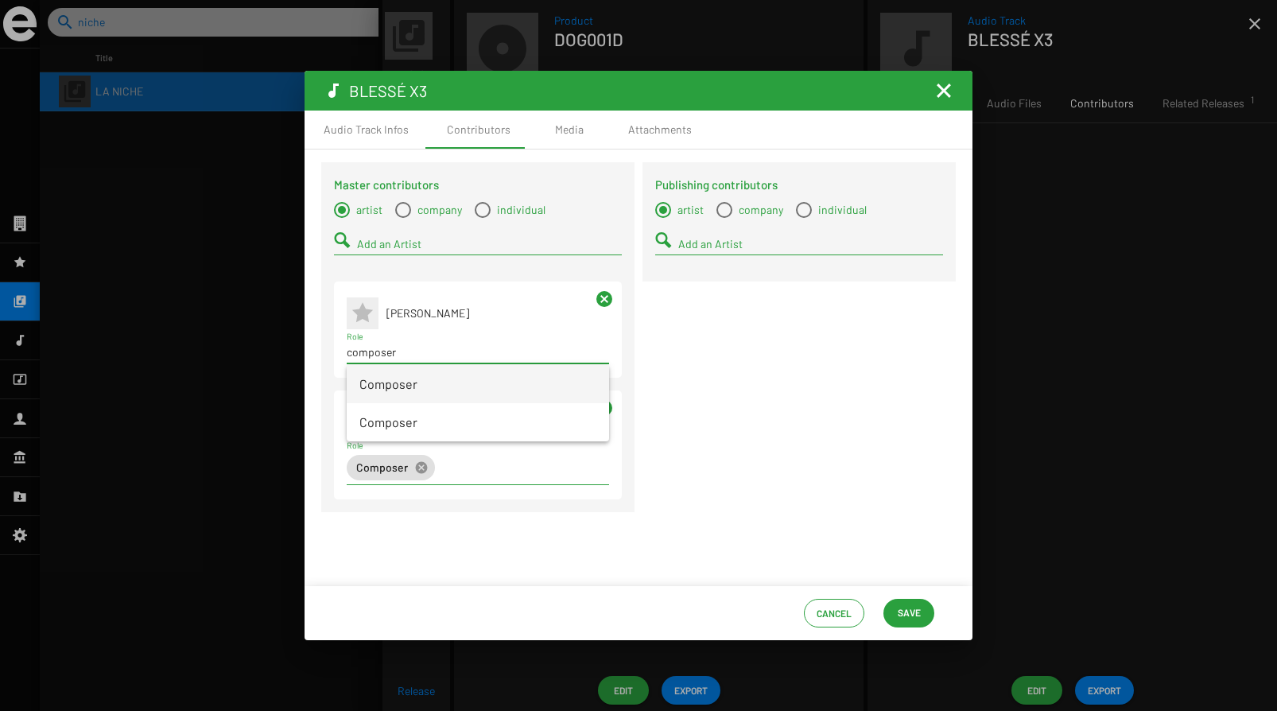
type input "composer"
click at [405, 384] on span "Composer" at bounding box center [477, 384] width 237 height 38
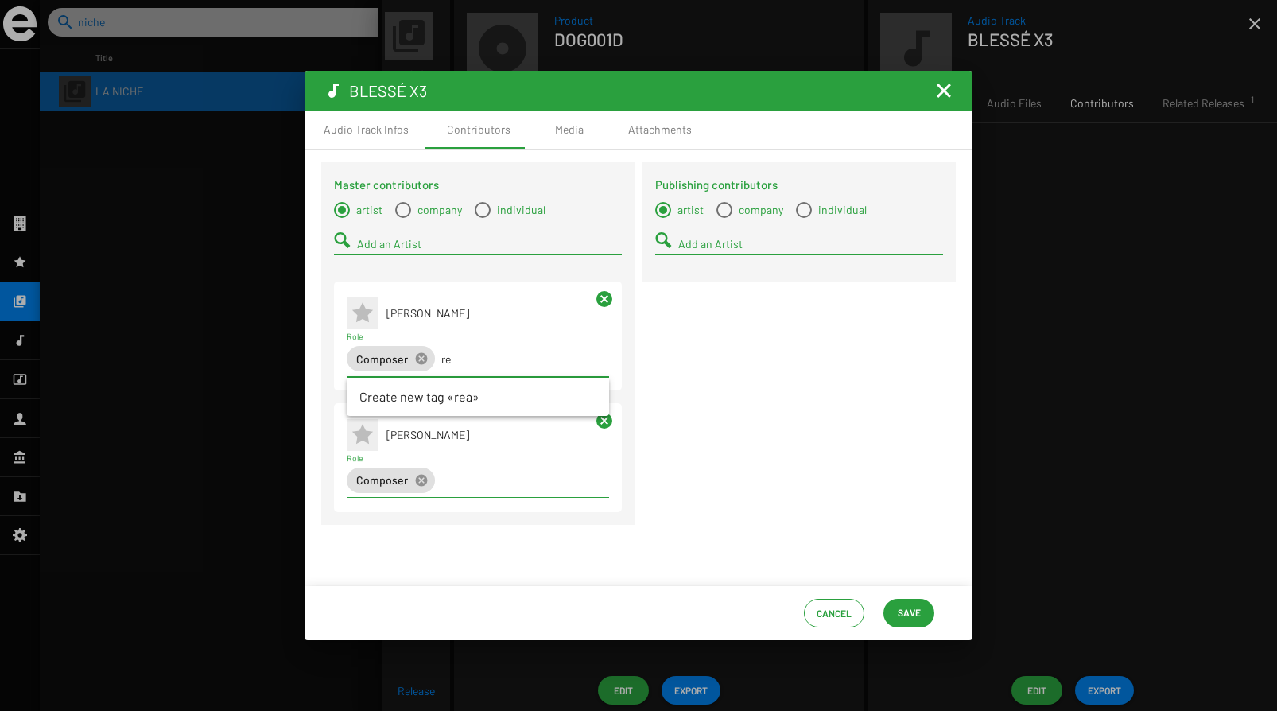
type input "r"
click at [392, 250] on input "Add an Artist" at bounding box center [489, 244] width 265 height 13
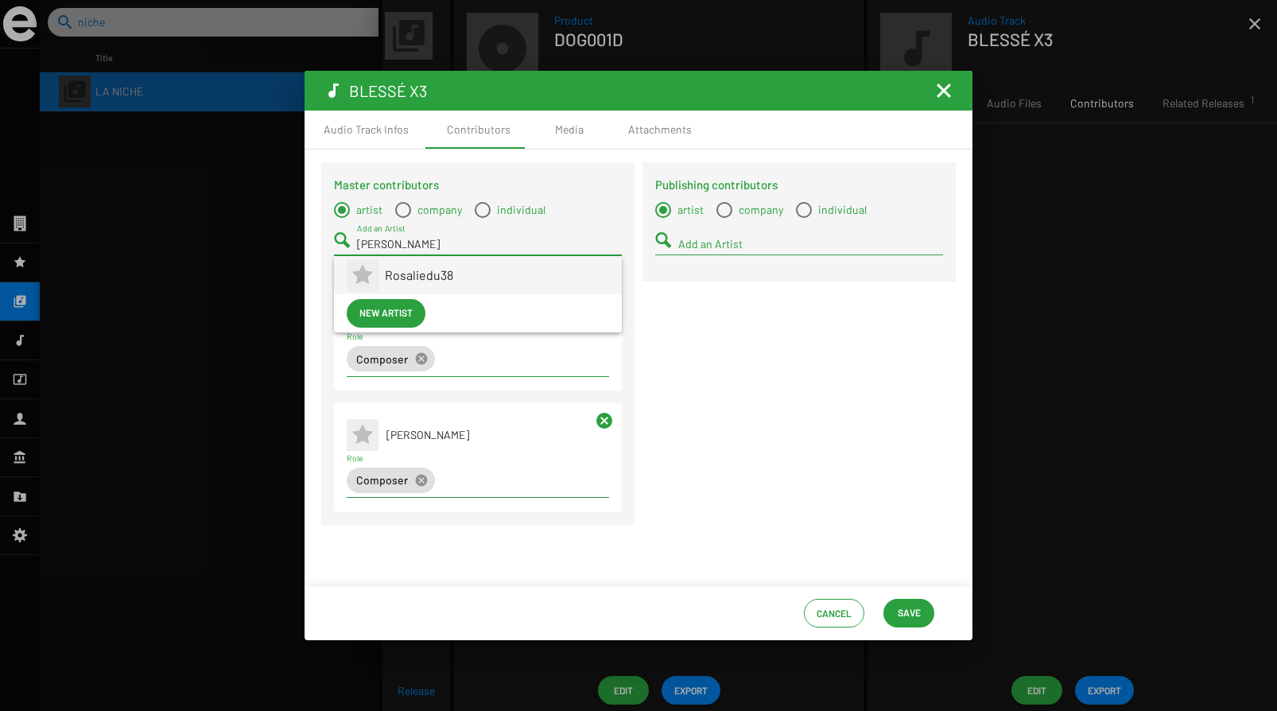
type input "[PERSON_NAME]"
click at [401, 274] on span "Rosaliedu38" at bounding box center [497, 275] width 224 height 38
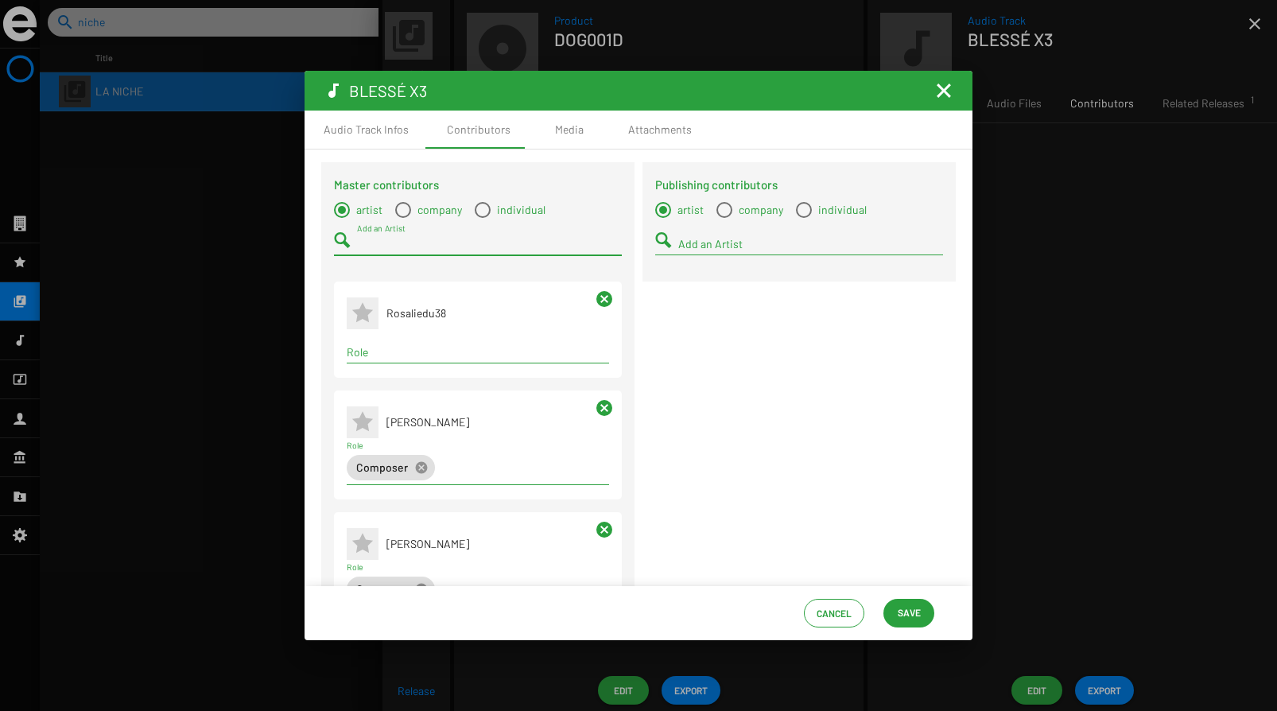
click at [409, 343] on div "Role" at bounding box center [478, 347] width 262 height 31
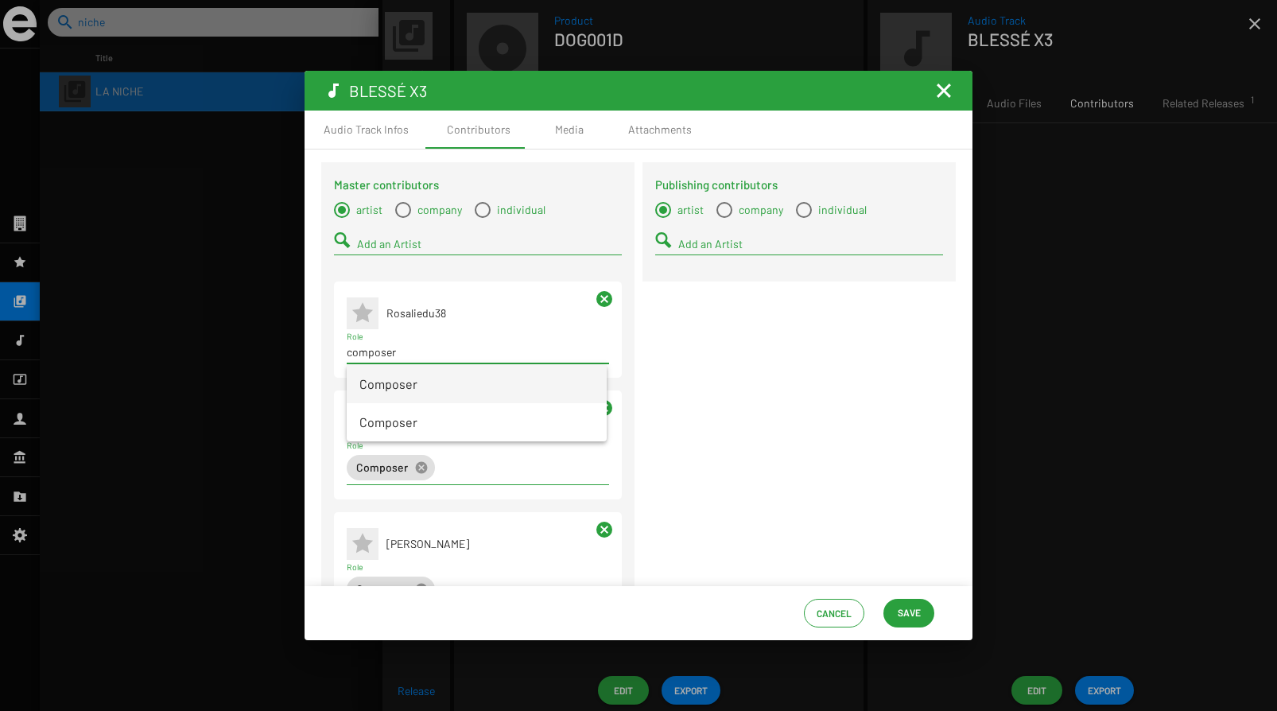
type input "composer"
click at [411, 376] on span "Composer" at bounding box center [476, 384] width 235 height 38
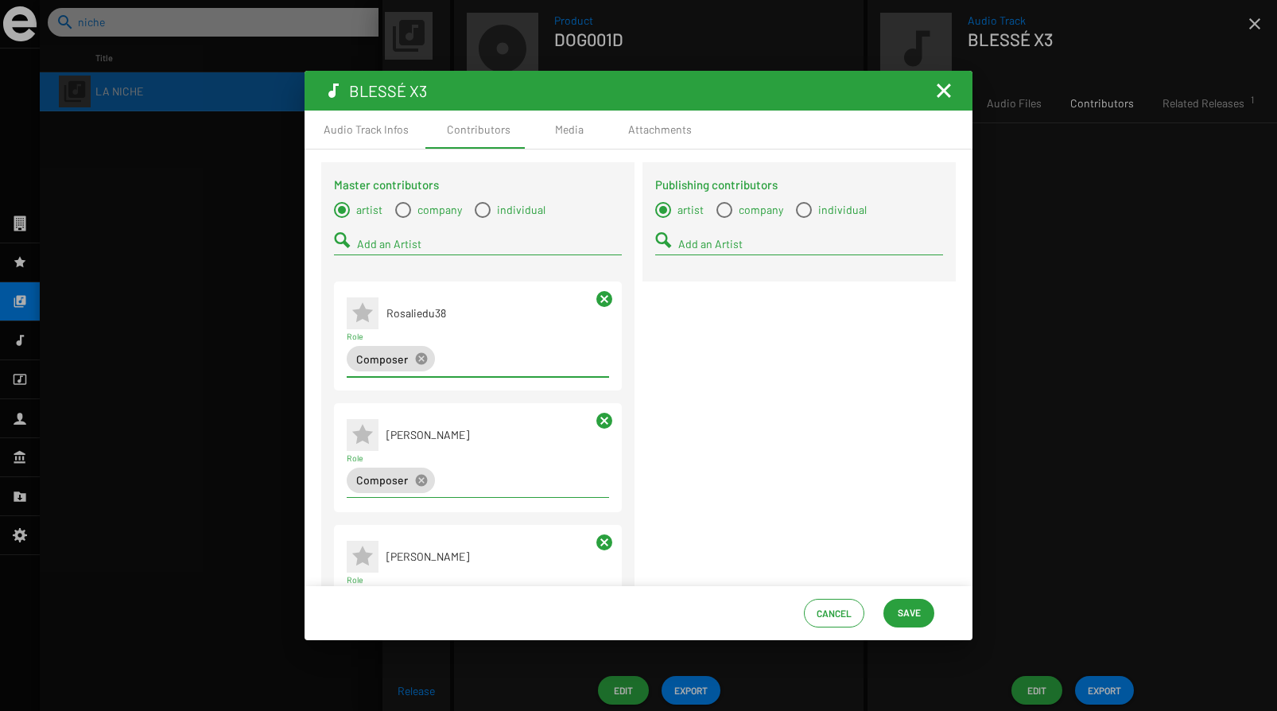
click at [391, 235] on div "Add an Artist" at bounding box center [489, 239] width 265 height 31
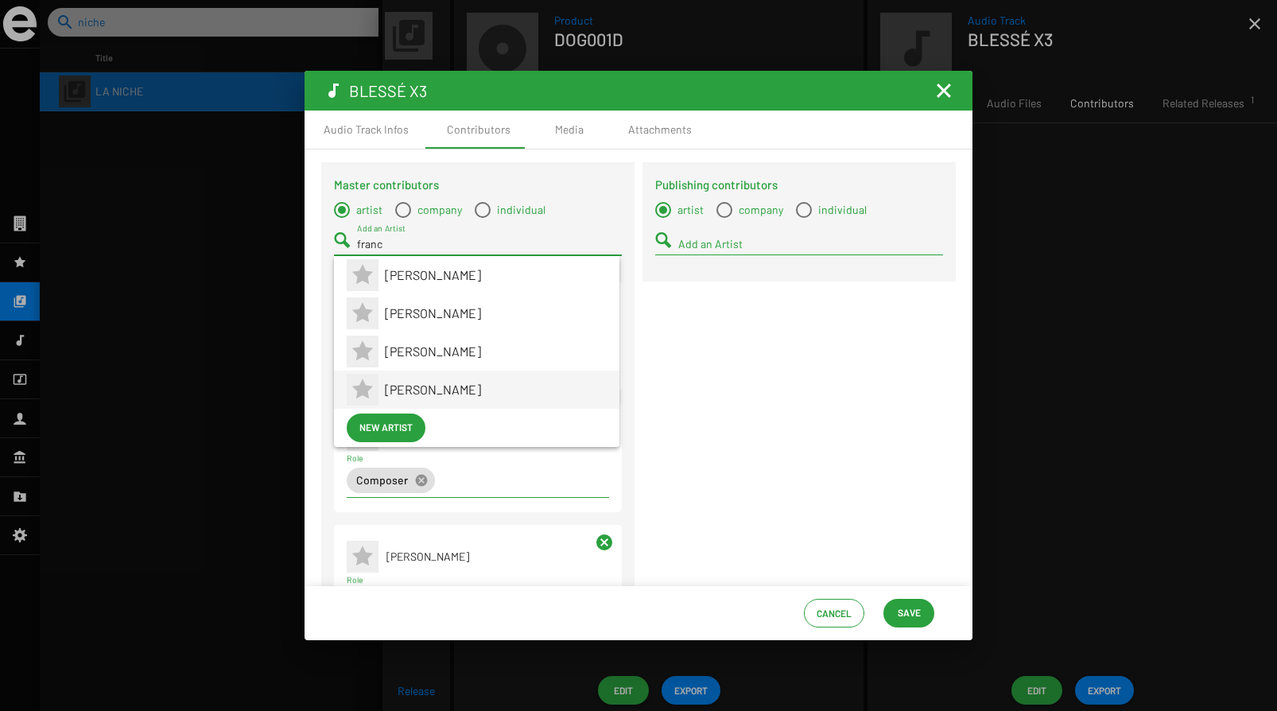
type input "franc"
click at [418, 373] on span "[PERSON_NAME]" at bounding box center [496, 389] width 222 height 38
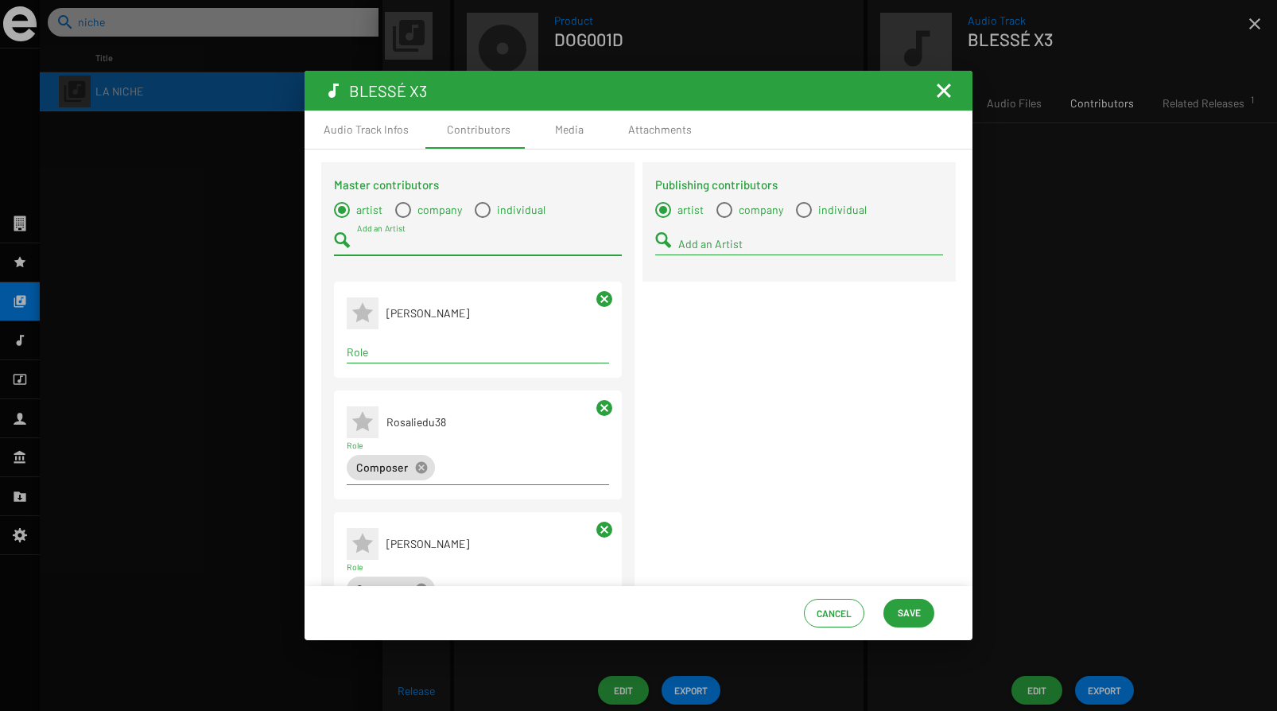
click at [407, 350] on input "Role" at bounding box center [478, 352] width 262 height 13
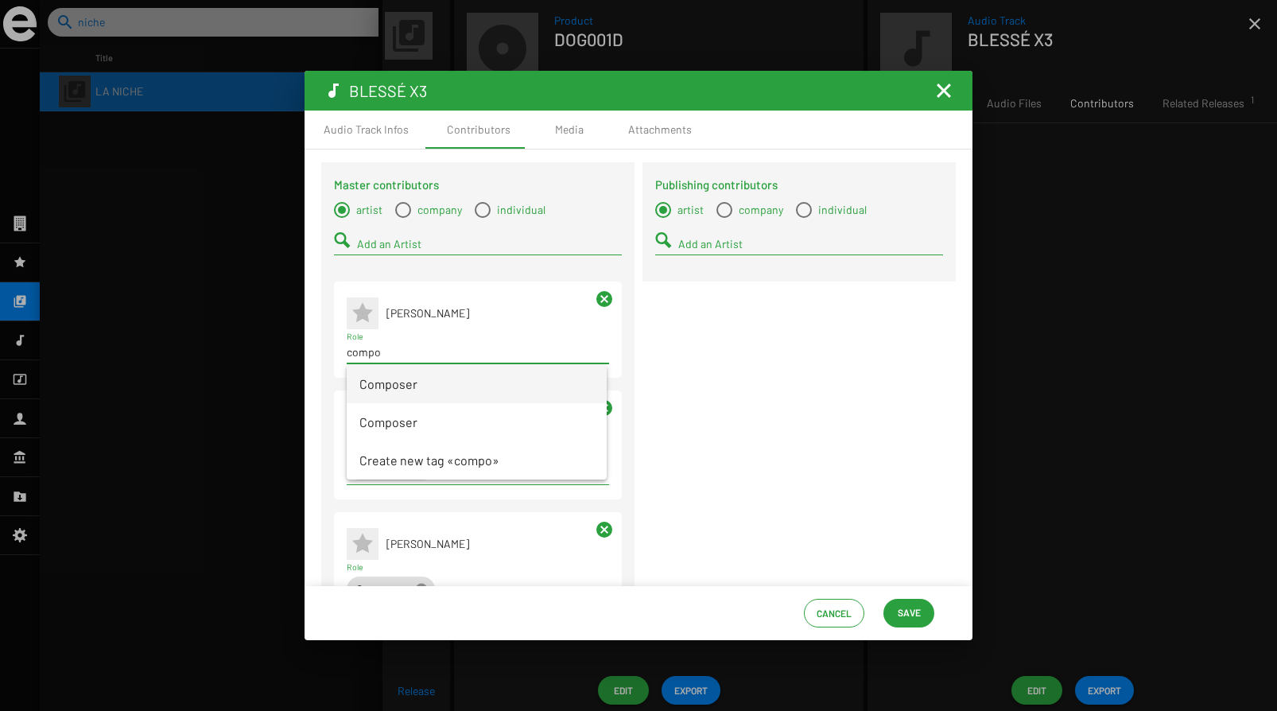
type input "compo"
click at [411, 393] on span "Composer" at bounding box center [476, 384] width 235 height 38
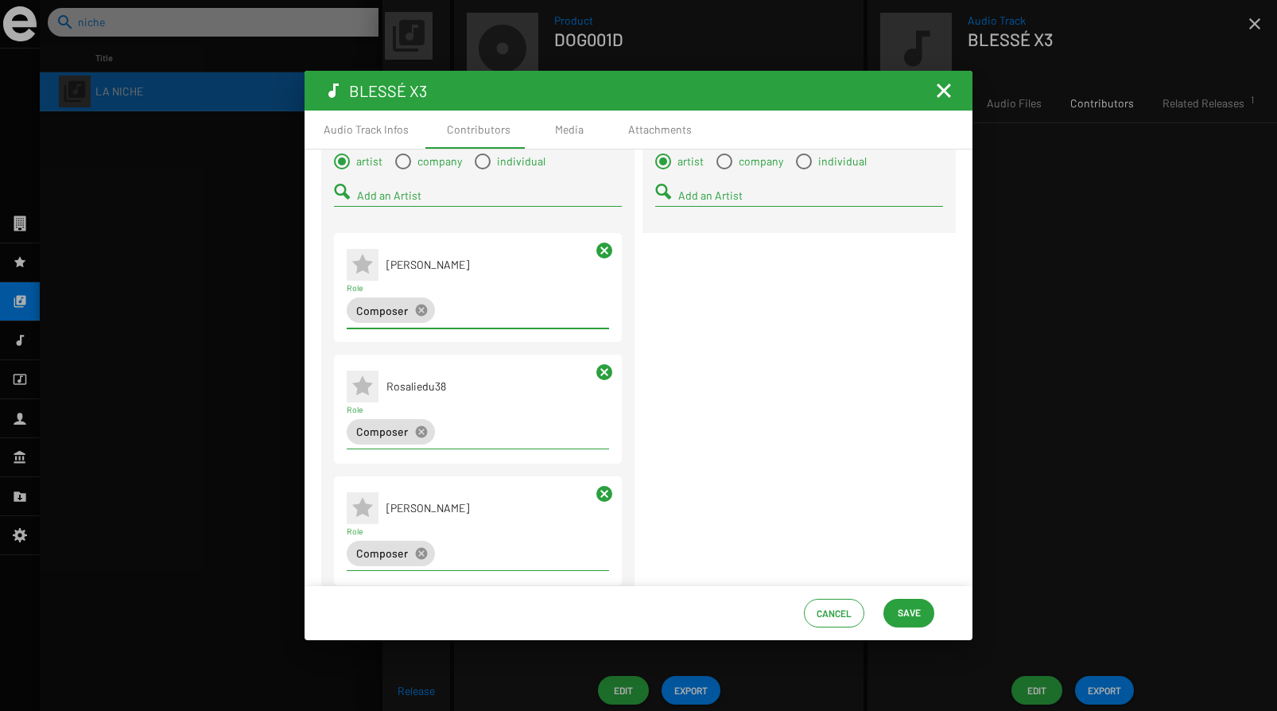
scroll to position [0, 0]
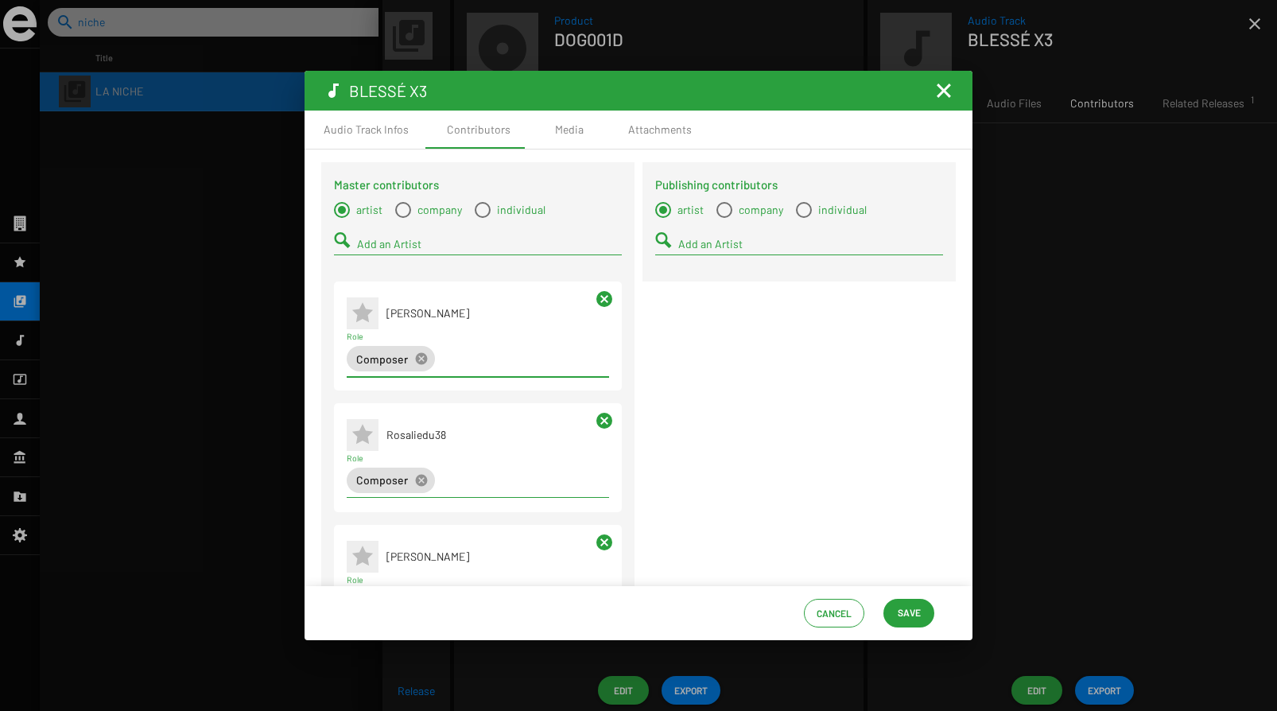
click at [400, 243] on input "Add an Artist" at bounding box center [489, 244] width 265 height 13
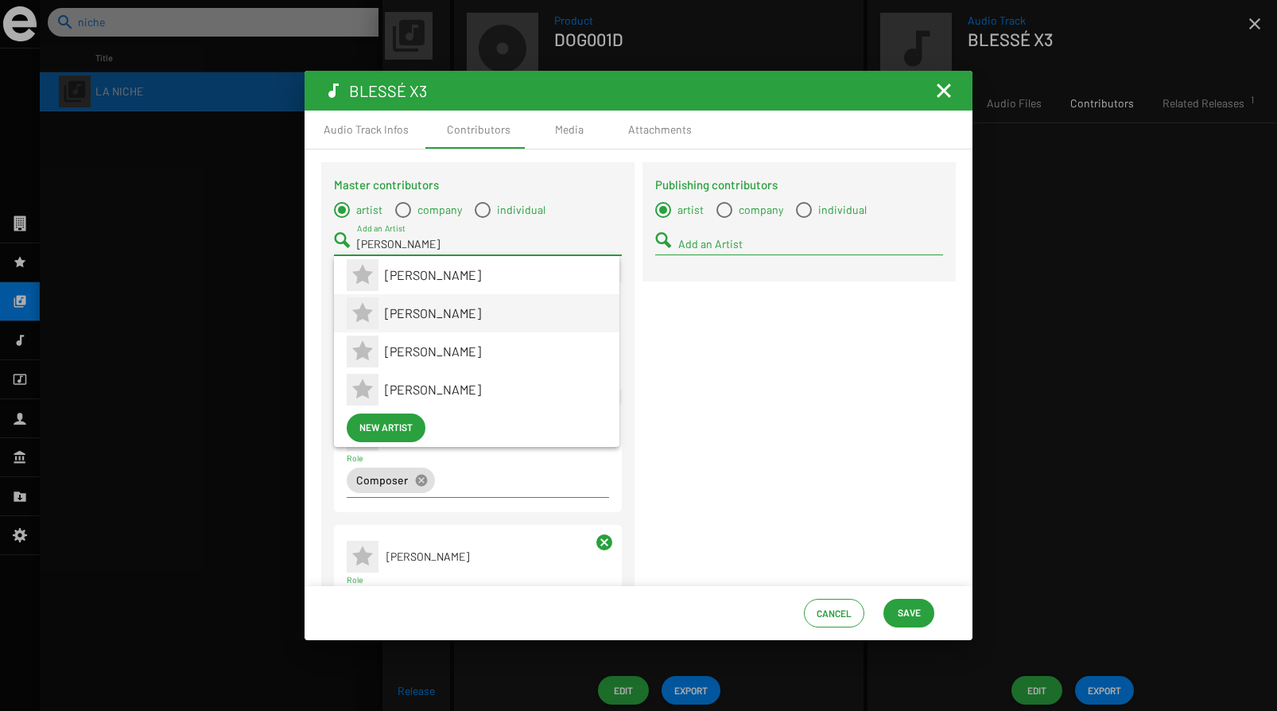
type input "[PERSON_NAME]"
click at [416, 309] on span "[PERSON_NAME]" at bounding box center [496, 313] width 222 height 38
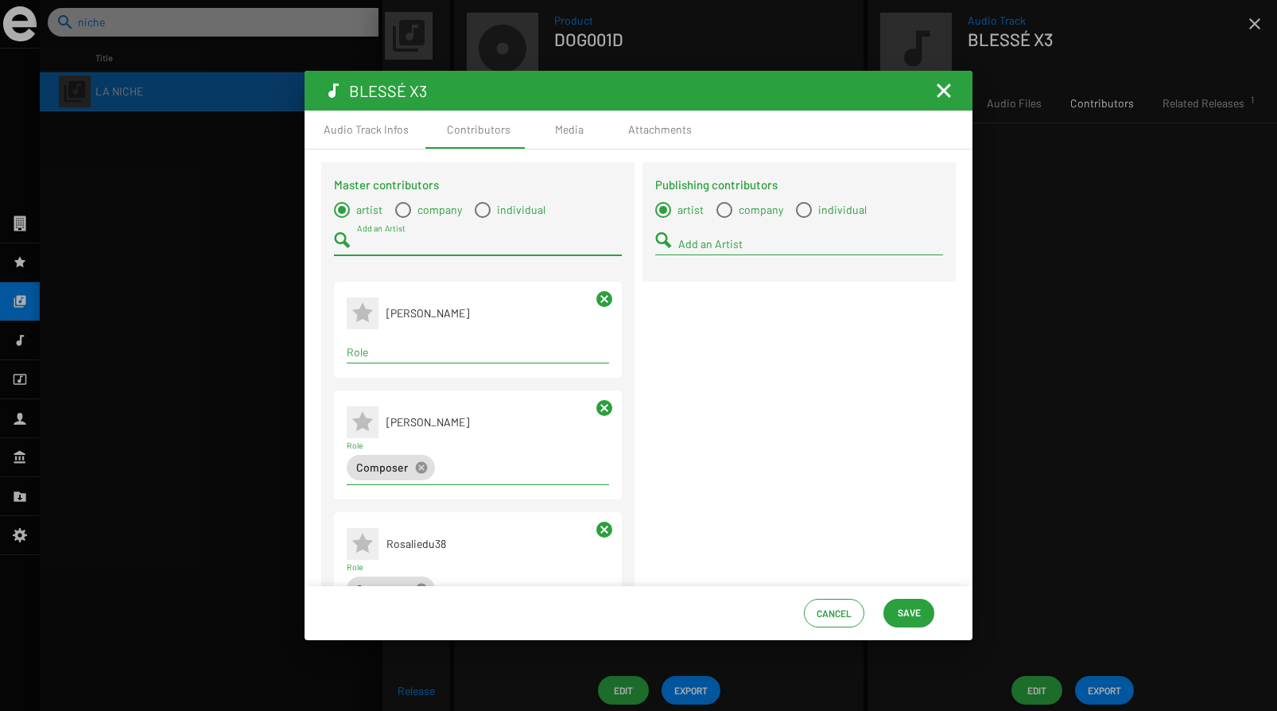
click at [398, 358] on input "Role" at bounding box center [478, 352] width 262 height 13
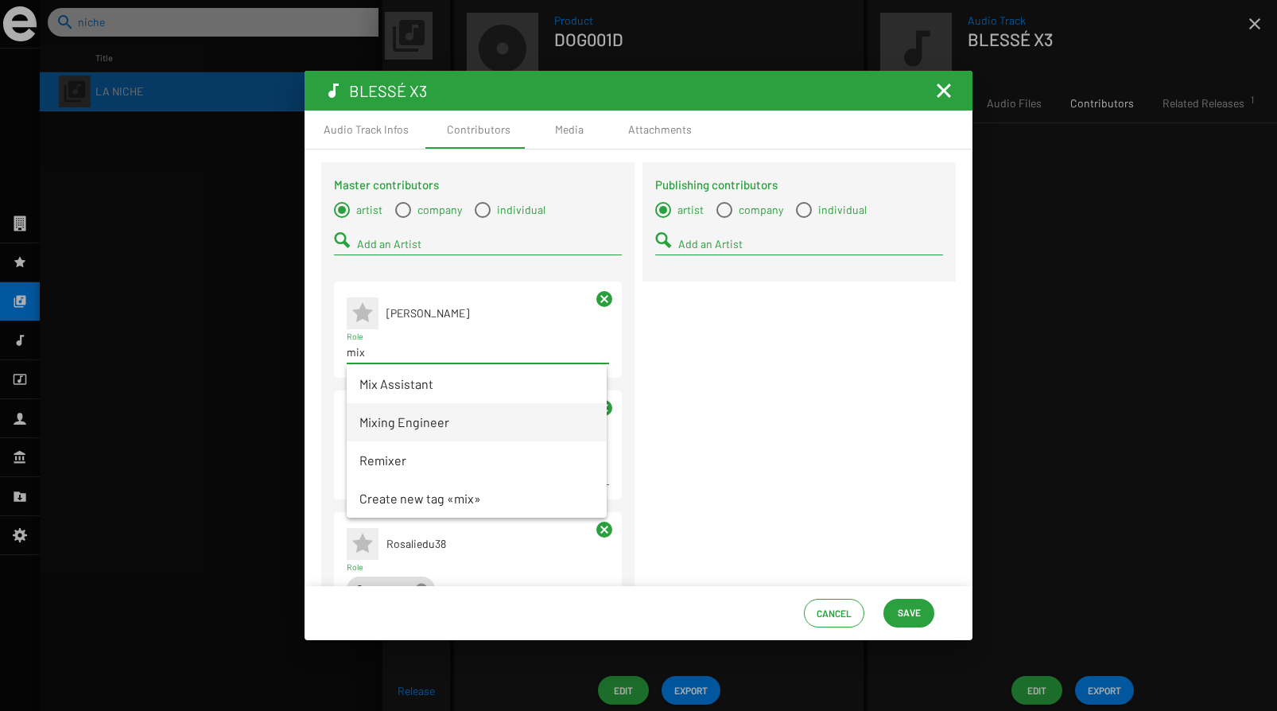
type input "mix"
click at [395, 424] on span "Mixing Engineer" at bounding box center [476, 422] width 235 height 38
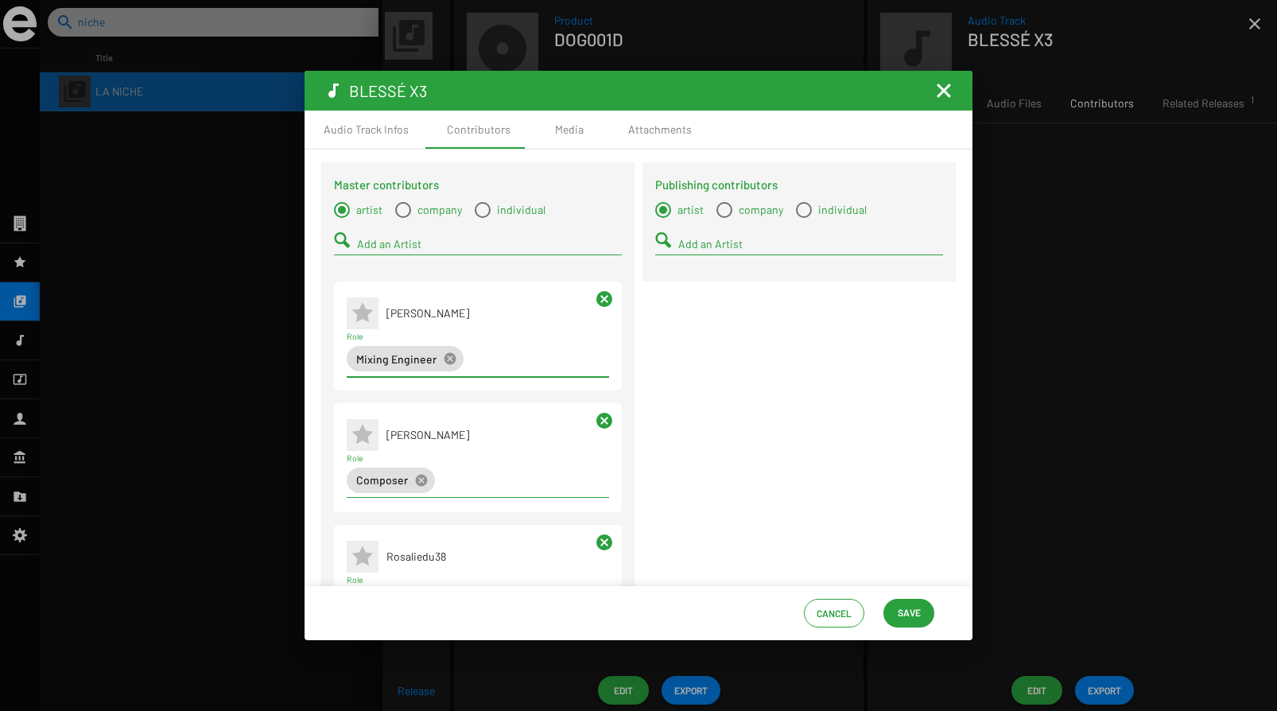
click at [382, 246] on input "Add an Artist" at bounding box center [489, 244] width 265 height 13
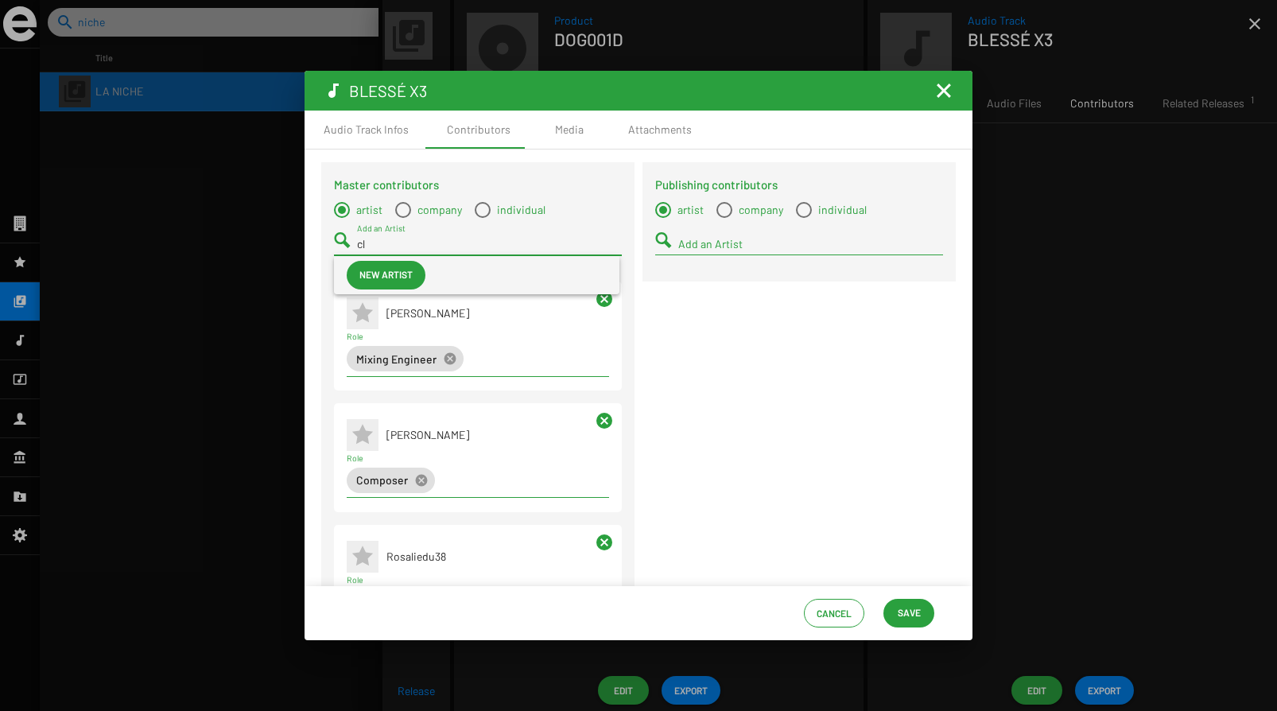
type input "c"
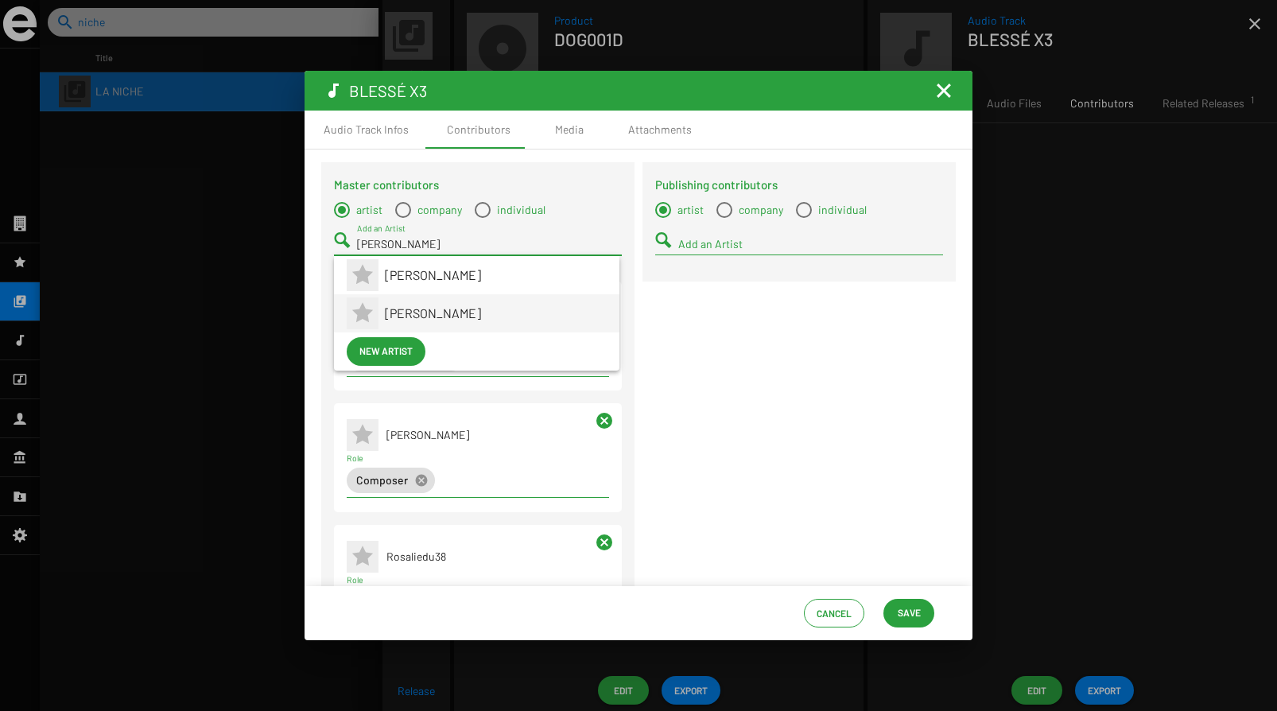
type input "[PERSON_NAME]"
click at [412, 306] on span "[PERSON_NAME]" at bounding box center [496, 313] width 222 height 38
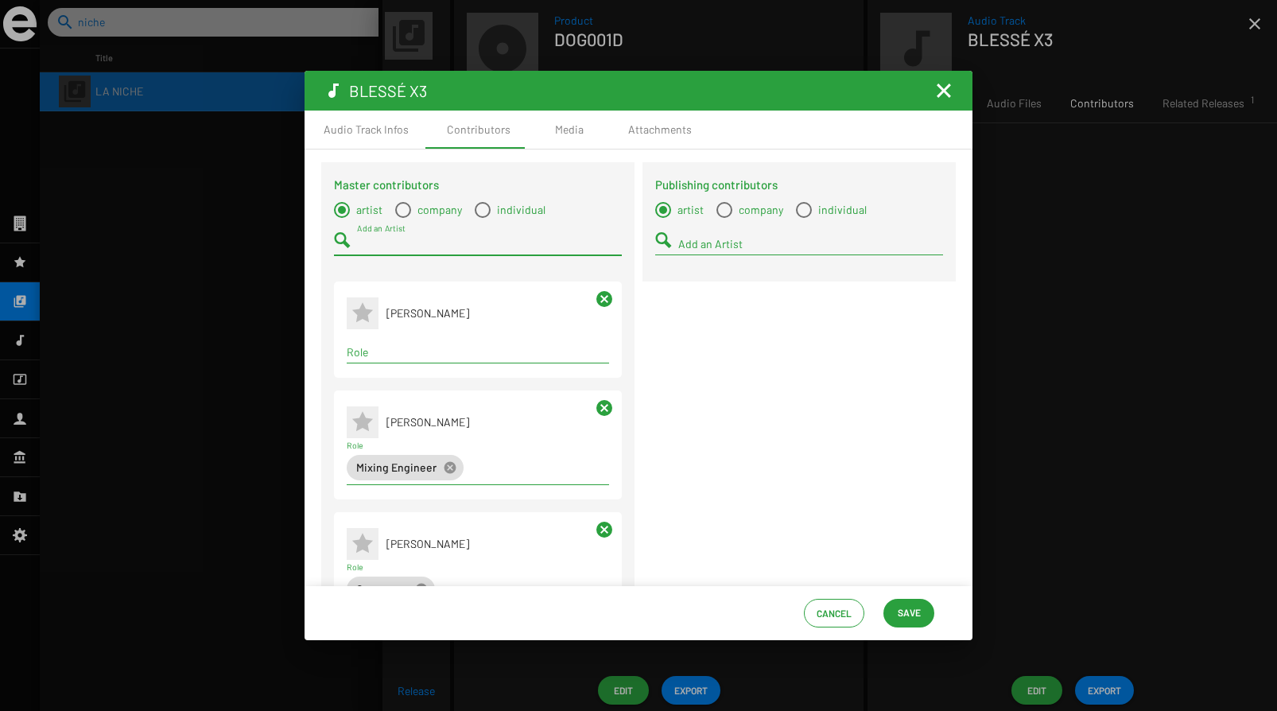
click at [411, 346] on div "Term selection" at bounding box center [477, 352] width 269 height 19
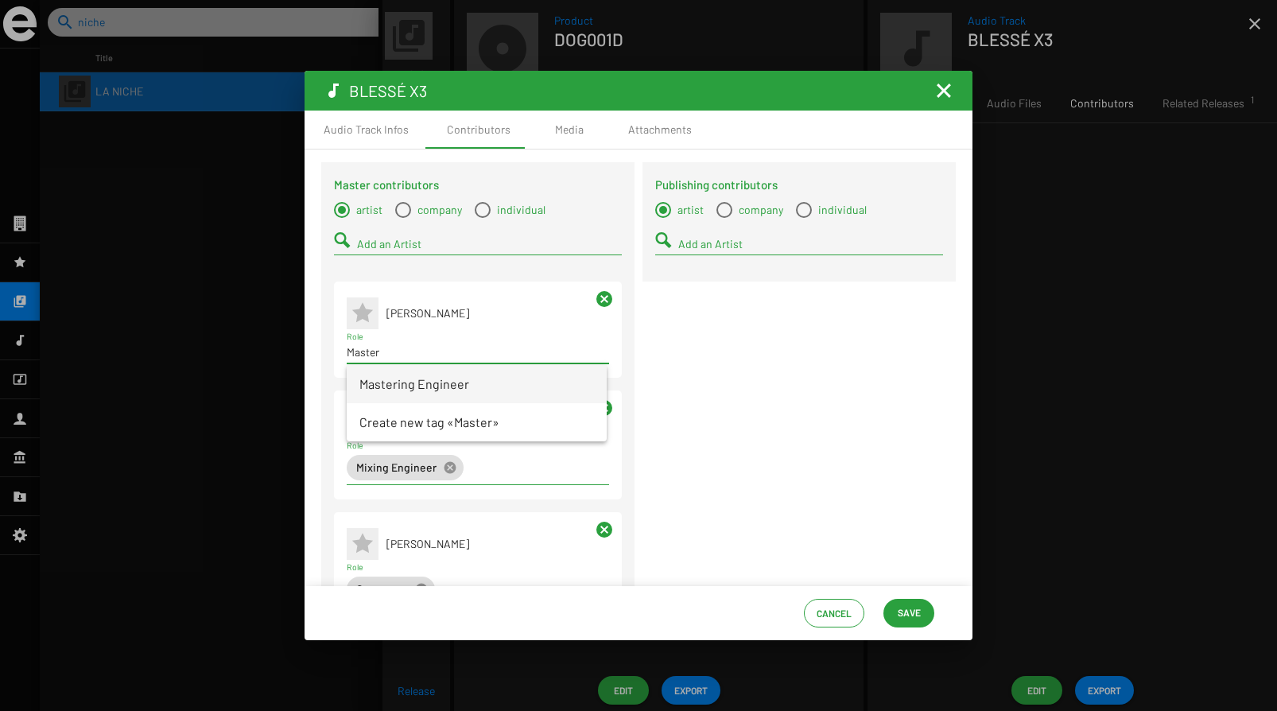
type input "Master"
click at [450, 375] on span "Mastering Engineer" at bounding box center [476, 384] width 235 height 38
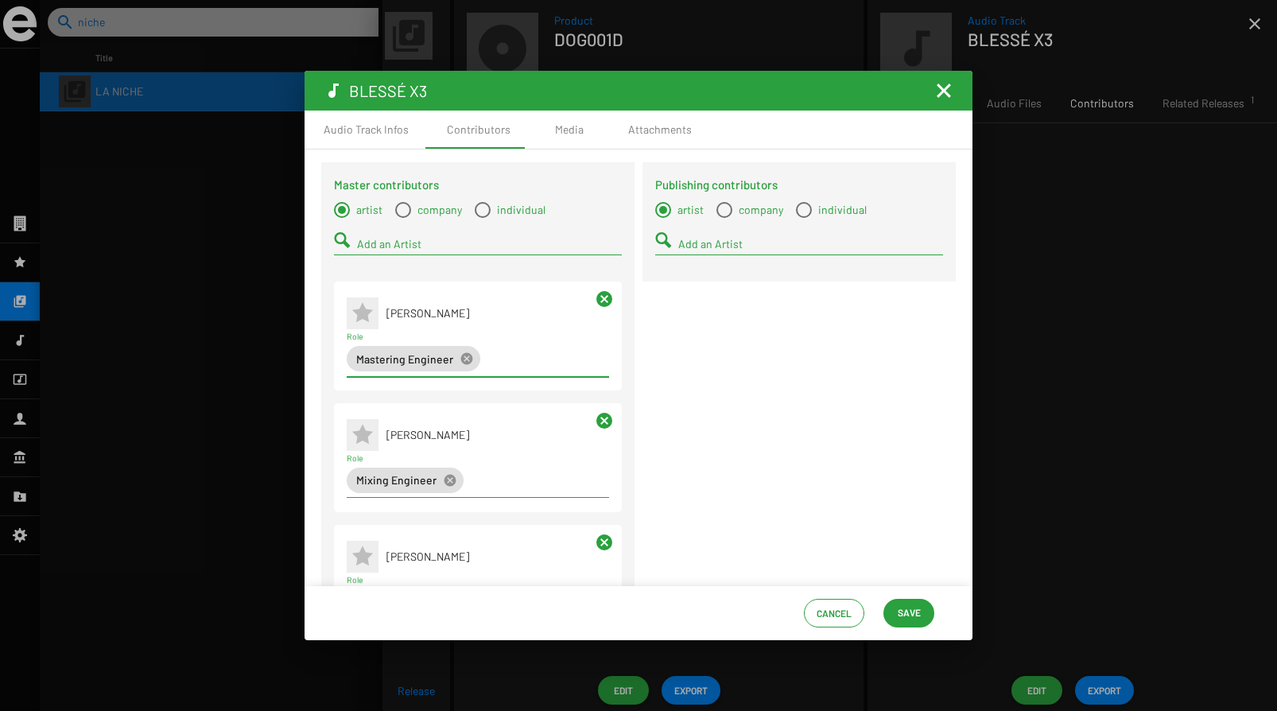
click at [905, 608] on span "Save" at bounding box center [908, 612] width 23 height 29
click at [948, 83] on mat-icon "Fermer la fenêtre" at bounding box center [943, 90] width 19 height 19
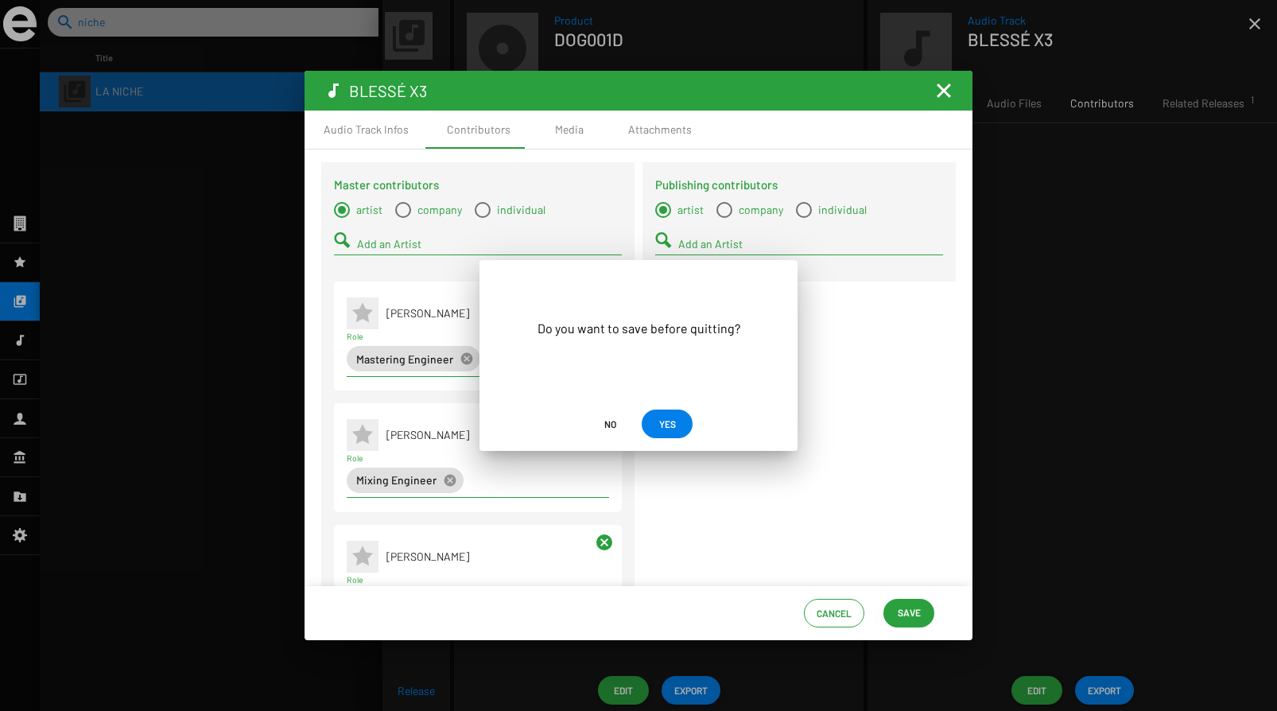
click at [663, 432] on span "YES" at bounding box center [667, 423] width 17 height 29
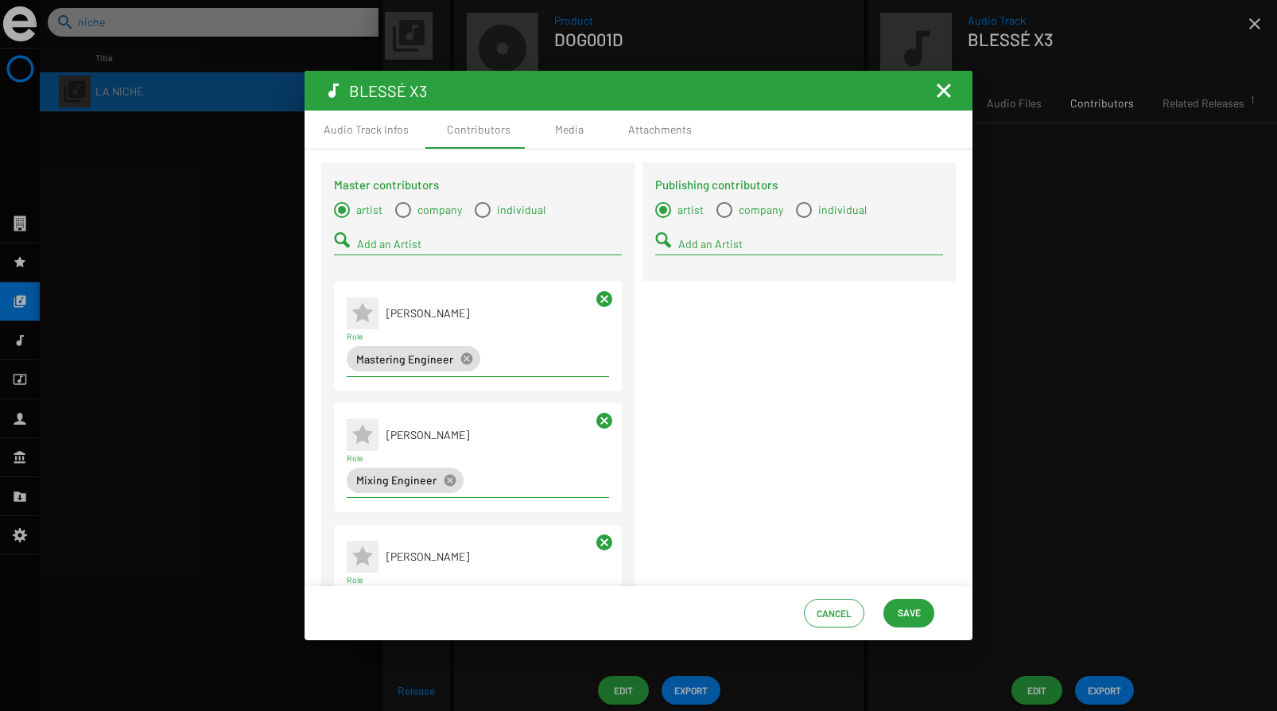
click at [911, 617] on span "Save" at bounding box center [908, 612] width 23 height 29
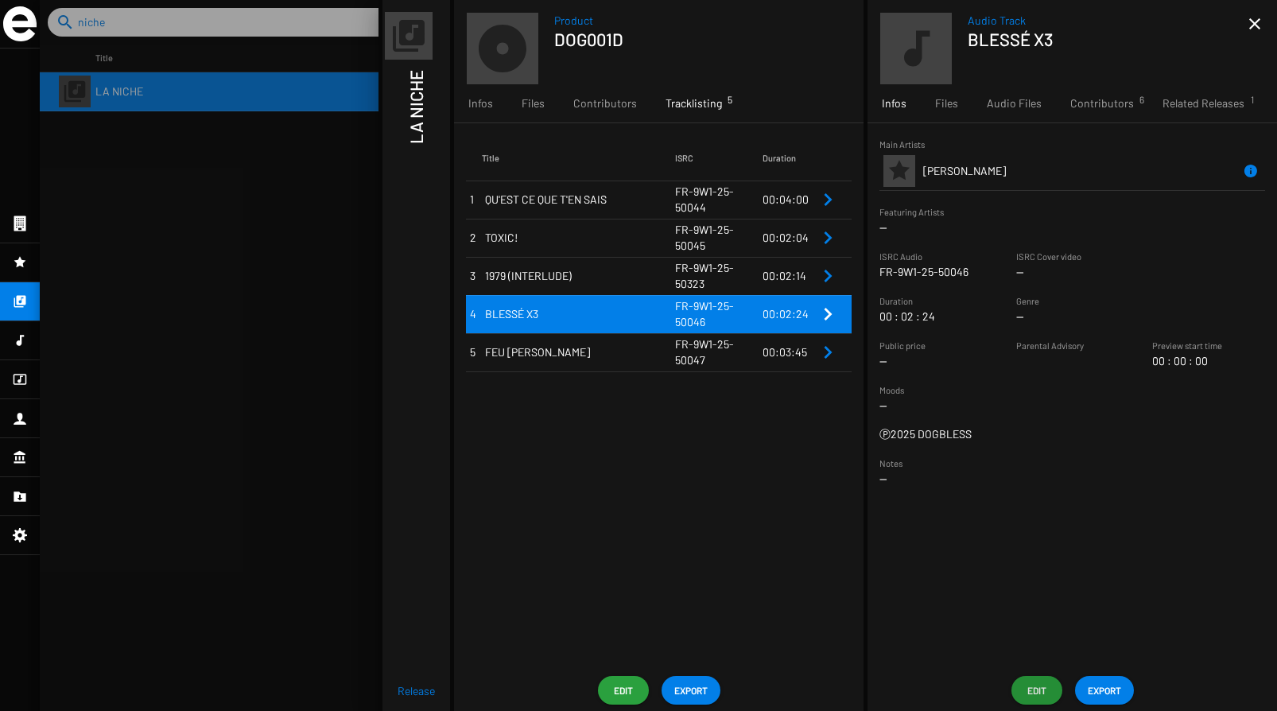
click at [663, 359] on span "FEU [PERSON_NAME]" at bounding box center [580, 352] width 190 height 16
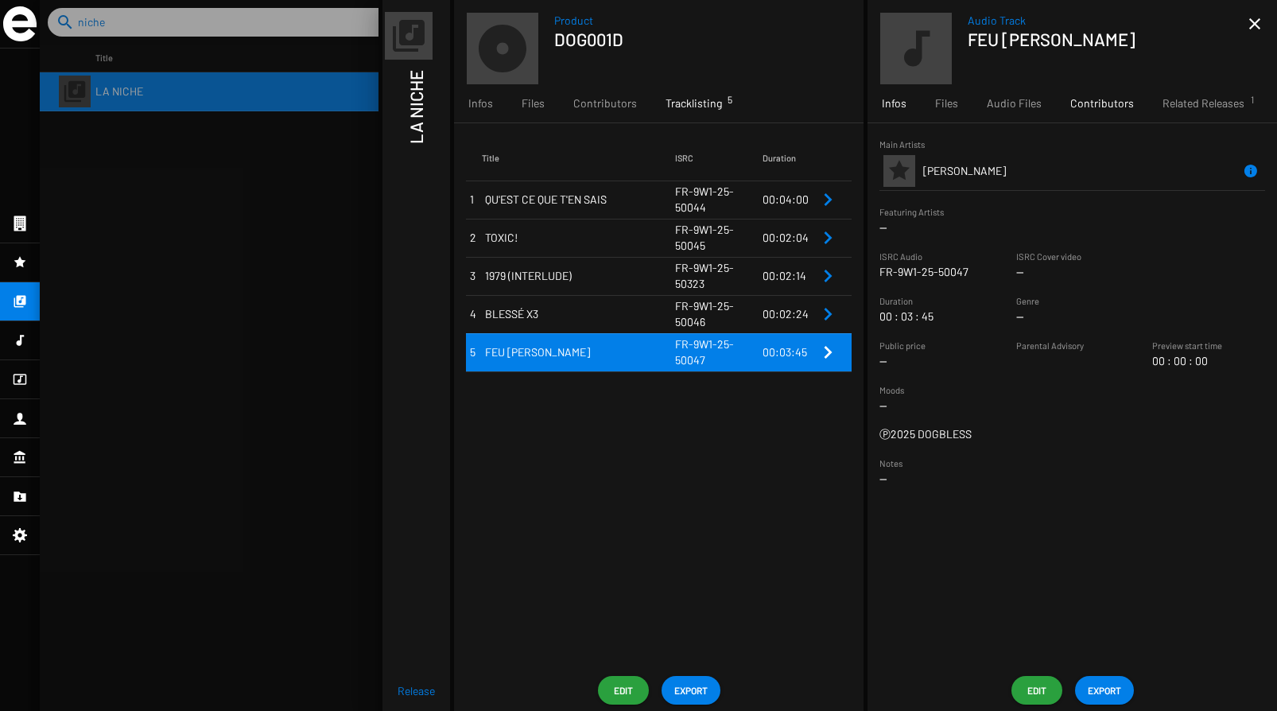
click at [1101, 104] on span "Contributors" at bounding box center [1102, 103] width 64 height 16
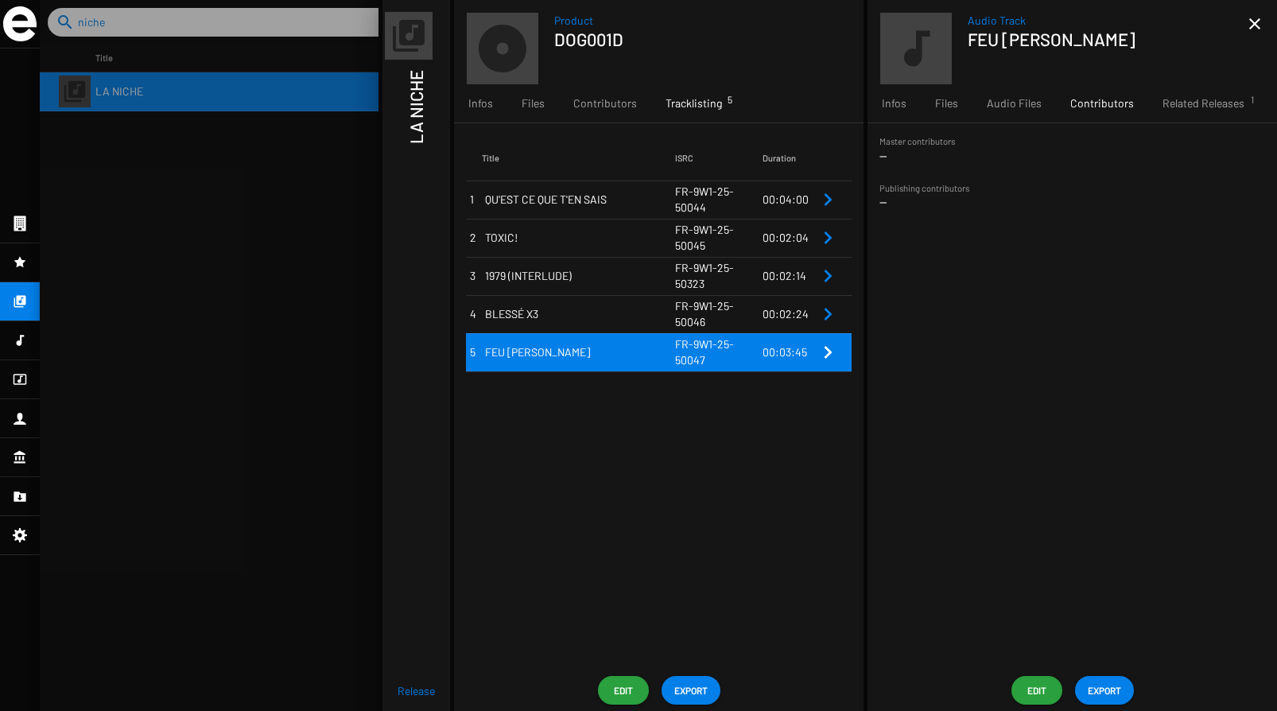
click at [1042, 687] on span "Edit" at bounding box center [1036, 690] width 25 height 29
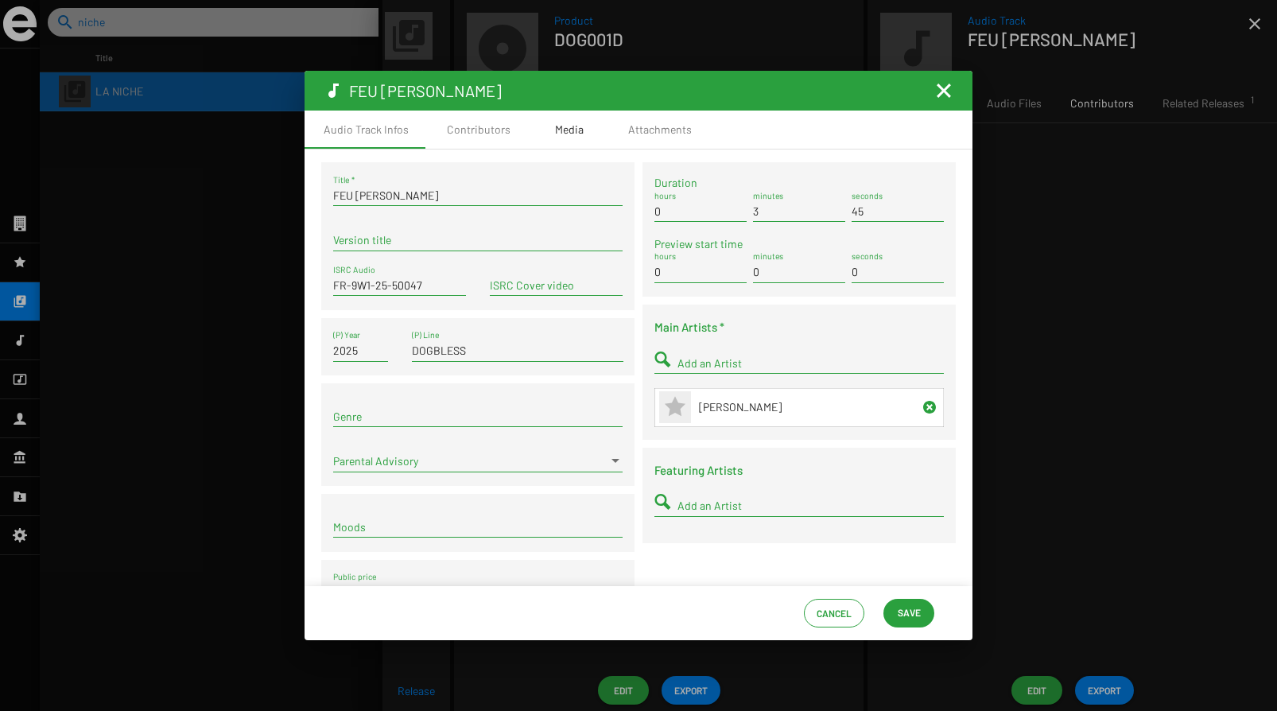
click at [568, 132] on div "Media" at bounding box center [569, 130] width 29 height 16
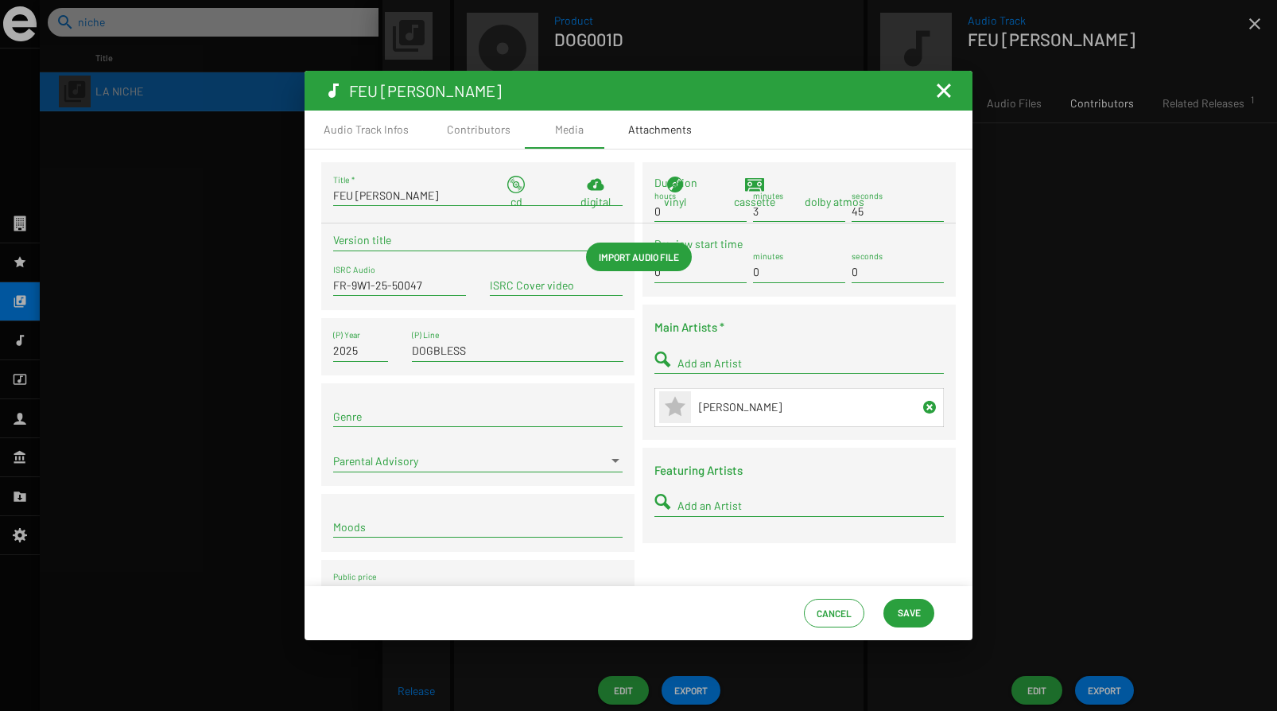
click at [639, 134] on div "Attachments" at bounding box center [660, 130] width 64 height 16
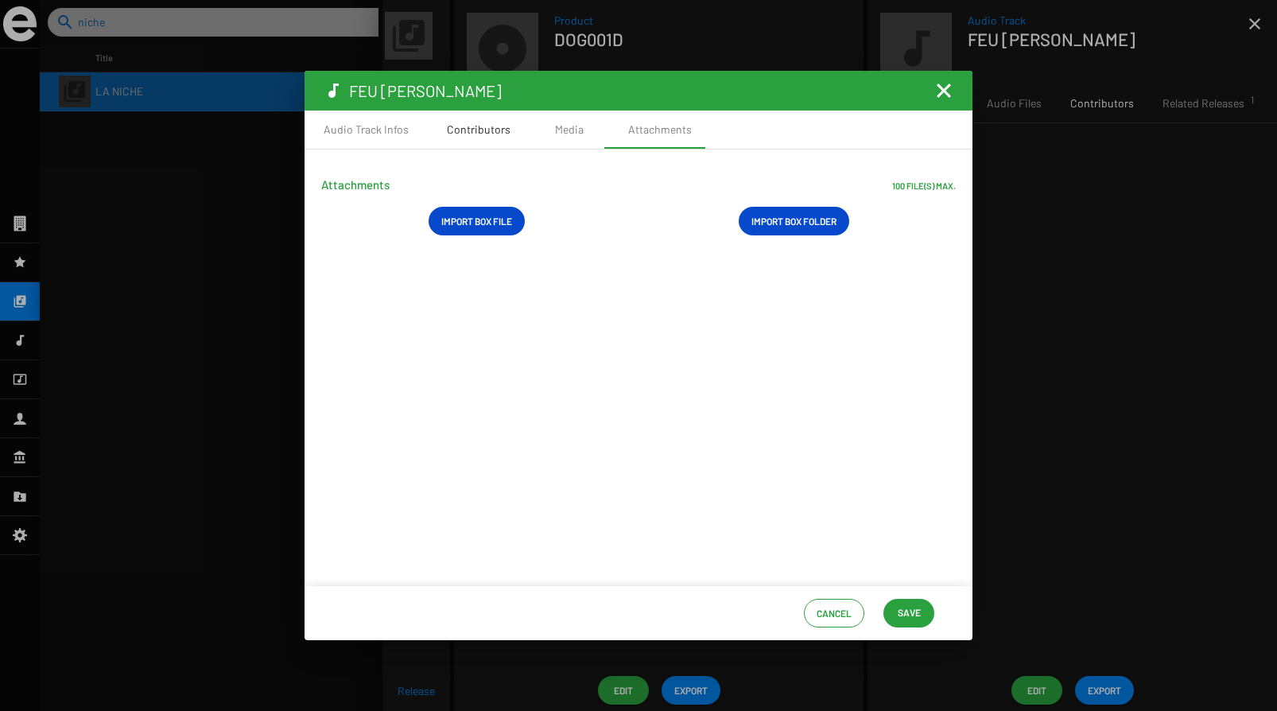
click at [470, 130] on div "Contributors" at bounding box center [479, 130] width 64 height 16
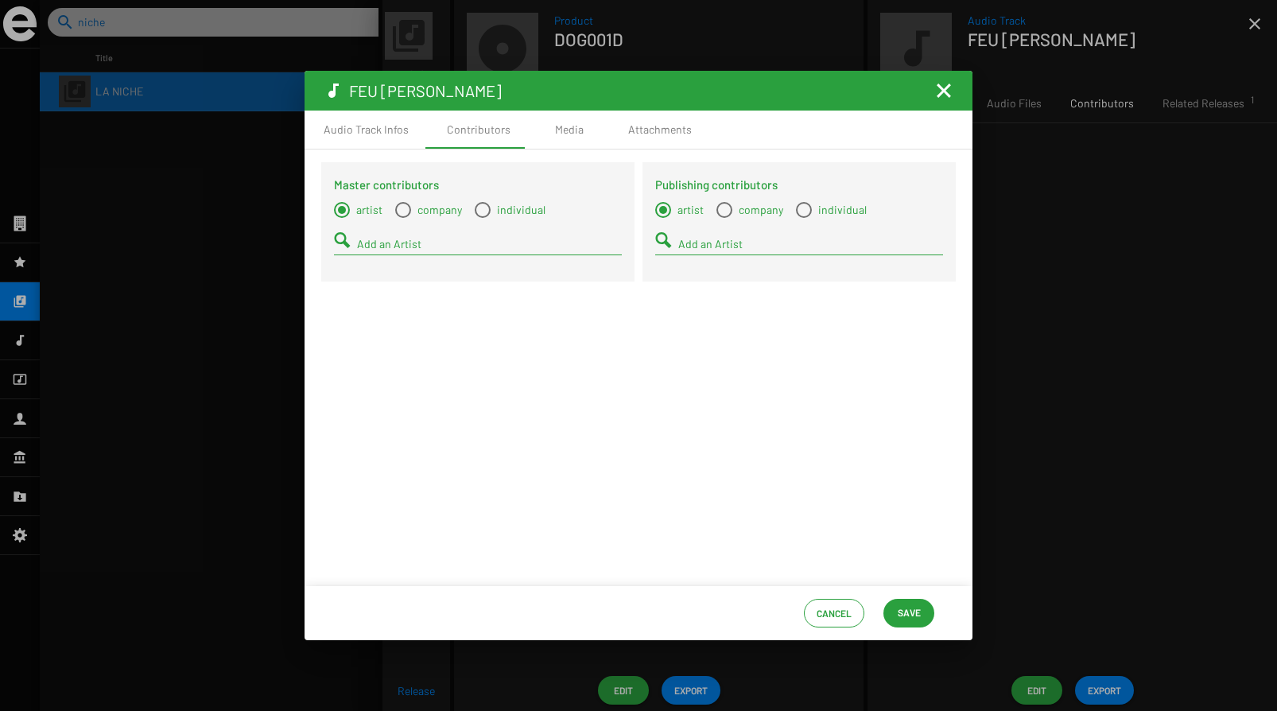
click at [421, 237] on div "Add an Artist" at bounding box center [489, 239] width 265 height 31
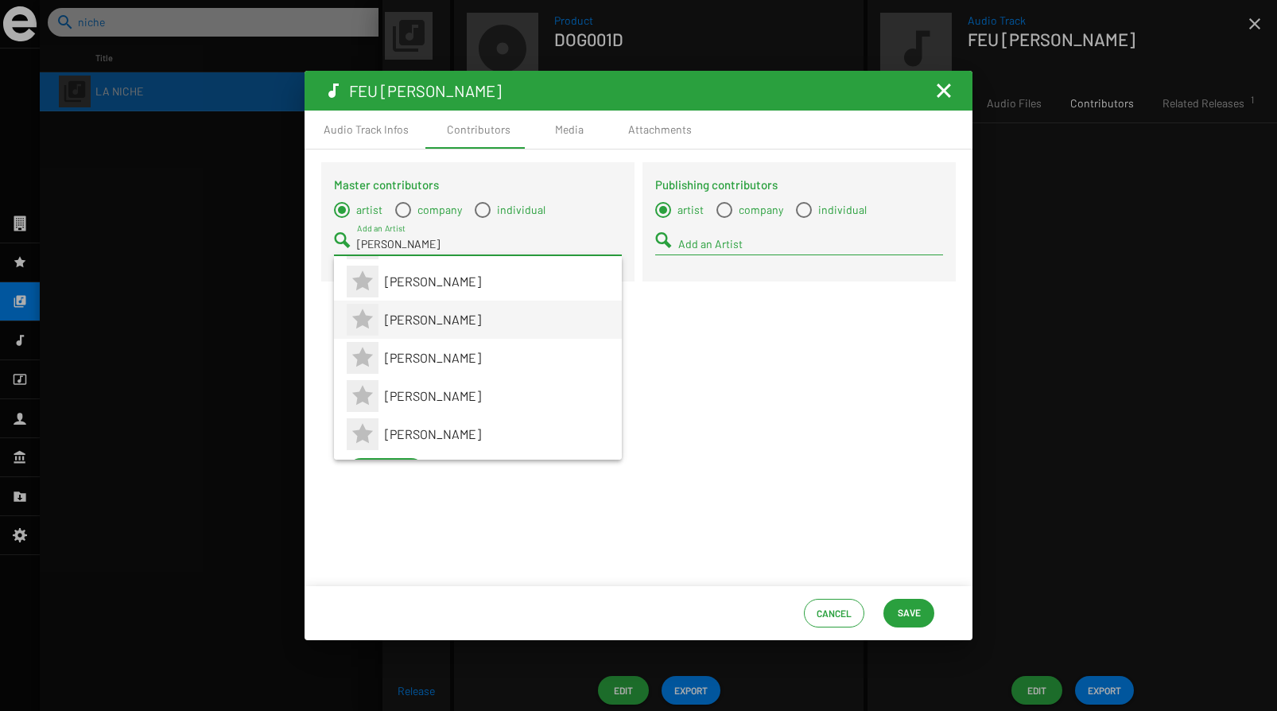
scroll to position [102, 0]
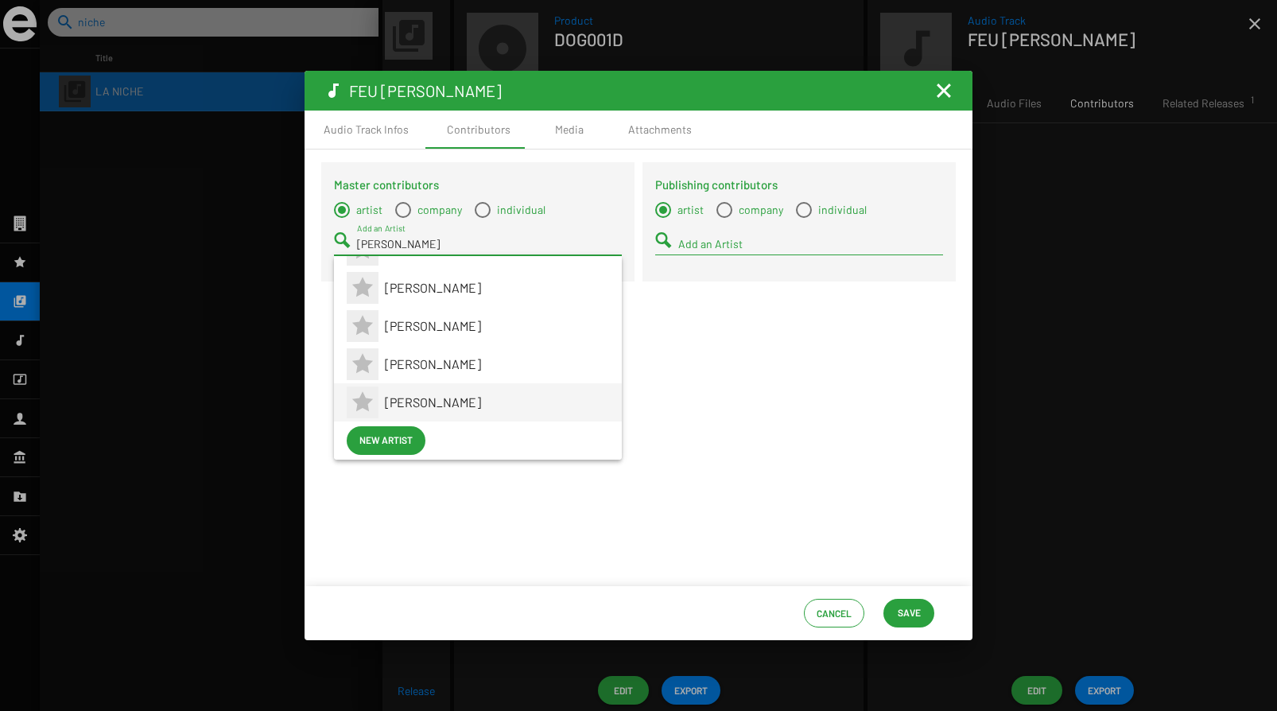
type input "[PERSON_NAME]"
click at [449, 397] on span "[PERSON_NAME]" at bounding box center [497, 402] width 224 height 38
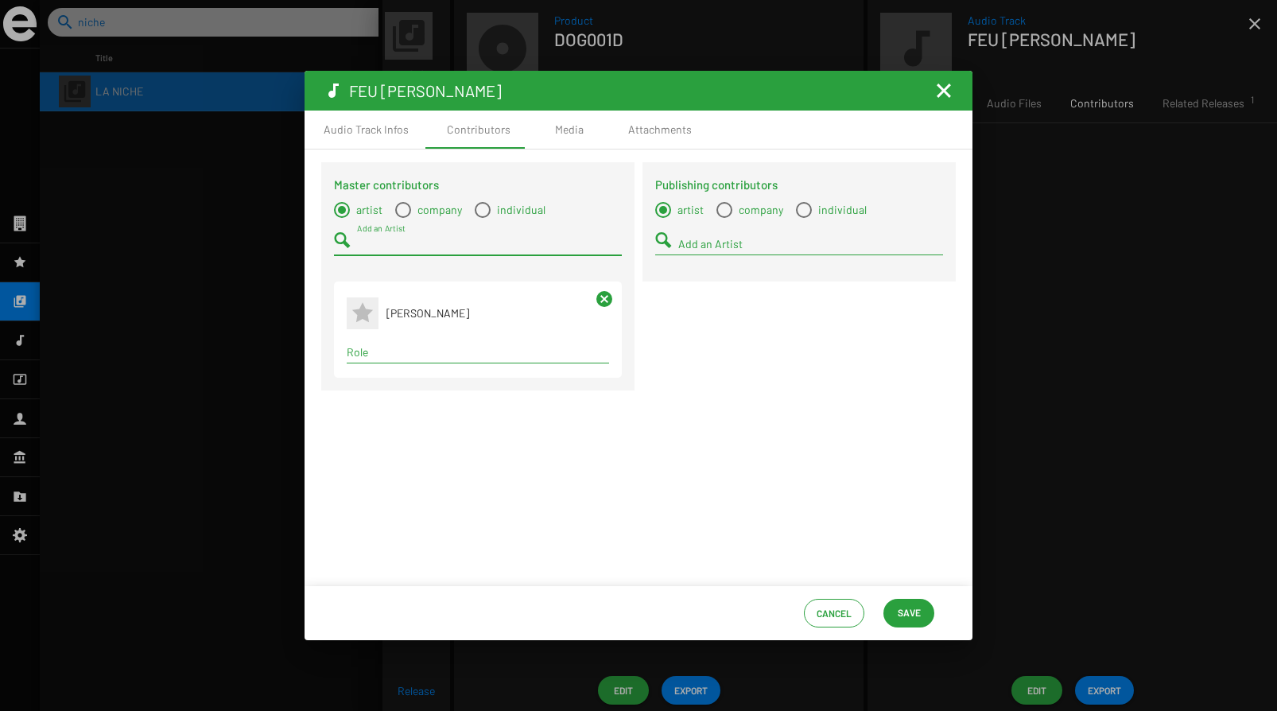
click at [385, 356] on input "Role" at bounding box center [478, 352] width 262 height 13
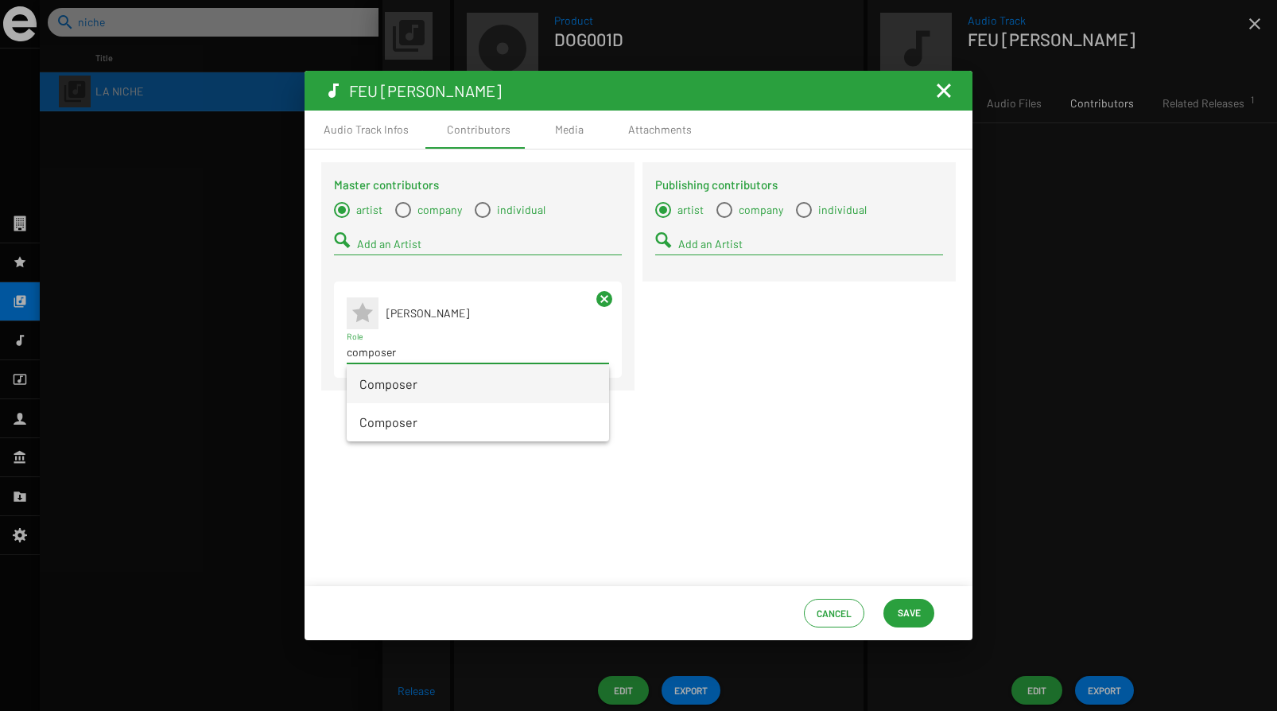
type input "composer"
click at [402, 383] on span "Composer" at bounding box center [477, 384] width 237 height 38
click at [362, 249] on input "Add an Artist" at bounding box center [489, 244] width 265 height 13
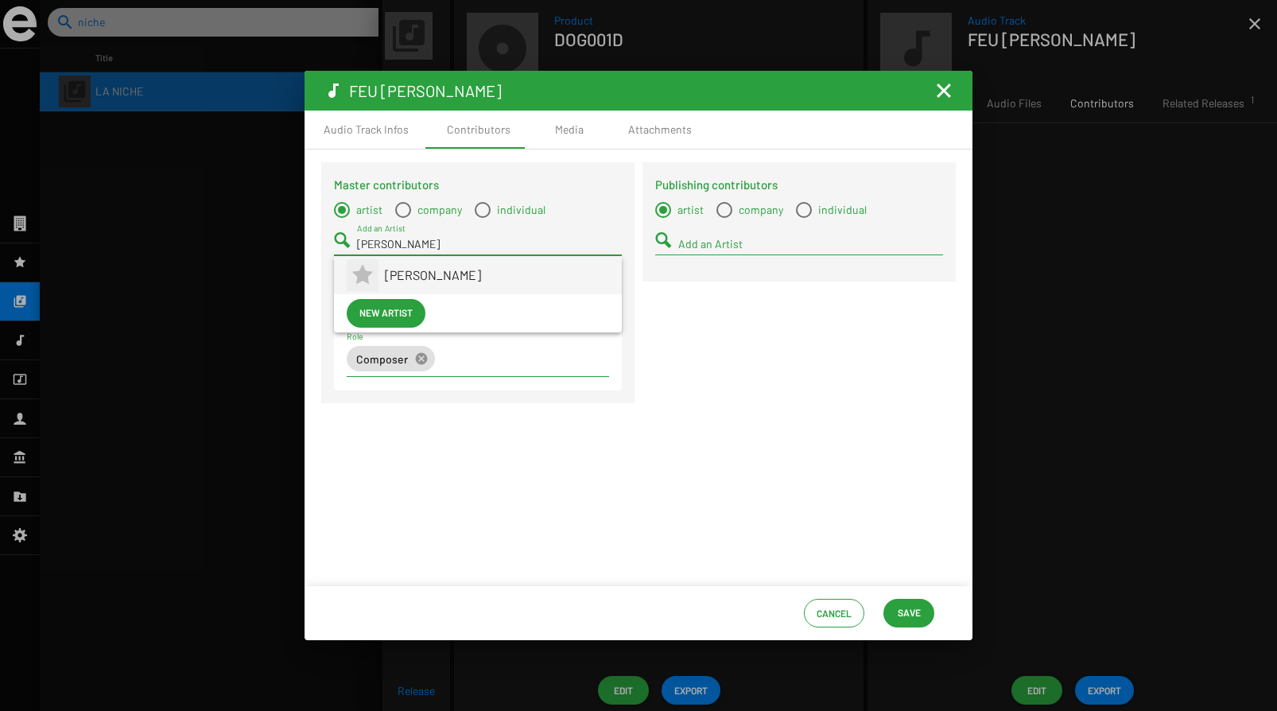
type input "[PERSON_NAME]"
click at [420, 260] on span "[PERSON_NAME]" at bounding box center [497, 275] width 224 height 38
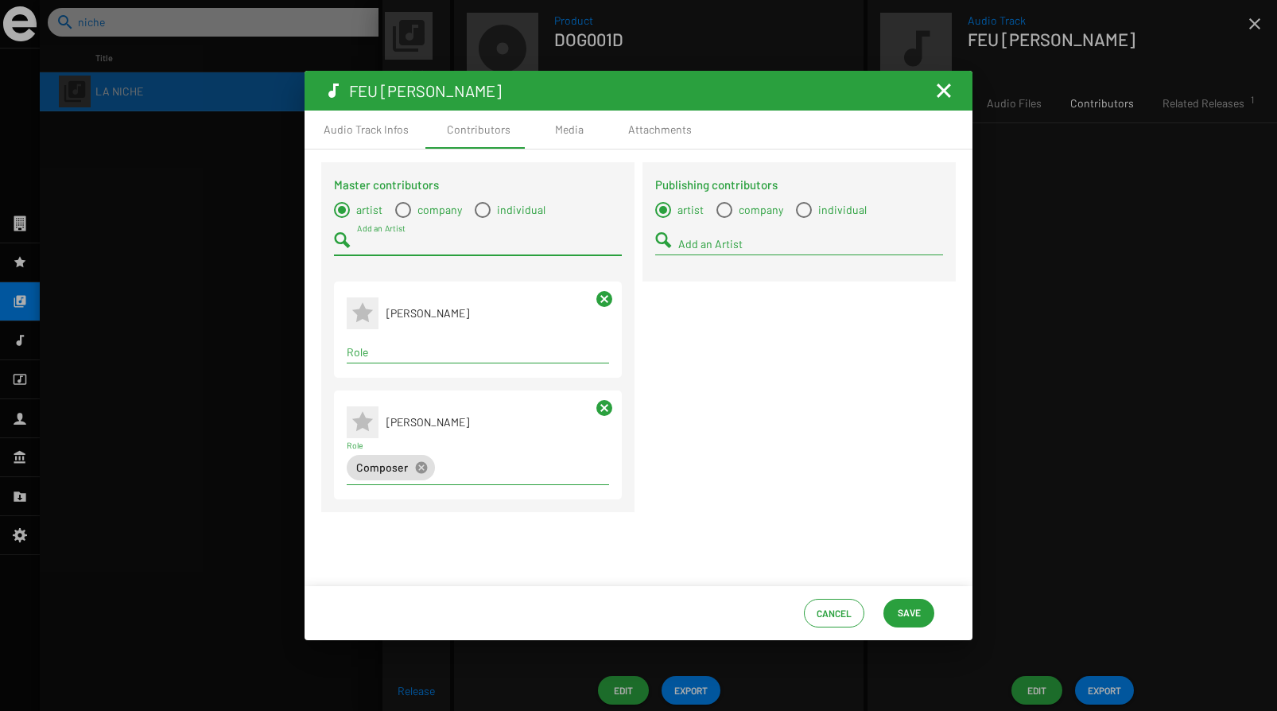
click at [384, 366] on div "Role" at bounding box center [478, 354] width 262 height 45
click at [377, 356] on input "Role" at bounding box center [478, 352] width 262 height 13
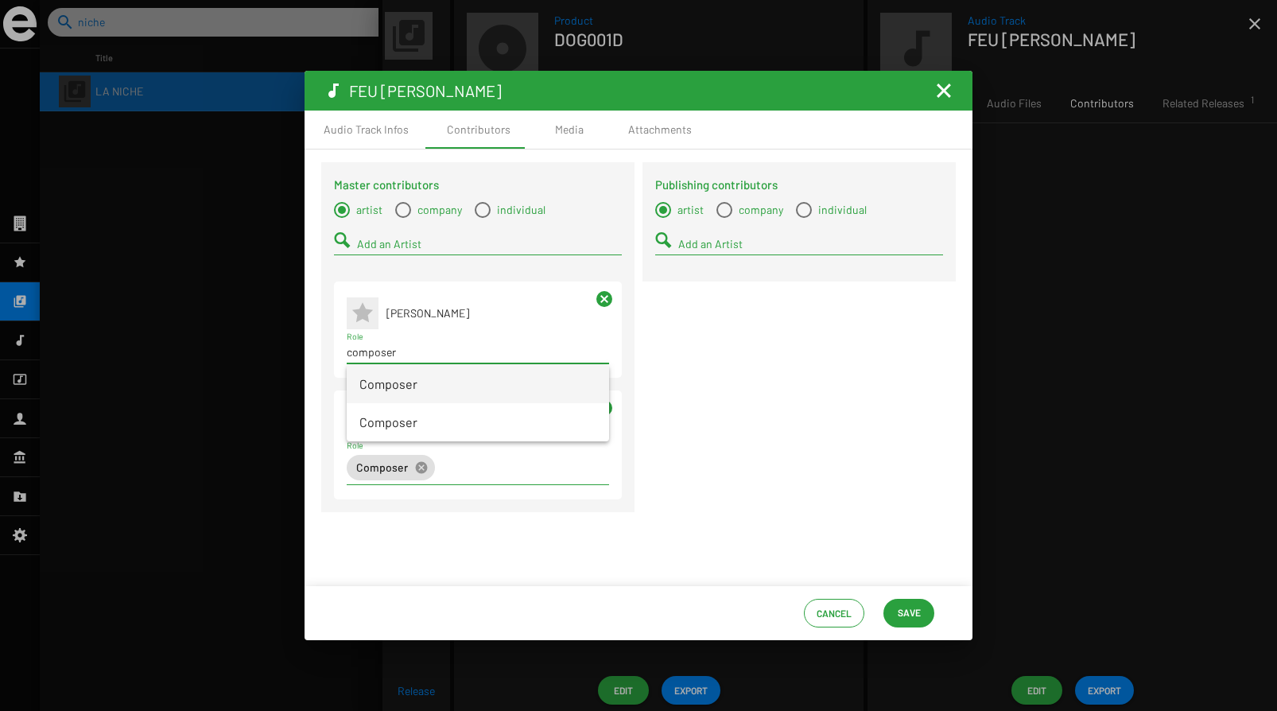
type input "composer"
click at [424, 387] on span "Composer" at bounding box center [477, 384] width 237 height 38
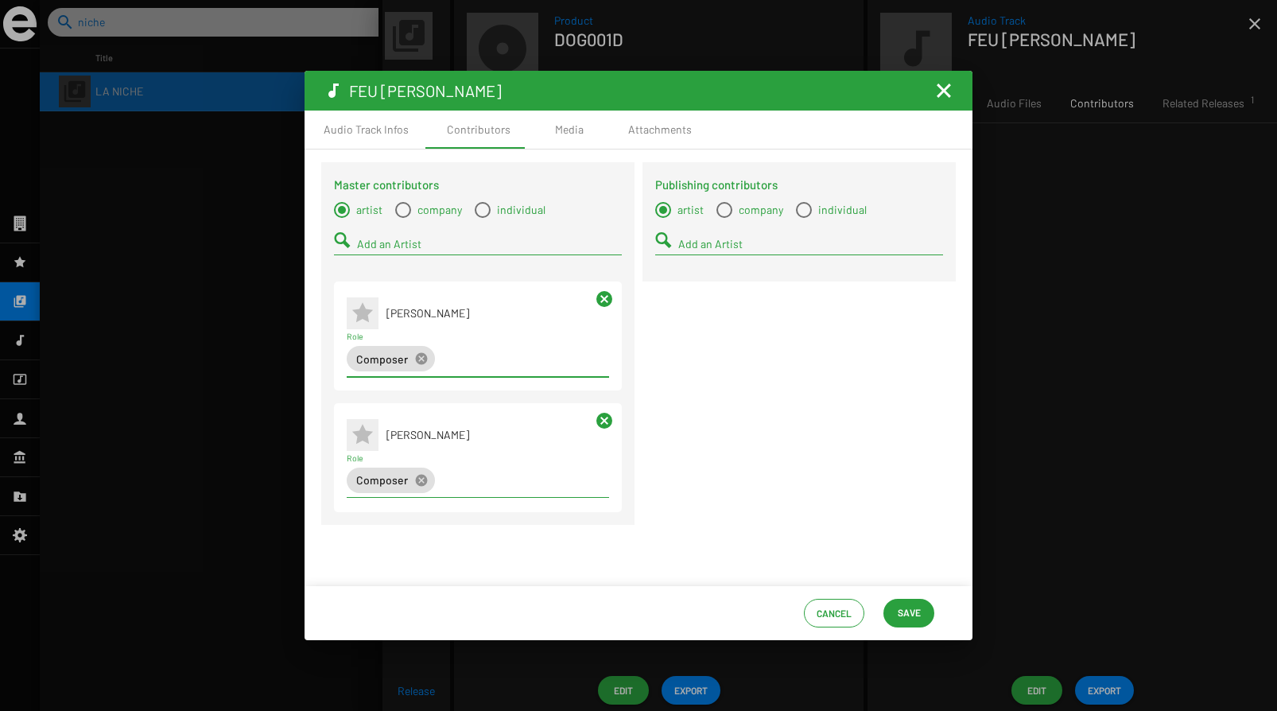
click at [390, 243] on input "Add an Artist" at bounding box center [489, 244] width 265 height 13
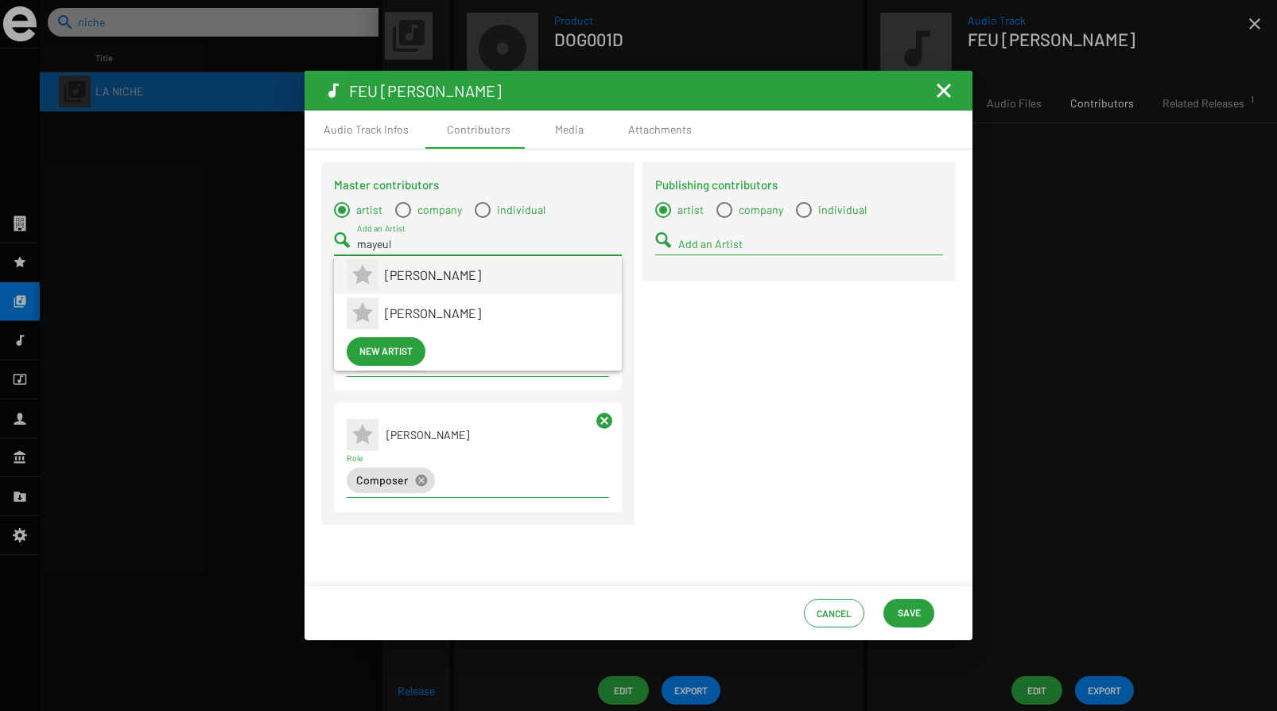
type input "mayeul"
click at [461, 273] on span "[PERSON_NAME]" at bounding box center [497, 275] width 224 height 38
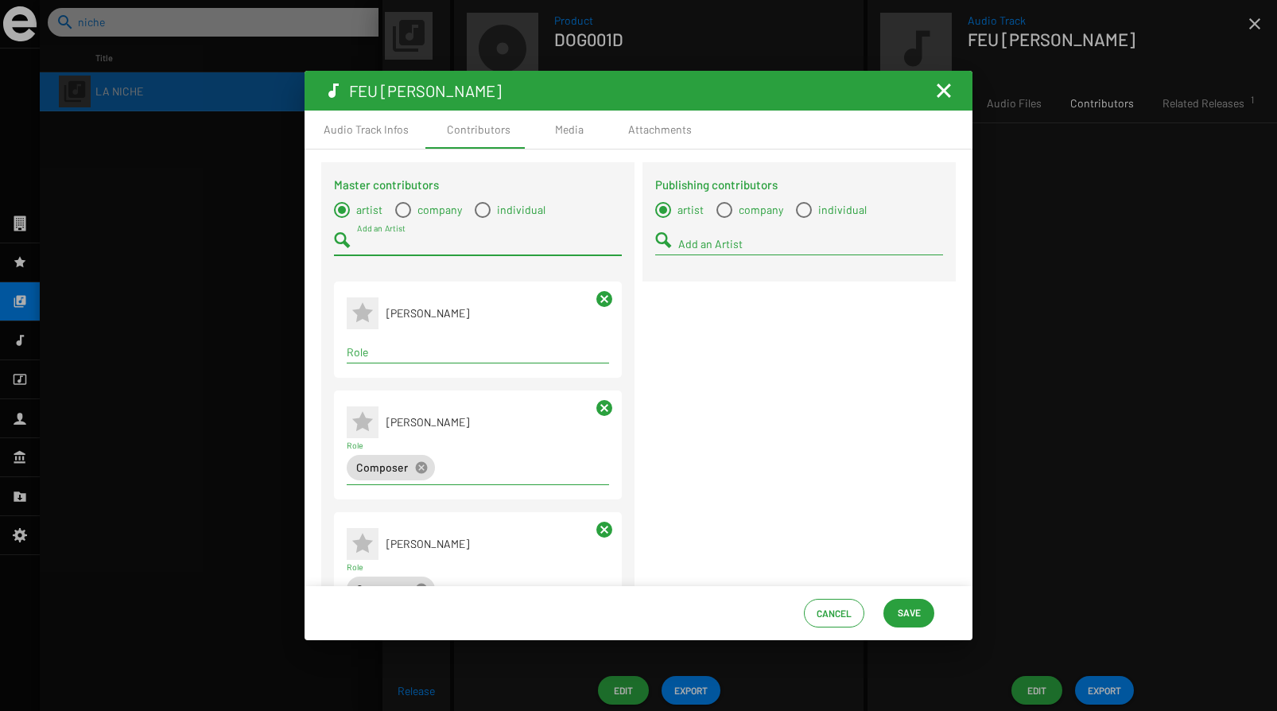
click at [399, 356] on input "Role" at bounding box center [478, 352] width 262 height 13
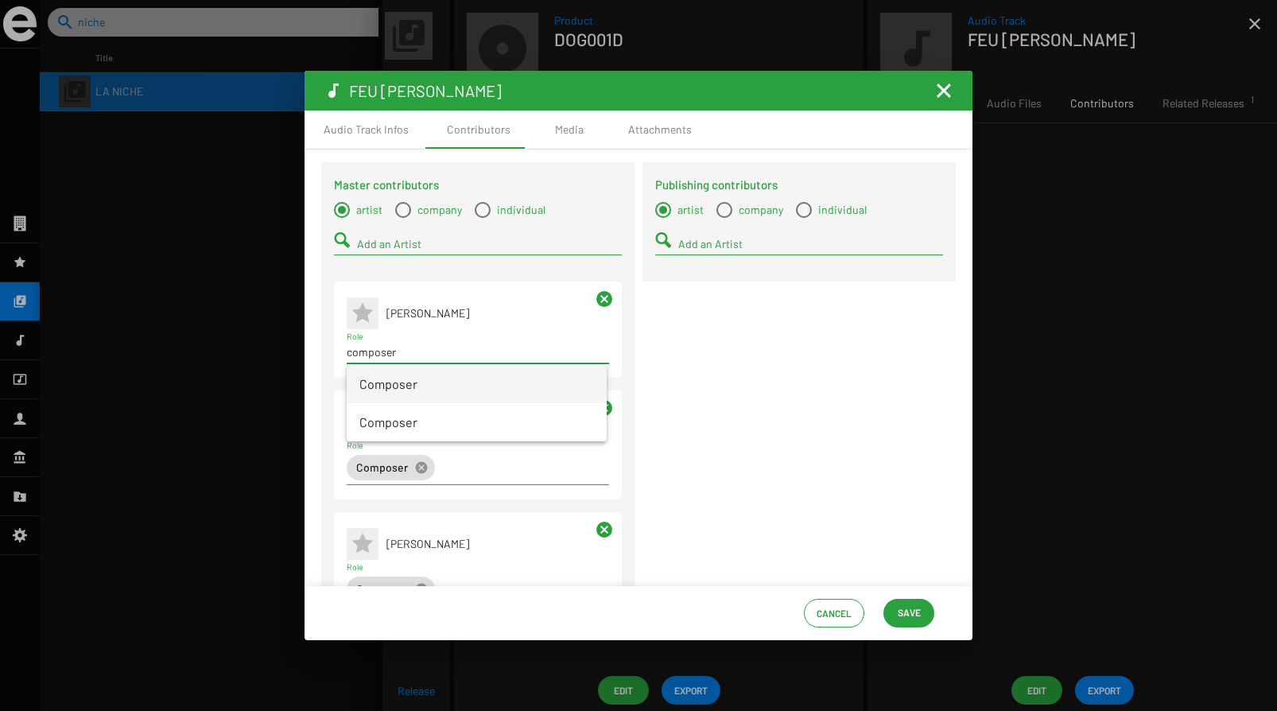
type input "composer"
click at [402, 386] on span "Composer" at bounding box center [476, 384] width 235 height 38
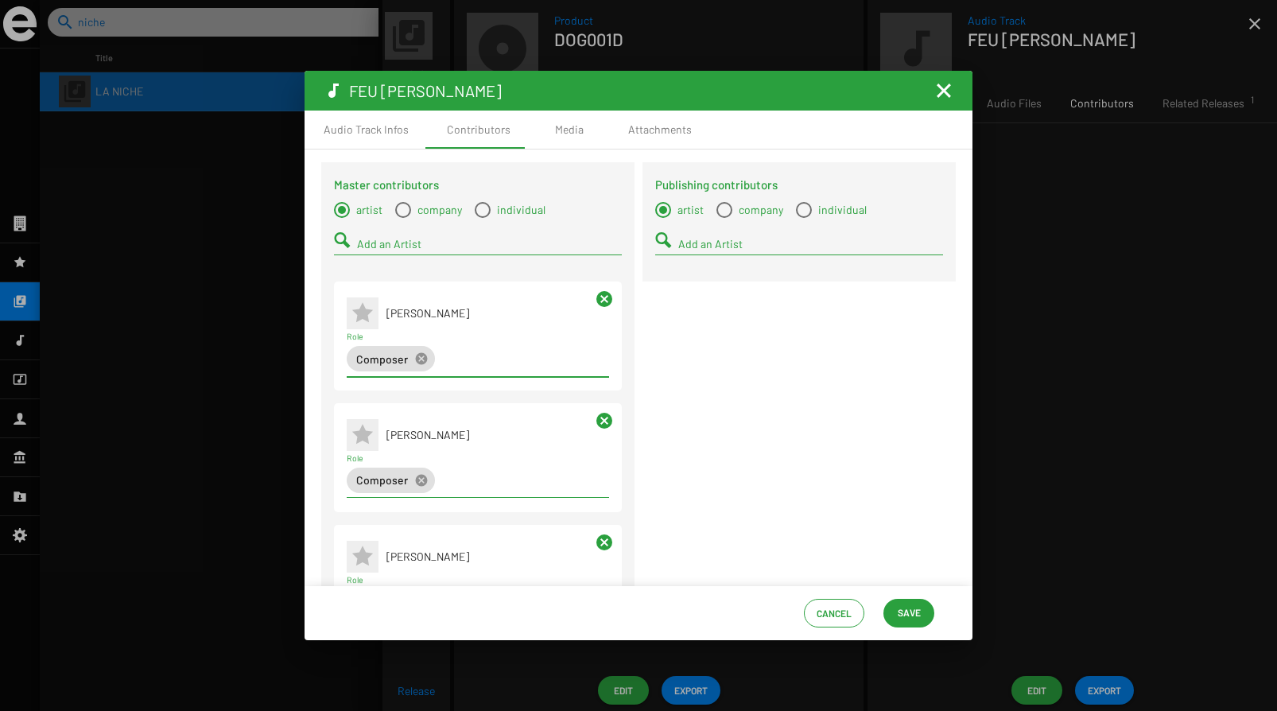
click at [403, 238] on input "Add an Artist" at bounding box center [489, 244] width 265 height 13
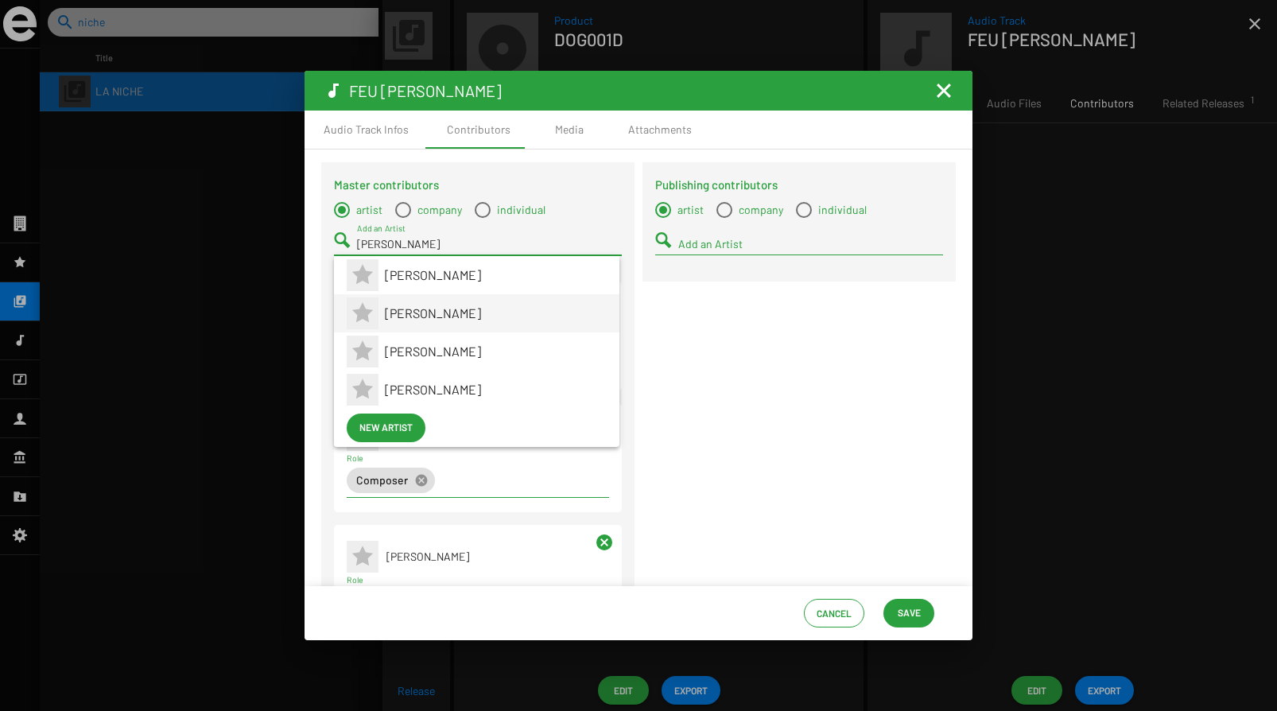
type input "[PERSON_NAME]"
click at [448, 311] on span "[PERSON_NAME]" at bounding box center [496, 313] width 222 height 38
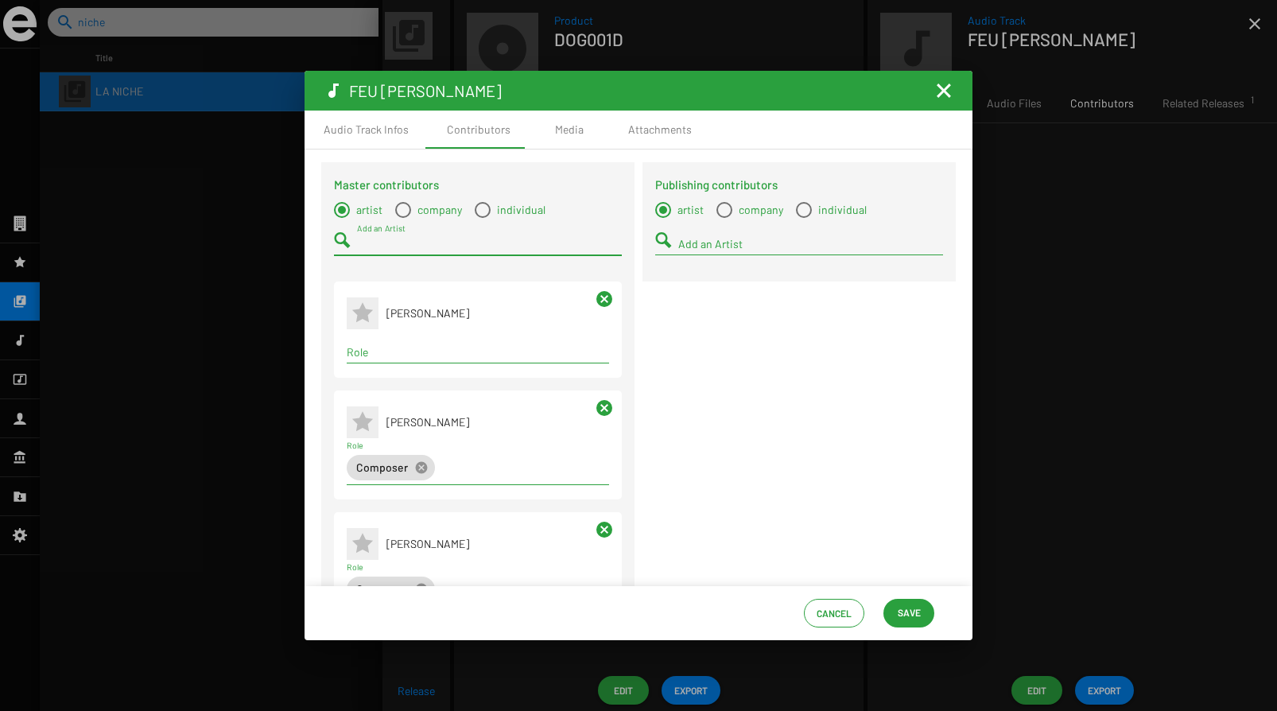
click at [406, 347] on input "Role" at bounding box center [478, 352] width 262 height 13
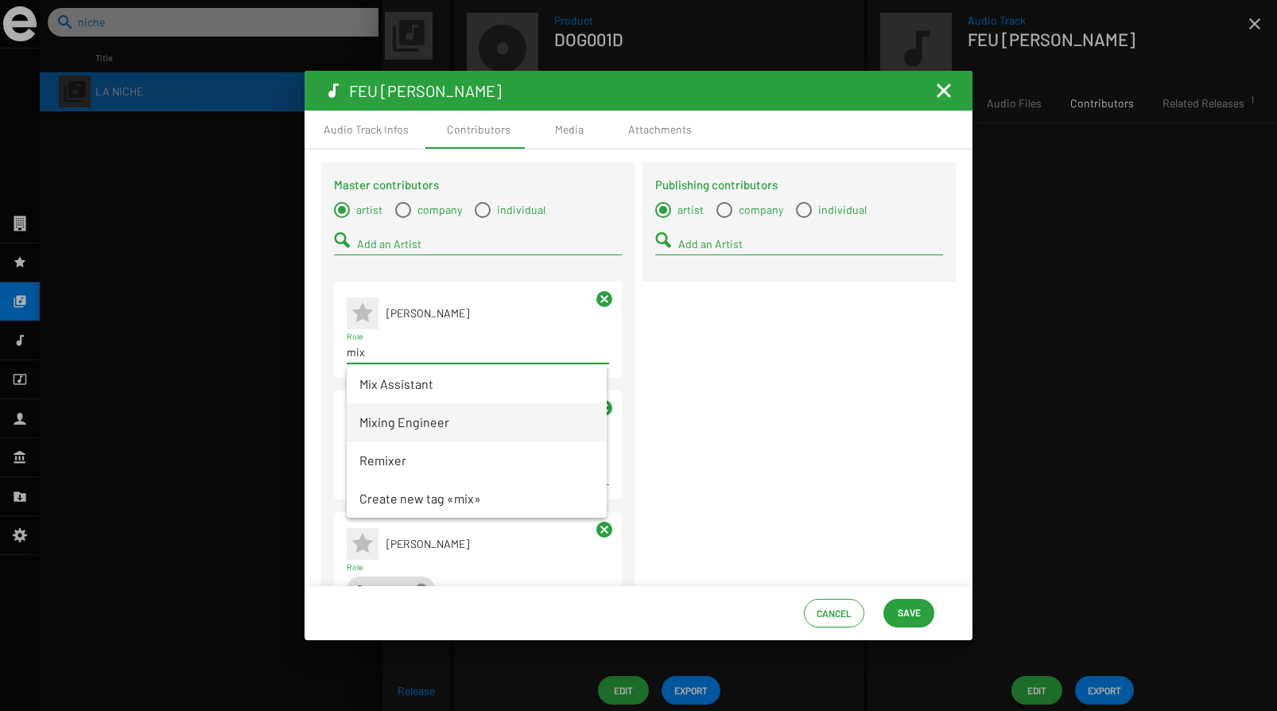
type input "mix"
click at [399, 424] on span "Mixing Engineer" at bounding box center [476, 422] width 235 height 38
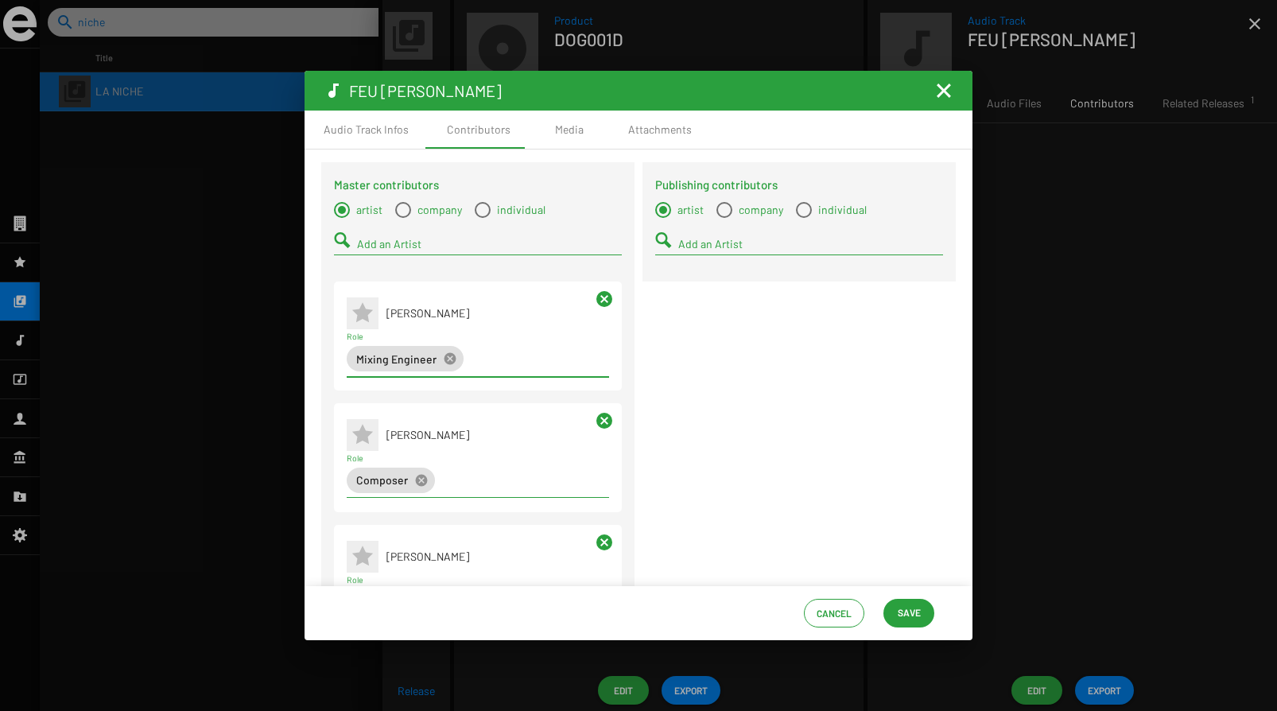
click at [379, 248] on input "Add an Artist" at bounding box center [489, 244] width 265 height 13
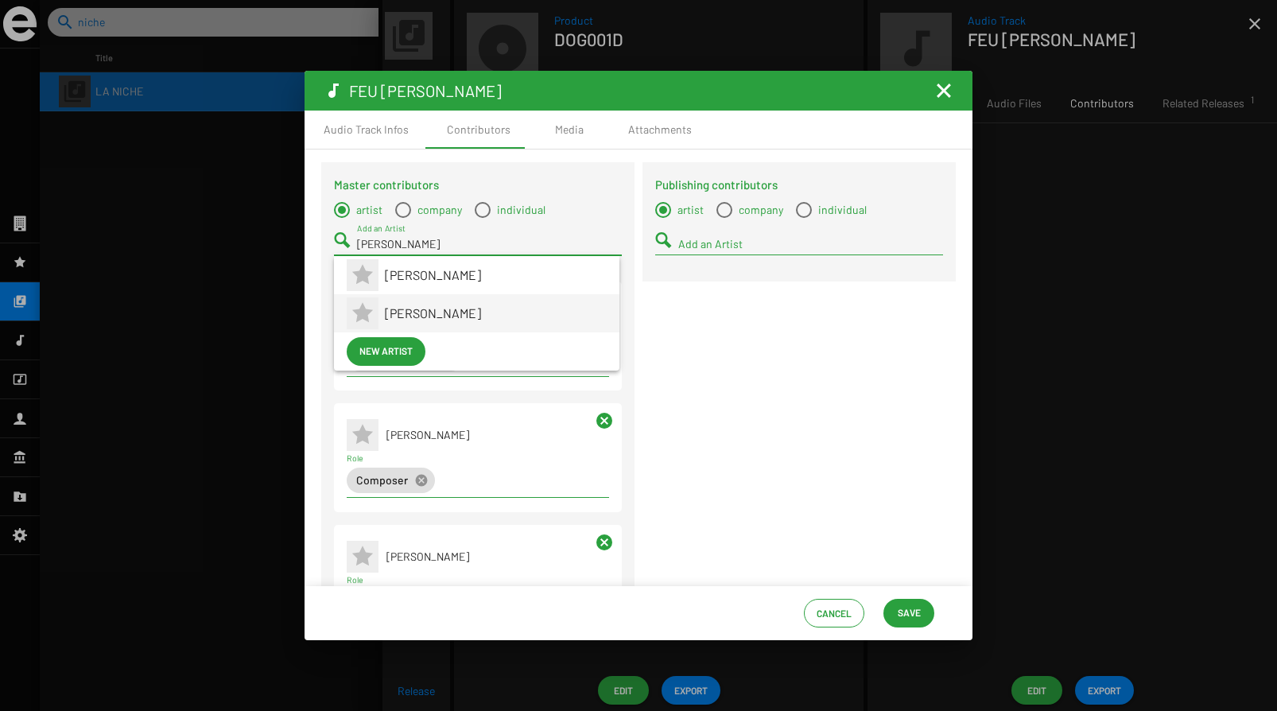
type input "[PERSON_NAME]"
click at [410, 306] on span "[PERSON_NAME]" at bounding box center [496, 313] width 222 height 38
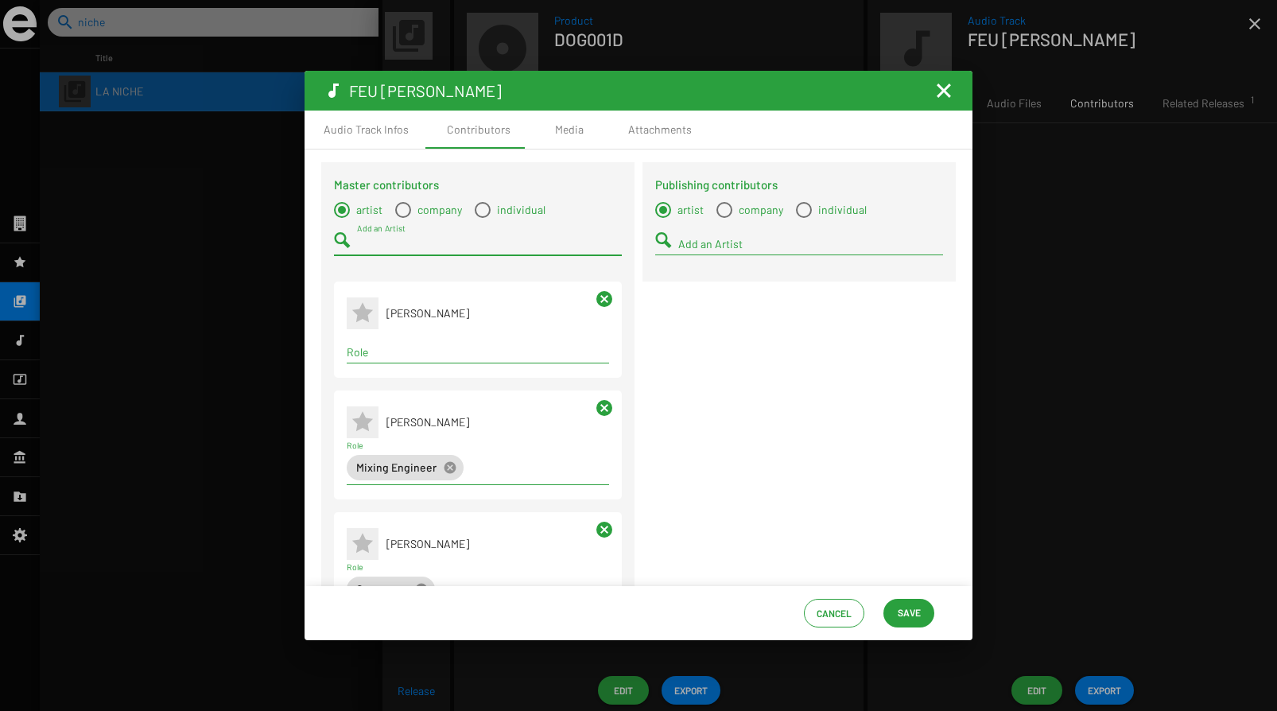
click at [410, 343] on div "Role" at bounding box center [478, 347] width 262 height 31
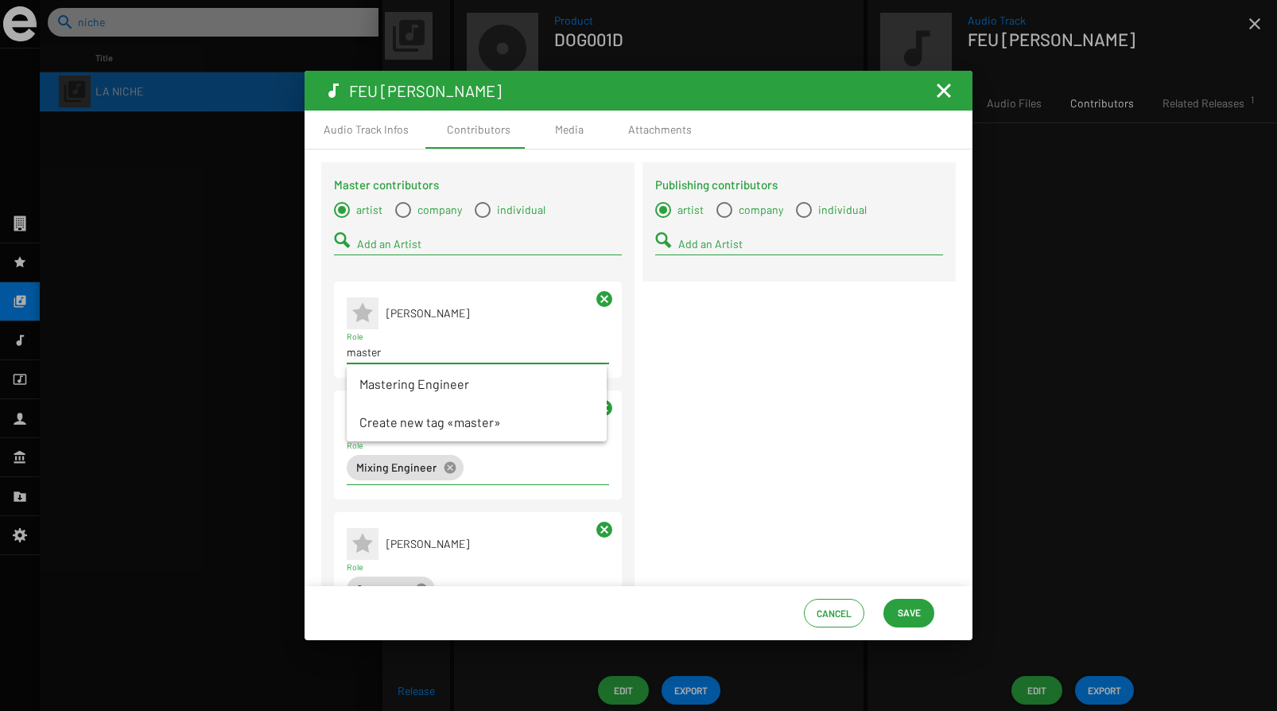
type input "master"
click at [415, 383] on span "Mastering Engineer" at bounding box center [476, 384] width 235 height 38
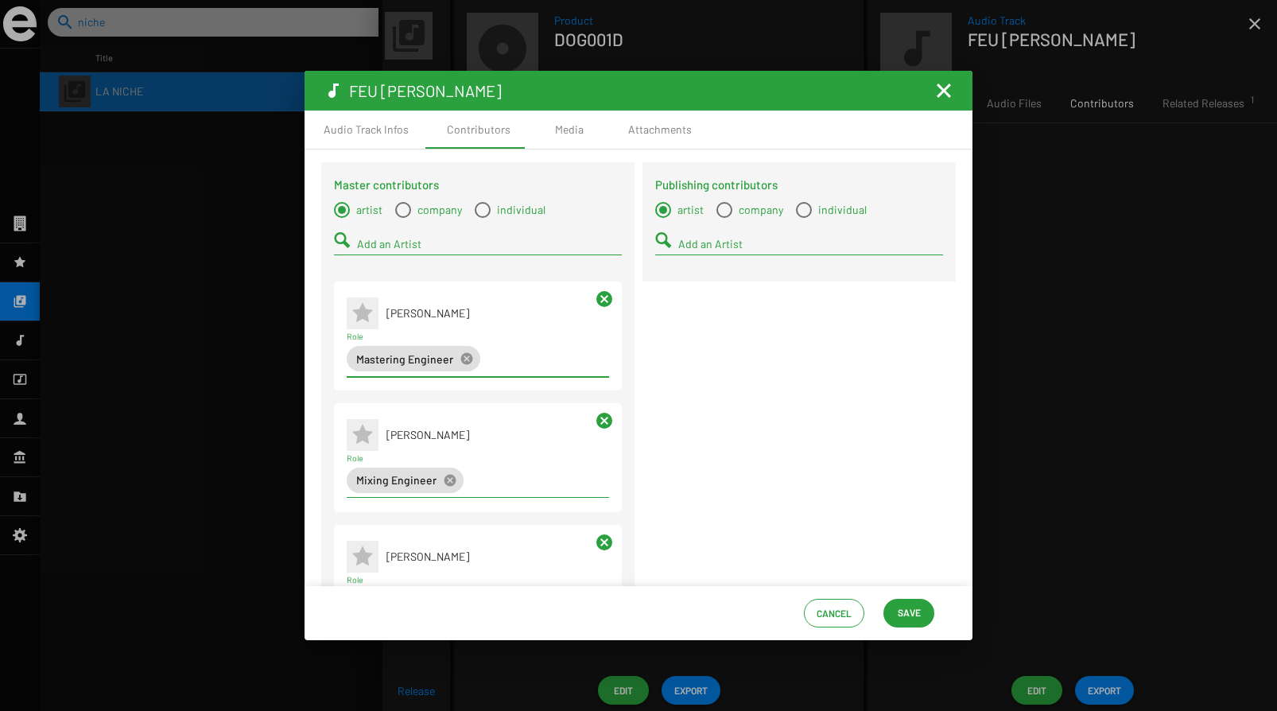
scroll to position [327, 0]
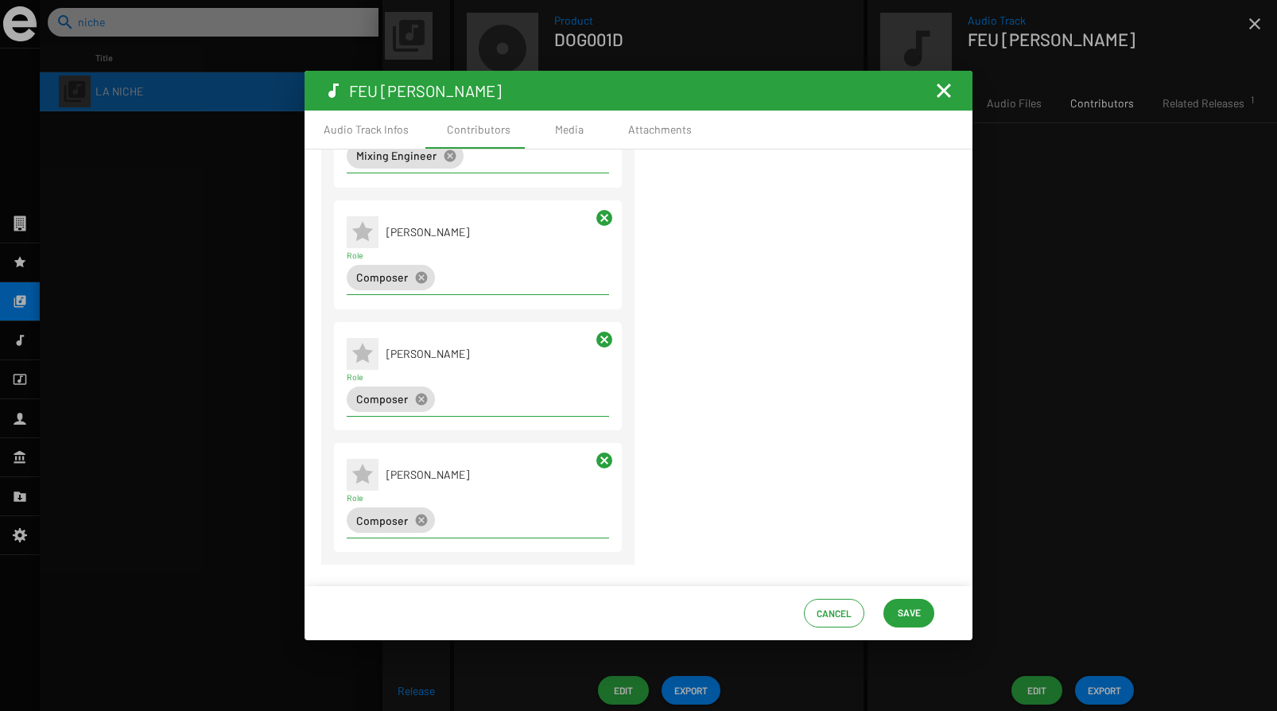
click at [919, 612] on span "Save" at bounding box center [908, 612] width 23 height 29
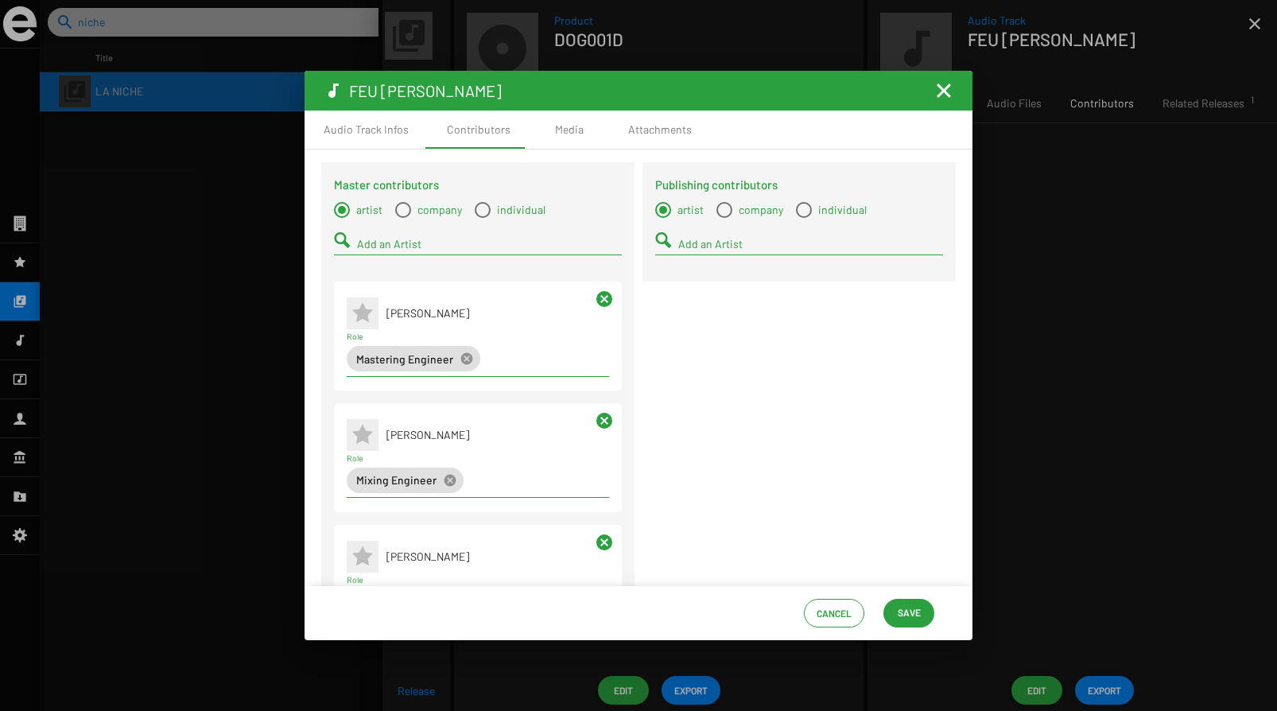
click at [914, 630] on div "Cancel Save" at bounding box center [638, 613] width 668 height 54
click at [913, 612] on span "Save" at bounding box center [908, 612] width 23 height 29
click at [943, 92] on mat-icon "Fermer la fenêtre" at bounding box center [943, 90] width 19 height 19
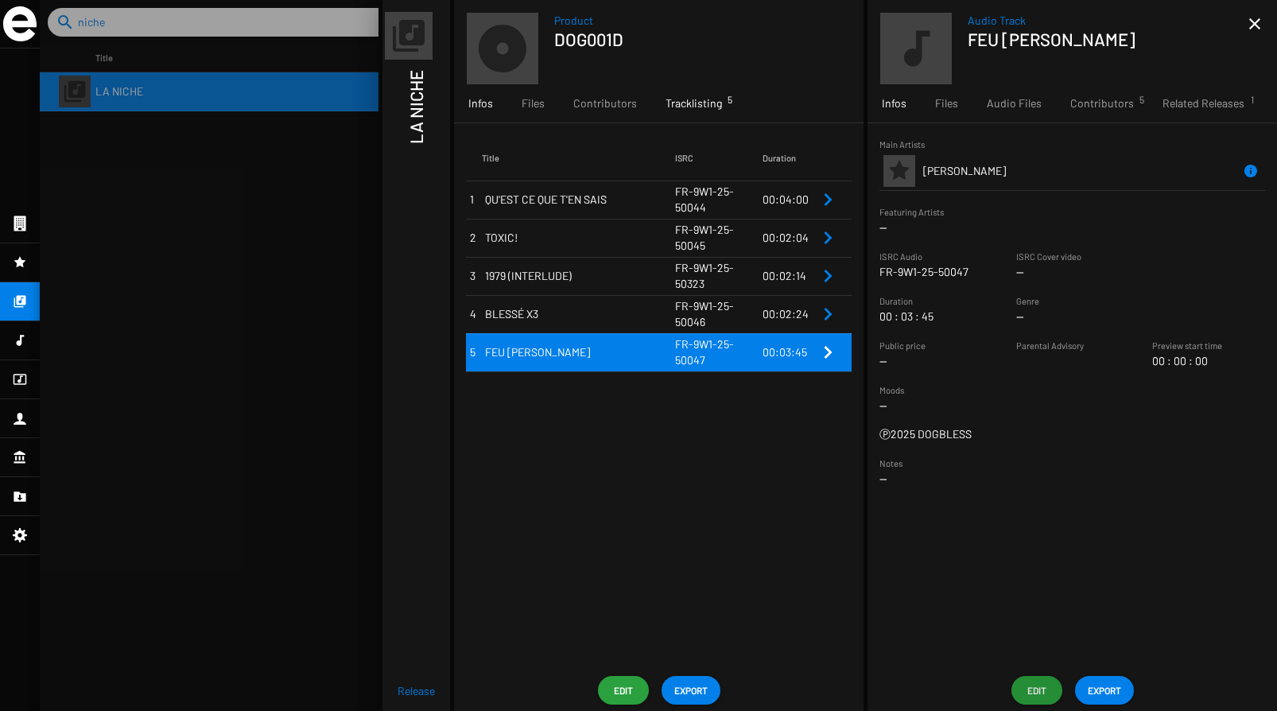
click at [488, 104] on span "Infos" at bounding box center [480, 103] width 25 height 16
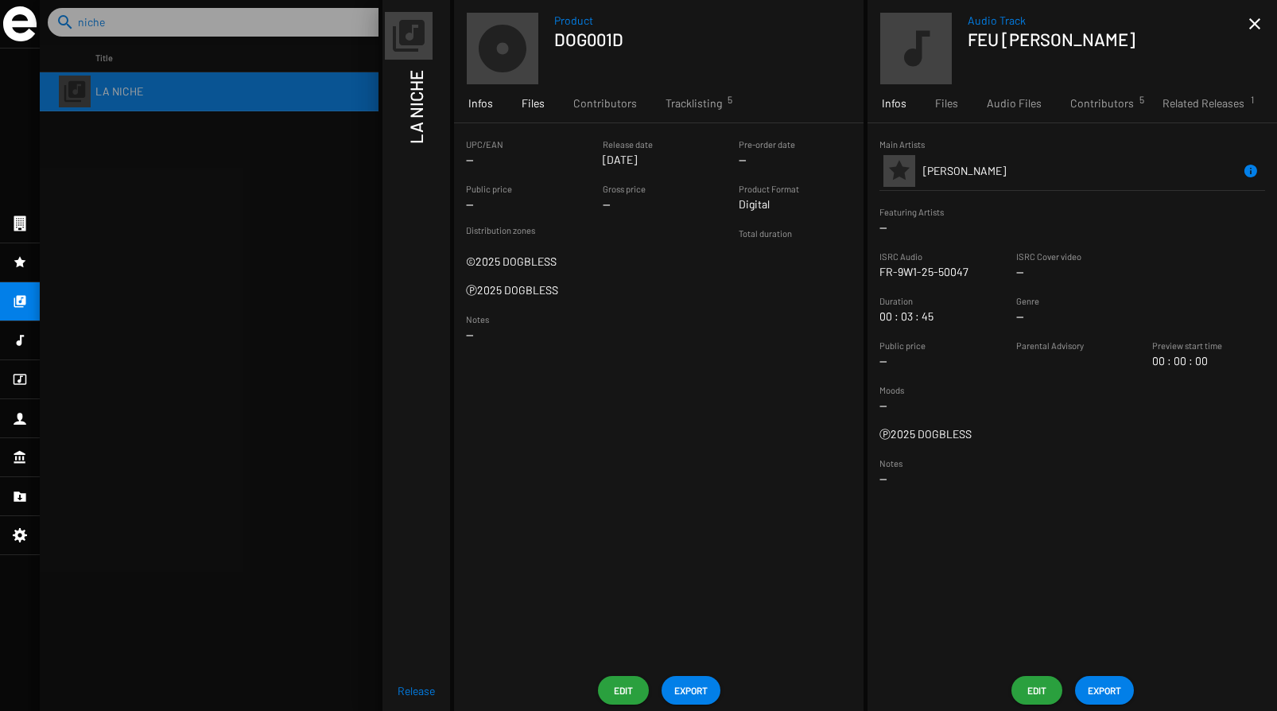
click at [544, 95] on div "Files" at bounding box center [533, 103] width 52 height 38
click at [489, 107] on span "Infos" at bounding box center [480, 103] width 25 height 16
click at [415, 136] on h1 "LA NICHE" at bounding box center [415, 107] width 21 height 74
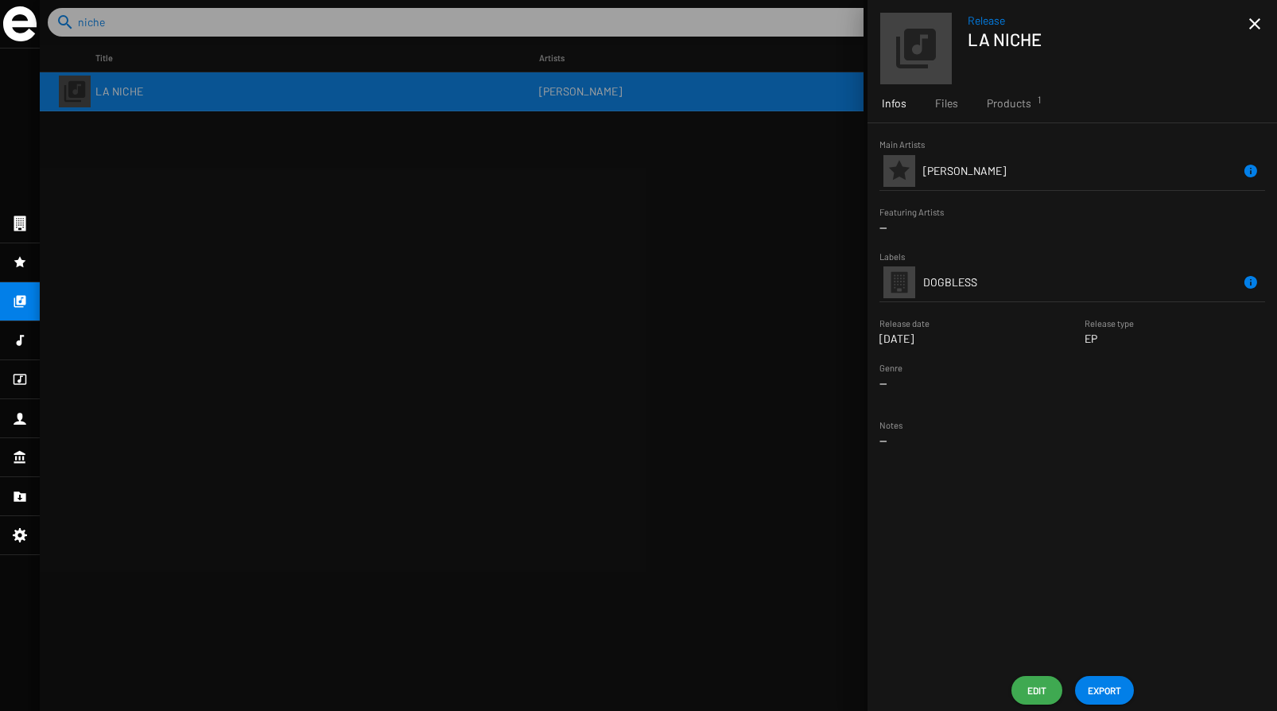
click at [1033, 687] on span "Edit" at bounding box center [1036, 690] width 25 height 29
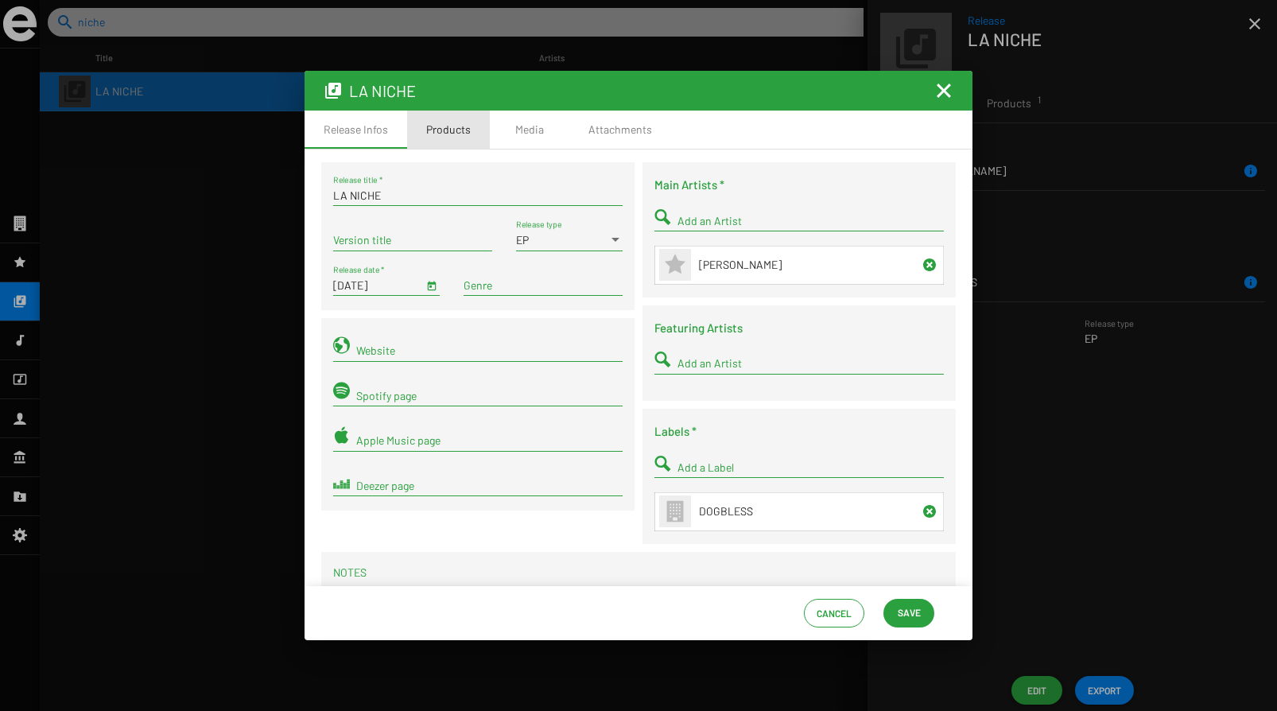
click at [459, 138] on div "Products" at bounding box center [448, 129] width 83 height 38
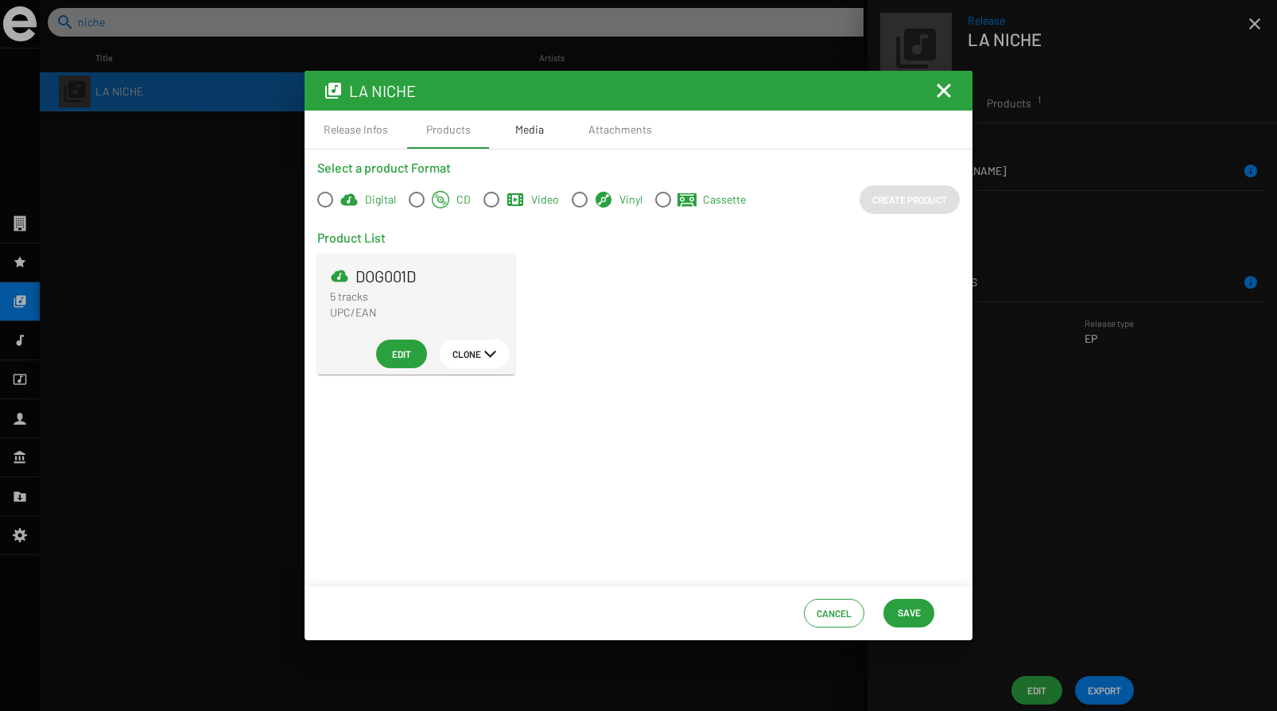
click at [543, 129] on div "Media" at bounding box center [529, 129] width 79 height 38
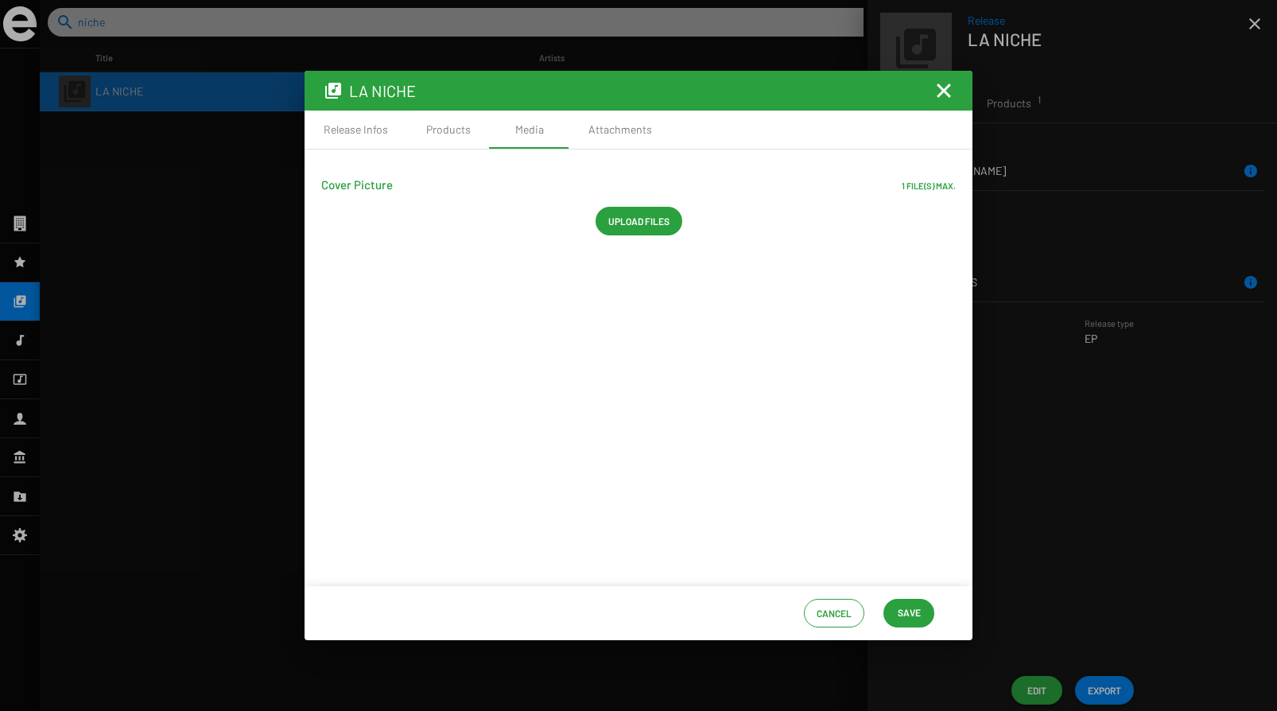
click at [641, 211] on span "Upload files" at bounding box center [638, 221] width 61 height 29
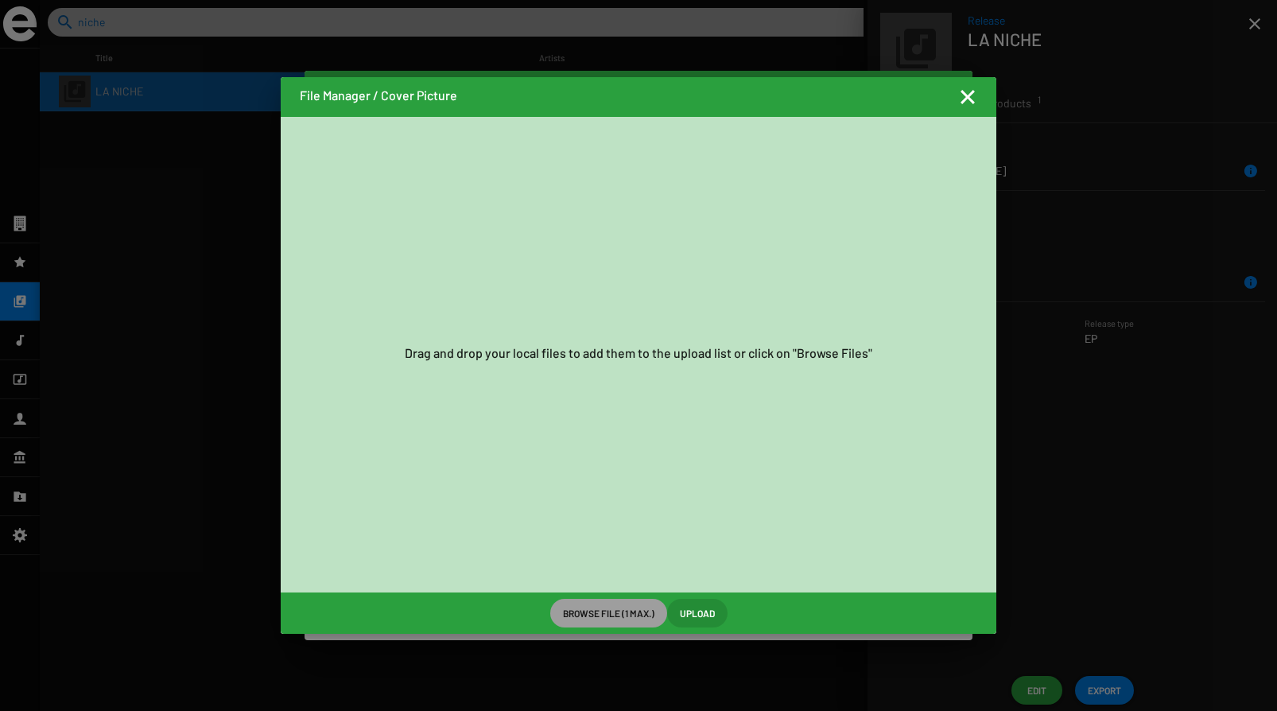
click at [612, 613] on span "Browse File (1 max.)" at bounding box center [608, 613] width 91 height 29
